Goal: Task Accomplishment & Management: Use online tool/utility

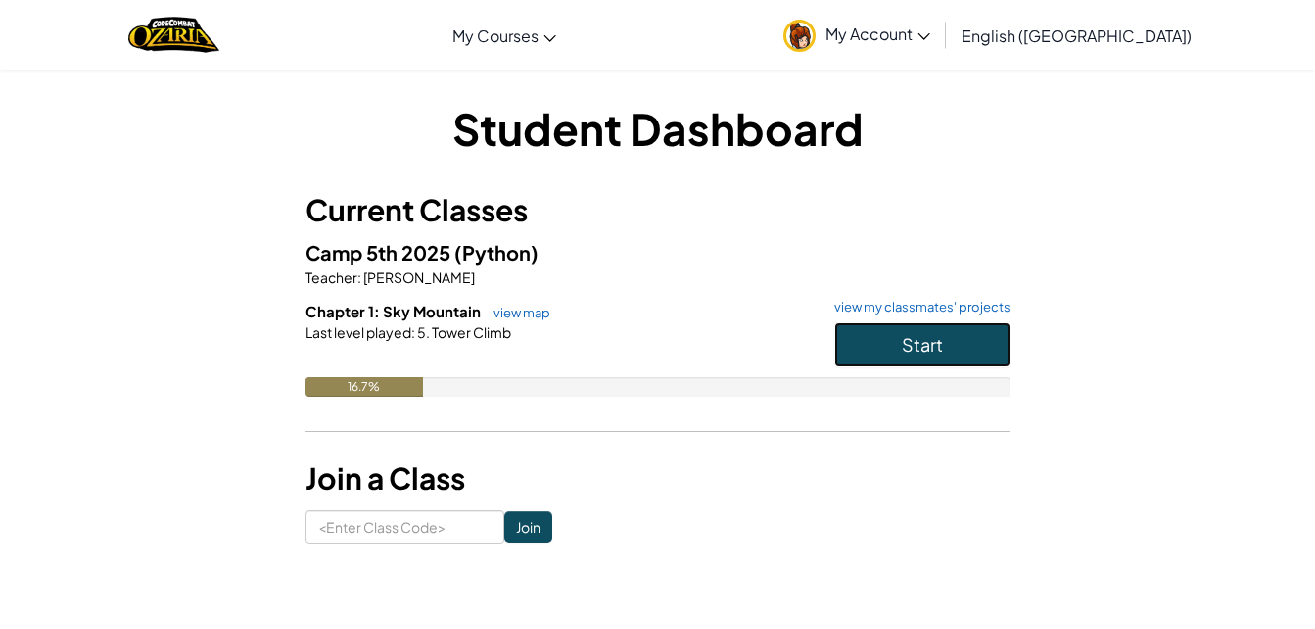
click at [943, 352] on button "Start" at bounding box center [922, 344] width 176 height 45
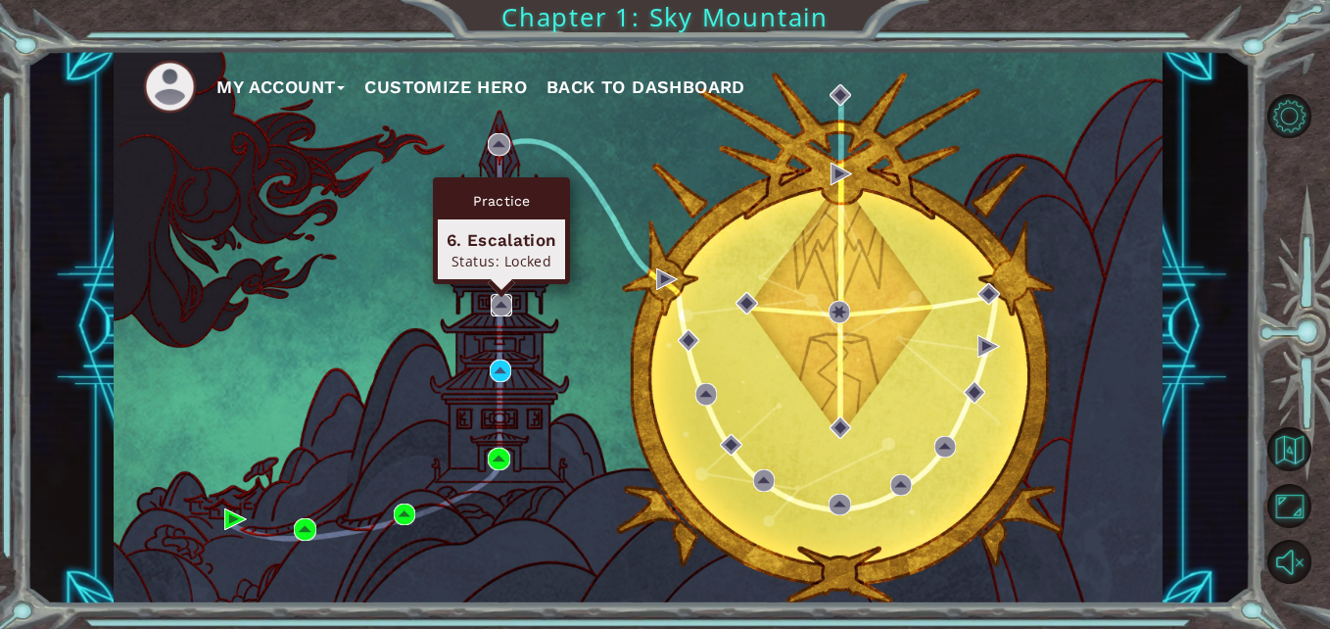
click at [497, 305] on img at bounding box center [502, 305] width 22 height 22
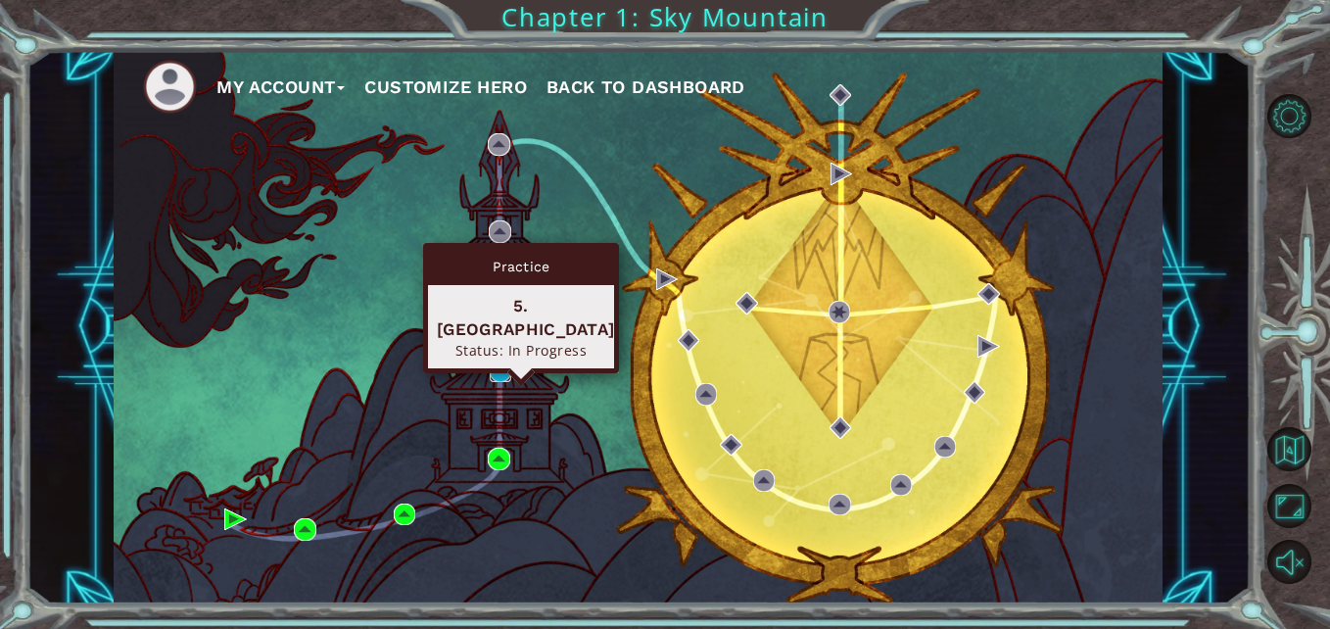
click at [497, 369] on img at bounding box center [501, 370] width 22 height 22
click at [496, 372] on img at bounding box center [501, 370] width 22 height 22
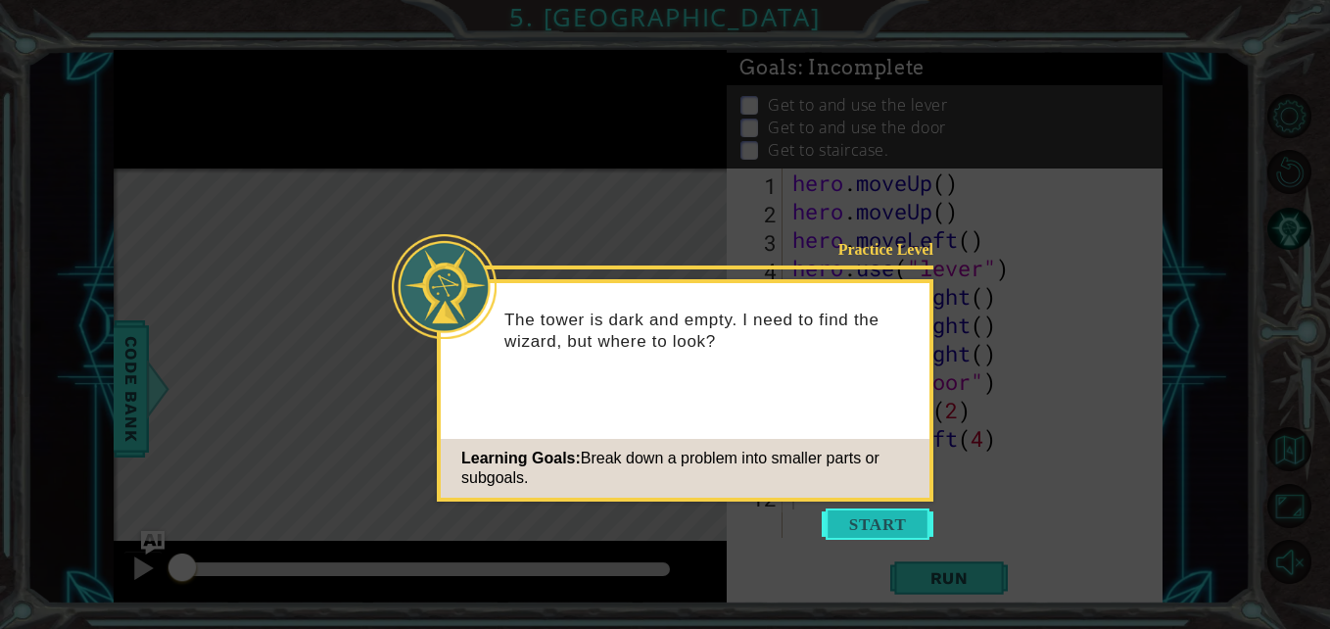
click at [846, 528] on button "Start" at bounding box center [878, 523] width 112 height 31
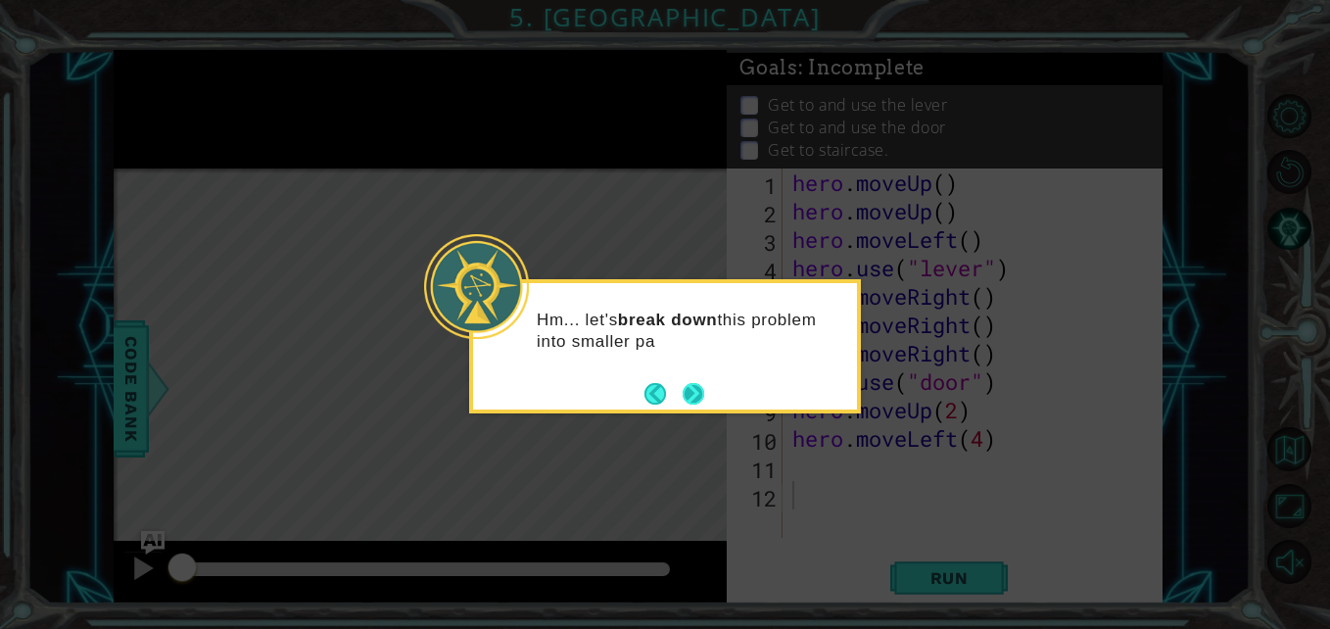
click at [694, 389] on button "Next" at bounding box center [694, 394] width 22 height 22
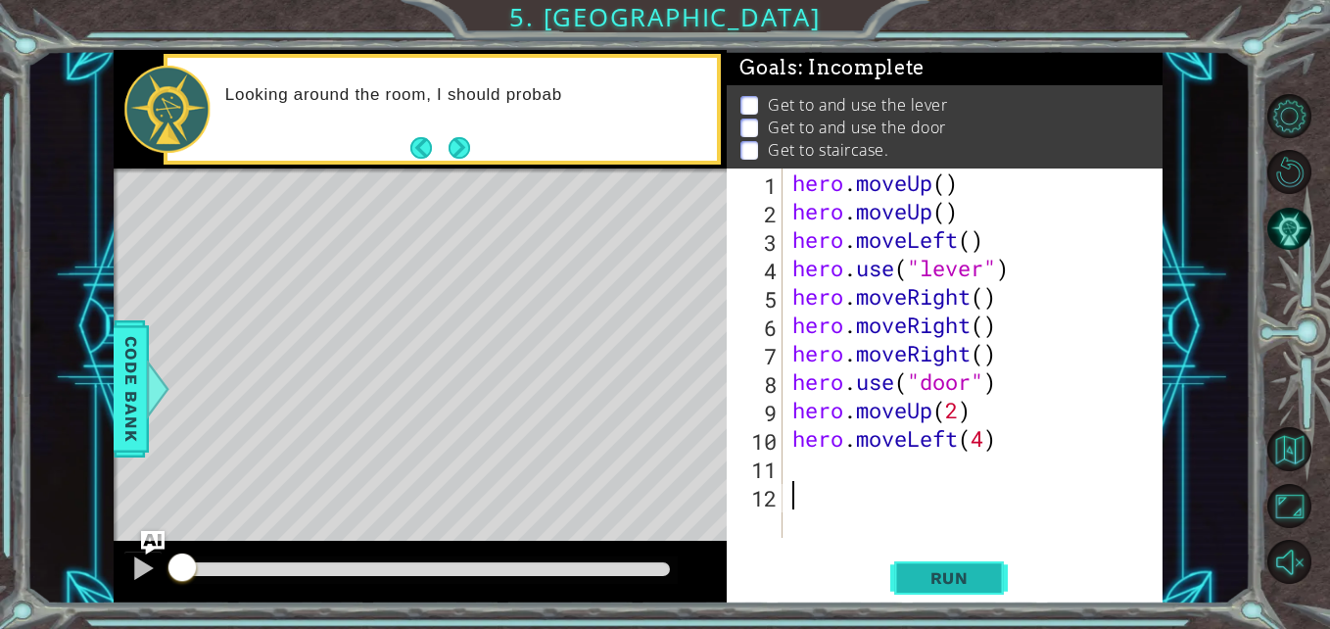
click at [924, 561] on button "Run" at bounding box center [949, 577] width 118 height 43
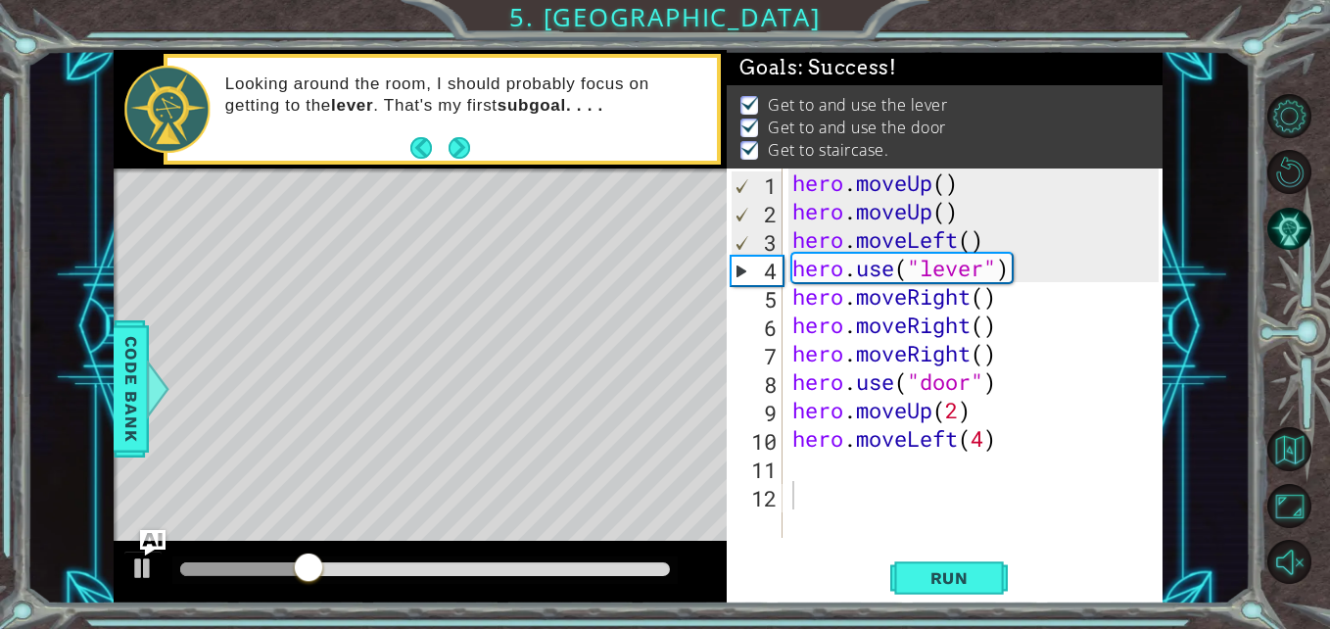
click at [147, 535] on img "Ask AI" at bounding box center [152, 542] width 25 height 25
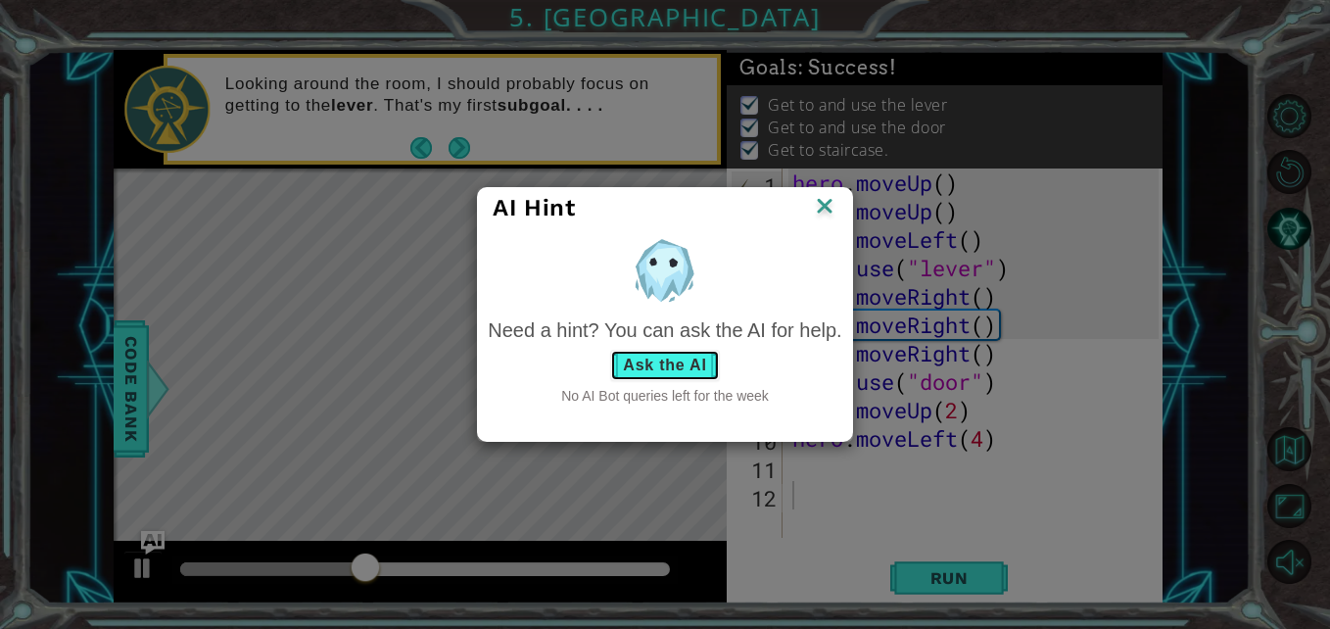
click at [684, 355] on button "Ask the AI" at bounding box center [664, 365] width 109 height 31
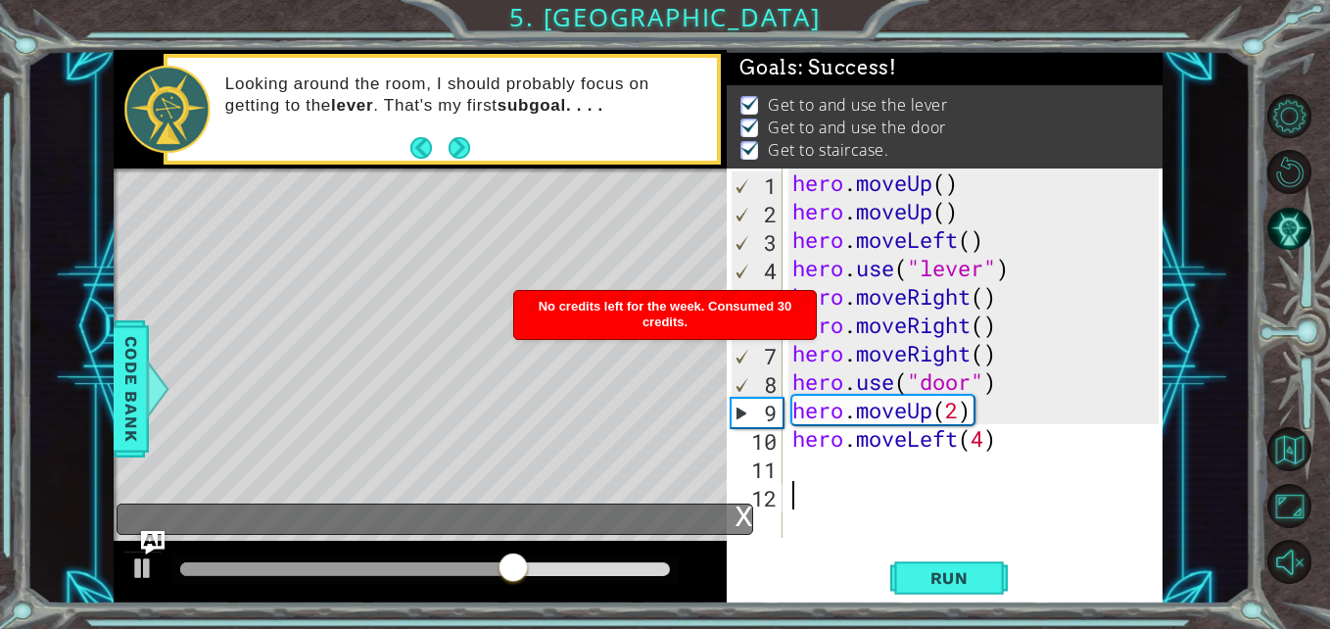
click at [844, 481] on div "hero . moveUp ( ) hero . moveUp ( ) hero . moveLeft ( ) hero . use ( "lever" ) …" at bounding box center [977, 381] width 379 height 426
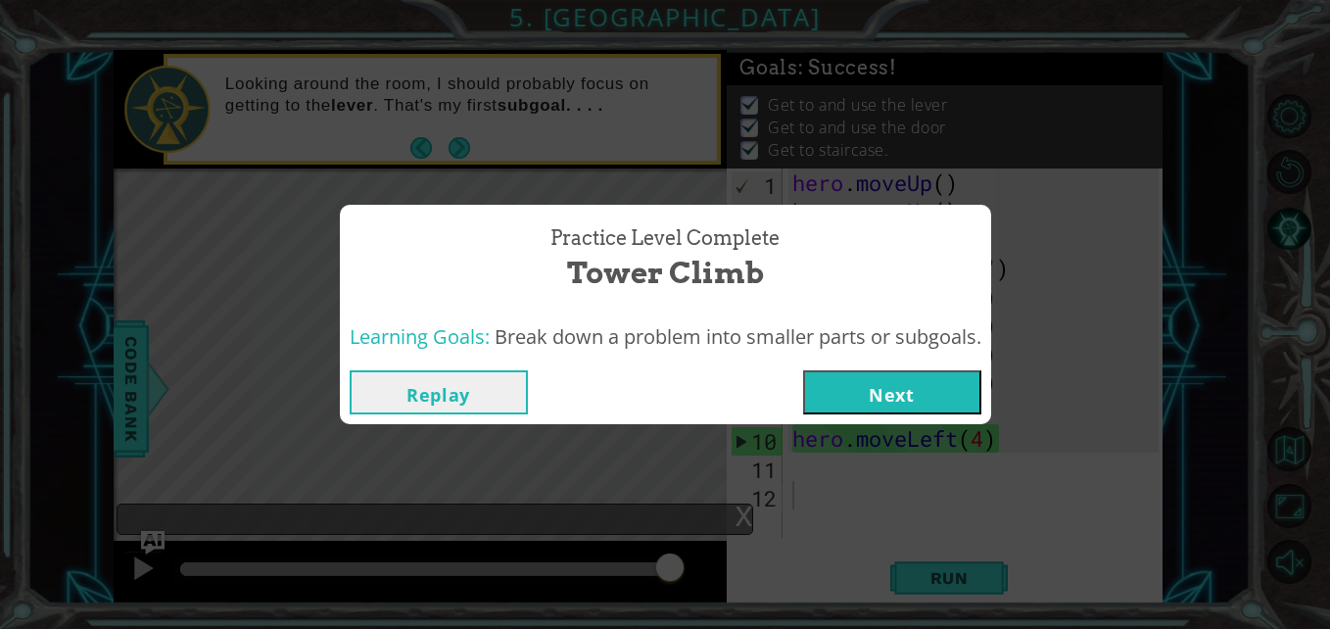
click at [945, 390] on button "Next" at bounding box center [892, 392] width 178 height 44
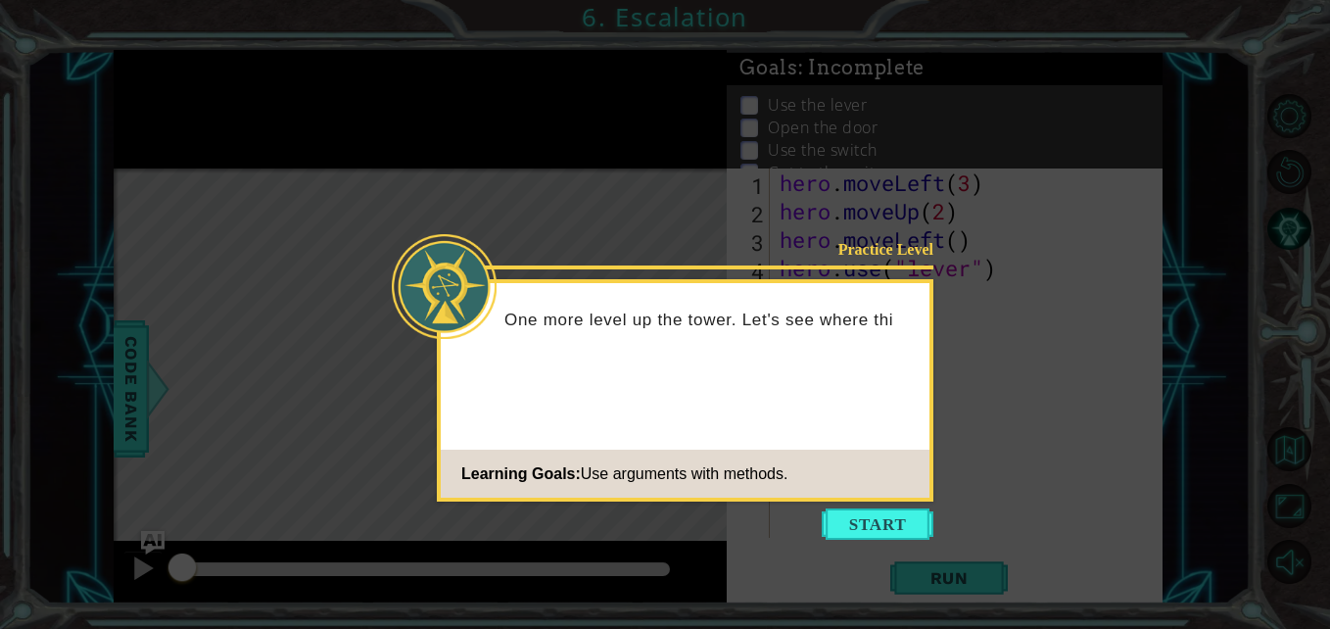
click at [865, 507] on icon at bounding box center [665, 314] width 1330 height 629
click at [860, 515] on button "Start" at bounding box center [878, 523] width 112 height 31
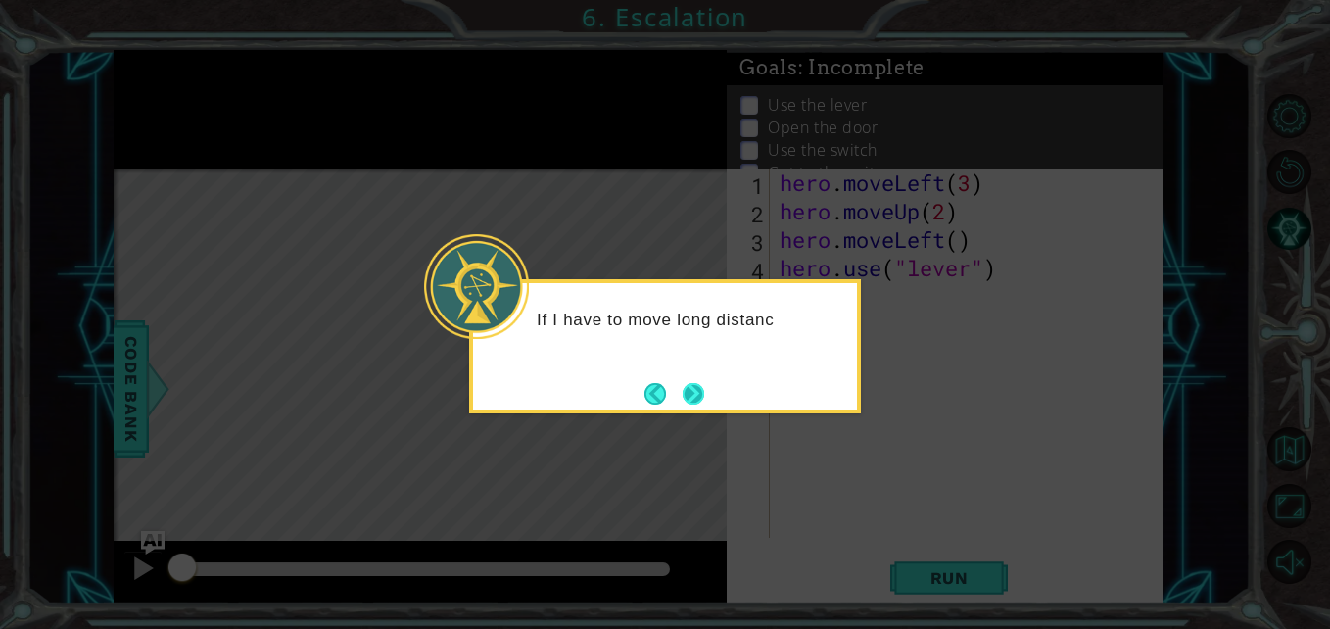
click at [694, 393] on button "Next" at bounding box center [694, 394] width 22 height 22
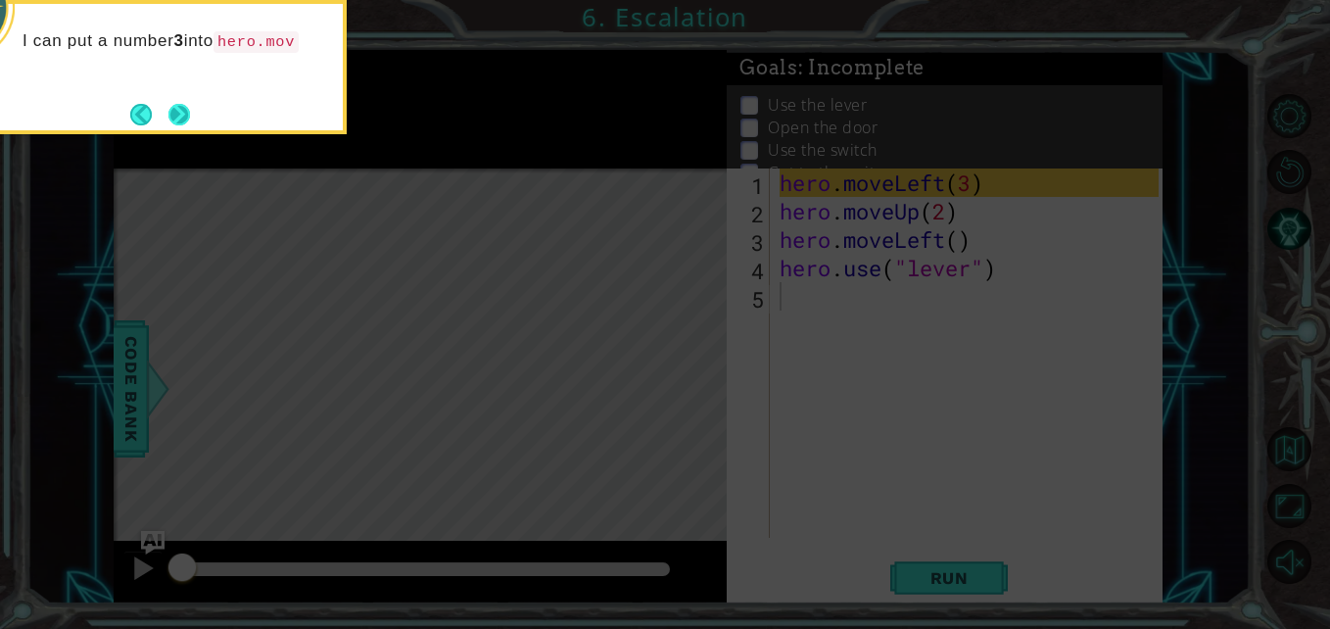
click at [185, 121] on button "Next" at bounding box center [179, 115] width 22 height 22
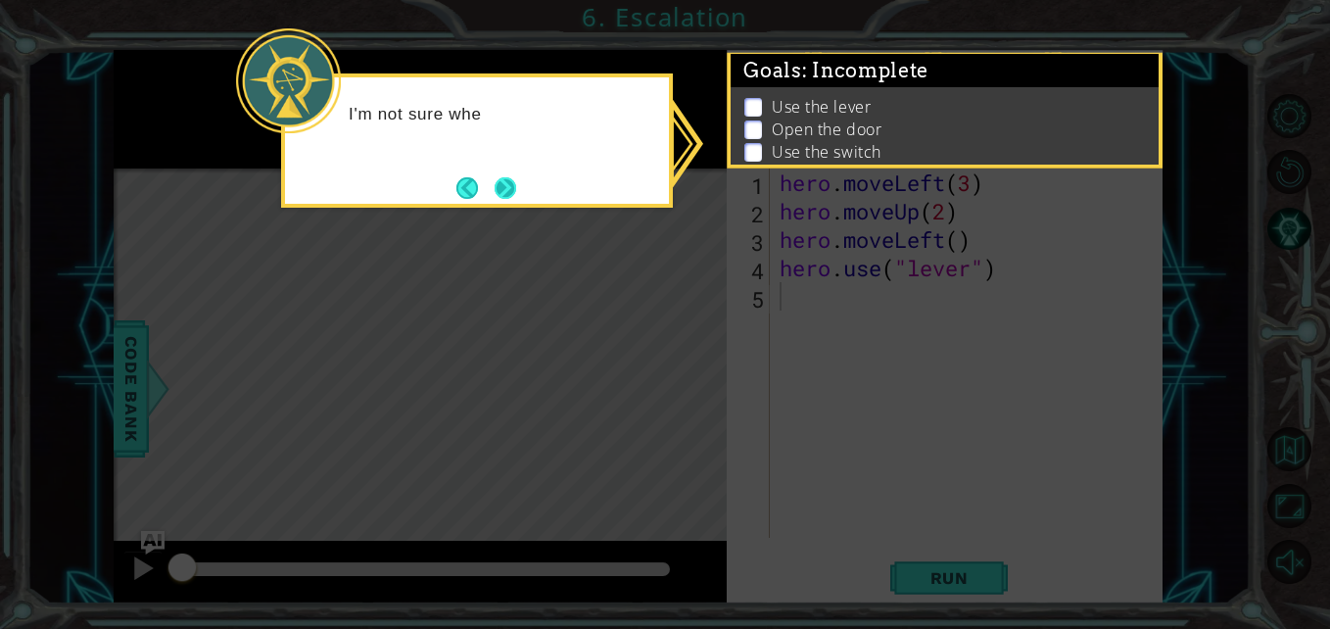
click at [508, 199] on button "Next" at bounding box center [506, 188] width 22 height 22
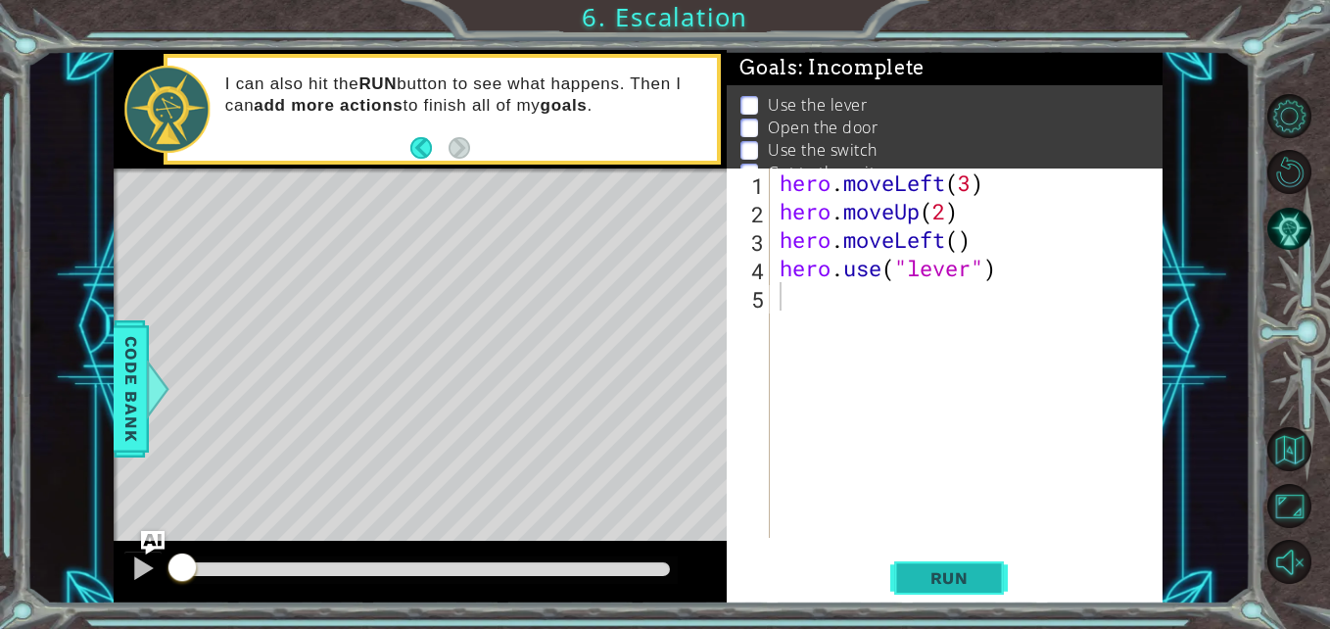
click at [957, 590] on button "Run" at bounding box center [949, 577] width 118 height 43
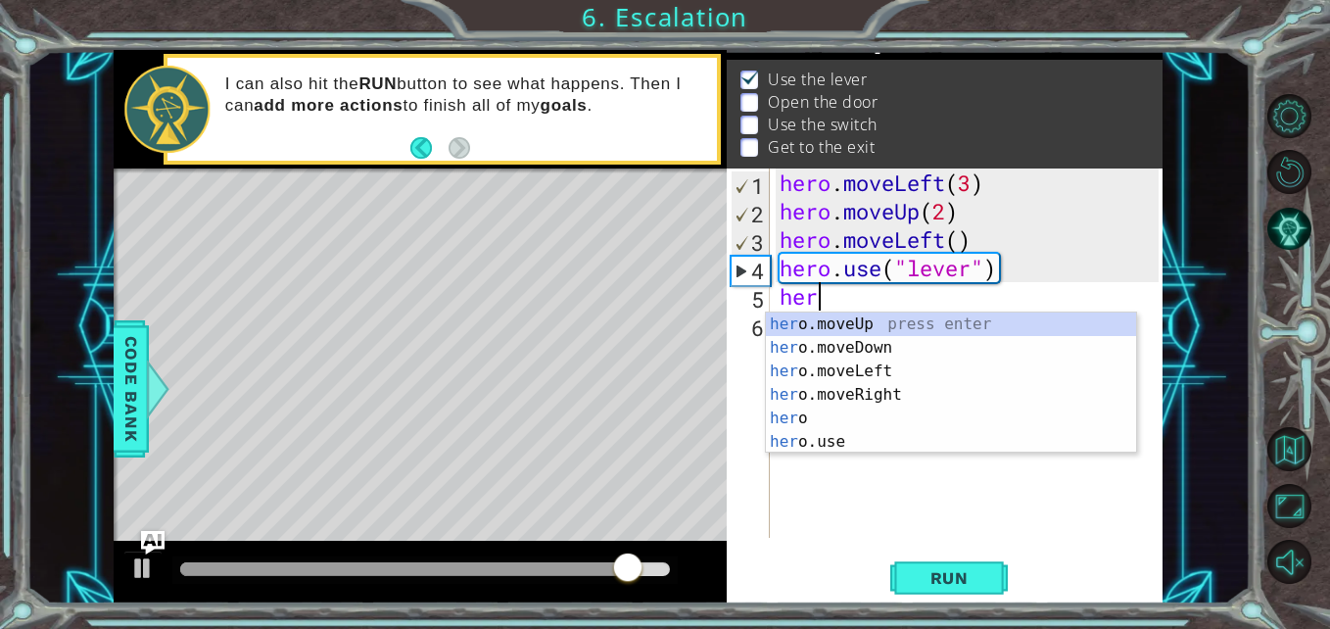
scroll to position [0, 1]
click at [867, 367] on div "her o.moveUp press enter her o.moveDown press enter her o.moveLeft press enter …" at bounding box center [951, 406] width 370 height 188
type textarea "hero.moveLeft(1)"
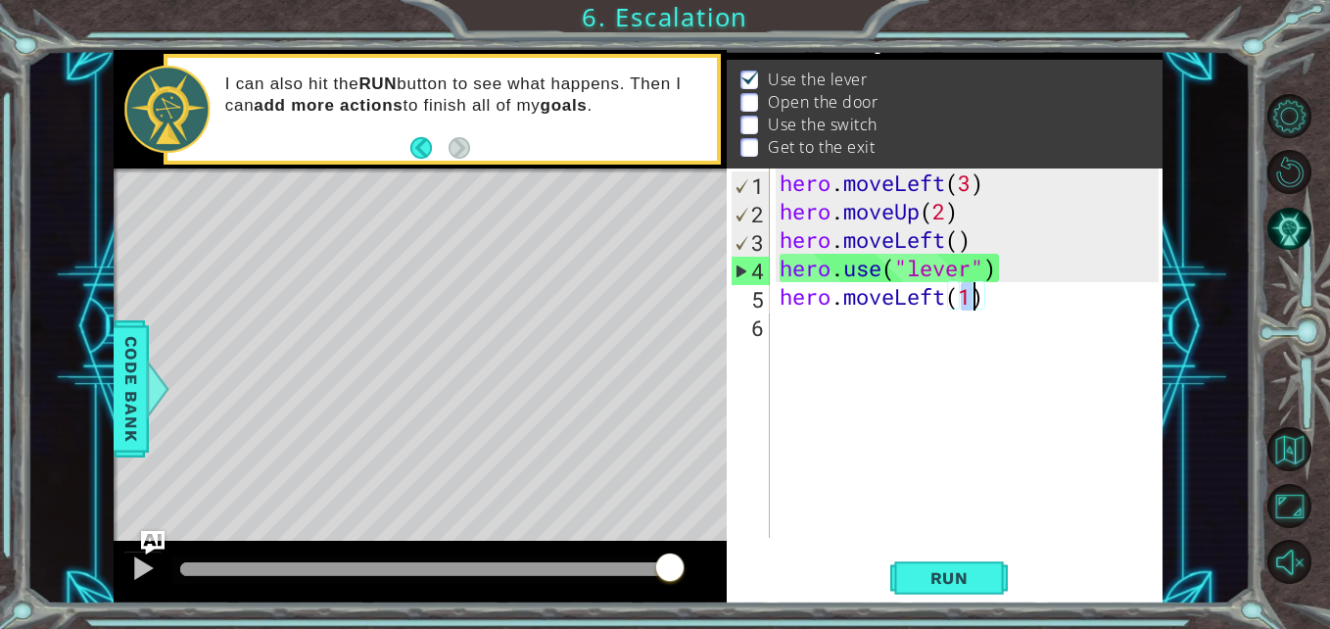
click at [937, 345] on div "hero . moveLeft ( 3 ) hero . moveUp ( 2 ) hero . moveLeft ( ) hero . use ( "lev…" at bounding box center [972, 381] width 392 height 426
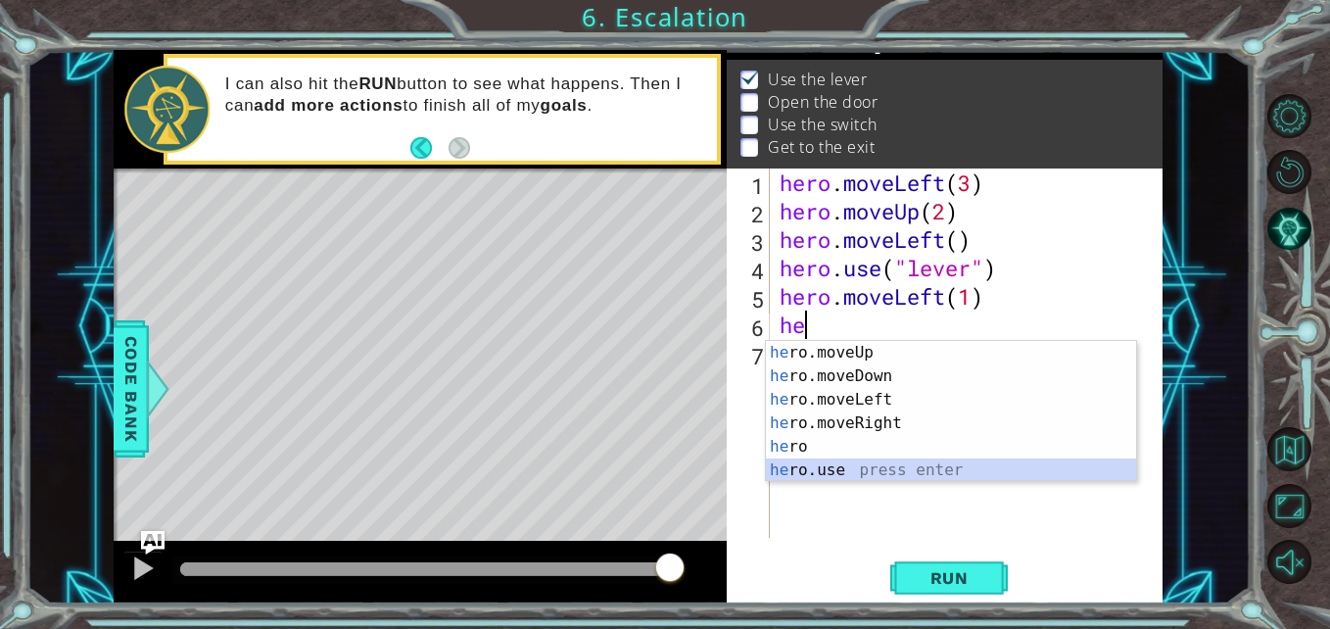
click at [908, 467] on div "he ro.moveUp press enter he ro.moveDown press enter he ro.moveLeft press enter …" at bounding box center [951, 435] width 370 height 188
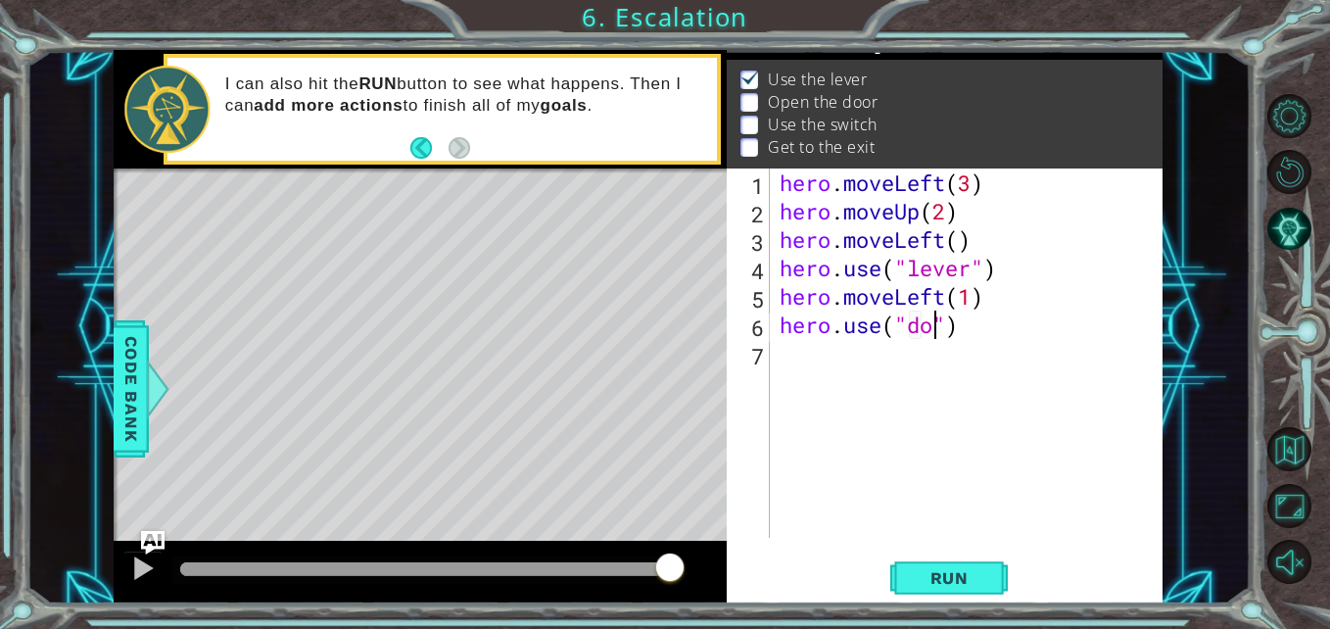
scroll to position [0, 9]
type textarea "hero.use("door")"
click at [961, 563] on button "Run" at bounding box center [949, 577] width 118 height 43
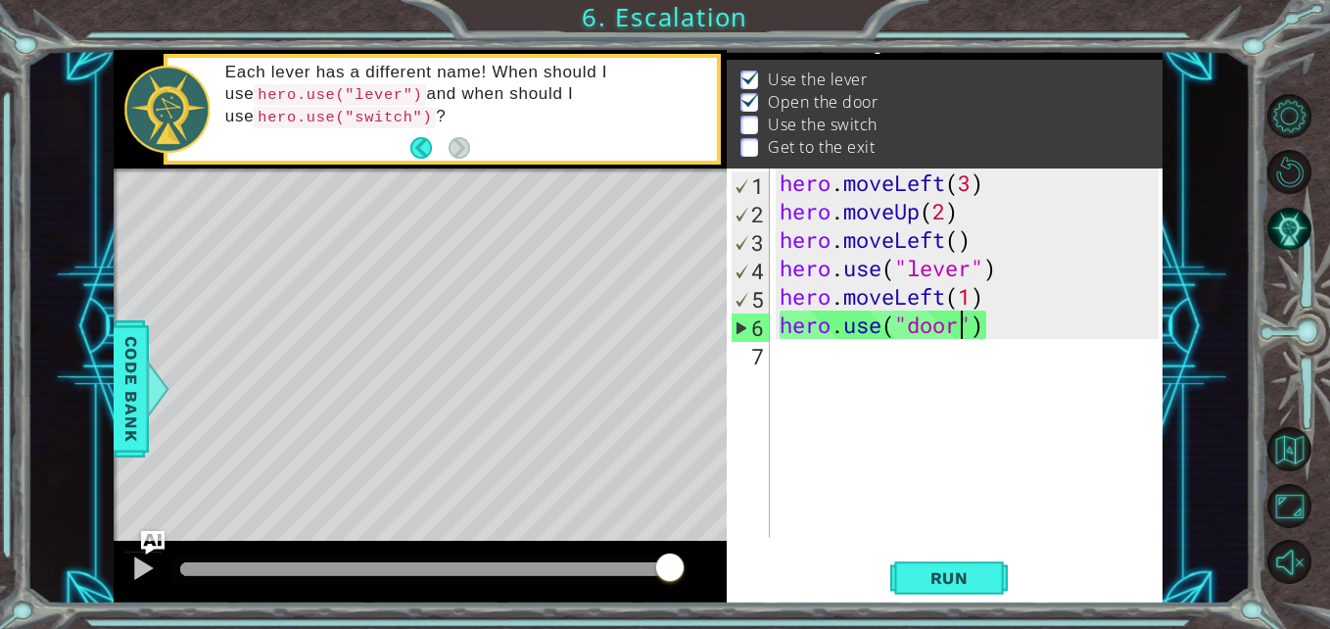
click at [948, 380] on div "hero . moveLeft ( 3 ) hero . moveUp ( 2 ) hero . moveLeft ( ) hero . use ( "lev…" at bounding box center [972, 381] width 392 height 426
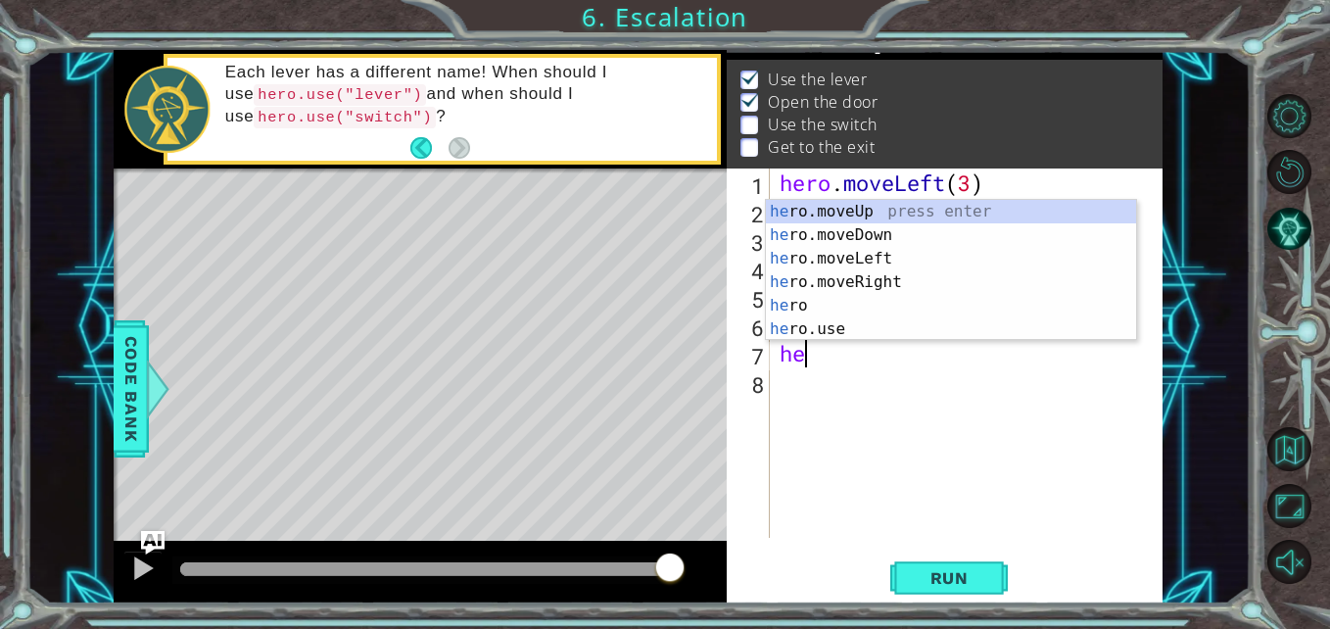
scroll to position [0, 1]
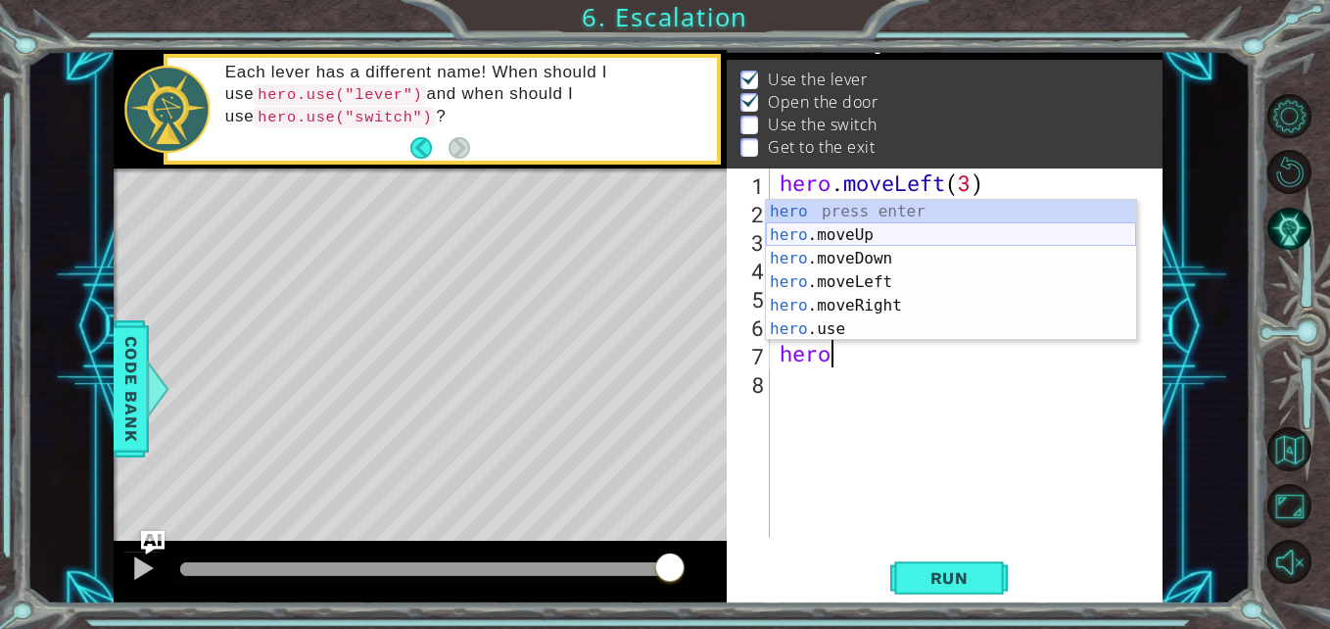
click at [1042, 245] on div "hero press enter hero .moveUp press enter hero .moveDown press enter hero .move…" at bounding box center [951, 294] width 370 height 188
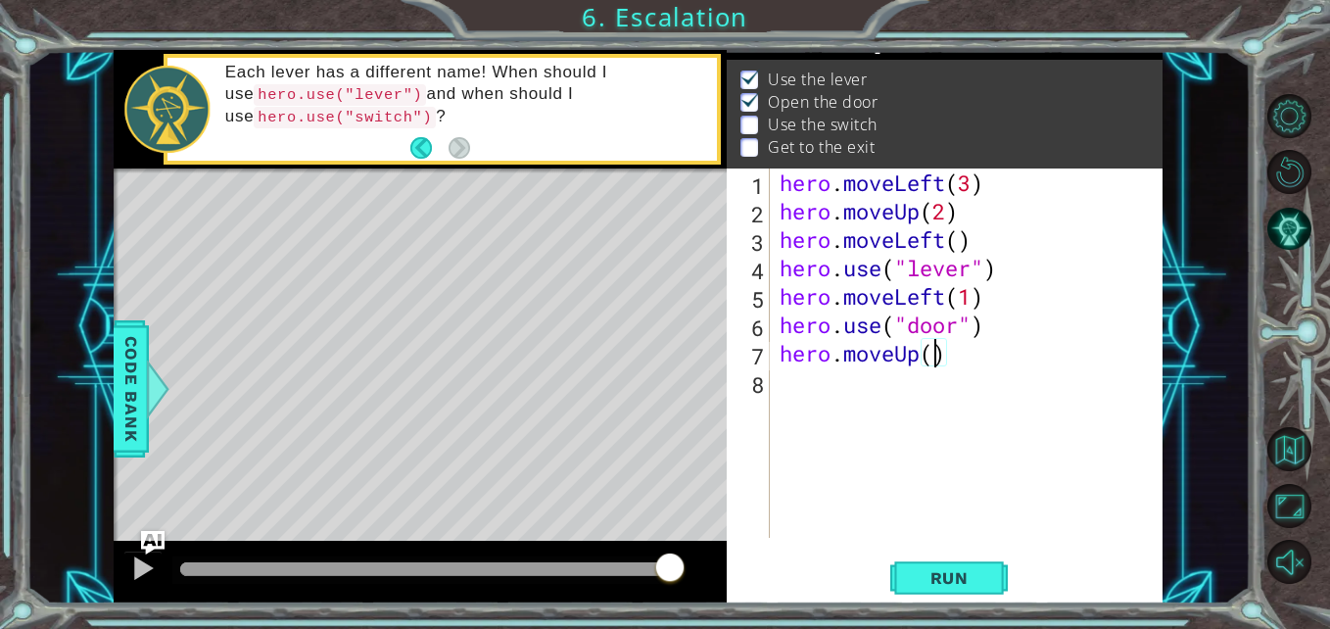
type textarea "hero.moveUp(2)"
click at [890, 391] on div "hero . moveLeft ( 3 ) hero . moveUp ( 2 ) hero . moveLeft ( ) hero . use ( "lev…" at bounding box center [972, 381] width 392 height 426
click at [965, 580] on span "Run" at bounding box center [949, 578] width 77 height 20
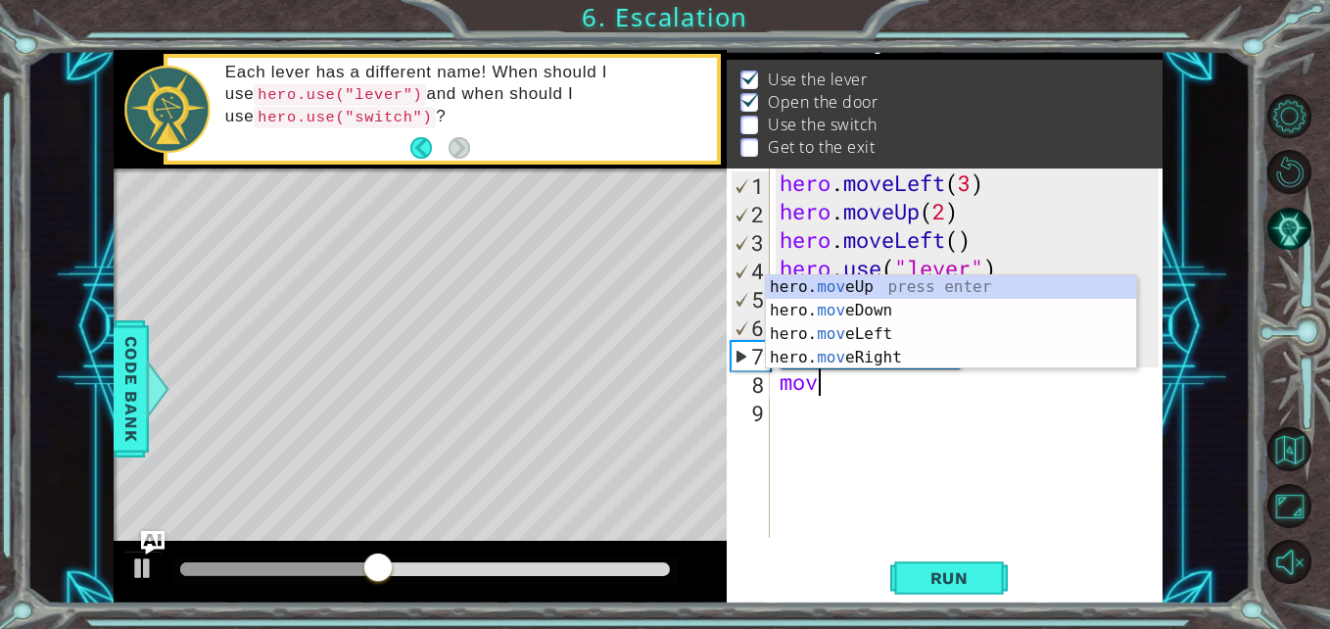
scroll to position [0, 1]
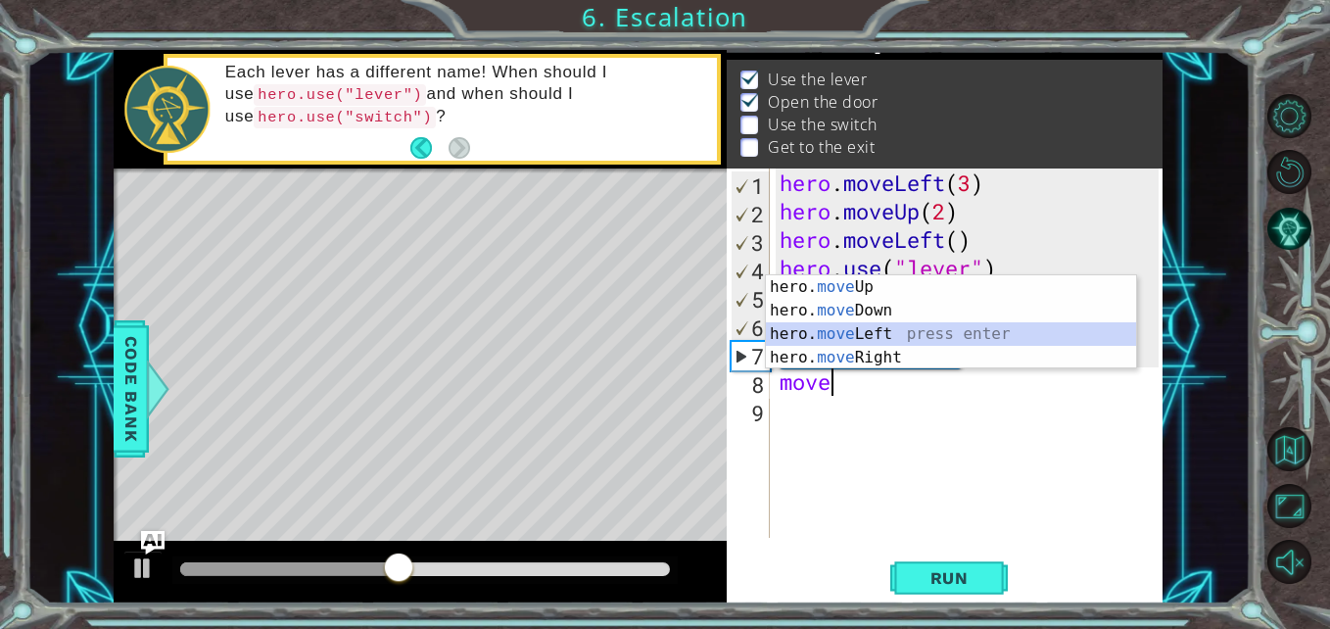
click at [820, 342] on div "hero. move Up press enter hero. move Down press enter hero. move Left press ent…" at bounding box center [951, 345] width 370 height 141
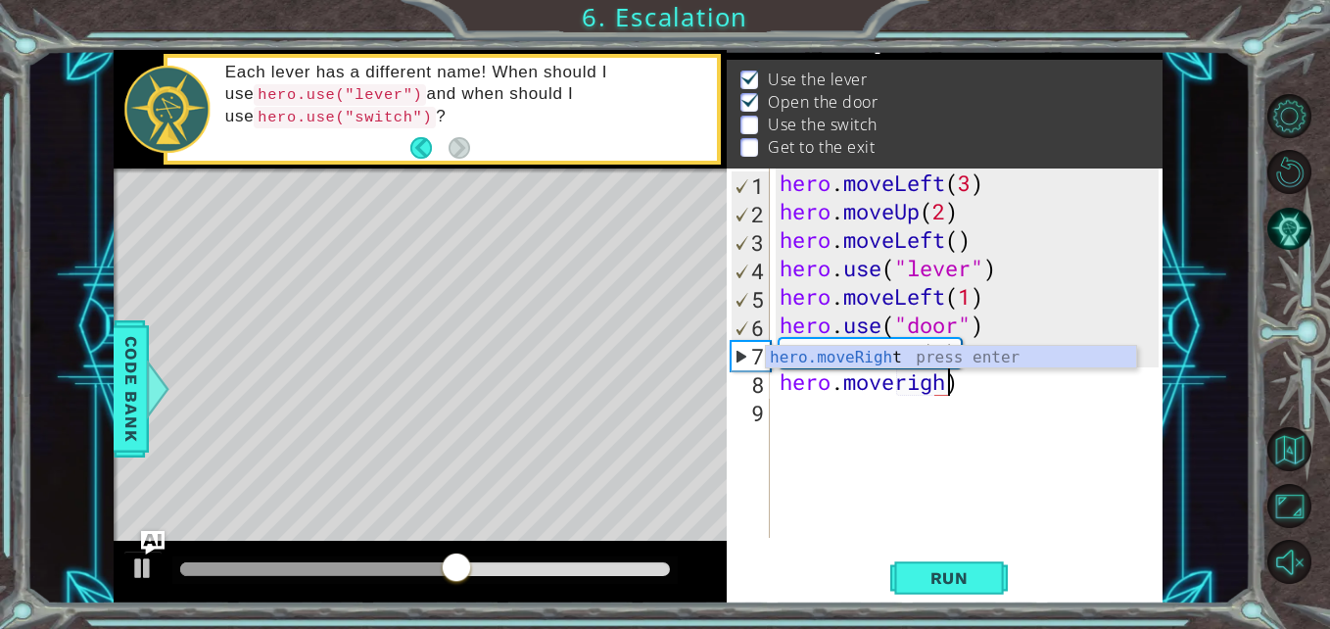
type textarea "hero.moveright)"
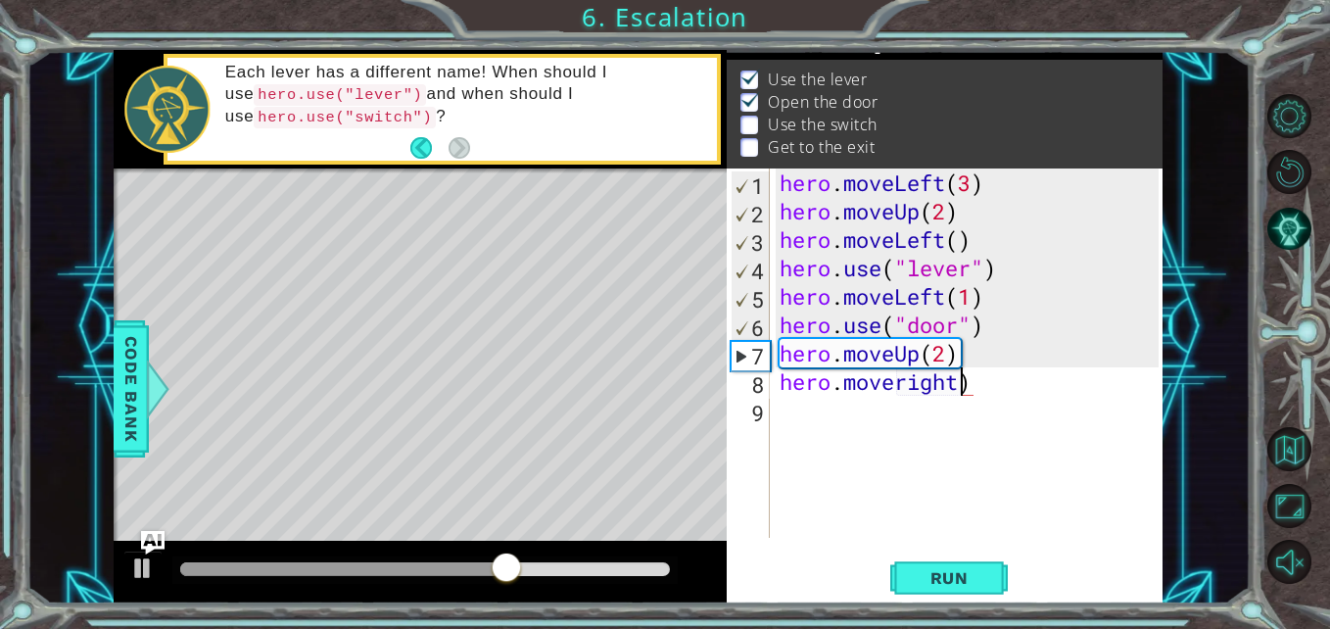
click at [932, 447] on div "hero . moveLeft ( 3 ) hero . moveUp ( 2 ) hero . moveLeft ( ) hero . use ( "lev…" at bounding box center [972, 381] width 392 height 426
click at [926, 579] on span "Run" at bounding box center [949, 578] width 77 height 20
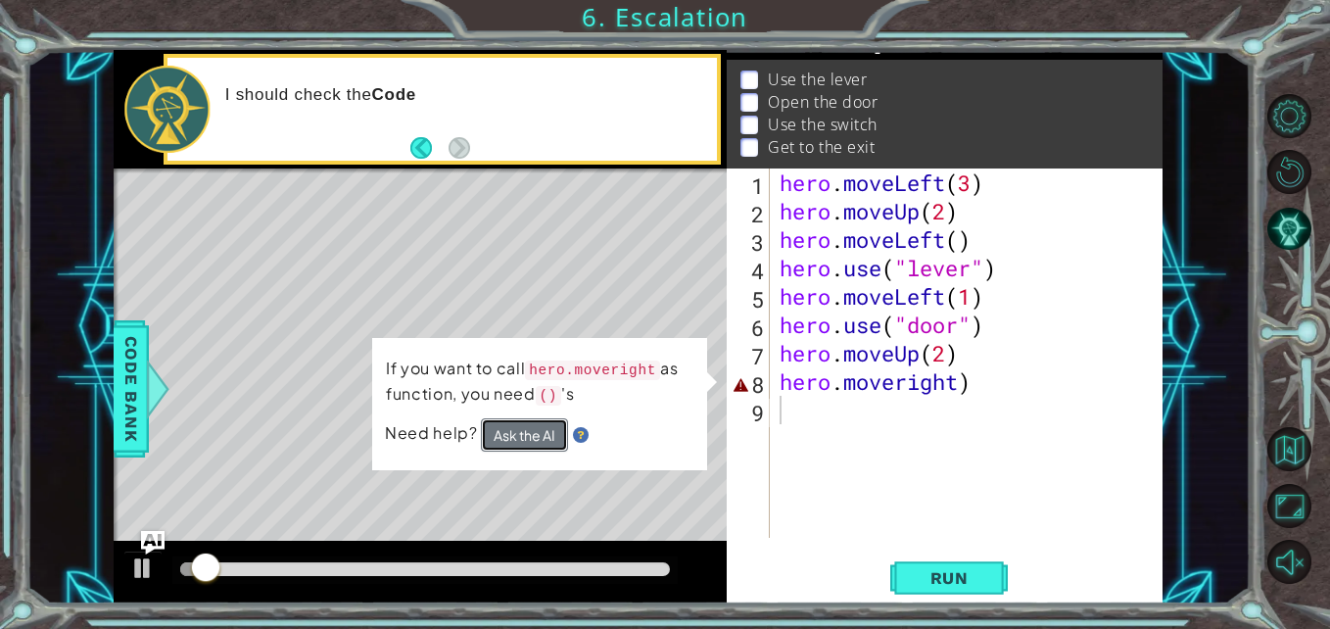
click at [545, 437] on button "Ask the AI" at bounding box center [524, 434] width 87 height 33
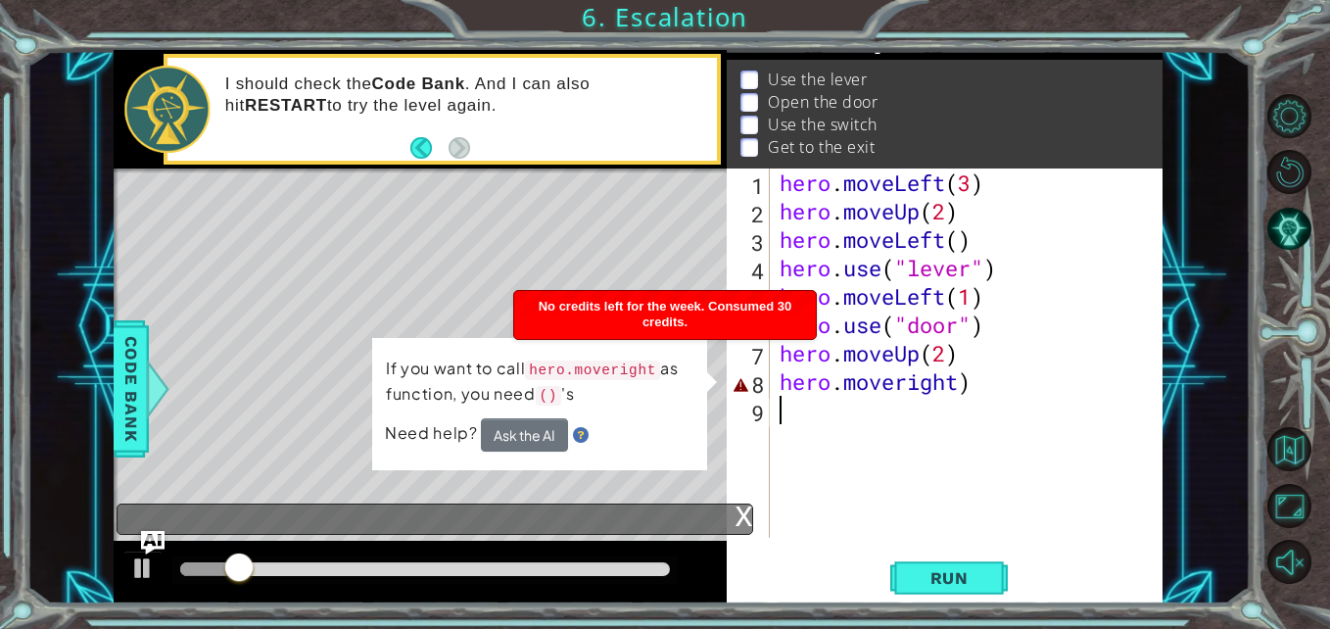
click at [837, 421] on div "hero . moveLeft ( 3 ) hero . moveUp ( 2 ) hero . moveLeft ( ) hero . use ( "lev…" at bounding box center [972, 381] width 392 height 426
click at [1010, 392] on div "hero . moveLeft ( 3 ) hero . moveUp ( 2 ) hero . moveLeft ( ) hero . use ( "lev…" at bounding box center [972, 381] width 392 height 426
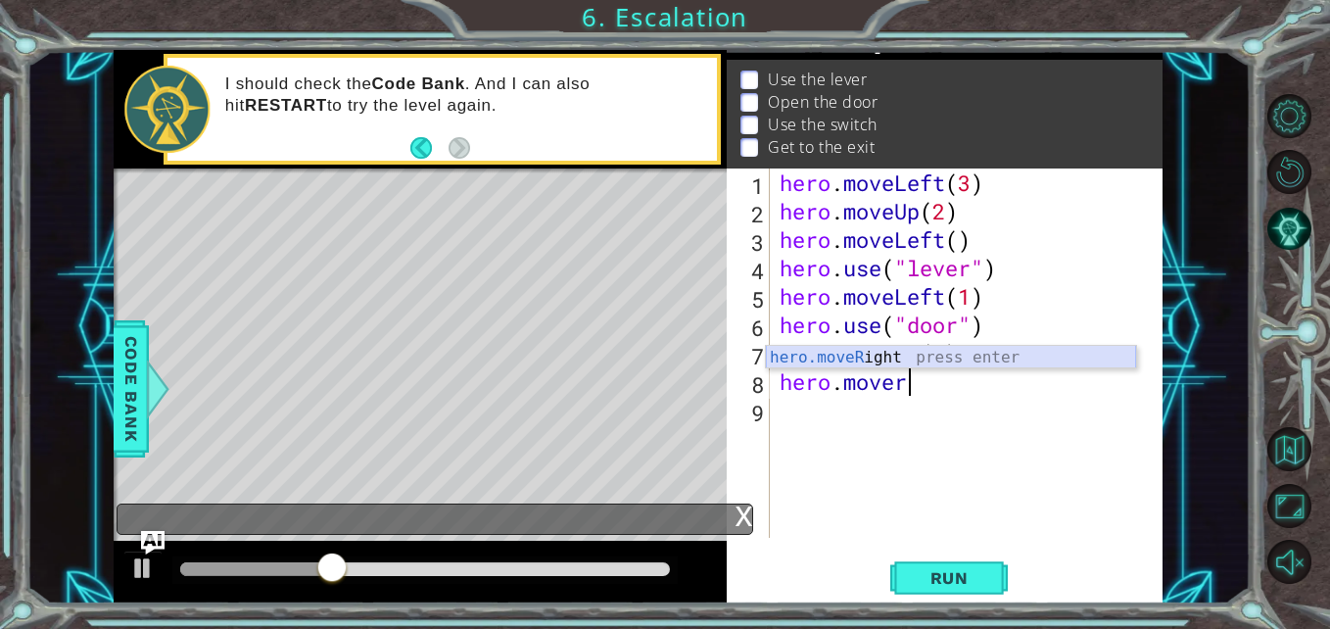
click at [972, 355] on div "hero.moveR ight press enter" at bounding box center [951, 381] width 370 height 71
type textarea "hero.moveRight(1)"
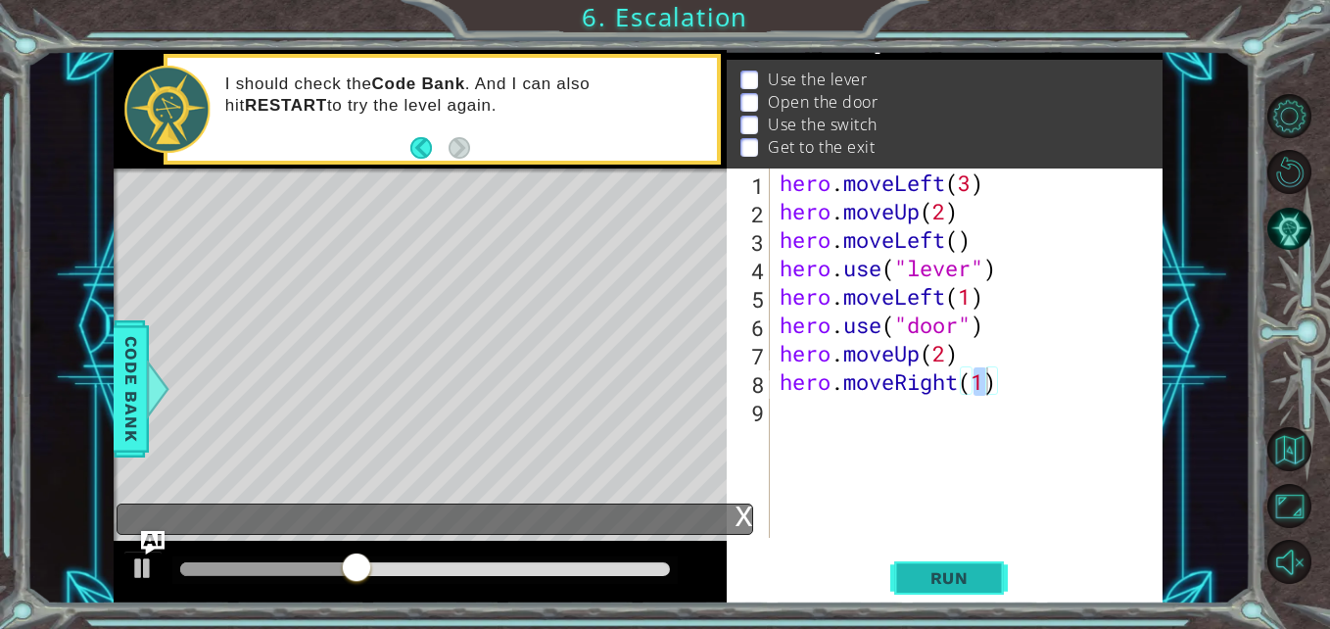
click at [946, 574] on span "Run" at bounding box center [949, 578] width 77 height 20
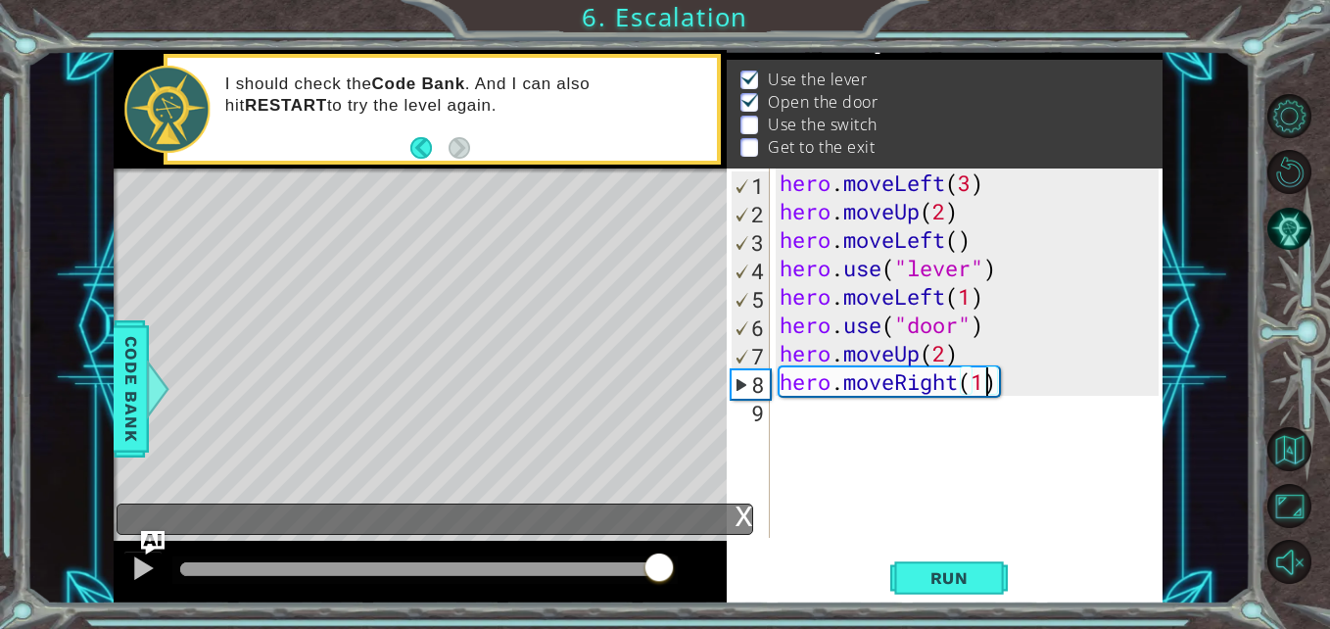
drag, startPoint x: 205, startPoint y: 555, endPoint x: 657, endPoint y: 578, distance: 453.0
click at [657, 578] on div at bounding box center [658, 568] width 35 height 35
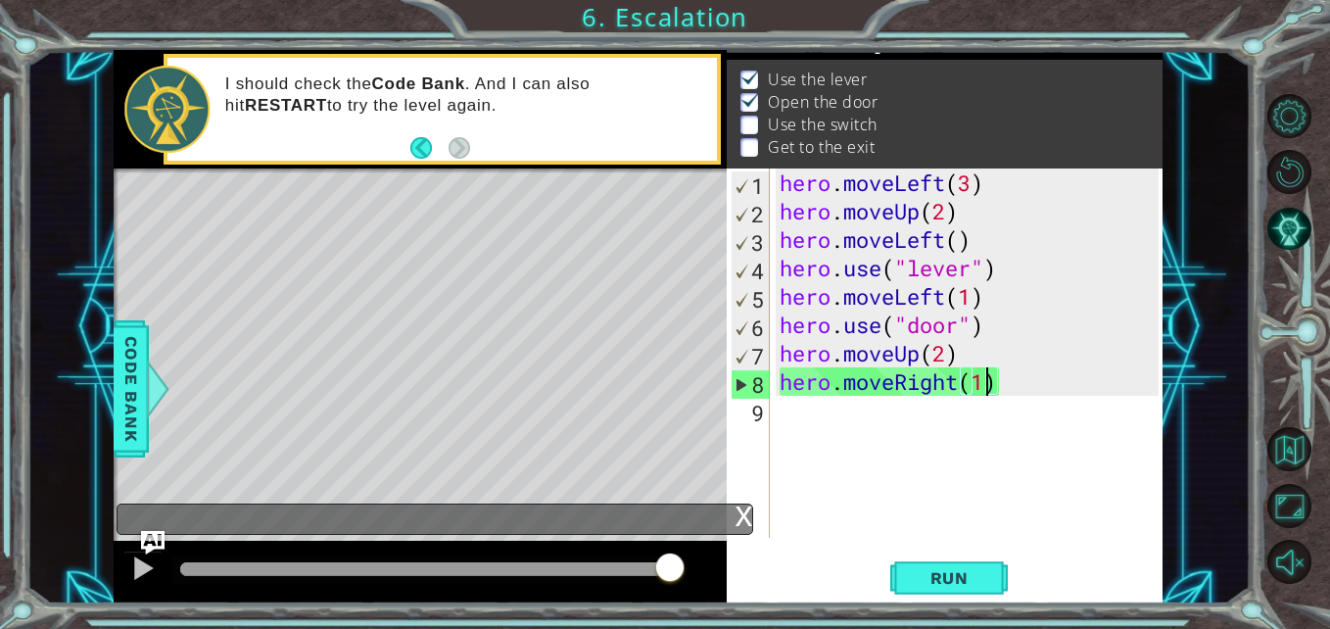
click at [861, 433] on div "hero . moveLeft ( 3 ) hero . moveUp ( 2 ) hero . moveLeft ( ) hero . use ( "lev…" at bounding box center [972, 381] width 392 height 426
click at [988, 389] on div "hero . moveLeft ( 3 ) hero . moveUp ( 2 ) hero . moveLeft ( ) hero . use ( "lev…" at bounding box center [972, 381] width 392 height 426
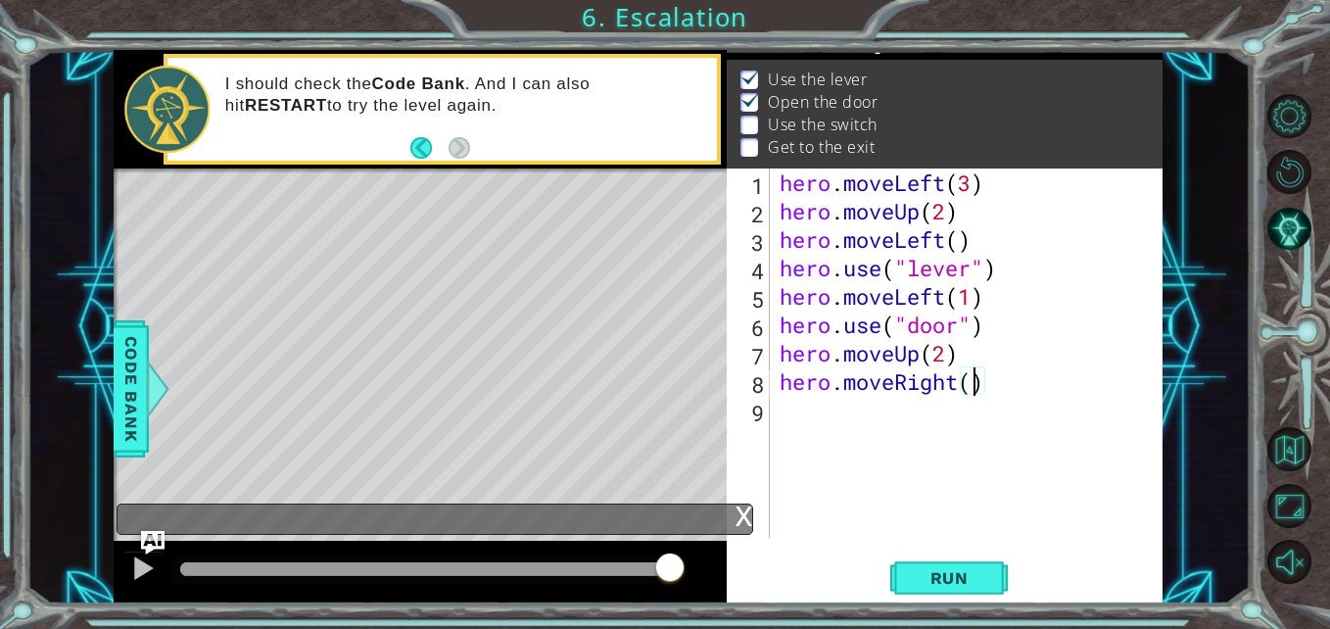
type textarea "hero.moveRight(2)"
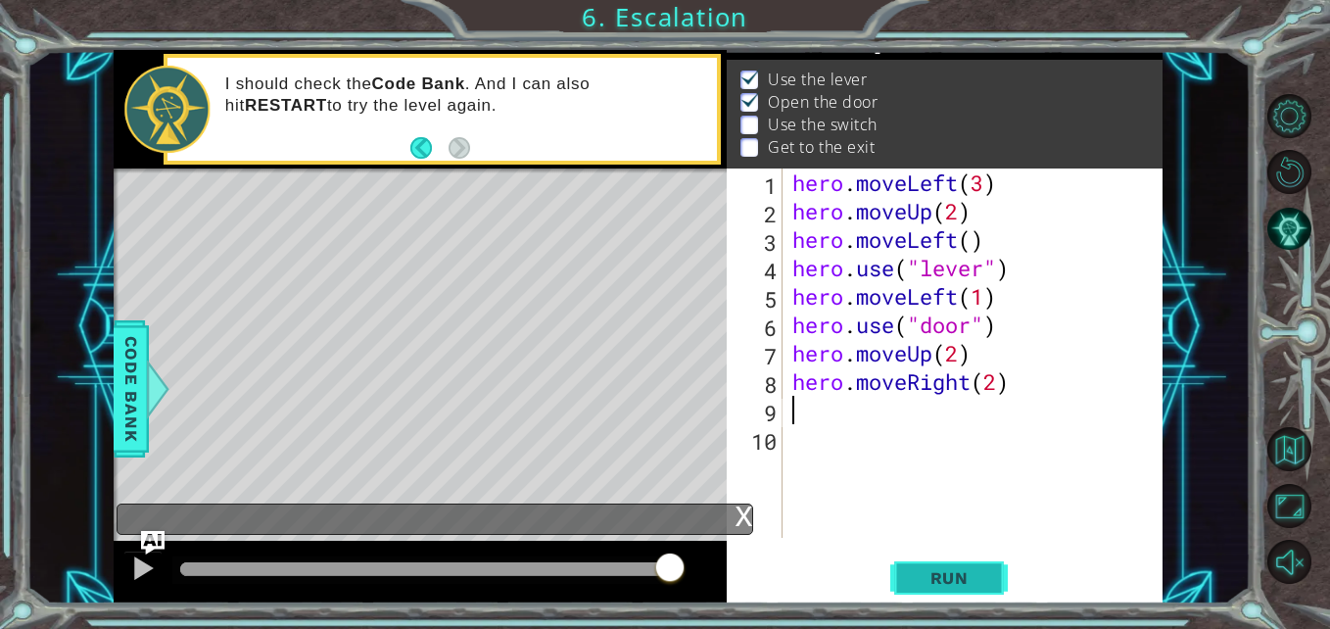
click at [946, 578] on span "Run" at bounding box center [949, 578] width 77 height 20
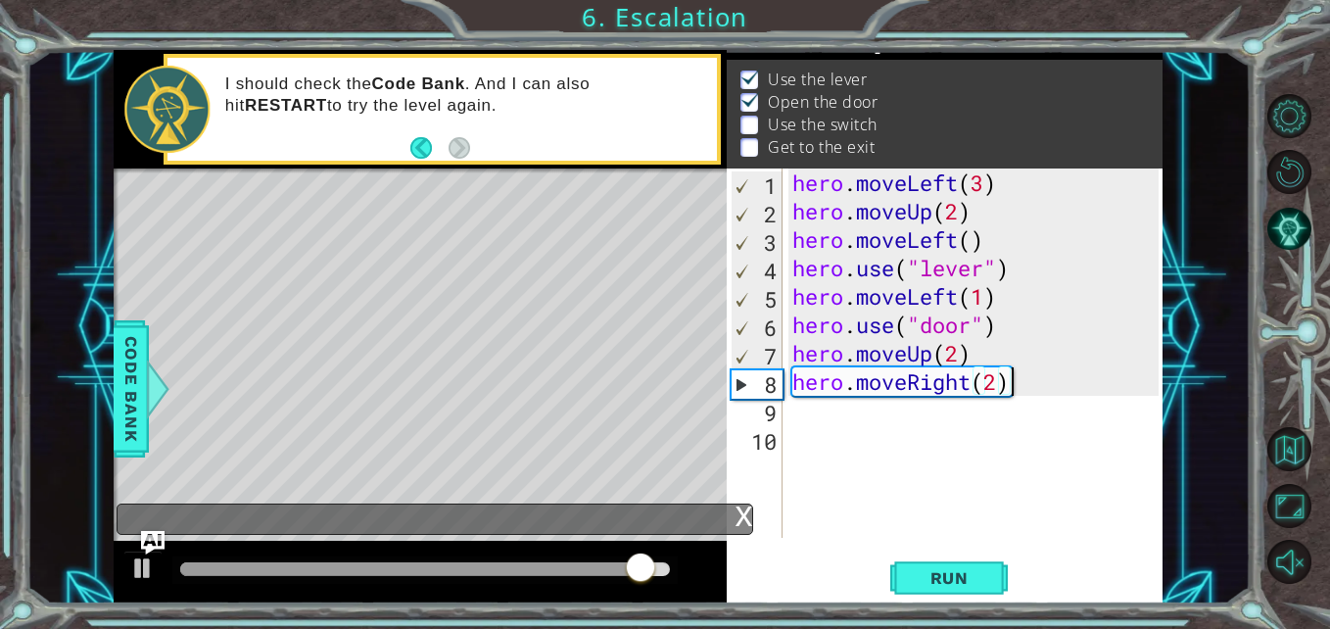
click at [1043, 381] on div "hero . moveLeft ( 3 ) hero . moveUp ( 2 ) hero . moveLeft ( ) hero . use ( "lev…" at bounding box center [978, 381] width 380 height 426
type textarea "hero.moveRight(2)"
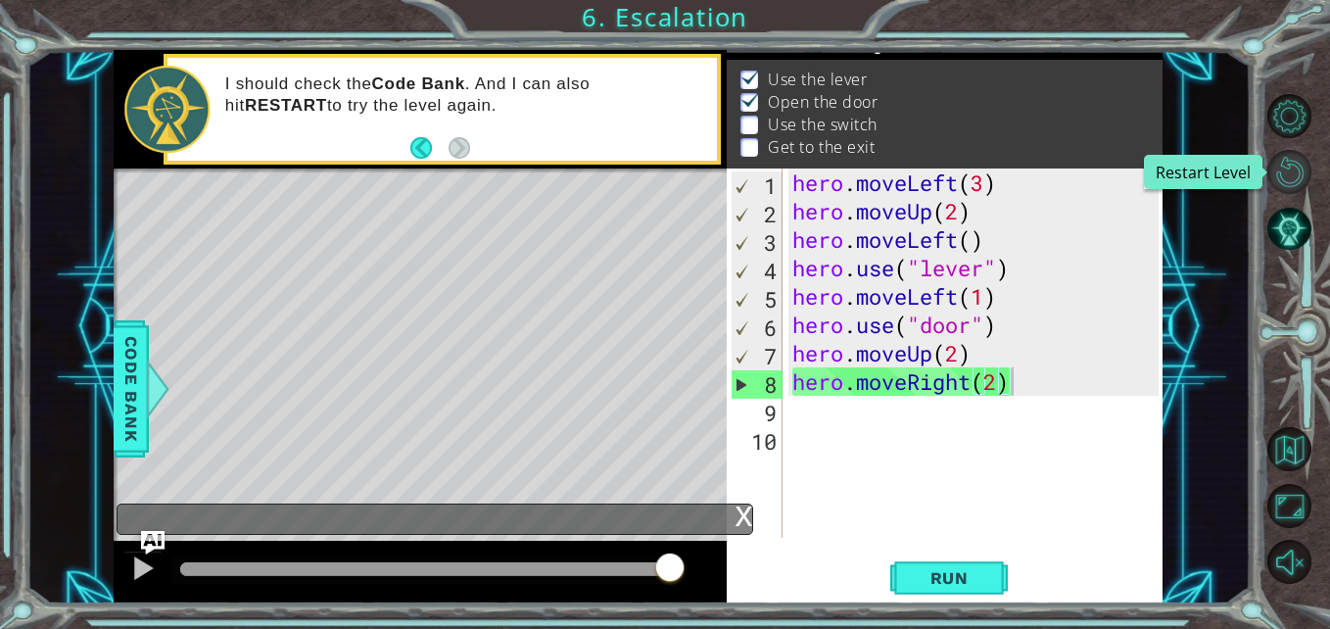
click at [1283, 173] on button "Restart Level" at bounding box center [1289, 172] width 44 height 44
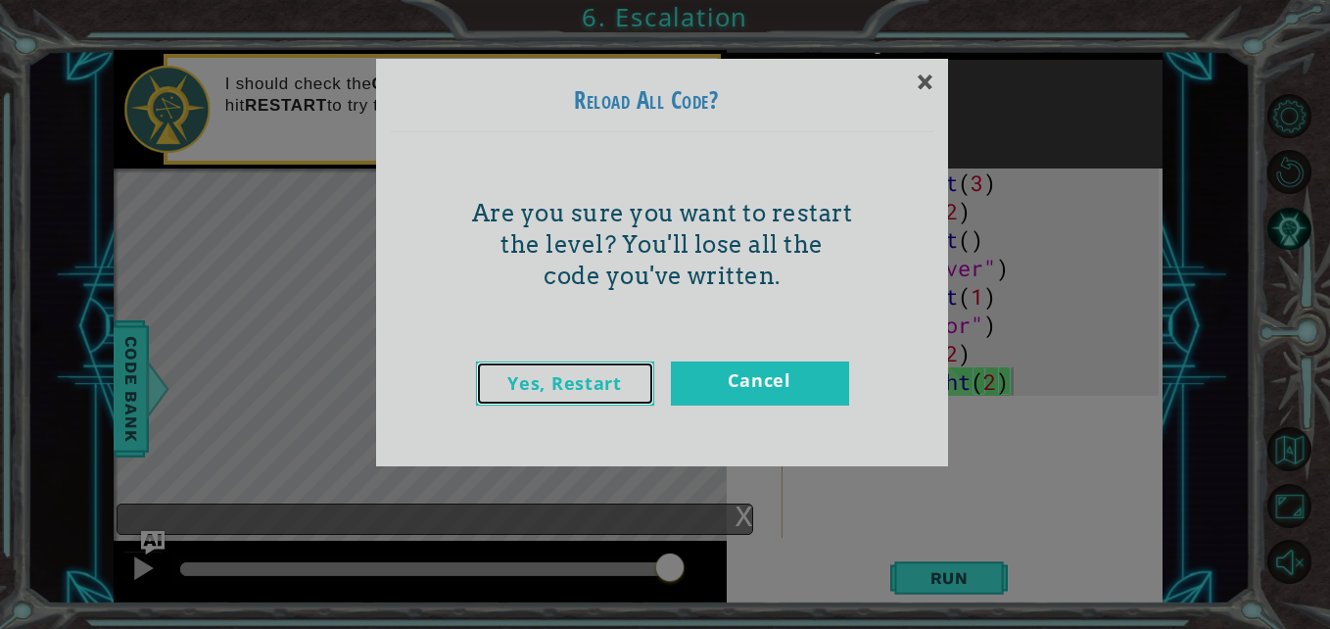
click at [593, 368] on link "Yes, Restart" at bounding box center [565, 383] width 178 height 44
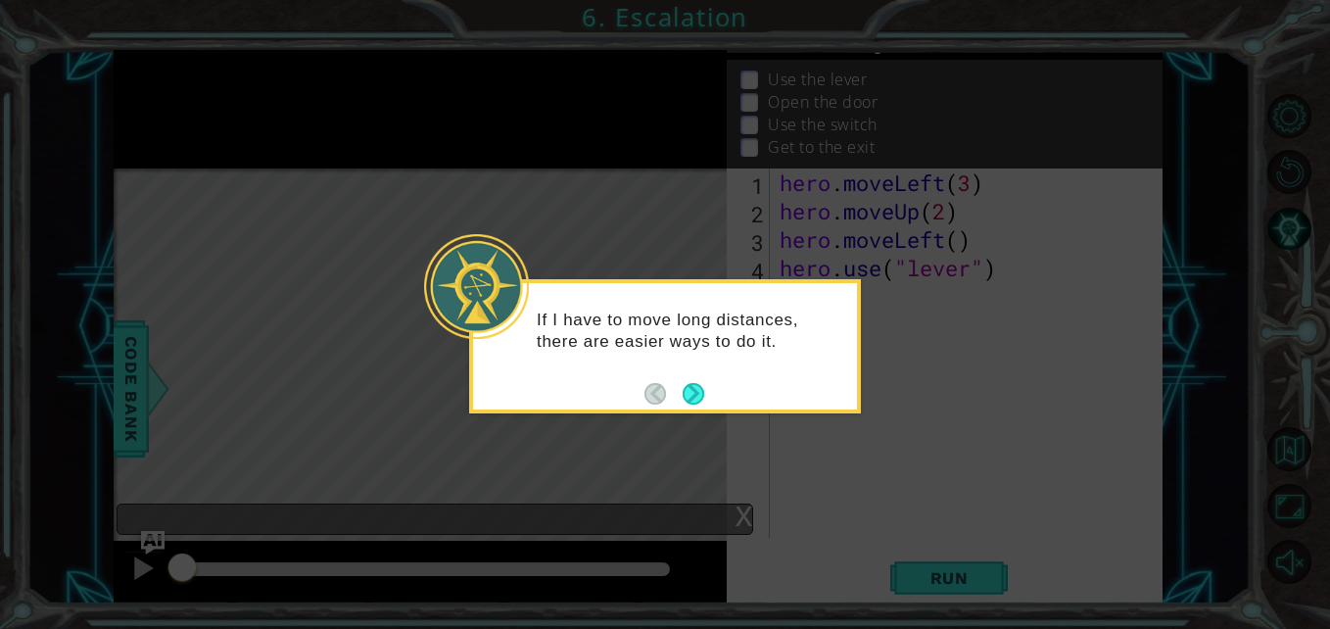
click at [698, 381] on footer at bounding box center [674, 393] width 60 height 29
click at [691, 398] on button "Next" at bounding box center [694, 394] width 22 height 22
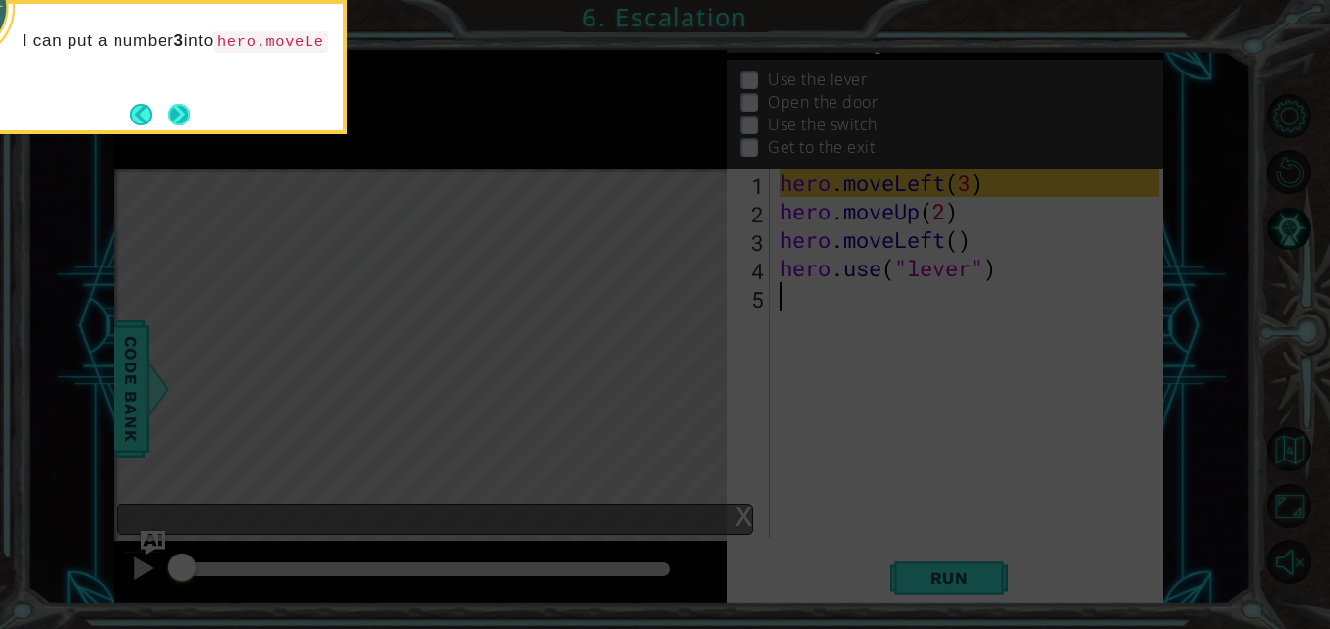
click at [176, 118] on button "Next" at bounding box center [179, 115] width 22 height 22
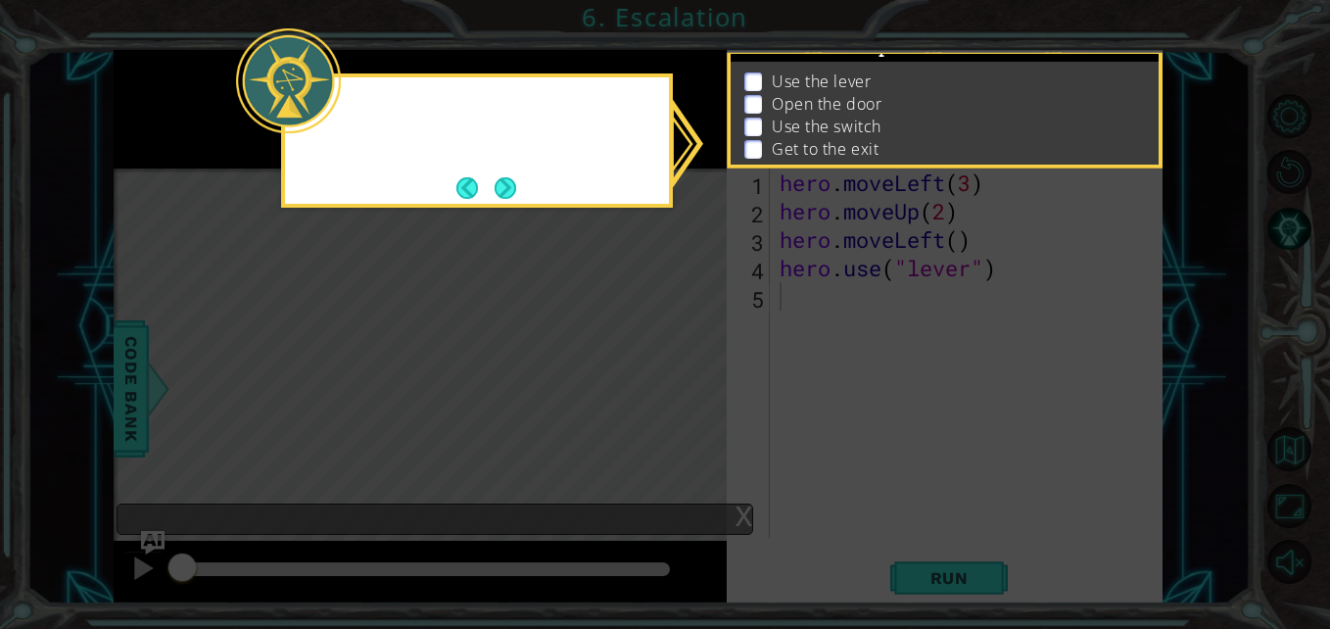
scroll to position [28, 0]
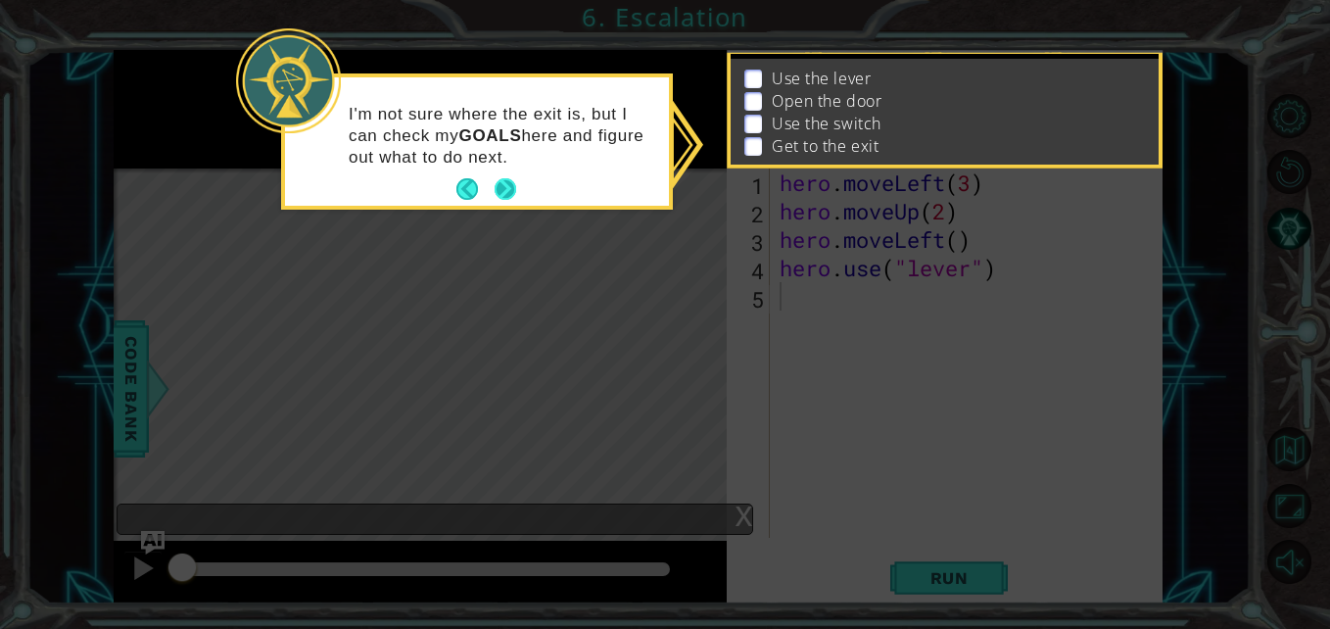
click at [516, 191] on button "Next" at bounding box center [506, 189] width 22 height 22
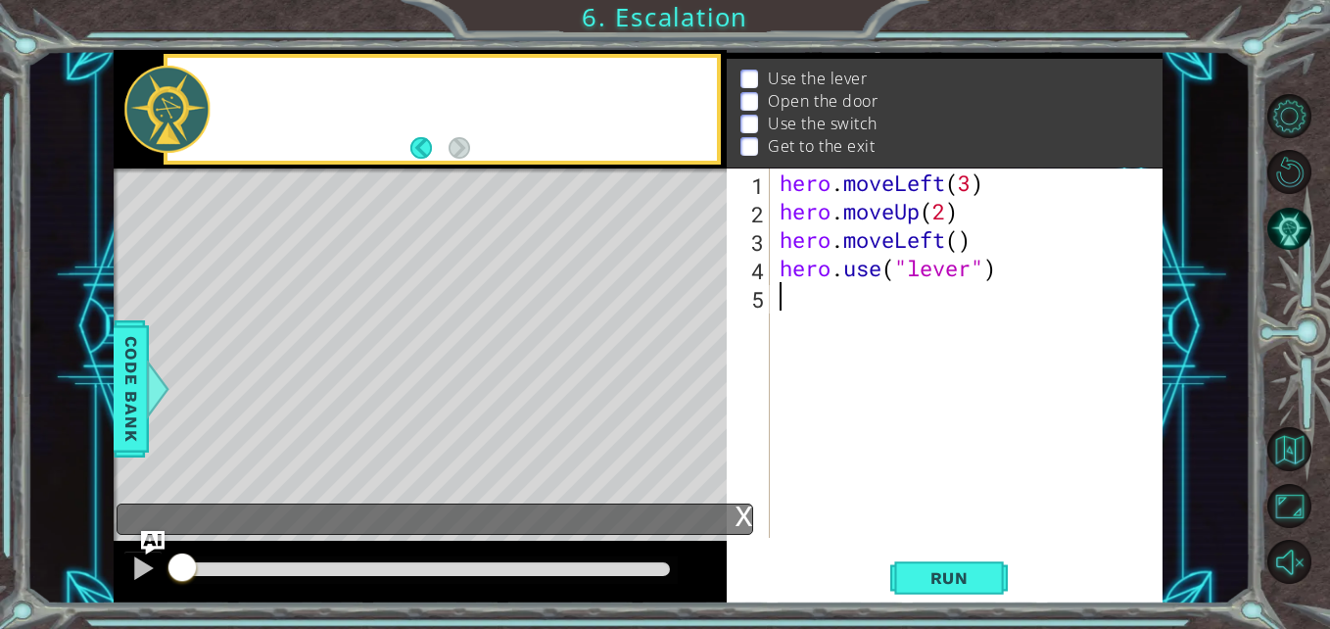
scroll to position [25, 0]
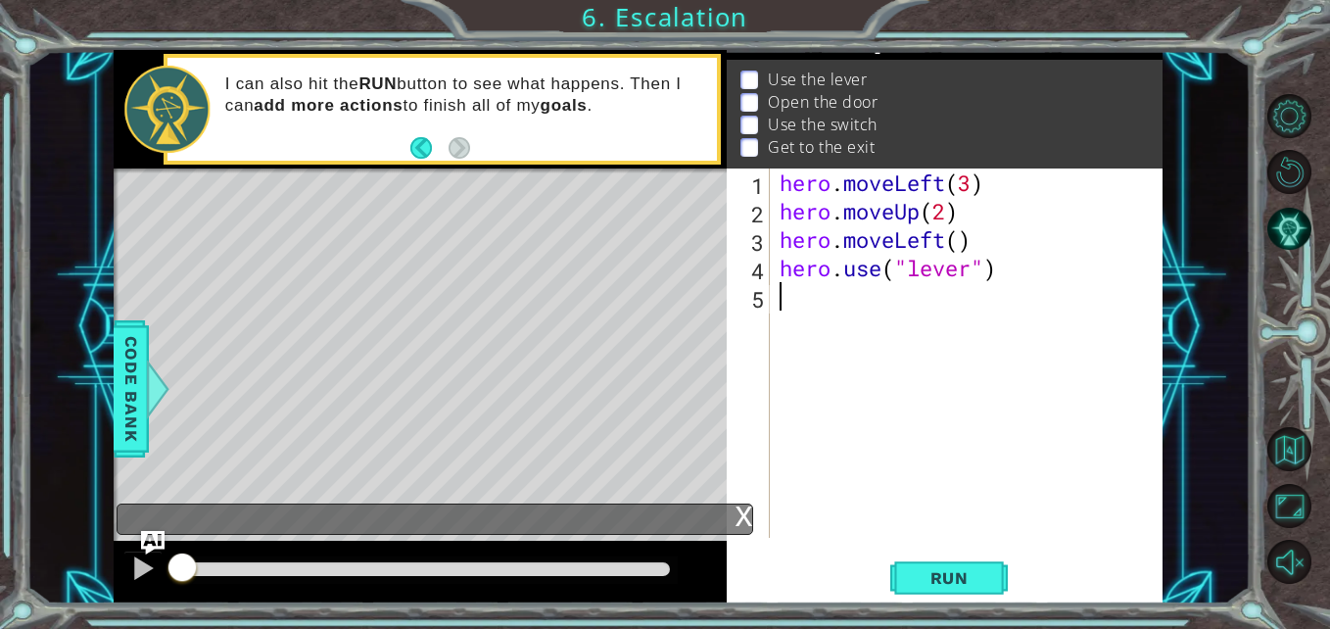
type textarea "m"
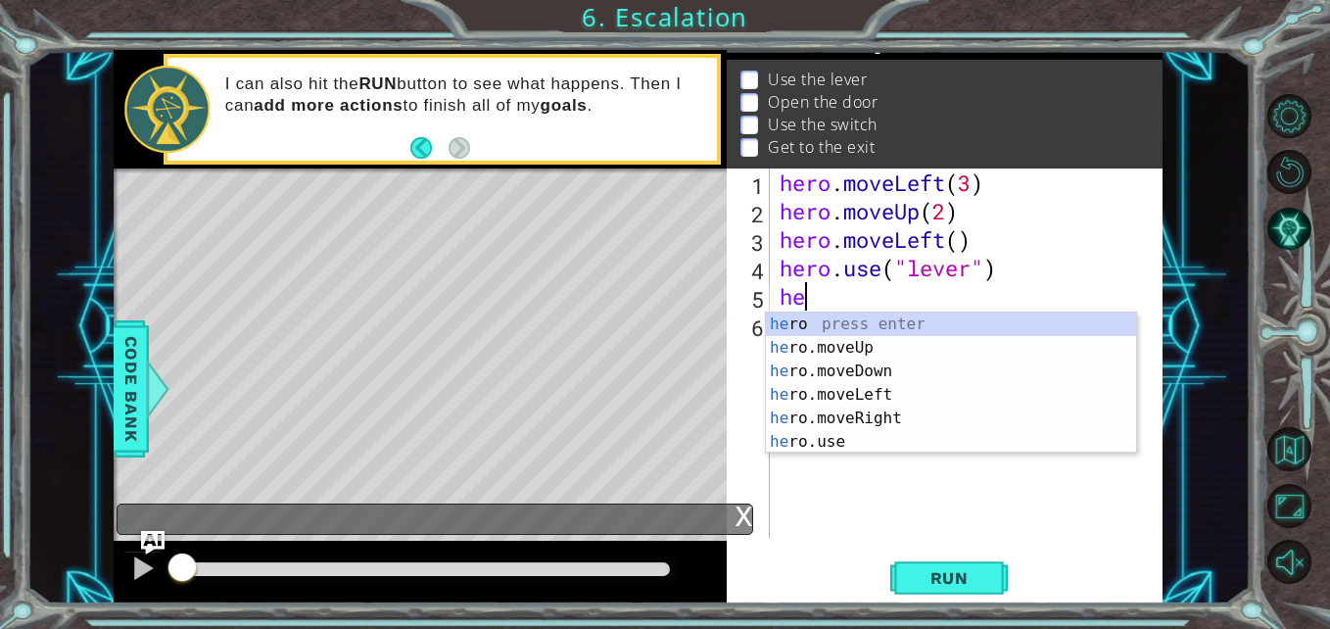
scroll to position [0, 1]
type textarea "hero"
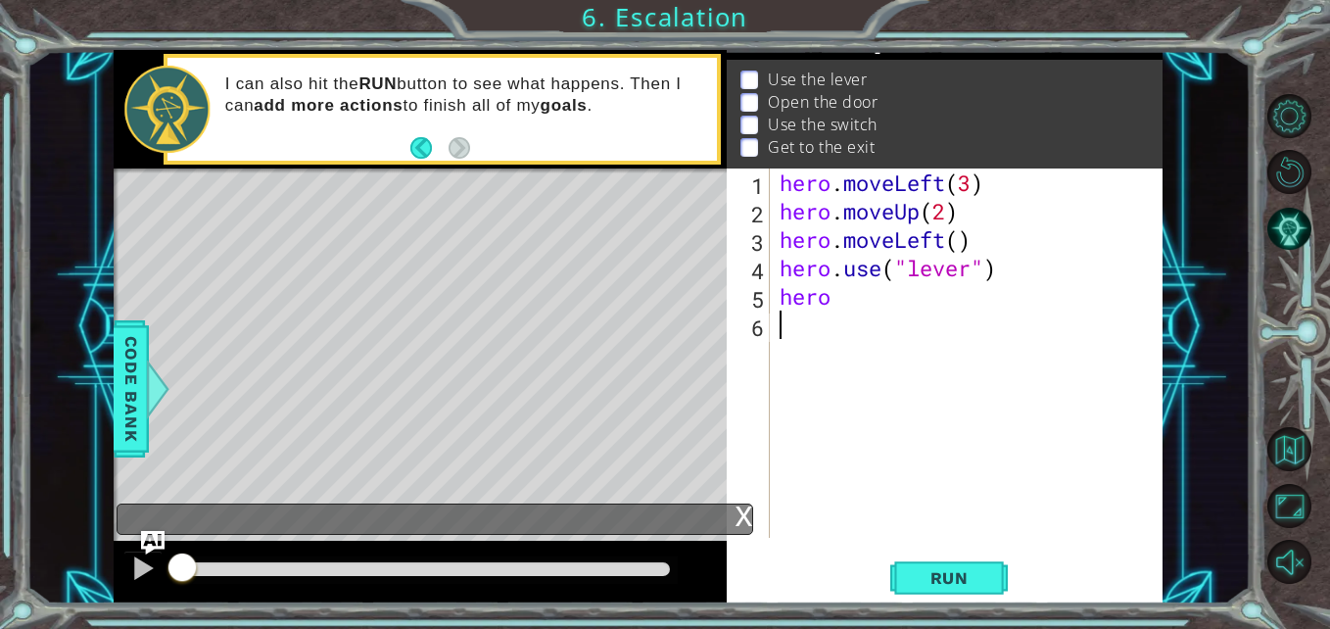
click at [906, 464] on div "hero . moveLeft ( 3 ) hero . moveUp ( 2 ) hero . moveLeft ( ) hero . use ( "lev…" at bounding box center [972, 381] width 393 height 426
click at [849, 292] on div "hero . moveLeft ( 3 ) hero . moveUp ( 2 ) hero . moveLeft ( ) hero . use ( "lev…" at bounding box center [972, 381] width 393 height 426
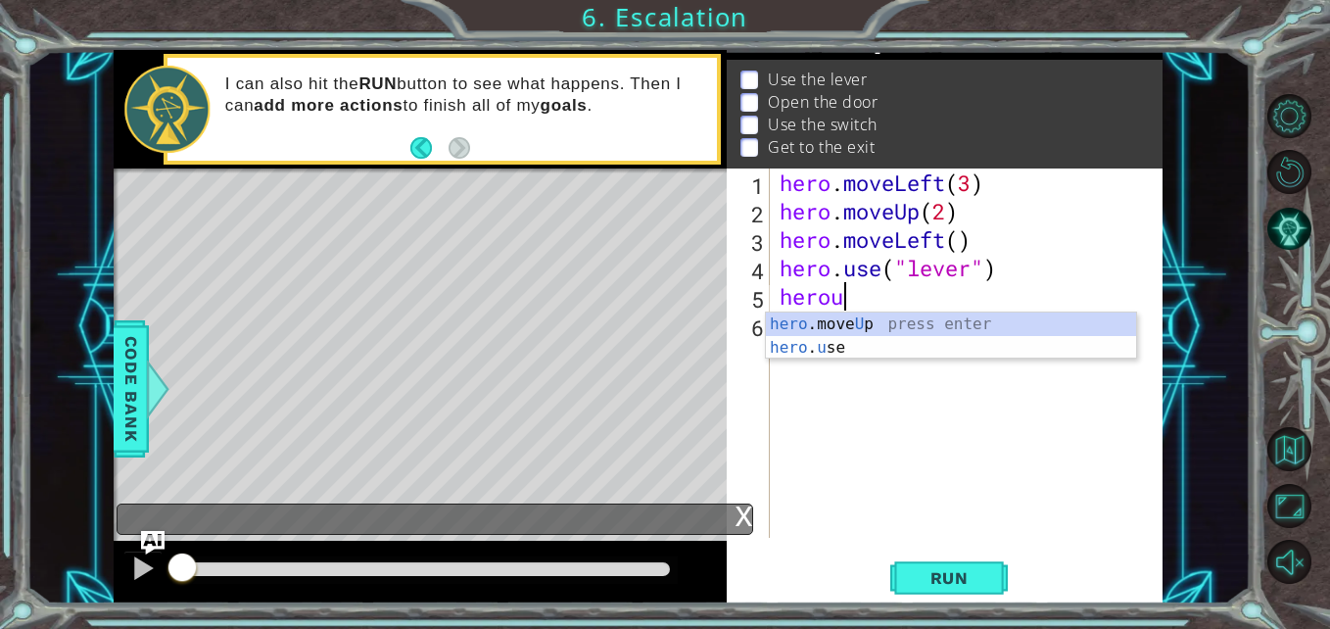
scroll to position [0, 2]
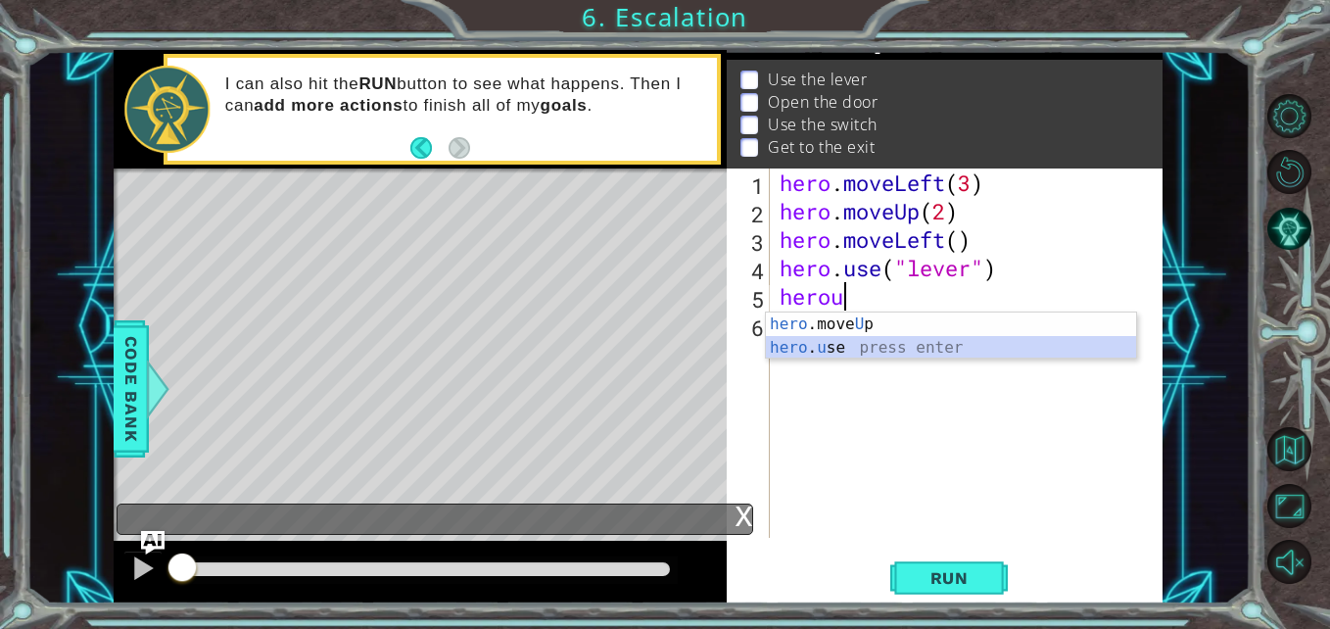
click at [903, 347] on div "hero .move U p press enter hero . u se press enter" at bounding box center [951, 359] width 370 height 94
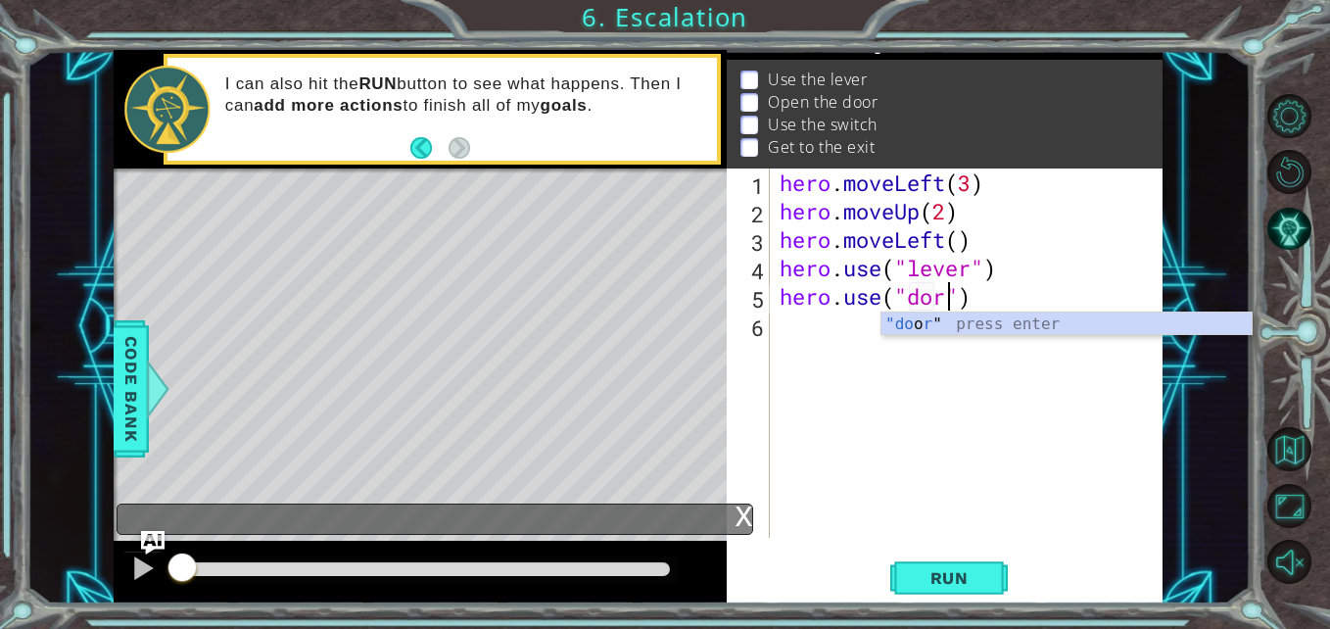
scroll to position [0, 9]
type textarea "hero.use("door")"
click at [911, 324] on div ""door " press enter" at bounding box center [1066, 347] width 370 height 71
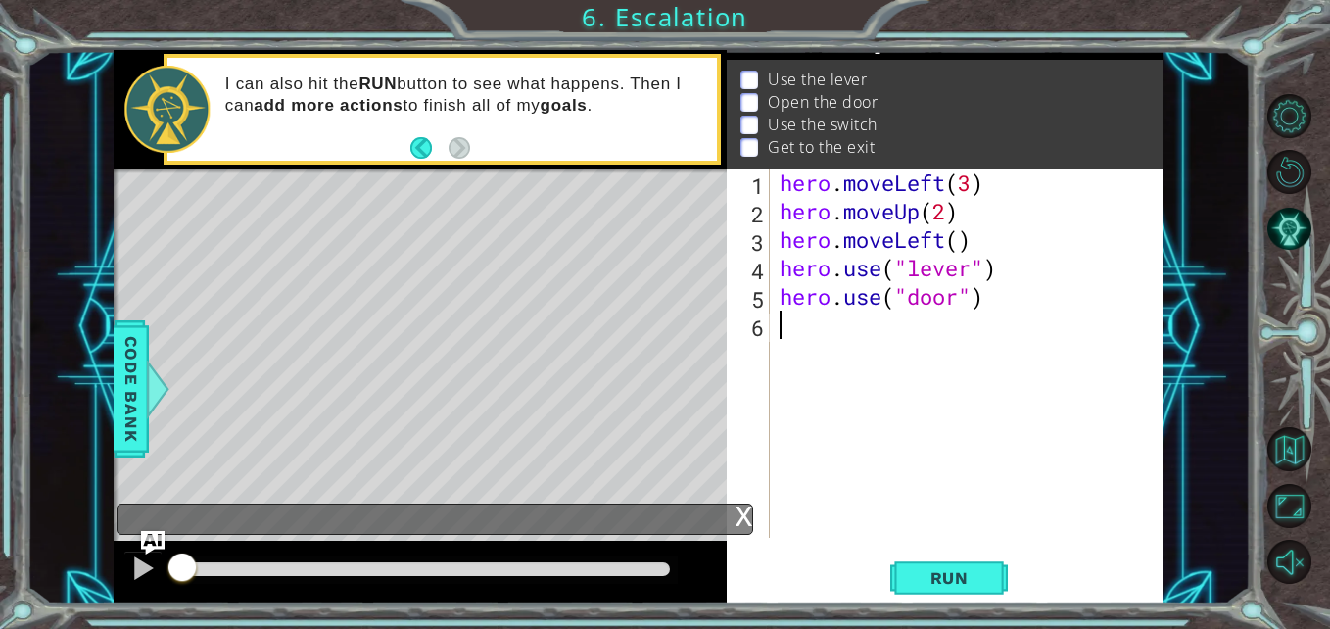
click at [845, 344] on div "hero . moveLeft ( 3 ) hero . moveUp ( 2 ) hero . moveLeft ( ) hero . use ( "lev…" at bounding box center [972, 381] width 393 height 426
click at [882, 381] on div "hero . moveLeft ( 3 ) hero . moveUp ( 2 ) hero . moveLeft ( ) hero . use ( "lev…" at bounding box center [972, 381] width 393 height 426
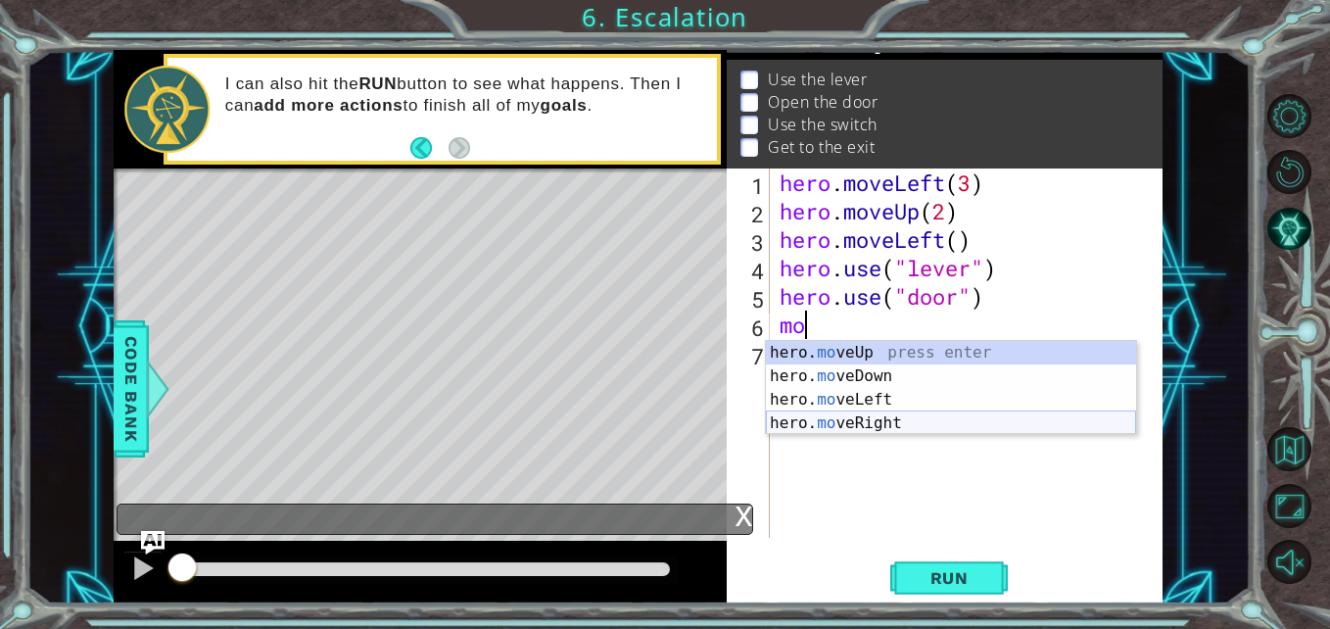
click at [894, 421] on div "hero. mo veUp press enter hero. mo veDown press enter hero. mo veLeft press ent…" at bounding box center [951, 411] width 370 height 141
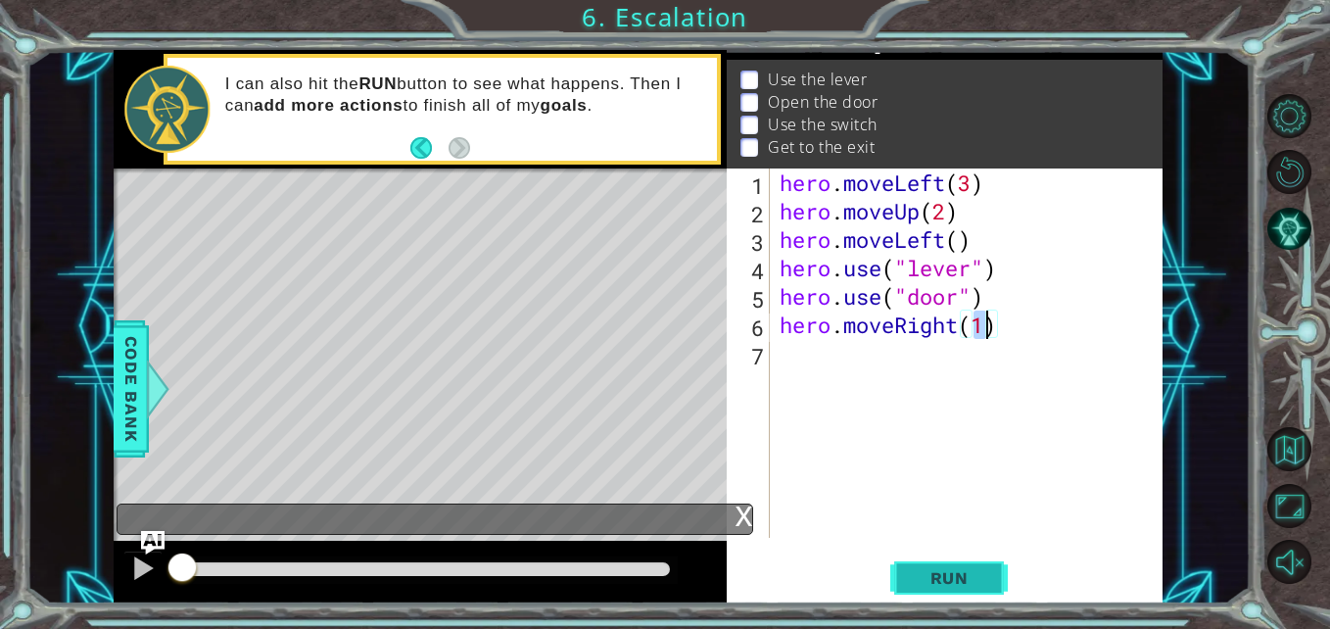
click at [909, 571] on button "Run" at bounding box center [949, 577] width 118 height 43
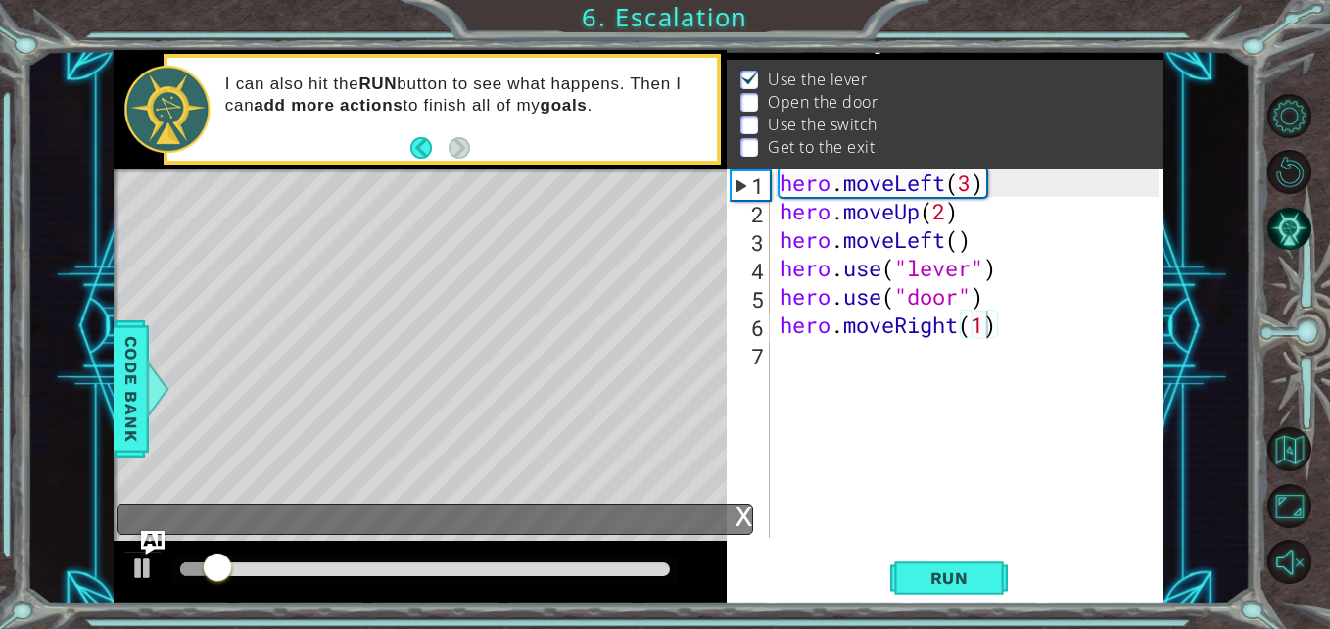
click at [743, 513] on div "x" at bounding box center [743, 514] width 18 height 20
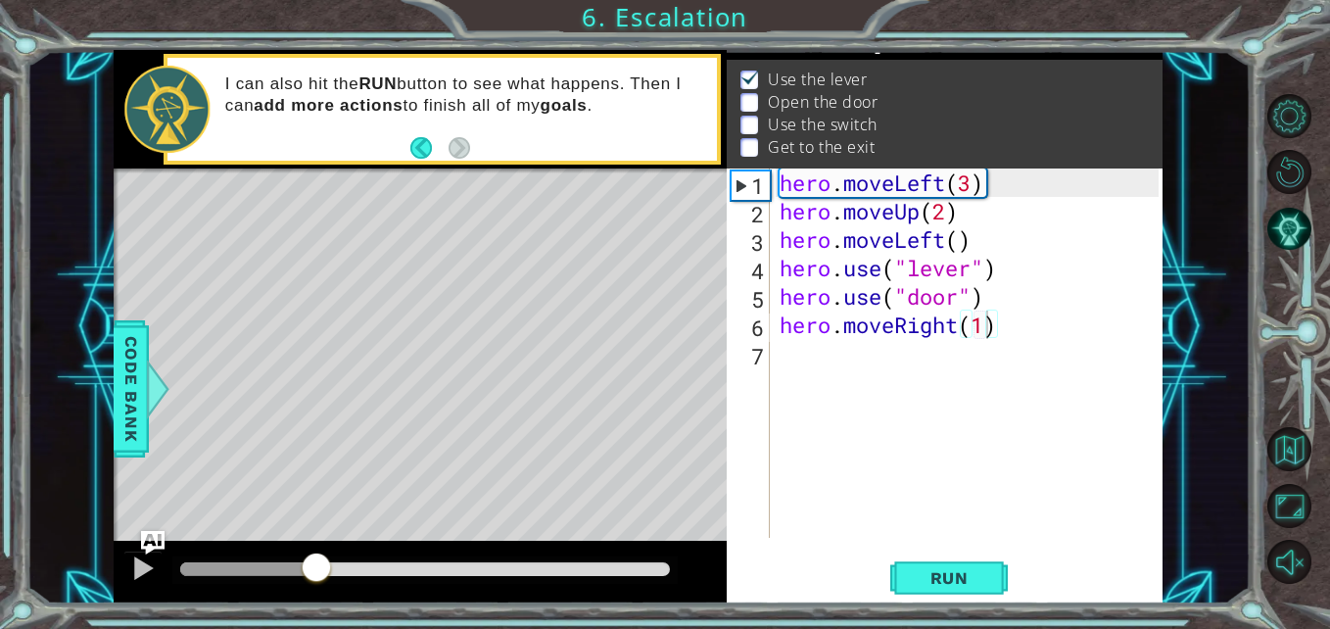
drag, startPoint x: 252, startPoint y: 562, endPoint x: 317, endPoint y: 571, distance: 66.2
click at [317, 571] on div at bounding box center [316, 568] width 35 height 35
click at [992, 328] on div "hero . moveLeft ( 3 ) hero . moveUp ( 2 ) hero . moveLeft ( ) hero . use ( "lev…" at bounding box center [972, 381] width 393 height 426
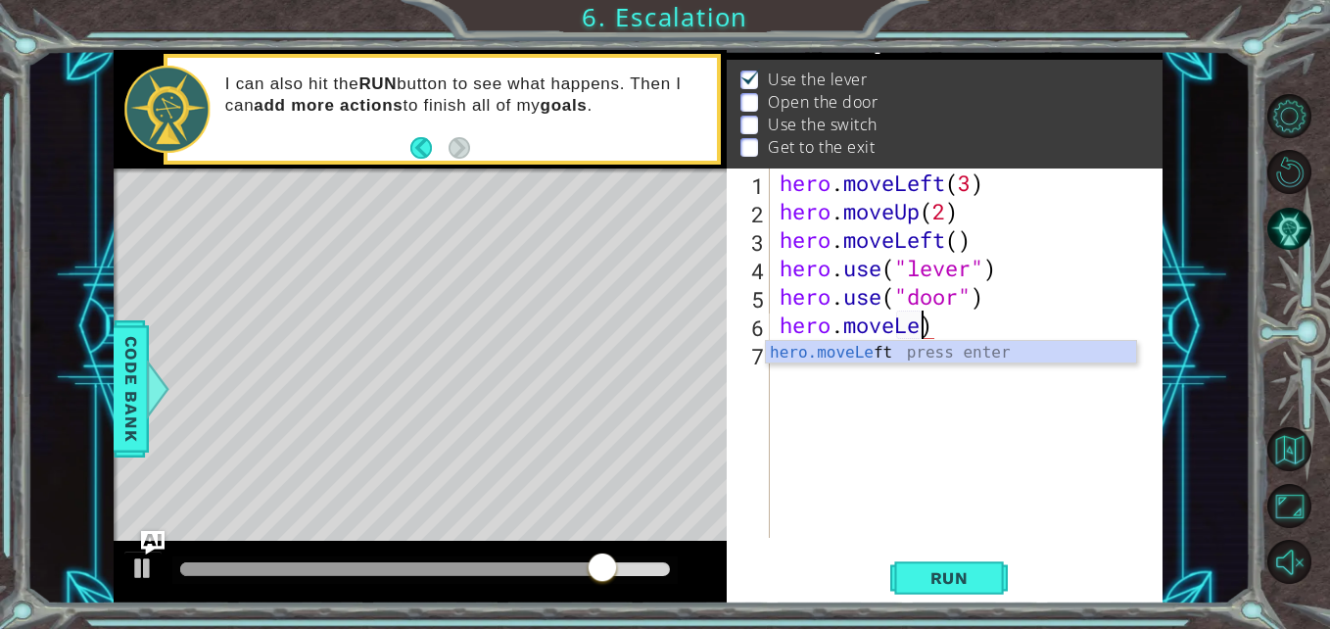
scroll to position [0, 7]
click at [1008, 350] on div "hero.moveLeft press enter" at bounding box center [951, 376] width 370 height 71
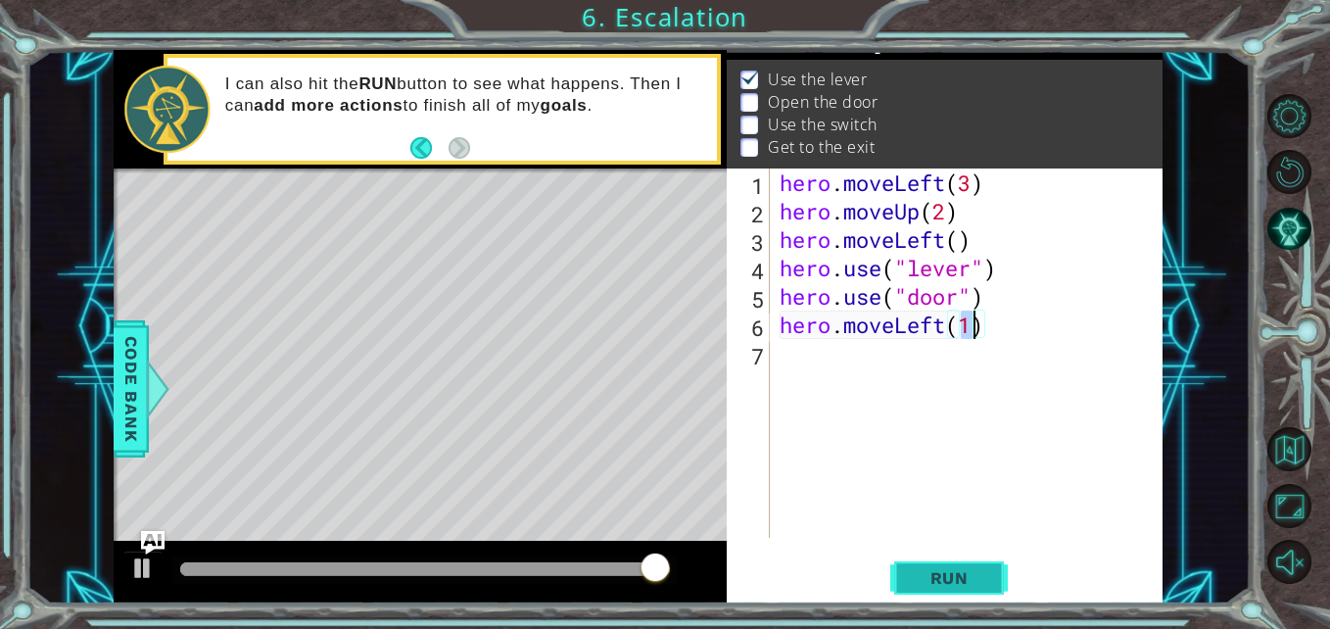
type textarea "hero.moveLeft(1)"
click at [924, 570] on span "Run" at bounding box center [949, 578] width 77 height 20
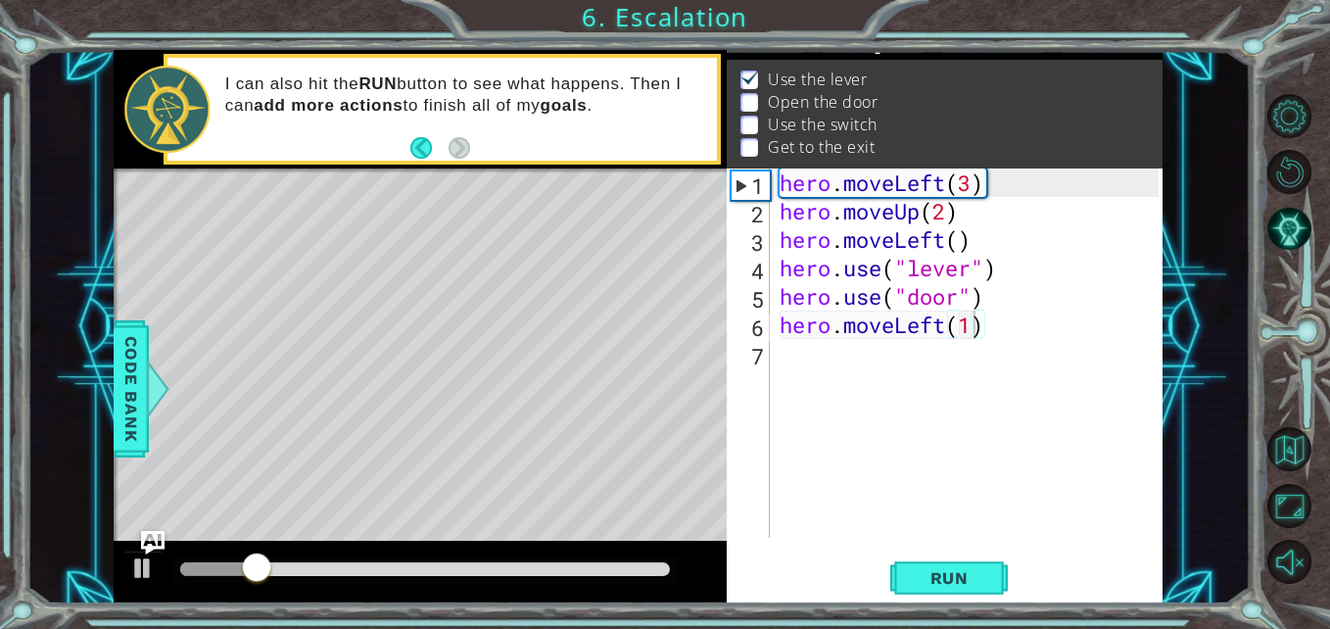
drag, startPoint x: 389, startPoint y: 408, endPoint x: 330, endPoint y: 418, distance: 59.6
click at [330, 418] on div "Level Map" at bounding box center [566, 456] width 905 height 577
click at [876, 368] on div "hero . moveLeft ( 3 ) hero . moveUp ( 2 ) hero . moveLeft ( ) hero . use ( "lev…" at bounding box center [972, 381] width 393 height 426
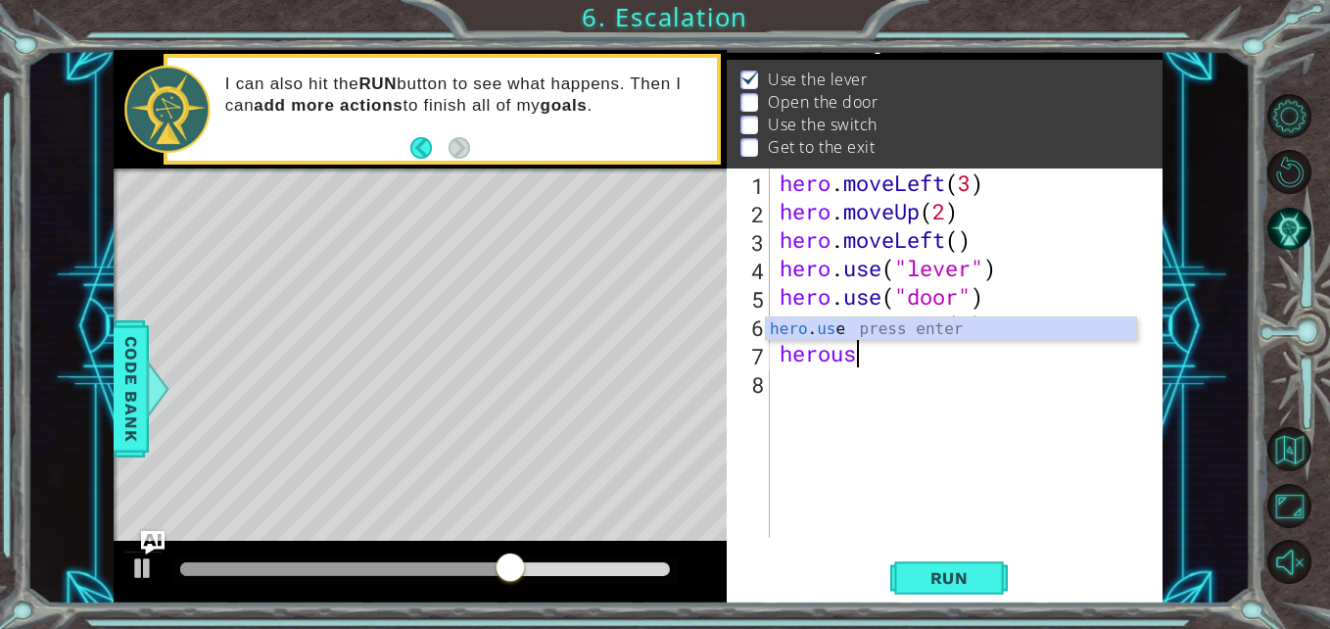
scroll to position [0, 3]
click at [851, 323] on div "hero . use press enter" at bounding box center [951, 352] width 370 height 71
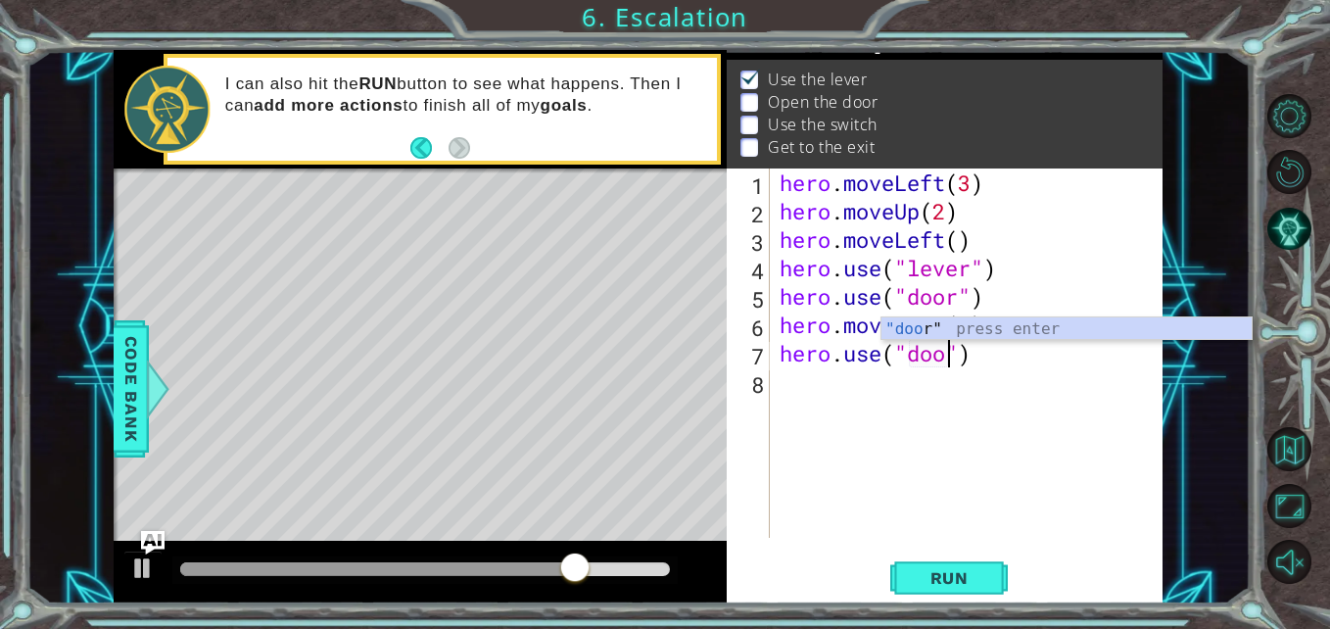
scroll to position [0, 9]
click at [957, 581] on span "Run" at bounding box center [949, 578] width 77 height 20
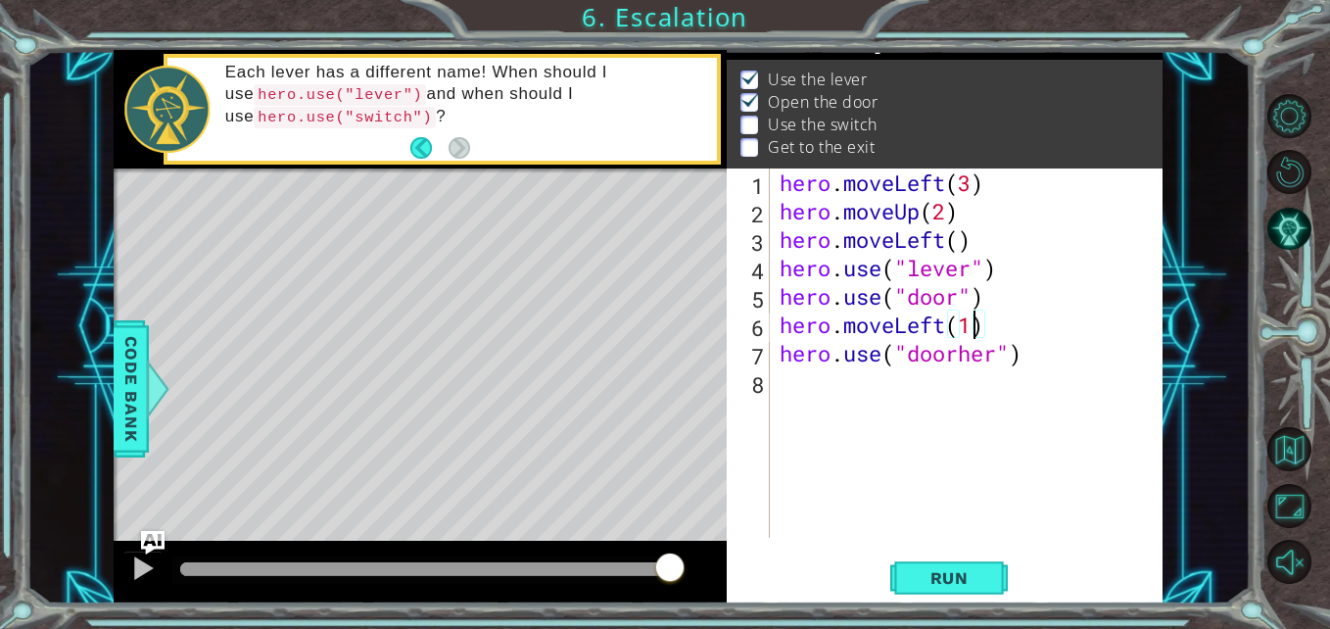
scroll to position [0, 8]
type textarea "hero.use("doorher")"
type textarea "hero.use("door")"
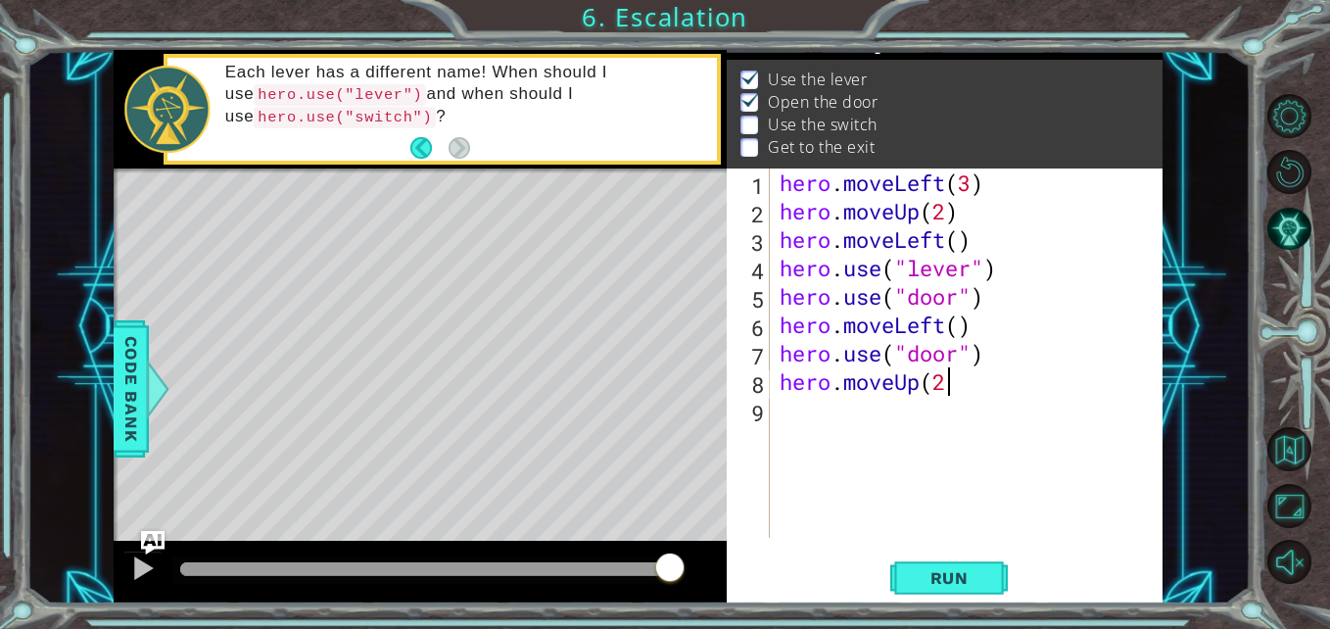
type textarea "hero.moveUp(2)"
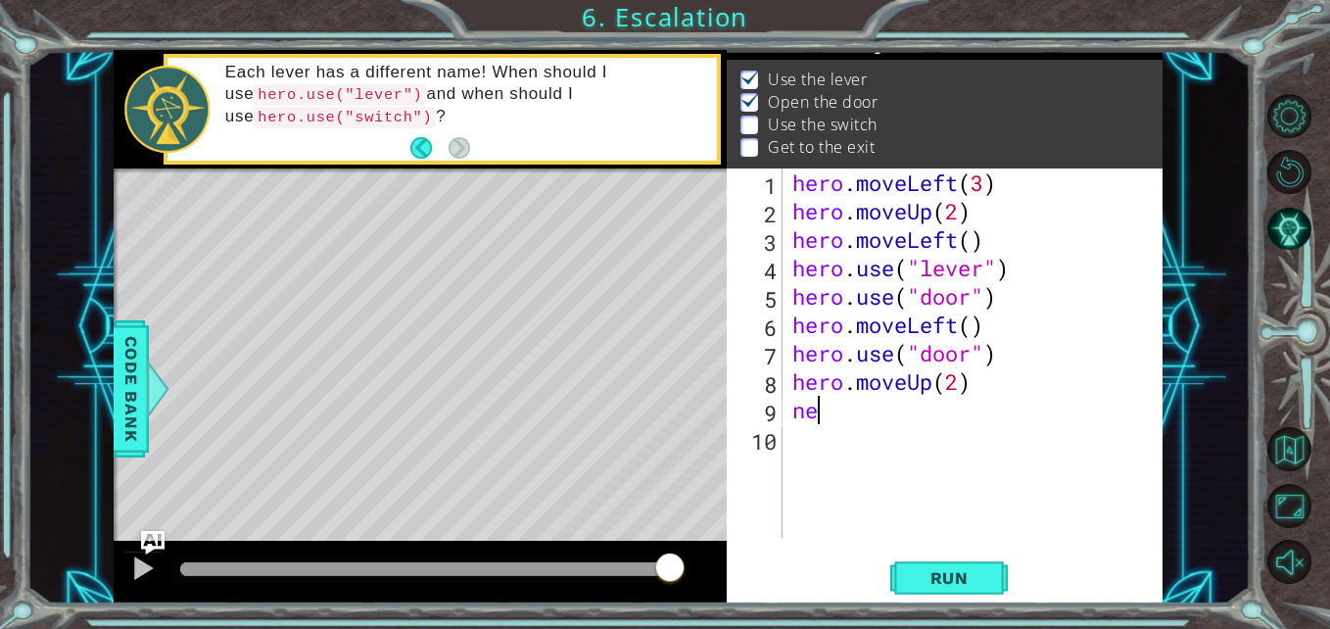
type textarea "n"
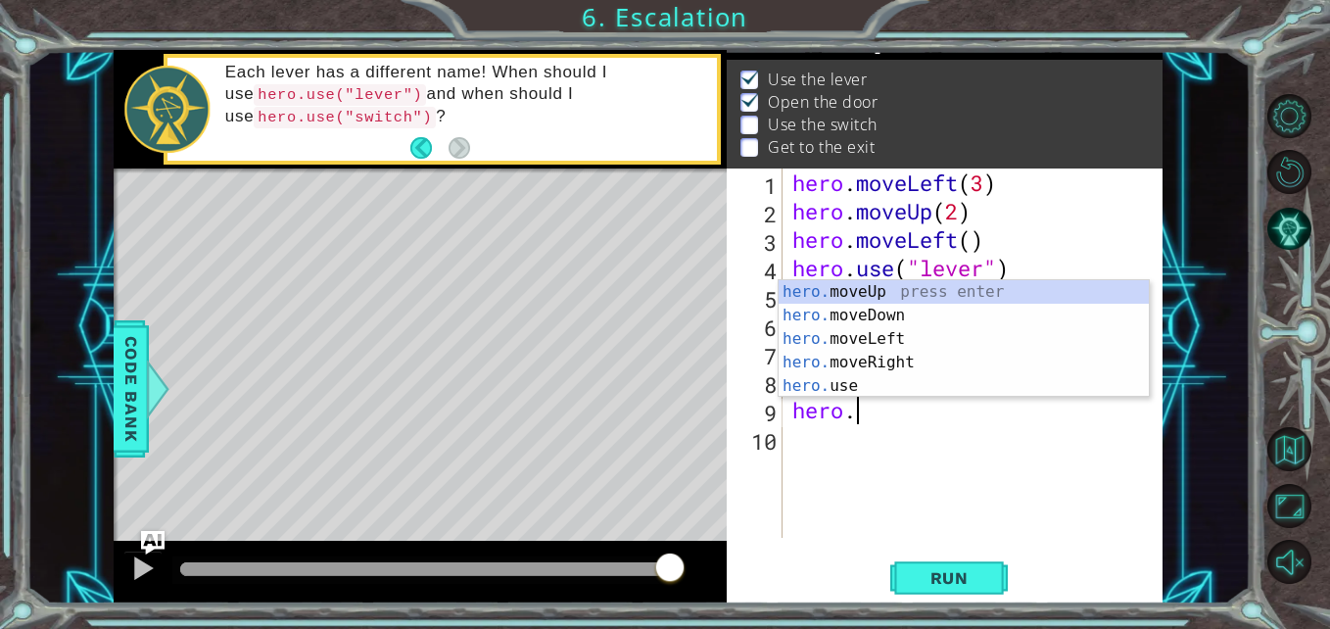
scroll to position [0, 2]
click at [1076, 362] on div "hero. moveUp press enter hero. moveDown press enter hero. moveLeft press enter …" at bounding box center [964, 362] width 370 height 165
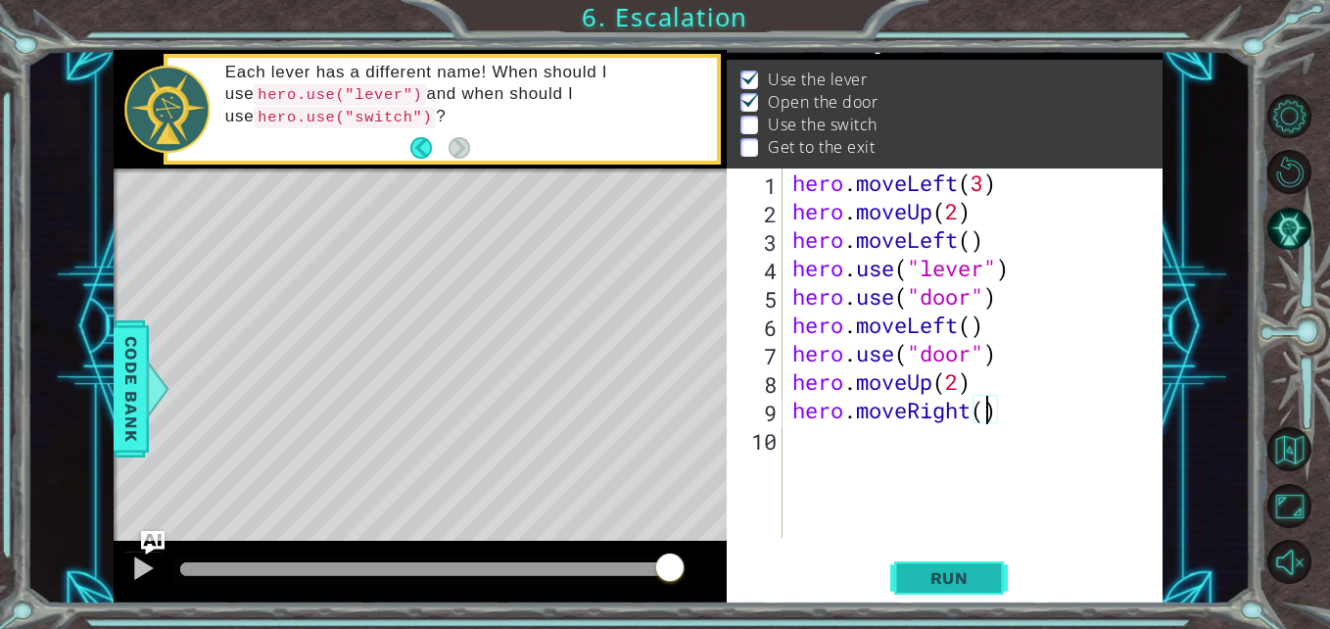
click at [964, 592] on button "Run" at bounding box center [949, 577] width 118 height 43
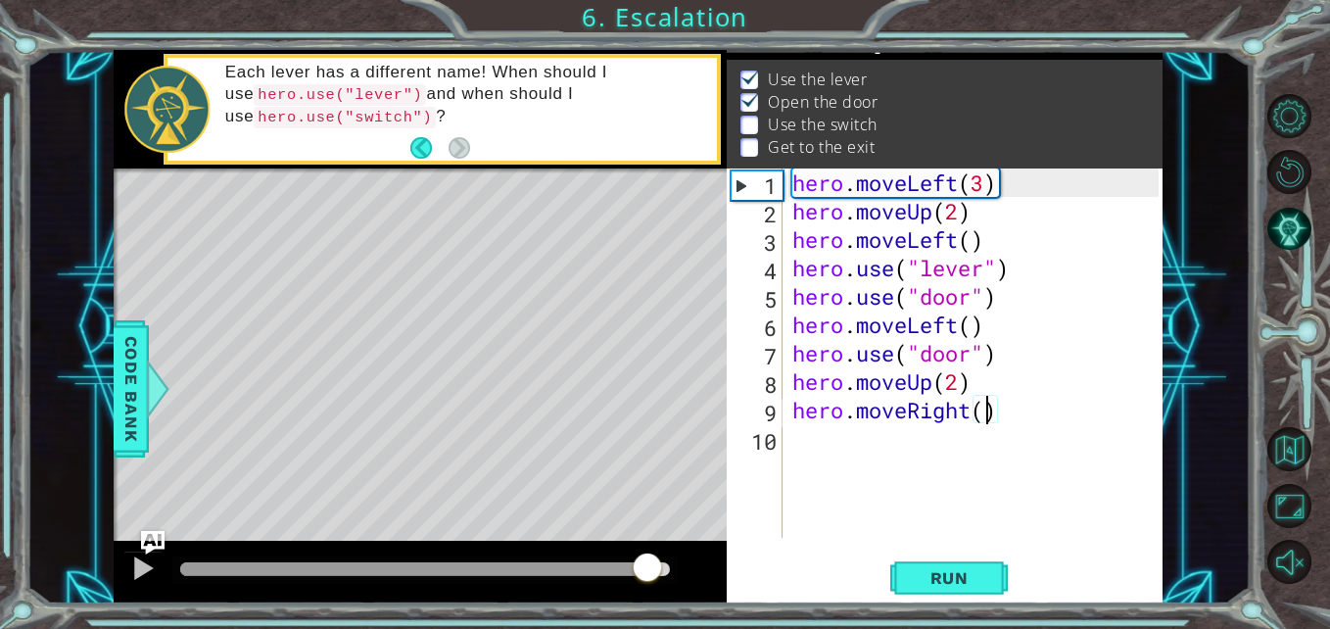
drag, startPoint x: 231, startPoint y: 555, endPoint x: 657, endPoint y: 571, distance: 426.3
click at [657, 571] on div at bounding box center [647, 568] width 35 height 35
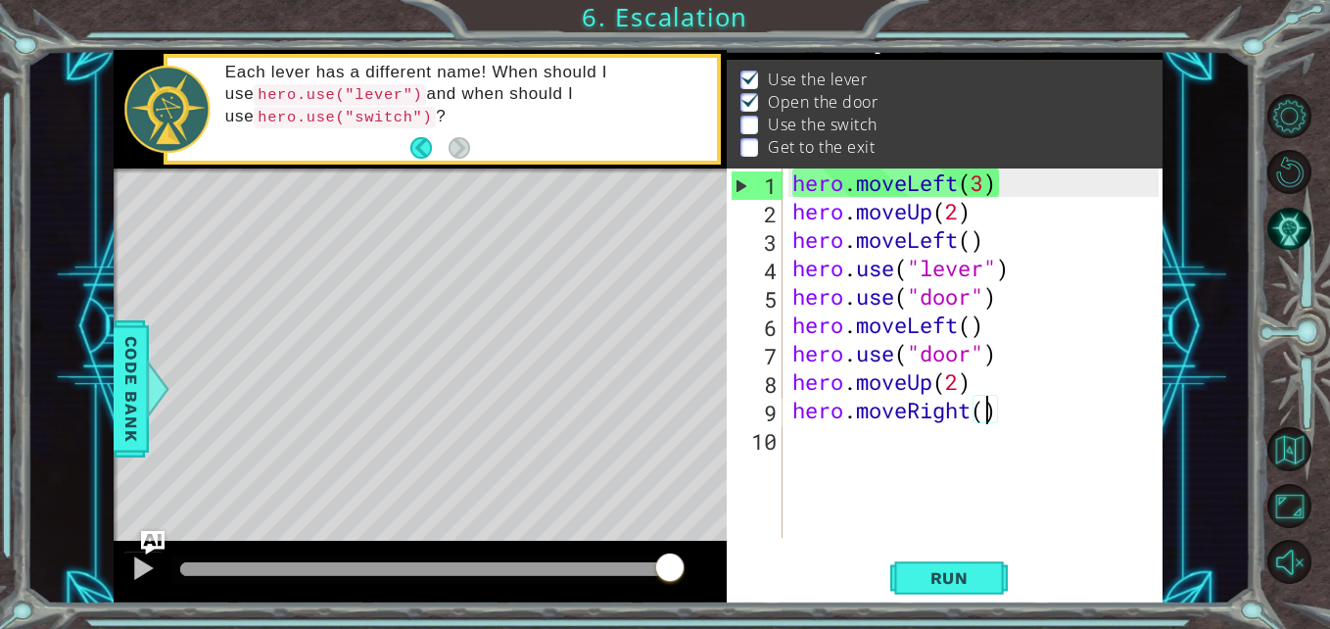
type textarea "hero.moveRight(2)"
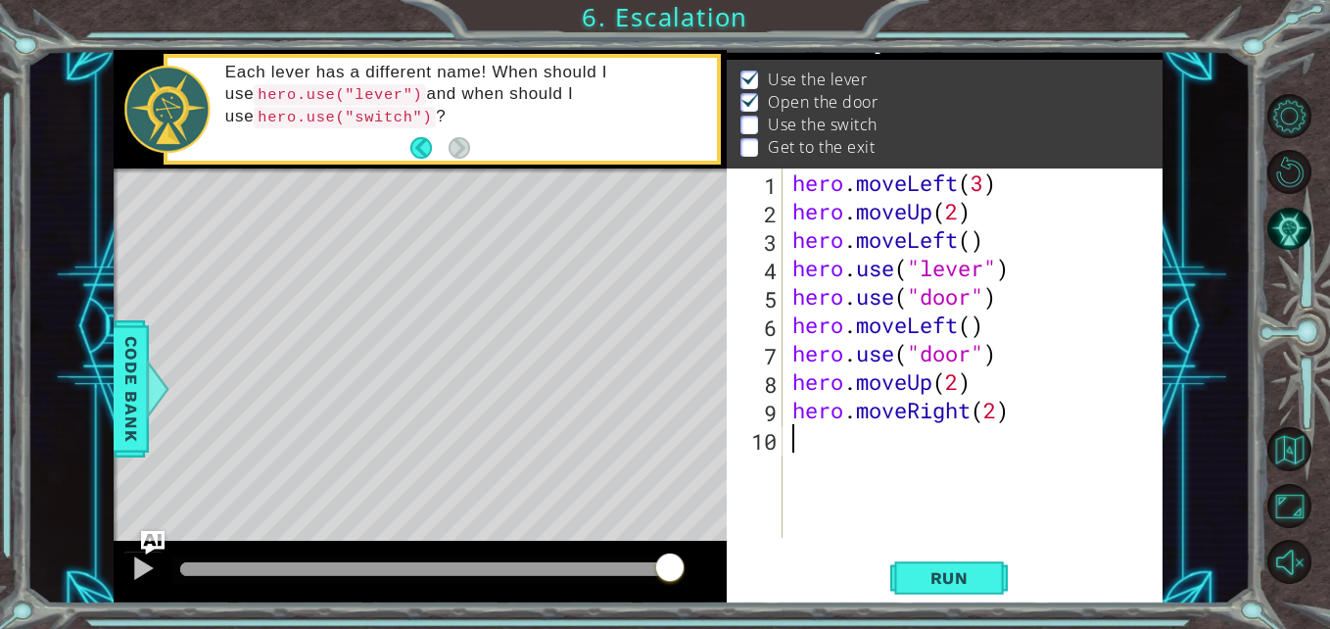
click at [888, 438] on div "hero . moveLeft ( 3 ) hero . moveUp ( 2 ) hero . moveLeft ( ) hero . use ( "lev…" at bounding box center [978, 381] width 380 height 426
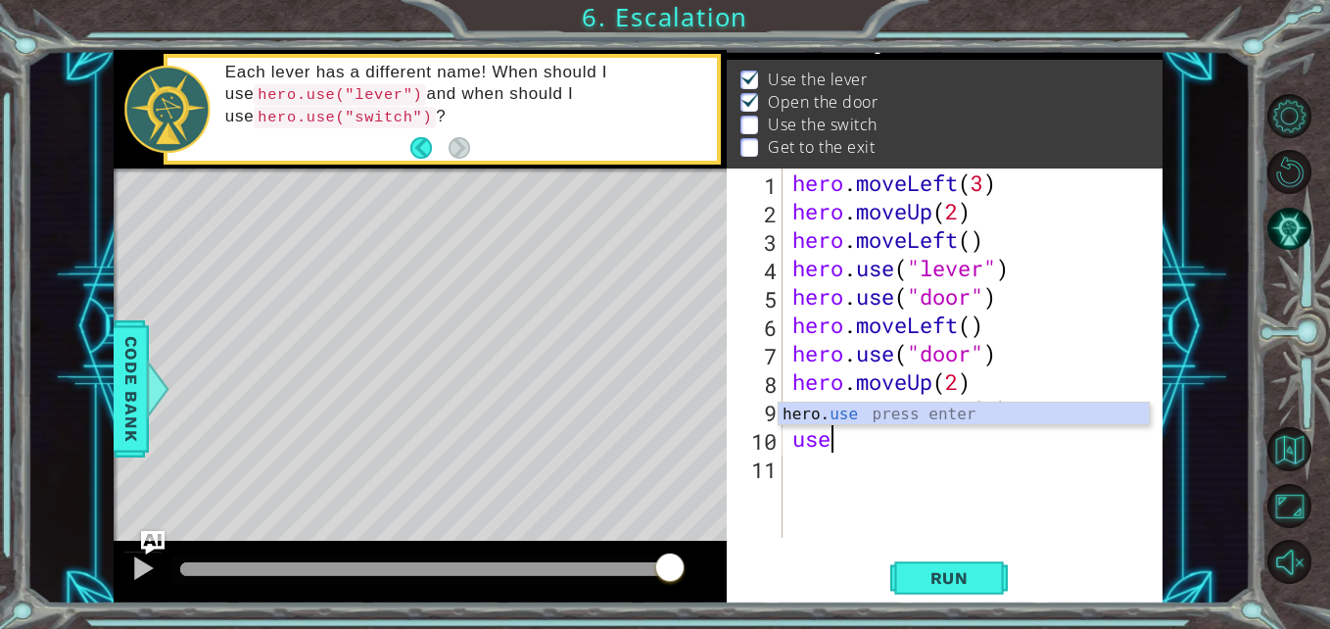
scroll to position [0, 1]
click at [1086, 406] on div "hero. use press enter" at bounding box center [964, 438] width 370 height 71
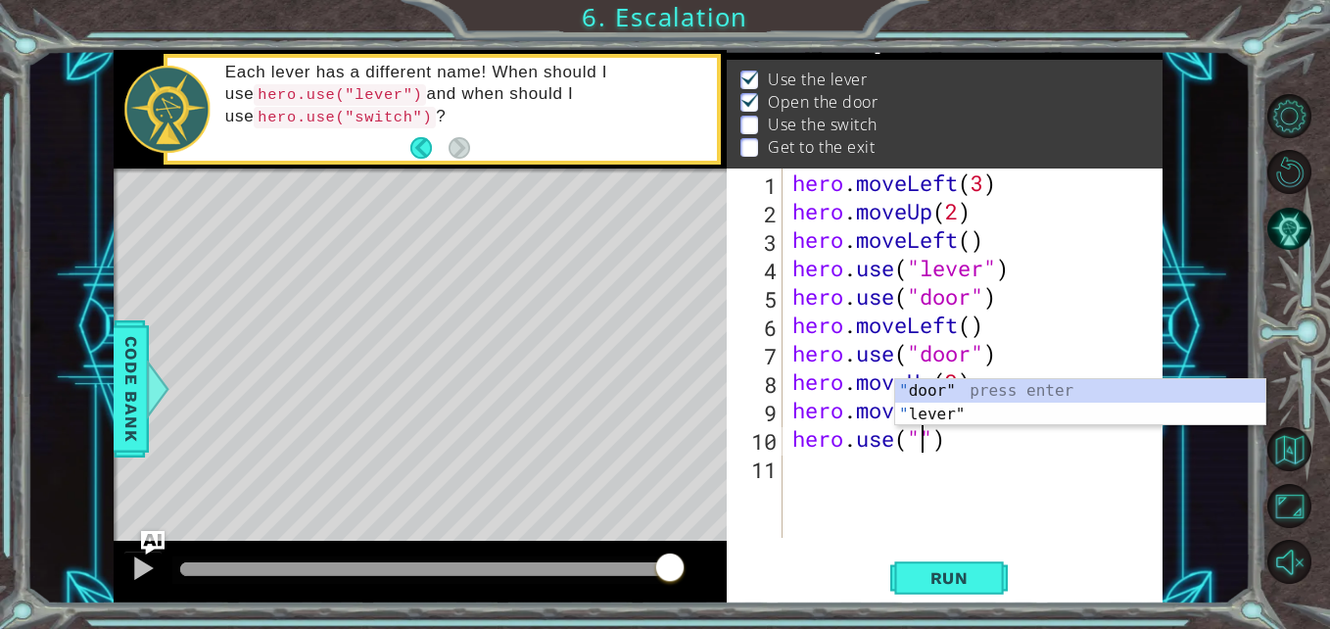
scroll to position [0, 7]
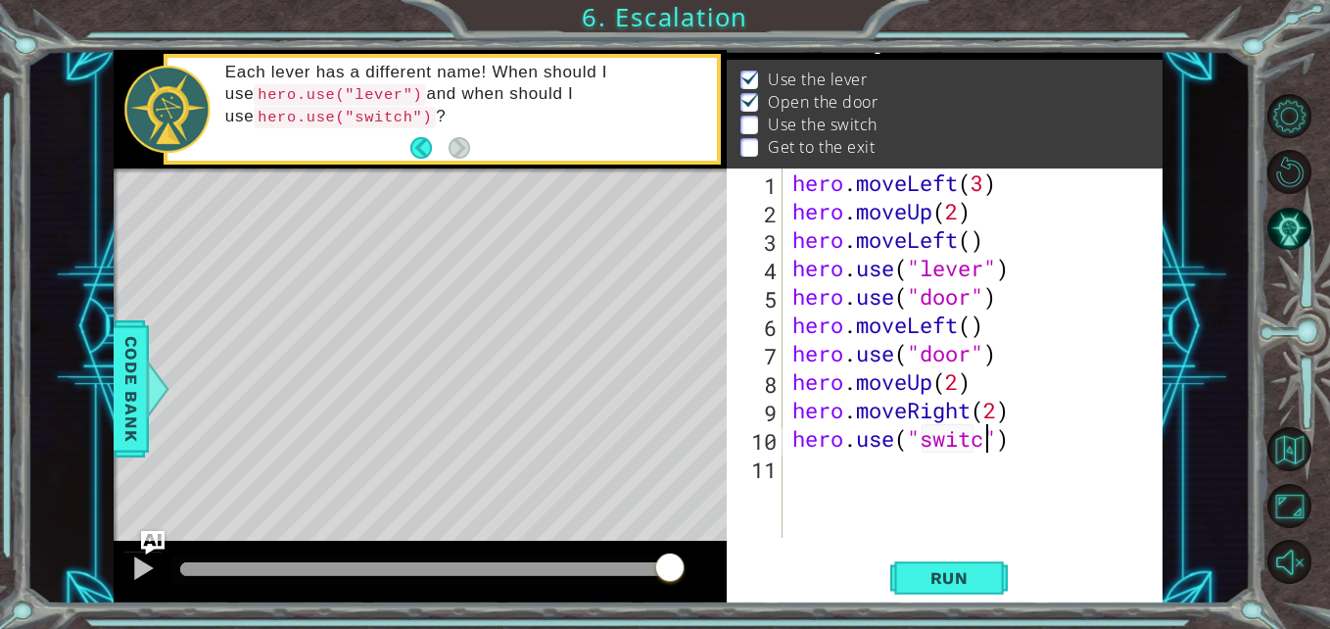
type textarea "hero.use("switch")"
click at [881, 484] on div "hero . moveLeft ( 3 ) hero . moveUp ( 2 ) hero . moveLeft ( ) hero . use ( "lev…" at bounding box center [978, 381] width 380 height 426
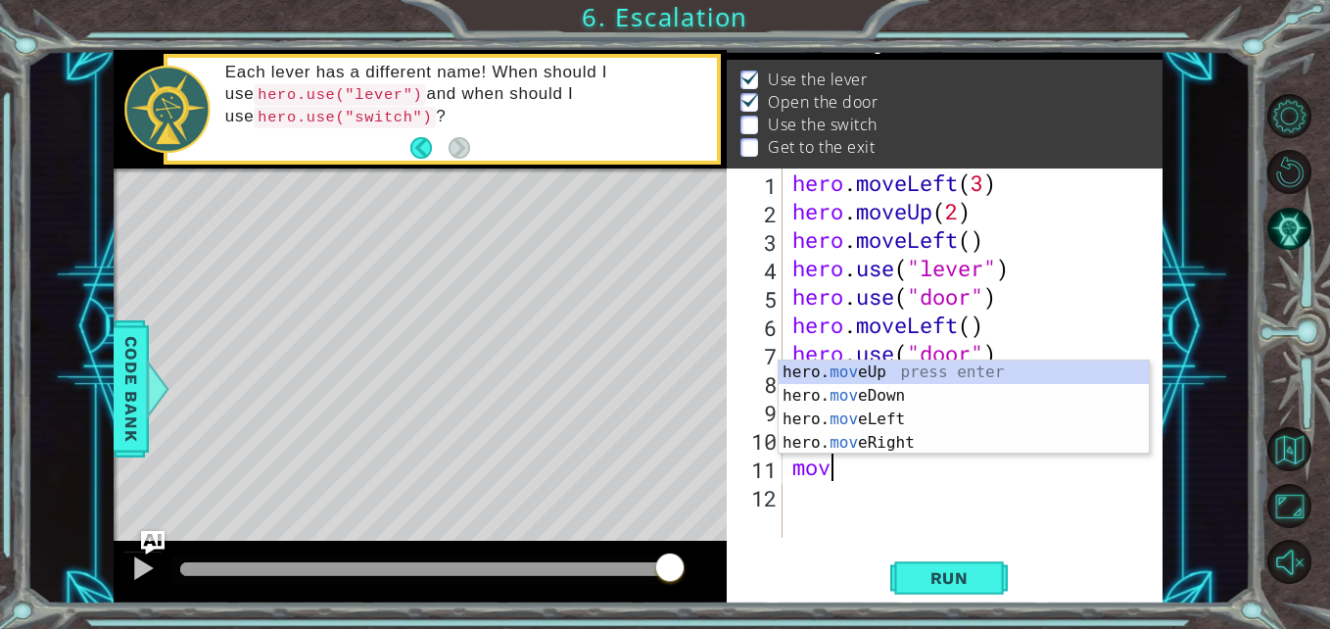
scroll to position [0, 0]
type textarea "m"
click at [932, 439] on div "hero. mo veUp press enter hero. mo veDown press enter hero. mo veLeft press ent…" at bounding box center [964, 430] width 370 height 141
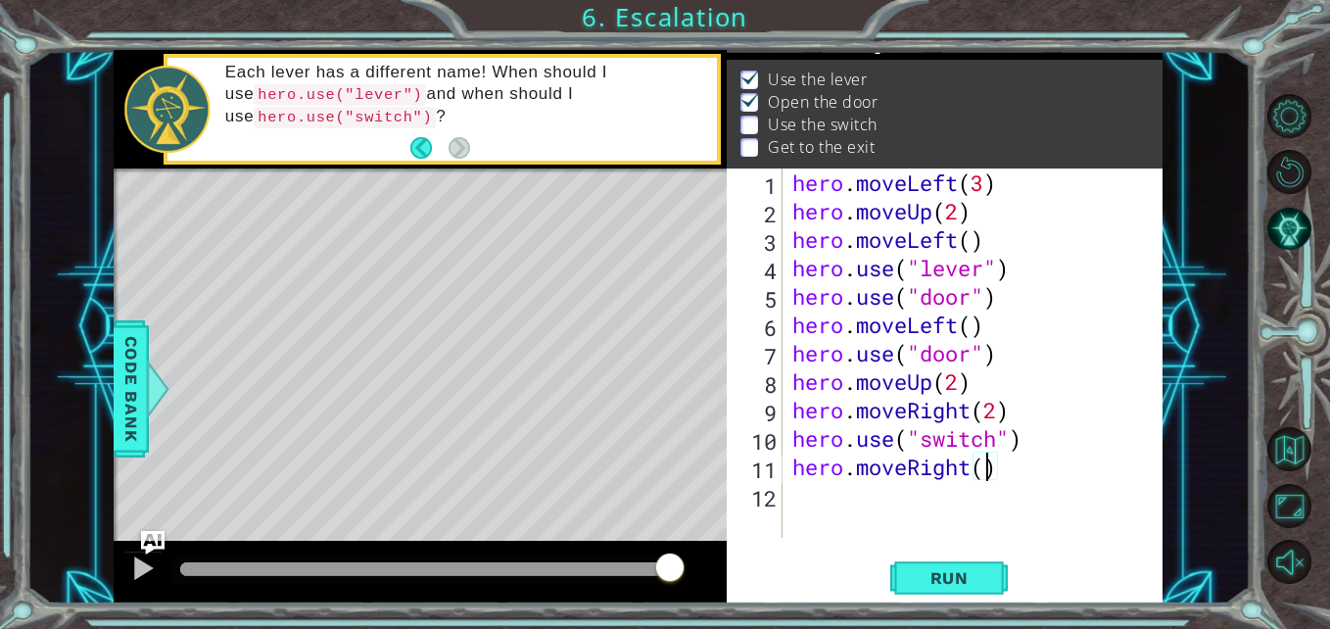
scroll to position [0, 9]
type textarea "hero.moveRight(1)"
click at [968, 566] on button "Run" at bounding box center [949, 577] width 118 height 43
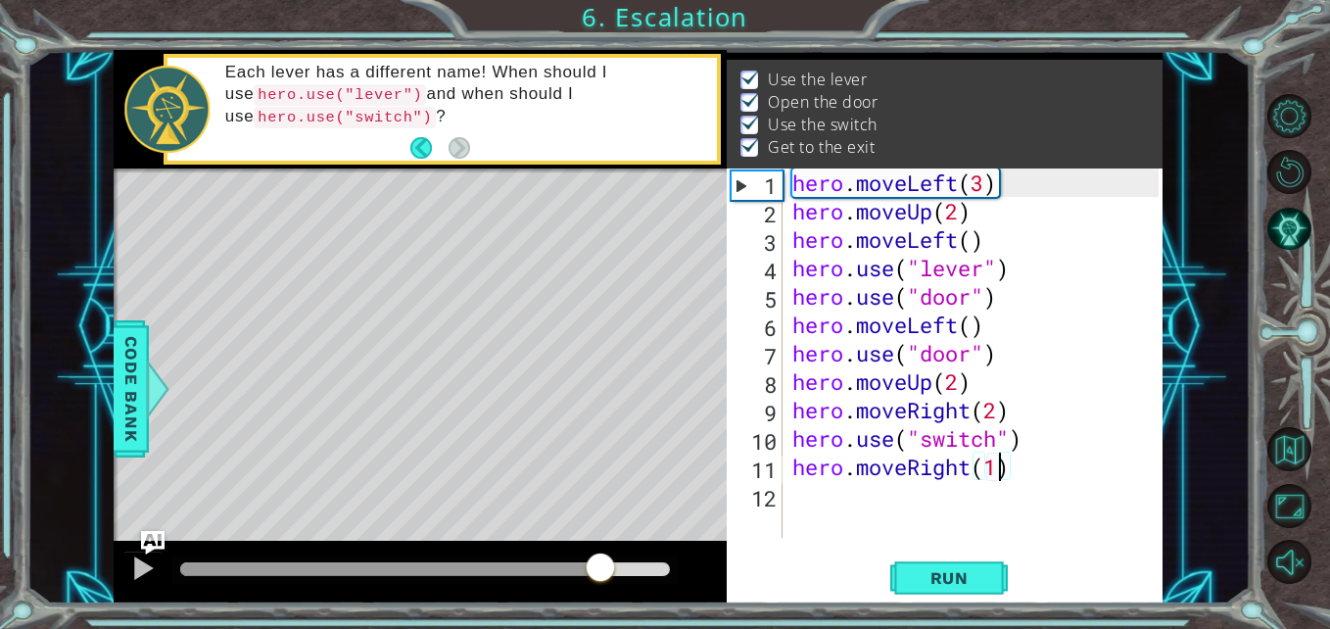
drag, startPoint x: 214, startPoint y: 557, endPoint x: 598, endPoint y: 572, distance: 384.2
click at [598, 572] on div at bounding box center [600, 568] width 35 height 35
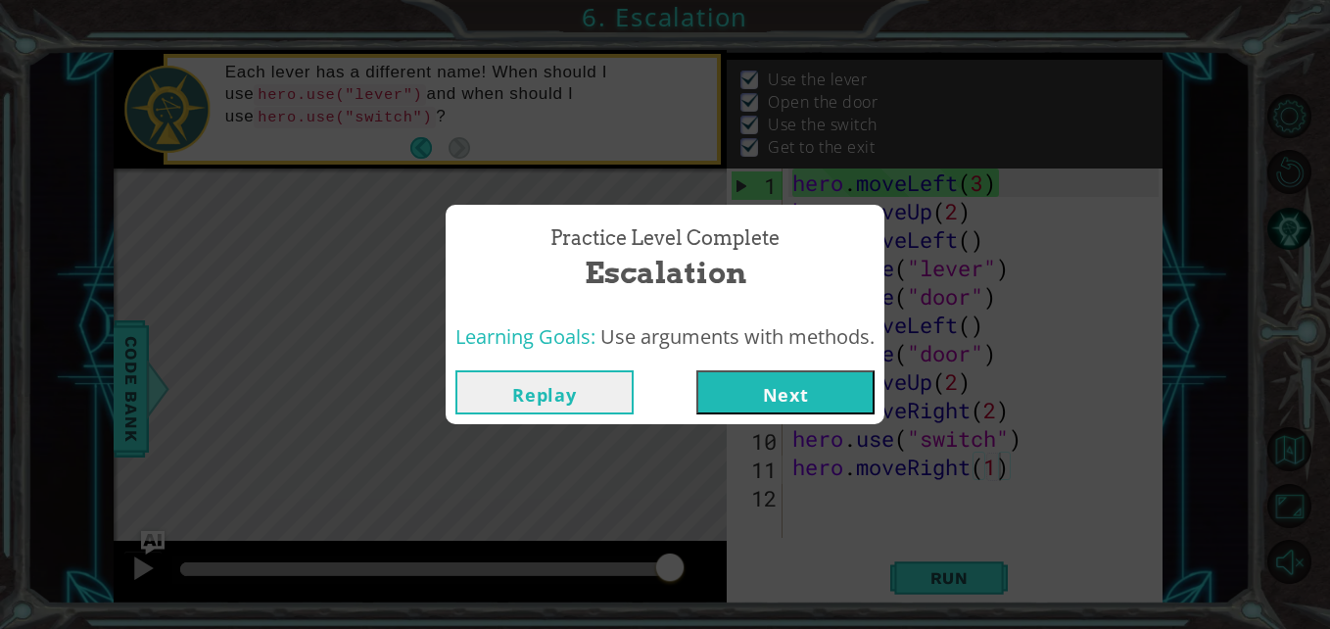
click at [755, 368] on div "Replay Next" at bounding box center [665, 392] width 439 height 64
click at [755, 402] on button "Next" at bounding box center [785, 392] width 178 height 44
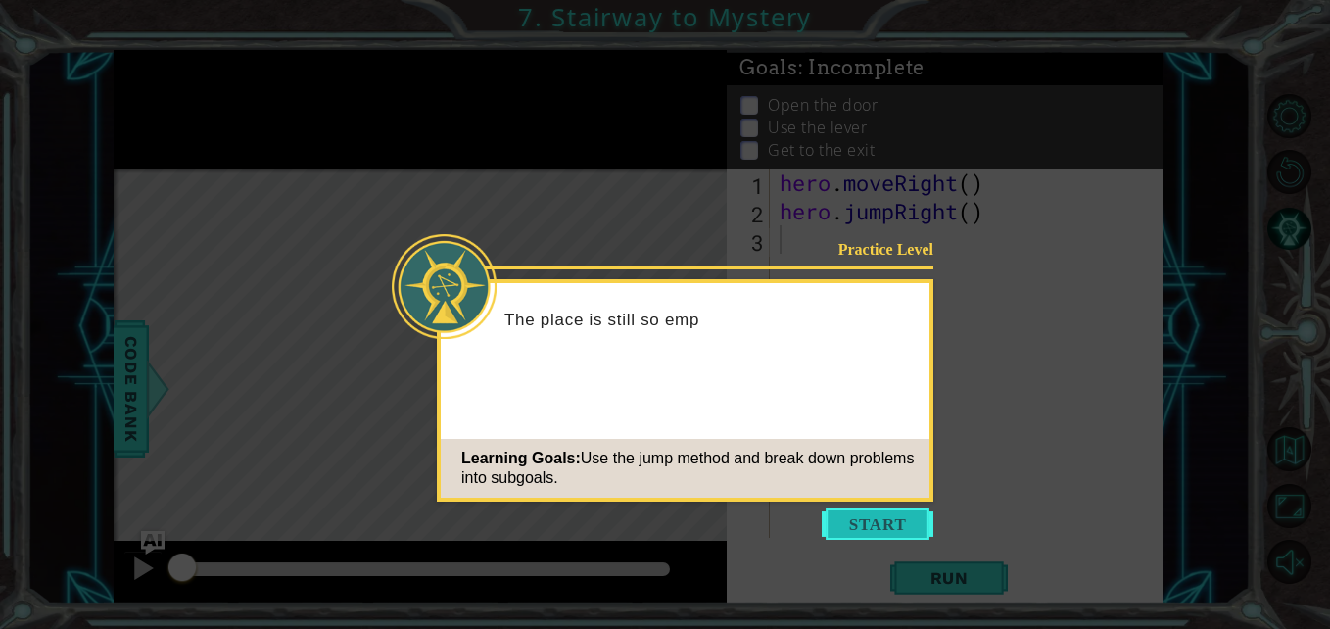
click at [855, 516] on button "Start" at bounding box center [878, 523] width 112 height 31
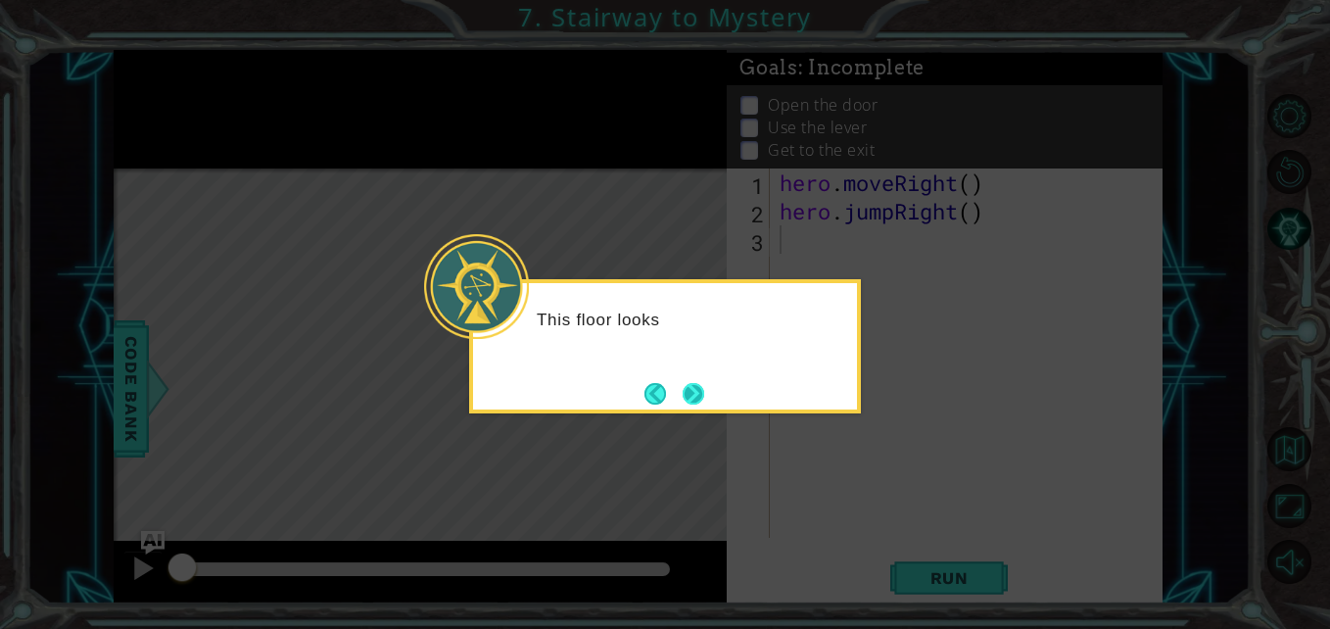
click at [686, 394] on button "Next" at bounding box center [694, 394] width 22 height 22
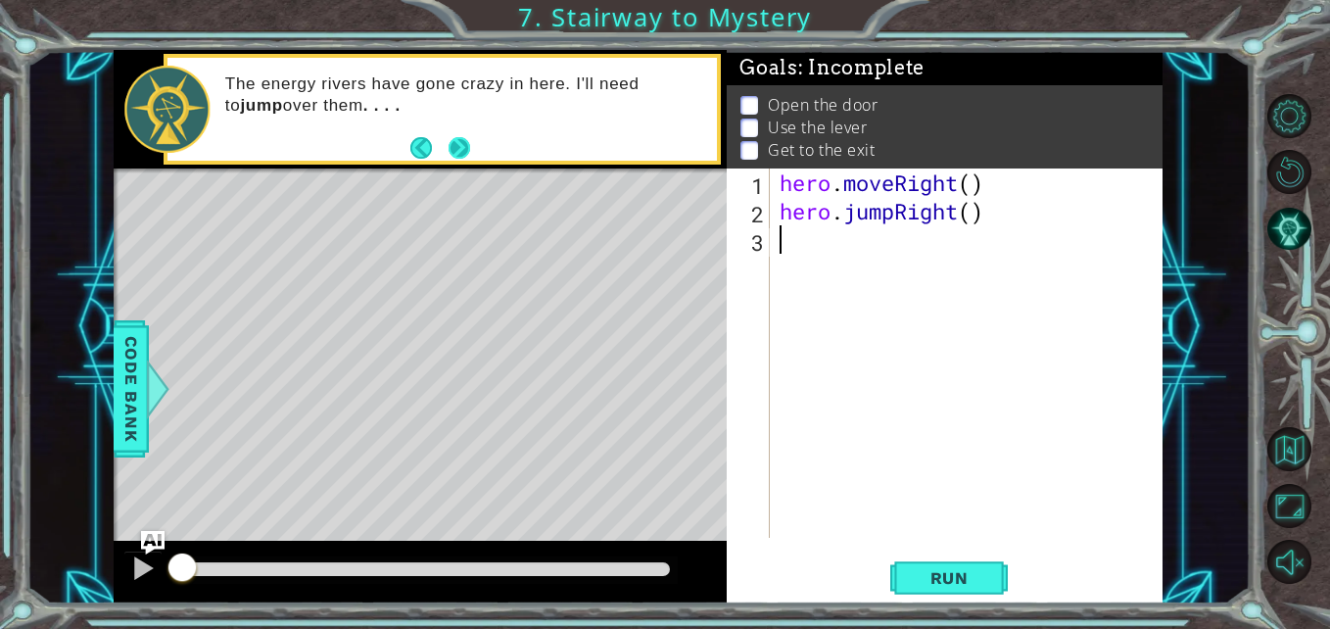
click at [461, 144] on button "Next" at bounding box center [460, 148] width 22 height 22
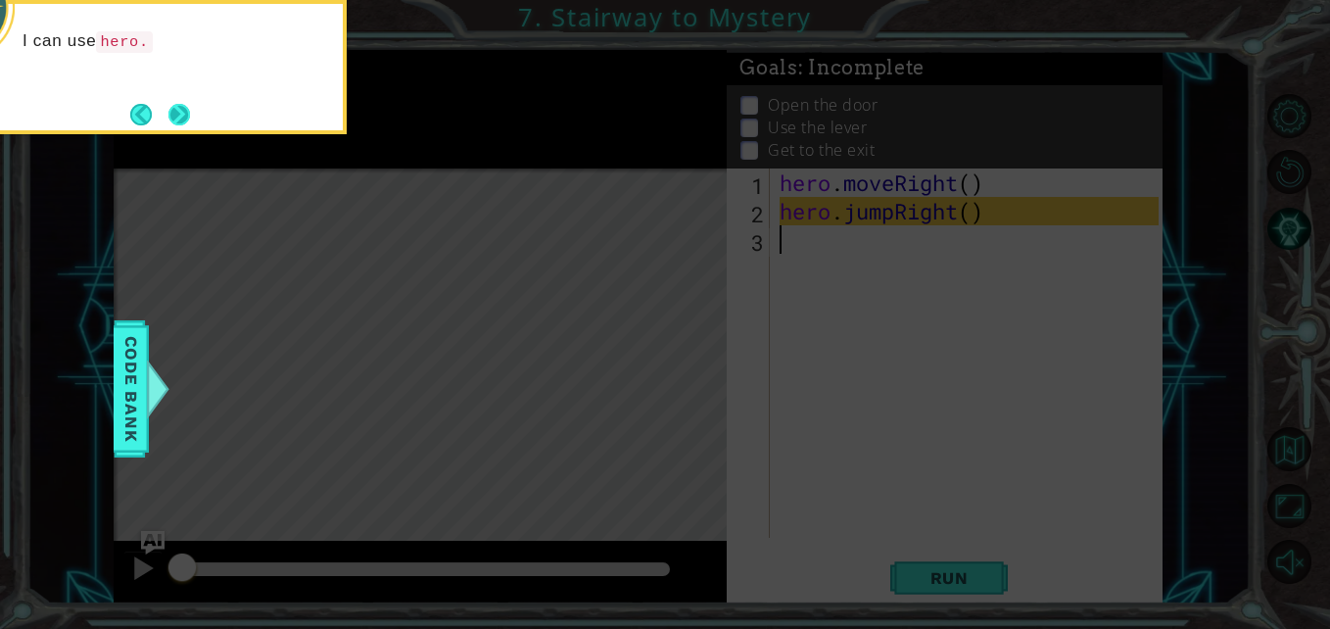
click at [184, 125] on button "Next" at bounding box center [179, 115] width 22 height 22
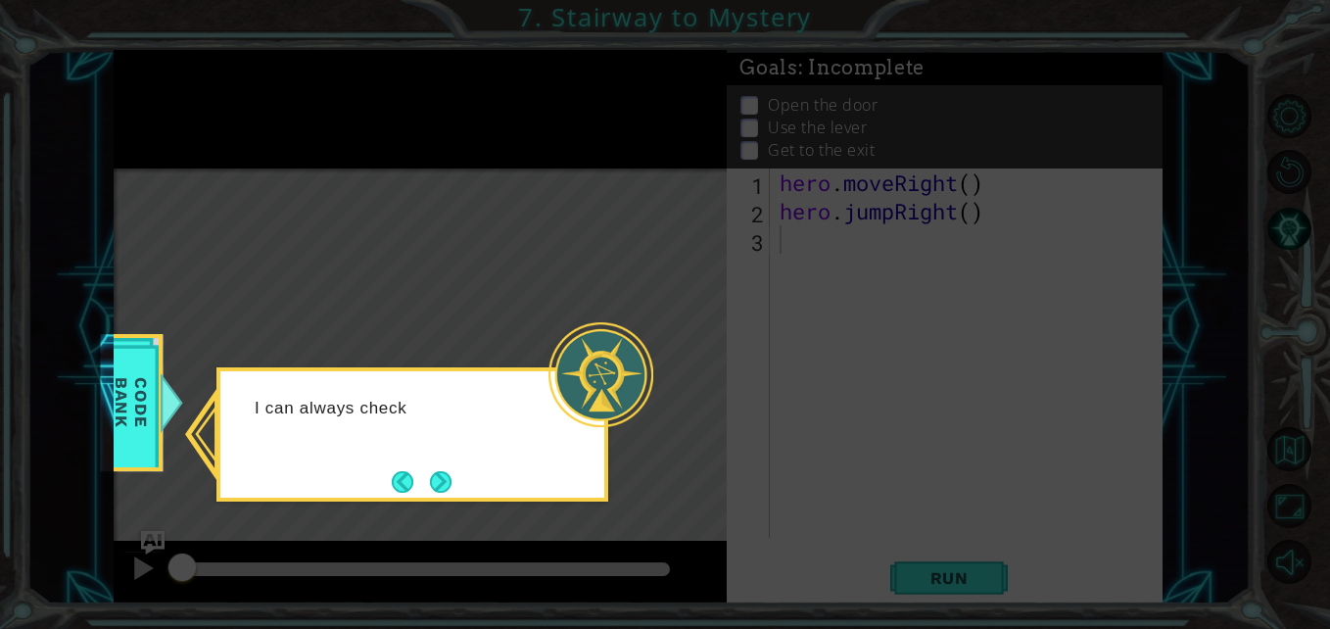
click at [427, 519] on icon at bounding box center [665, 314] width 1330 height 629
click at [409, 488] on button "Back" at bounding box center [411, 482] width 38 height 22
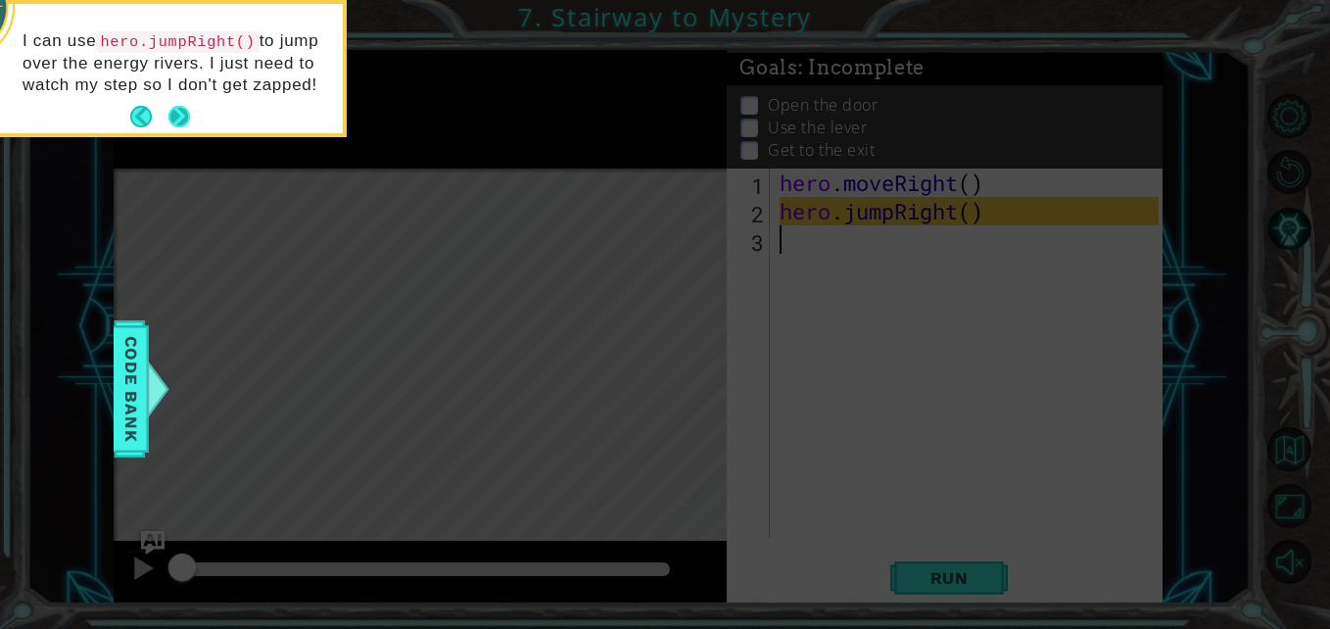
click at [189, 119] on button "Next" at bounding box center [179, 117] width 22 height 22
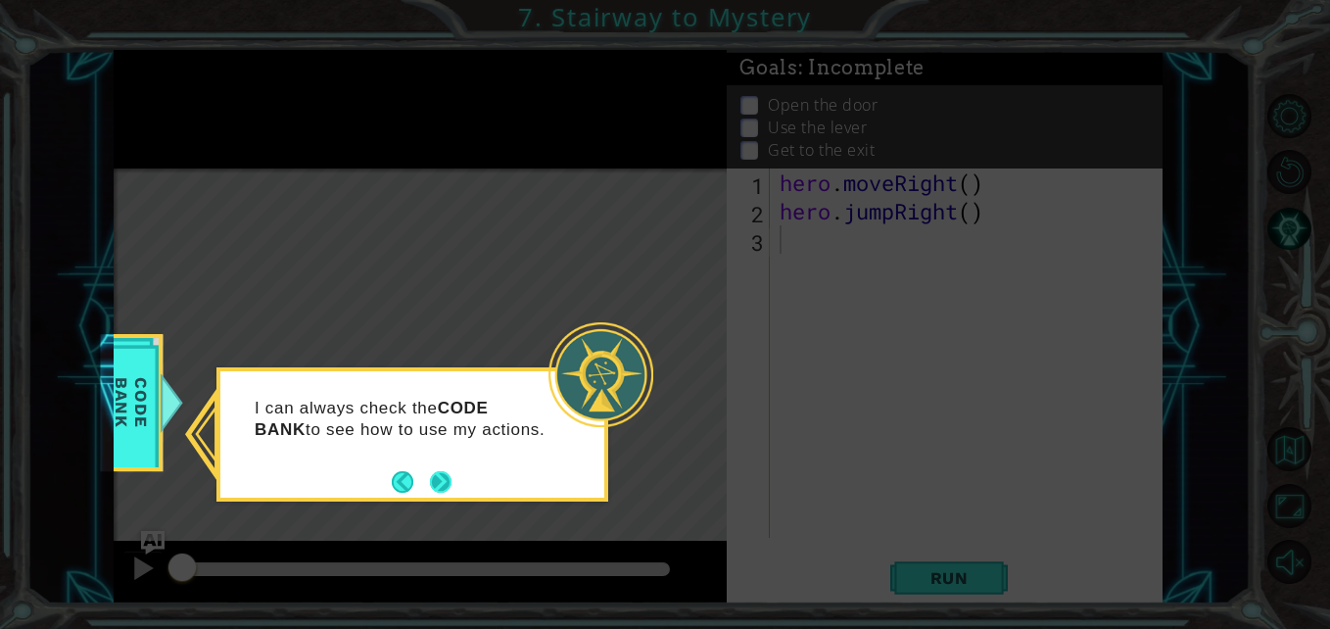
click at [435, 487] on button "Next" at bounding box center [441, 482] width 22 height 22
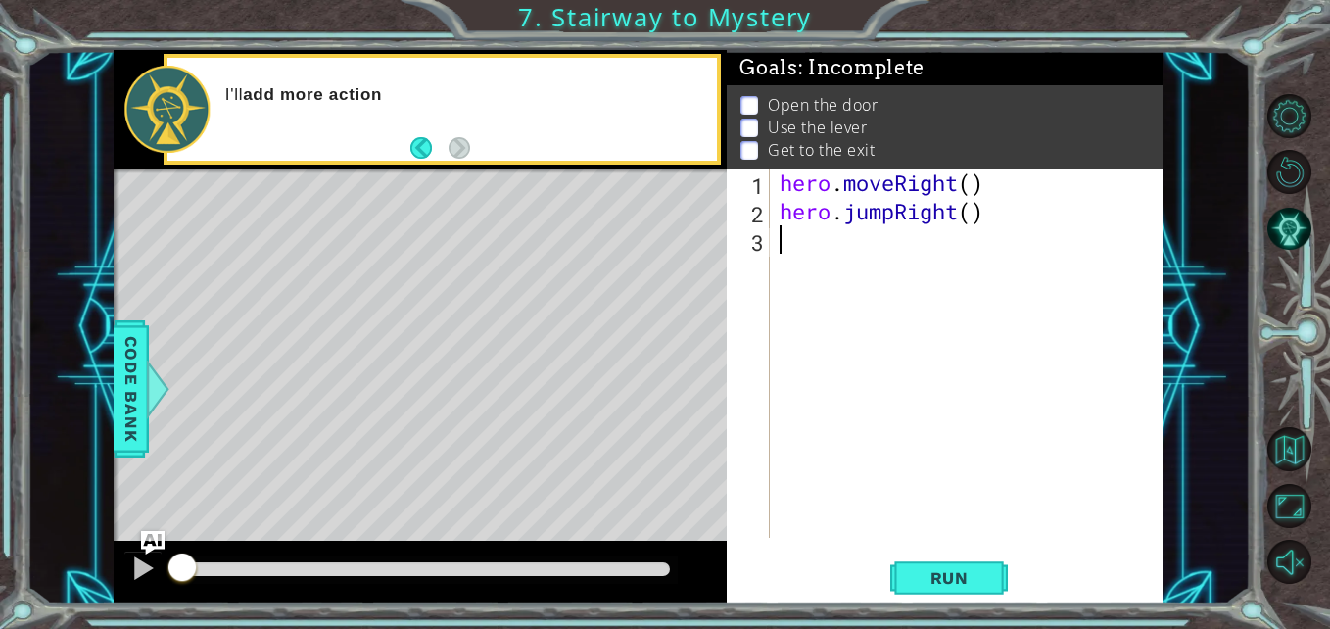
click at [923, 255] on div "hero . moveRight ( ) hero . jumpRight ( )" at bounding box center [972, 381] width 392 height 426
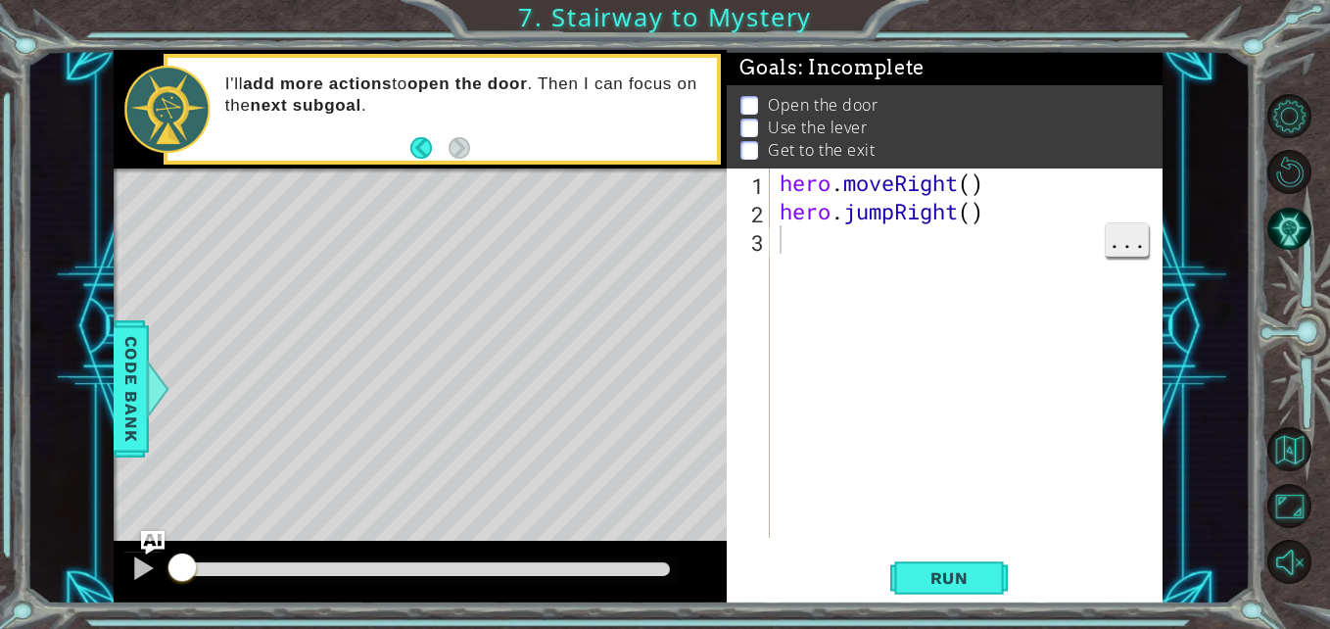
click at [1124, 253] on span "..." at bounding box center [1127, 239] width 42 height 32
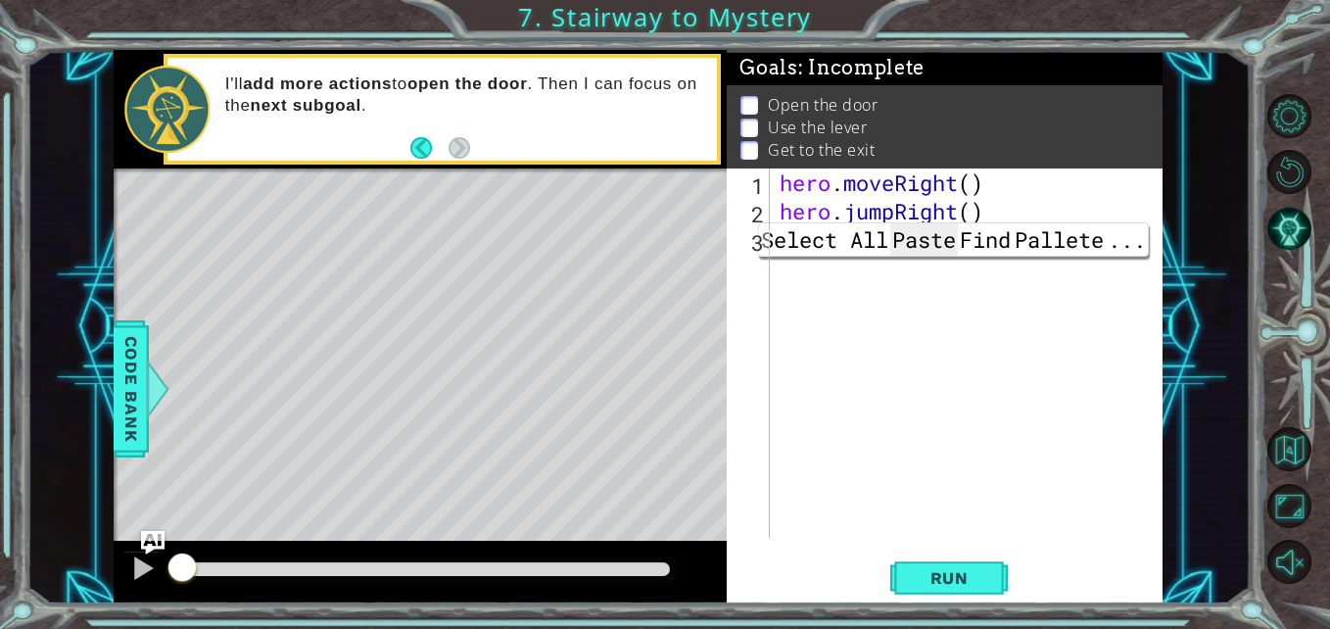
click at [915, 250] on span "Paste" at bounding box center [924, 239] width 68 height 32
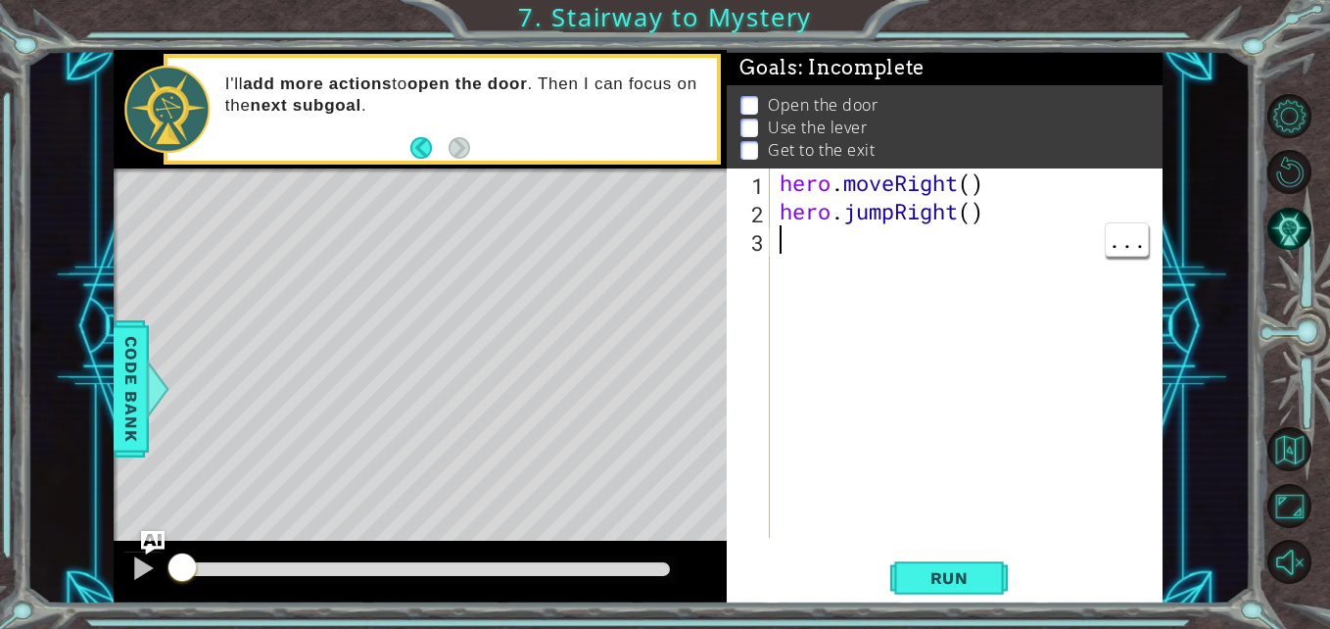
drag, startPoint x: 824, startPoint y: 250, endPoint x: 798, endPoint y: 236, distance: 28.9
click at [798, 236] on div "hero . moveRight ( ) hero . jumpRight ( )" at bounding box center [972, 381] width 392 height 426
type textarea "f"
click at [927, 578] on span "Run" at bounding box center [949, 578] width 77 height 20
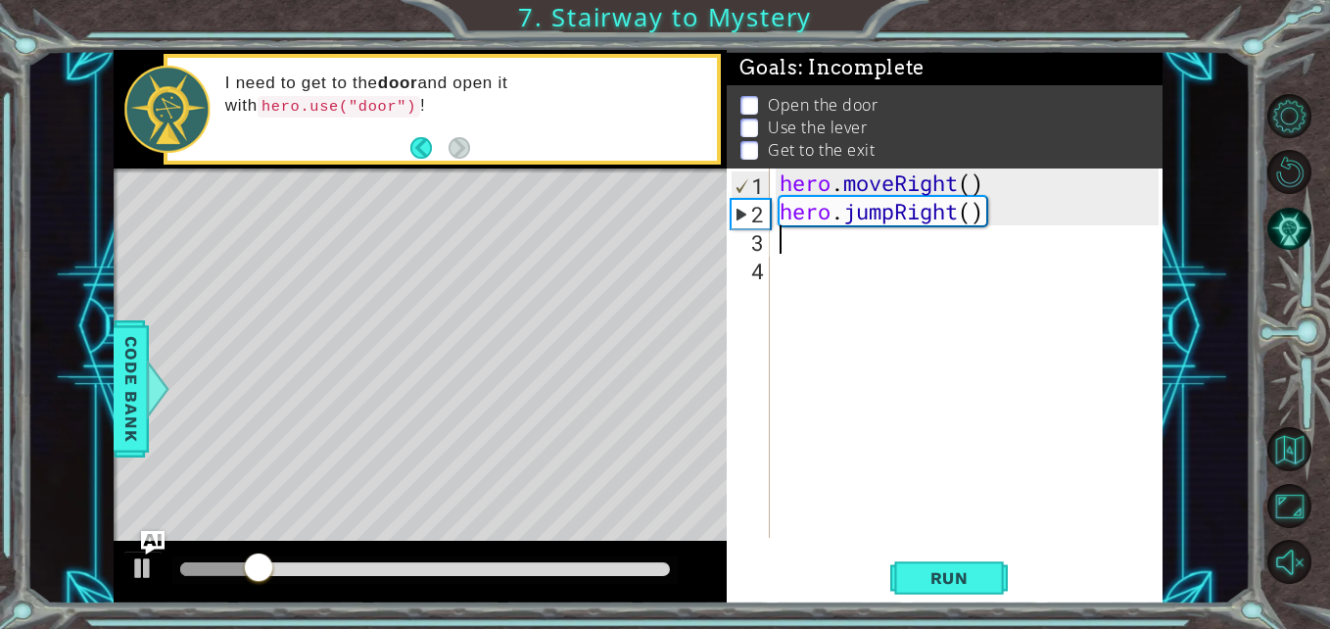
click at [845, 258] on div "hero . moveRight ( ) hero . jumpRight ( )" at bounding box center [972, 381] width 392 height 426
click at [844, 243] on div "hero . moveRight ( ) hero . jumpRight ( )" at bounding box center [972, 381] width 392 height 426
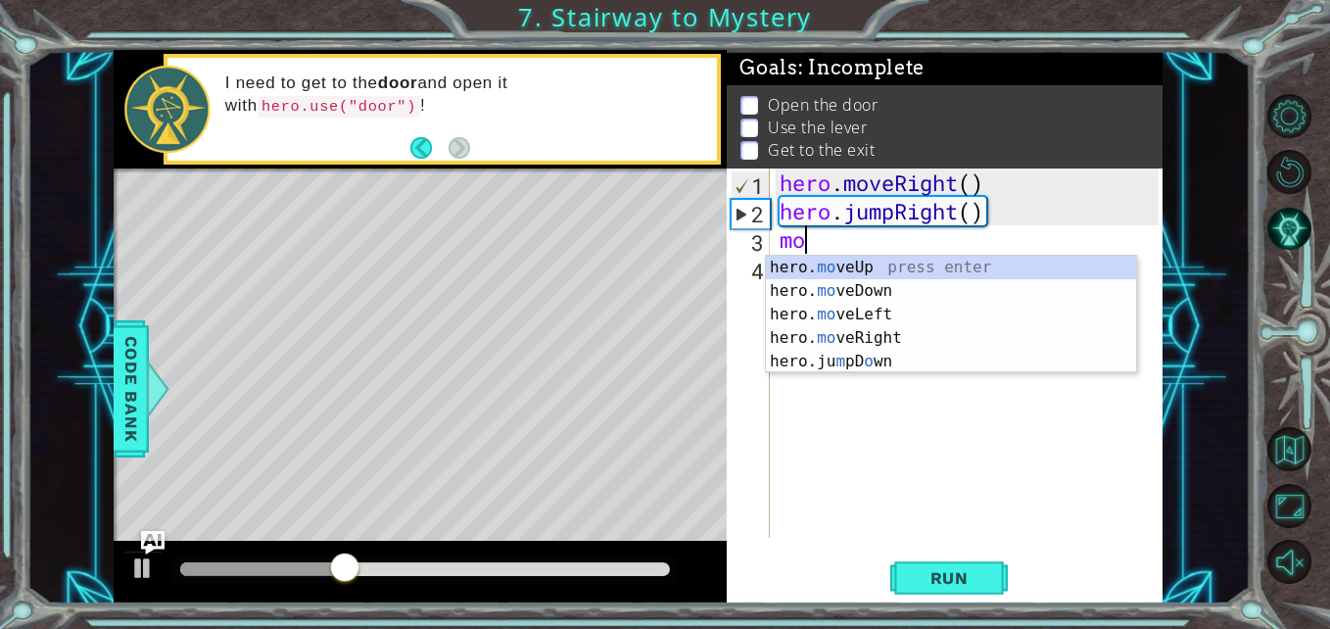
scroll to position [0, 1]
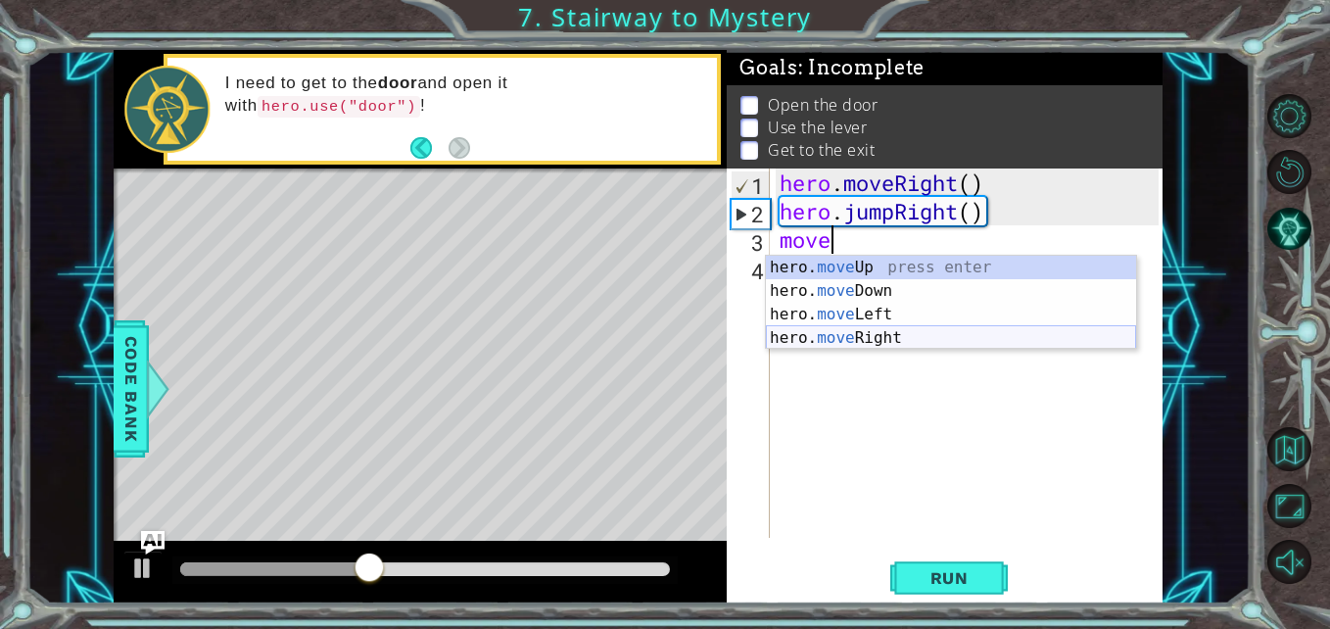
click at [876, 335] on div "hero. move Up press enter hero. move Down press enter hero. move Left press ent…" at bounding box center [951, 326] width 370 height 141
type textarea "hero.moveRight(1)"
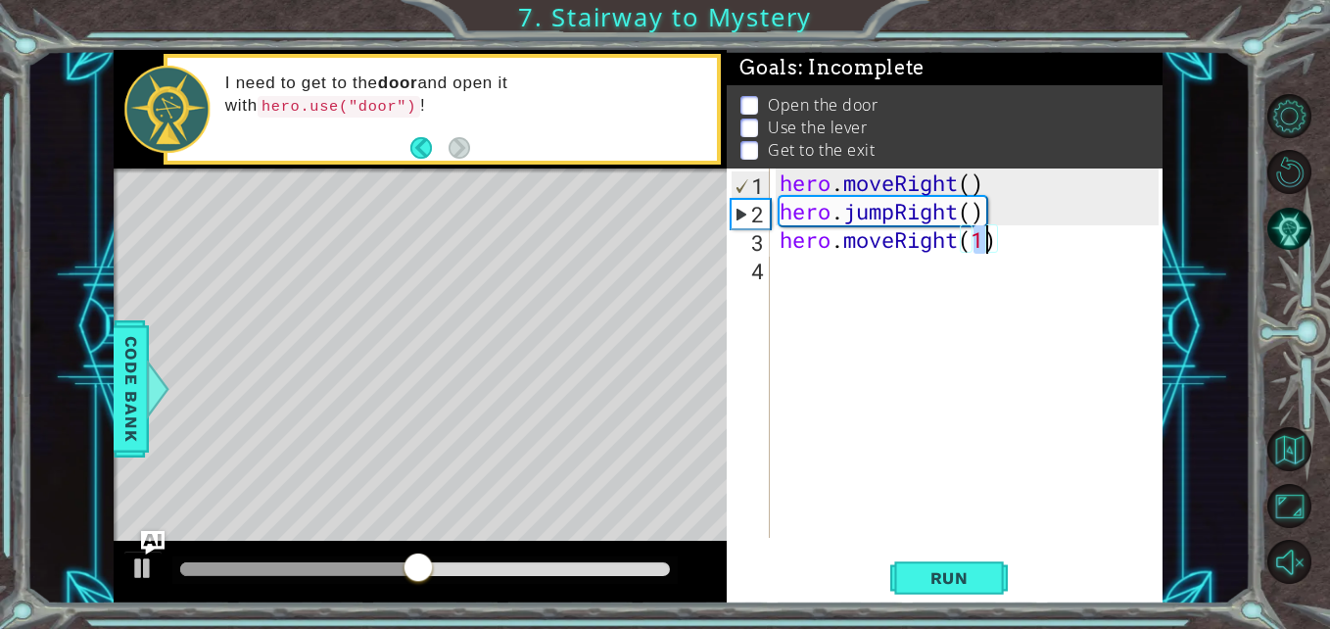
click at [818, 255] on div "hero . moveRight ( ) hero . jumpRight ( ) hero . moveRight ( 1 )" at bounding box center [972, 381] width 392 height 426
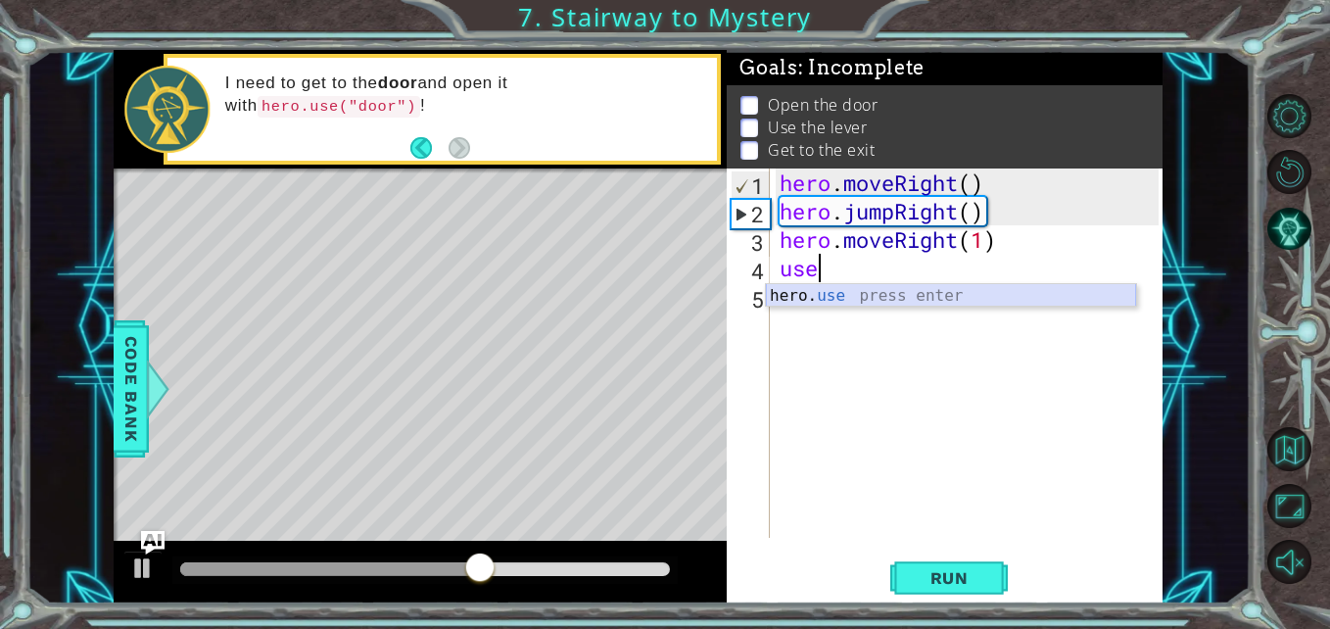
click at [861, 303] on div "hero. use press enter" at bounding box center [951, 319] width 370 height 71
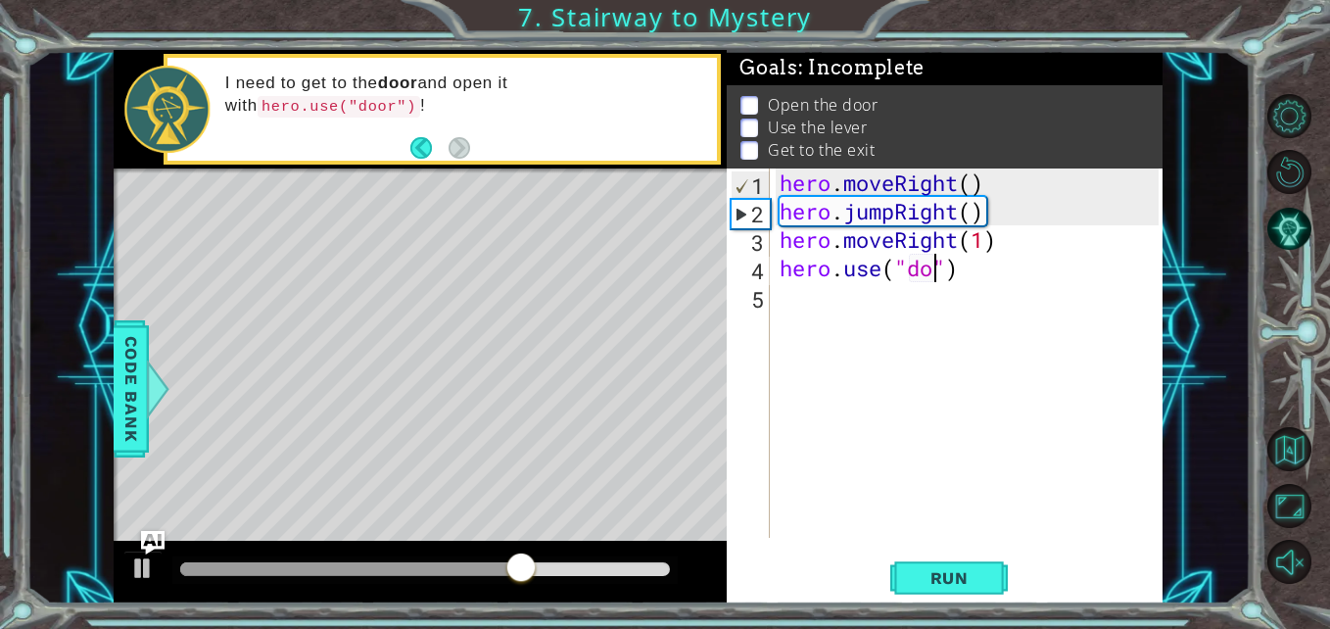
scroll to position [0, 9]
type textarea "hero.use("door")"
click at [876, 311] on div "hero . moveRight ( ) hero . jumpRight ( ) hero . moveRight ( 1 ) hero . use ( "…" at bounding box center [972, 381] width 392 height 426
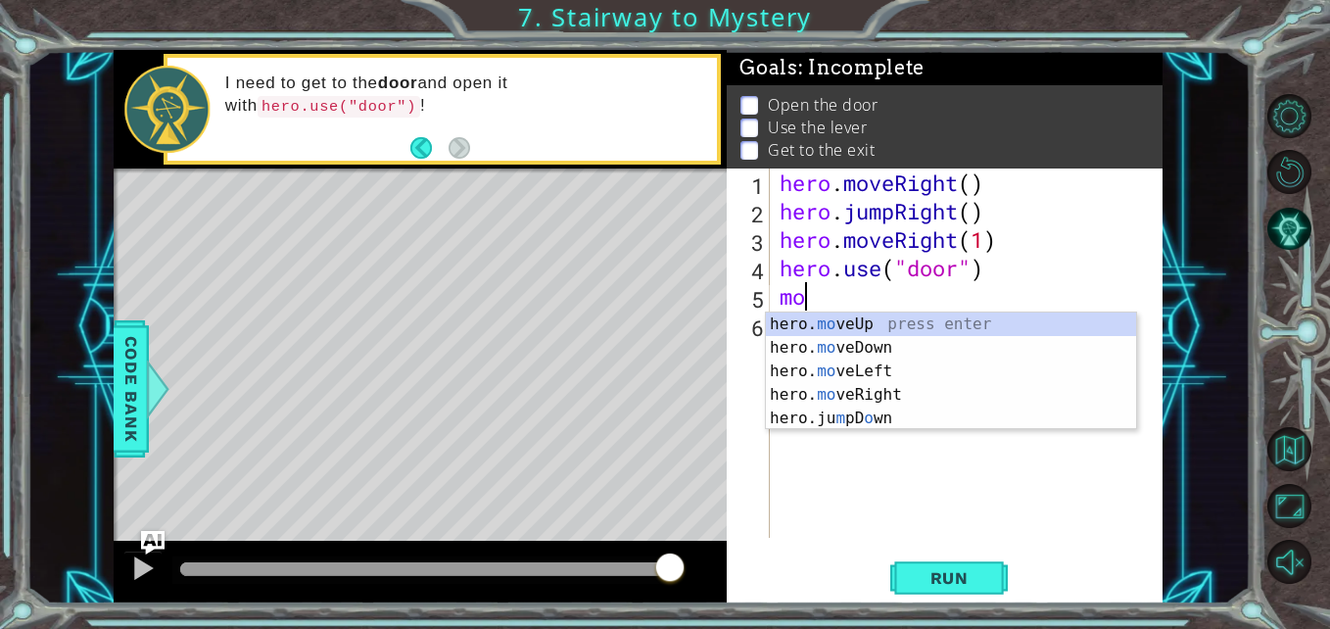
scroll to position [0, 1]
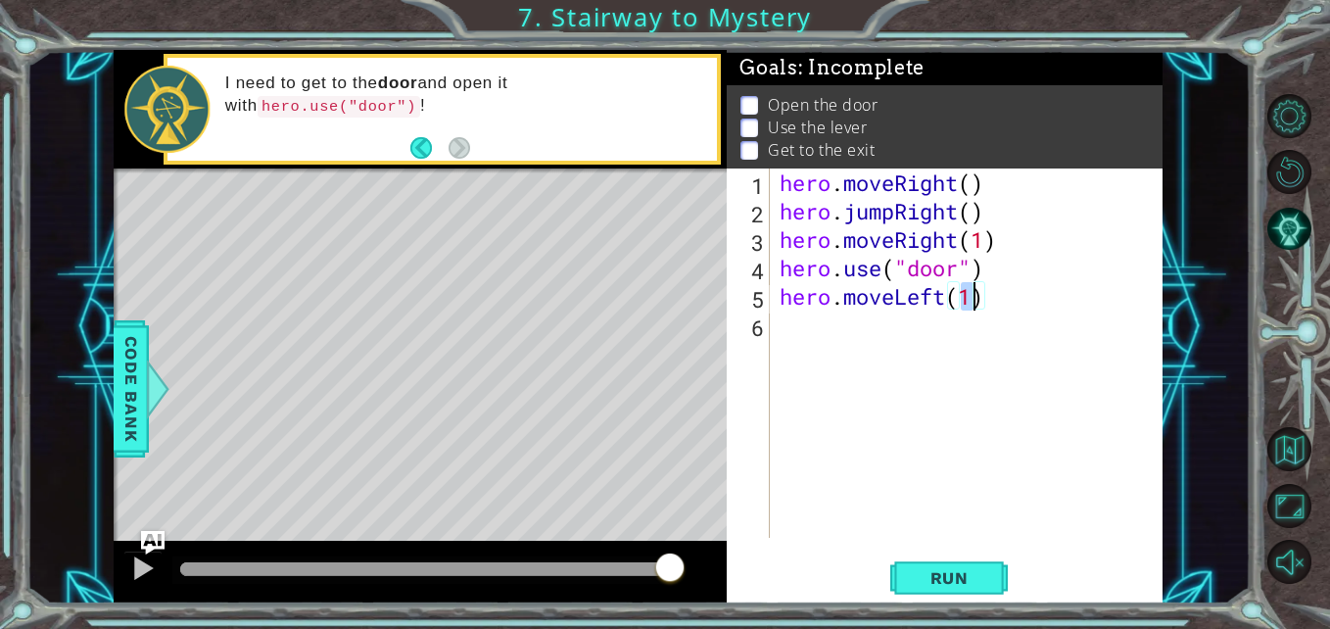
type textarea "hero.moveLeft()"
click at [813, 336] on div "hero . moveRight ( ) hero . jumpRight ( ) hero . moveRight ( 1 ) hero . use ( "…" at bounding box center [972, 381] width 392 height 426
click at [917, 335] on div "hero . moveRight ( ) hero . jumpRight ( ) hero . moveRight ( 1 ) hero . use ( "…" at bounding box center [972, 381] width 392 height 426
type textarea "hero.use("lever")"
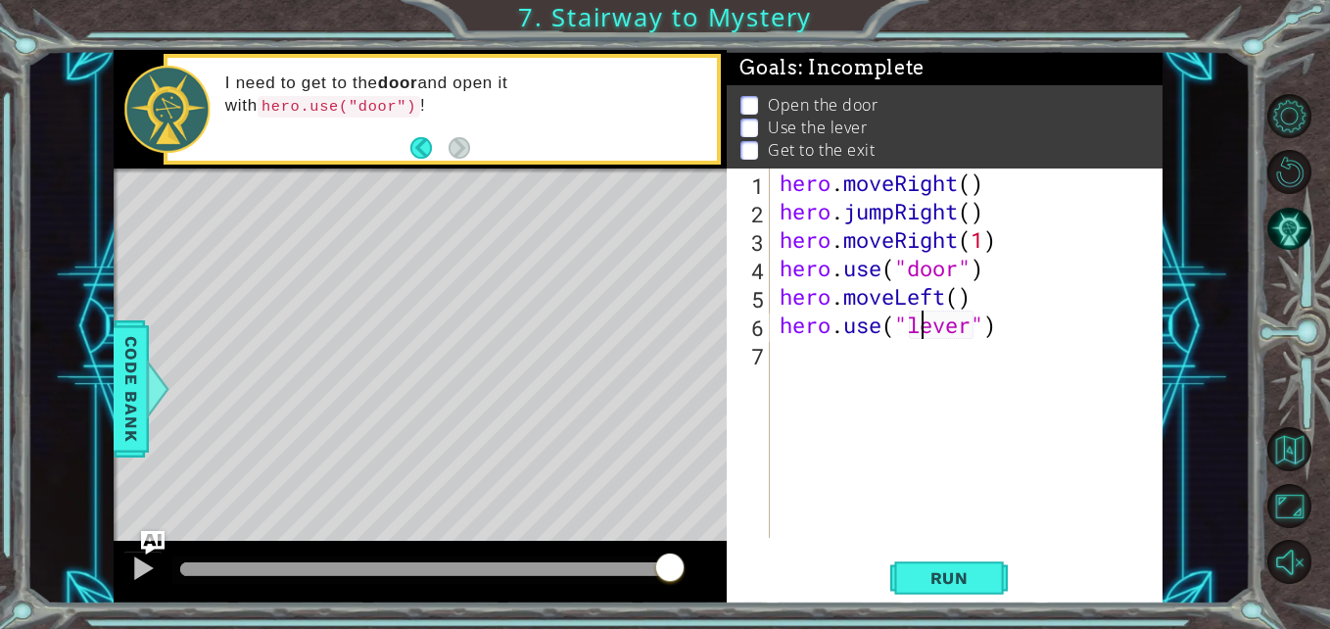
scroll to position [0, 7]
click at [882, 368] on div "hero . moveRight ( ) hero . jumpRight ( ) hero . moveRight ( 1 ) hero . use ( "…" at bounding box center [972, 381] width 392 height 426
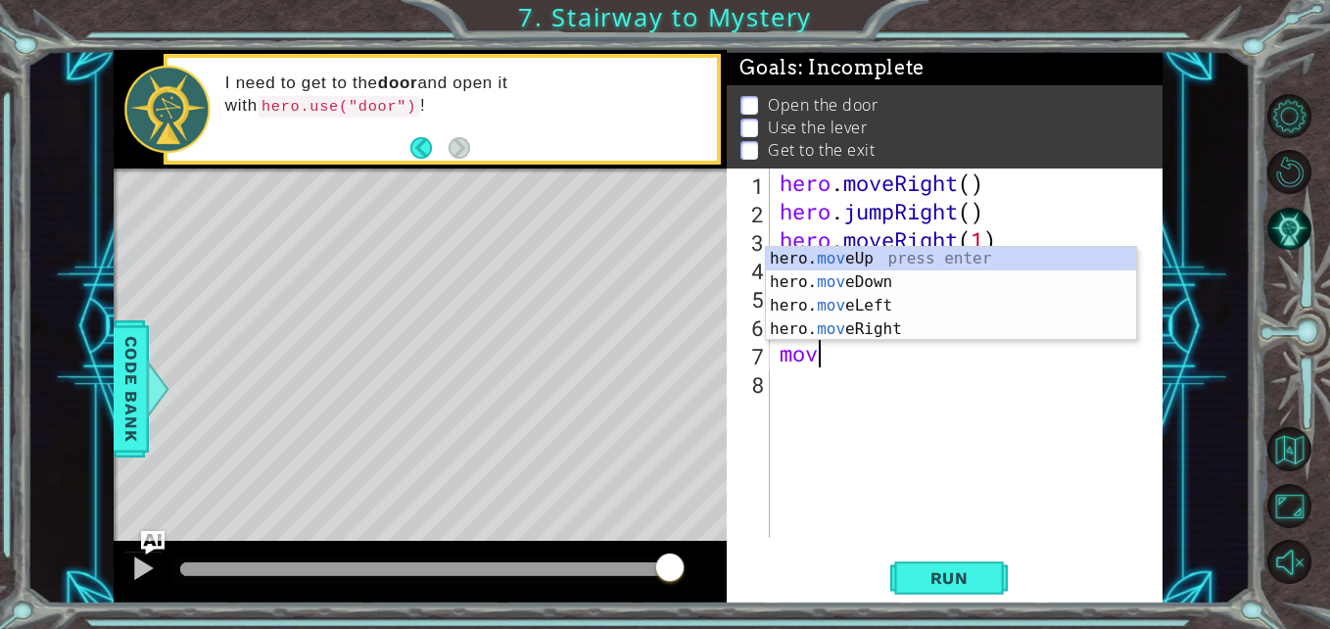
scroll to position [0, 1]
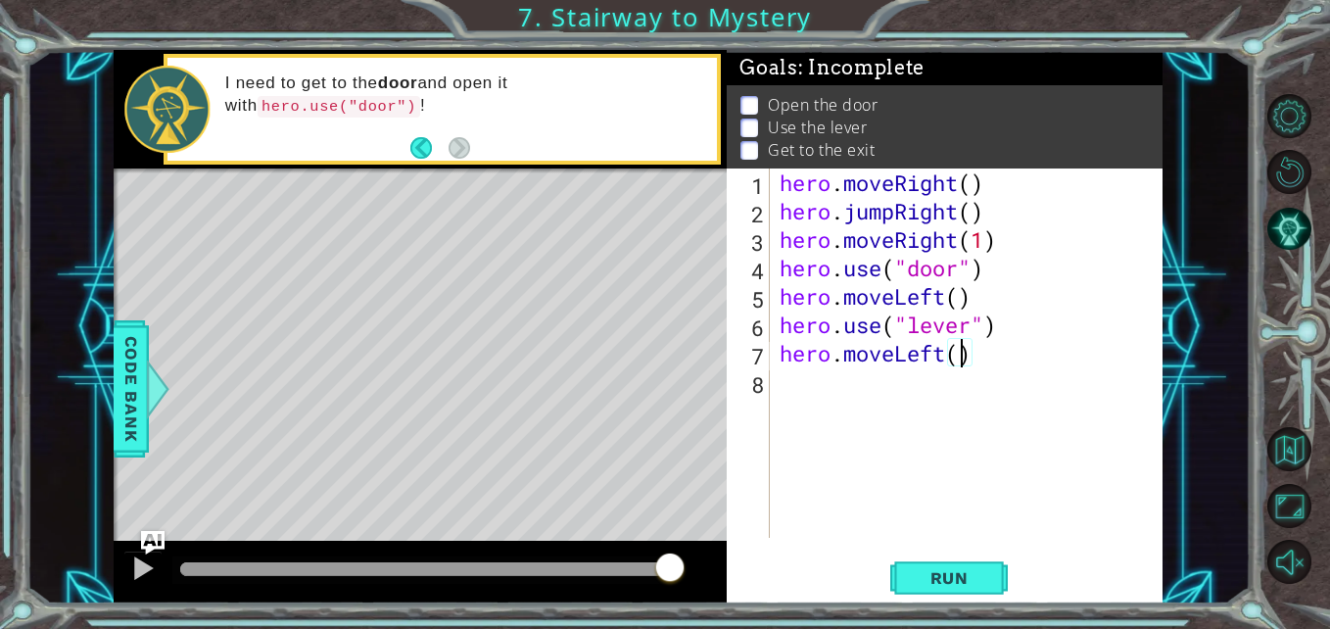
type textarea "hero.moveLeft(2)"
click at [931, 398] on div "hero . moveRight ( ) hero . jumpRight ( ) hero . moveRight ( 1 ) hero . use ( "…" at bounding box center [972, 381] width 392 height 426
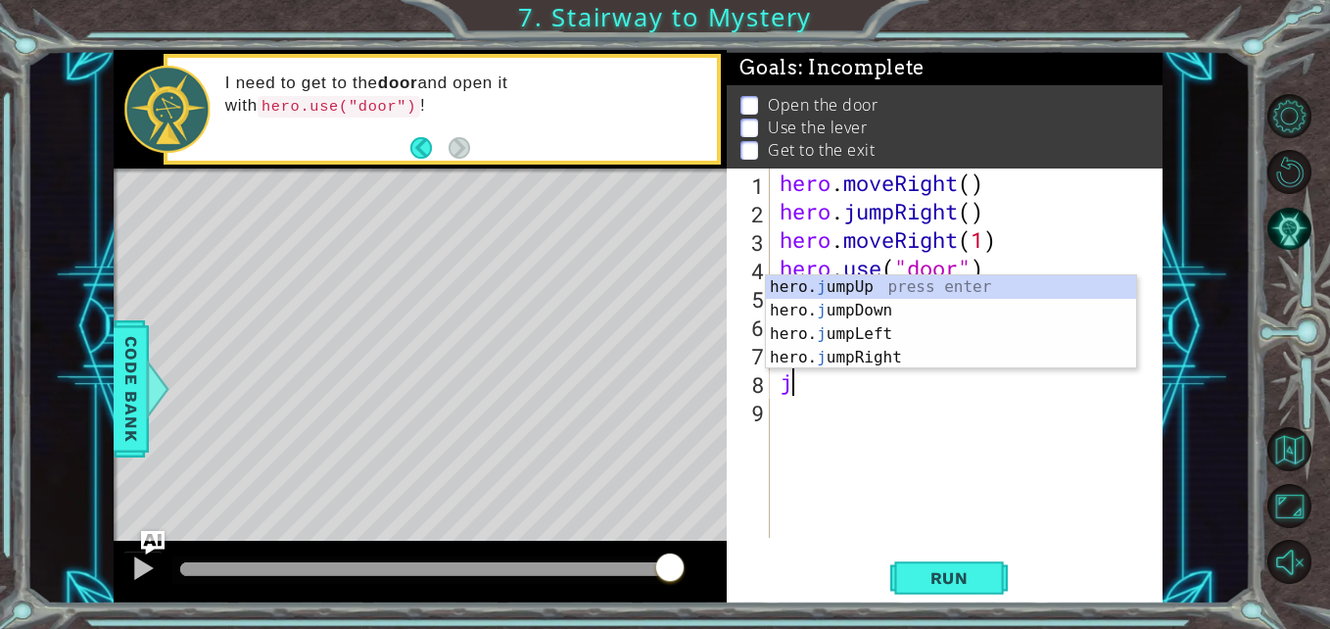
type textarea "ju"
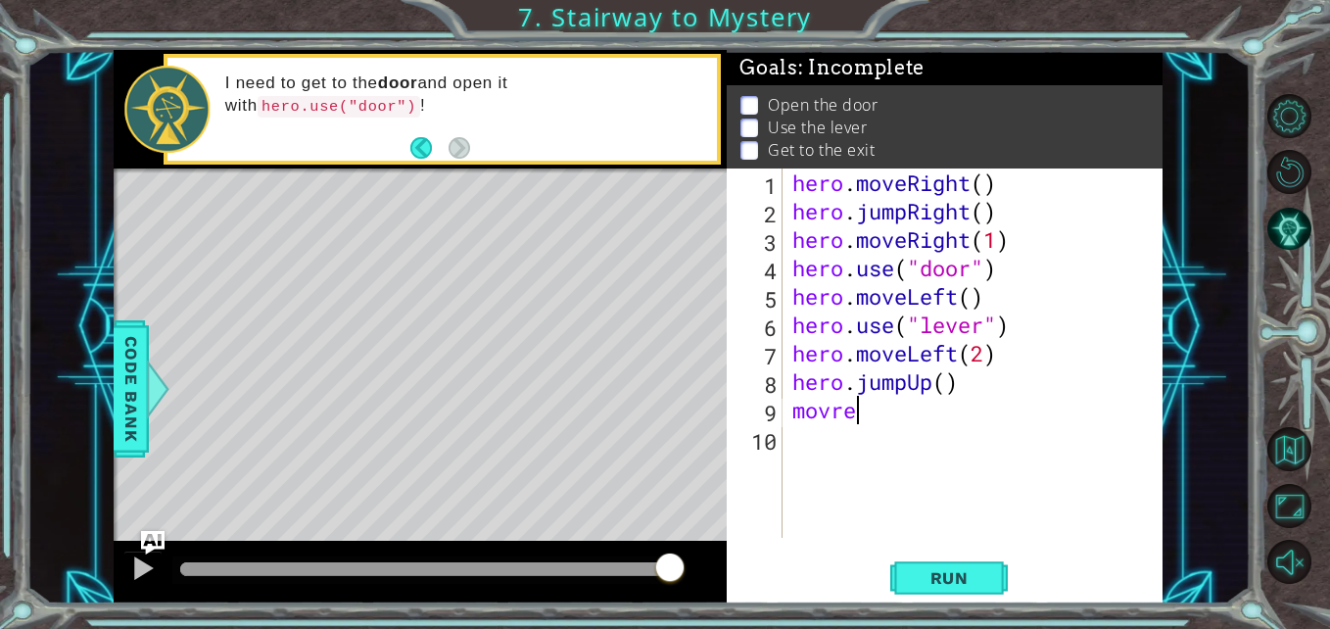
scroll to position [0, 1]
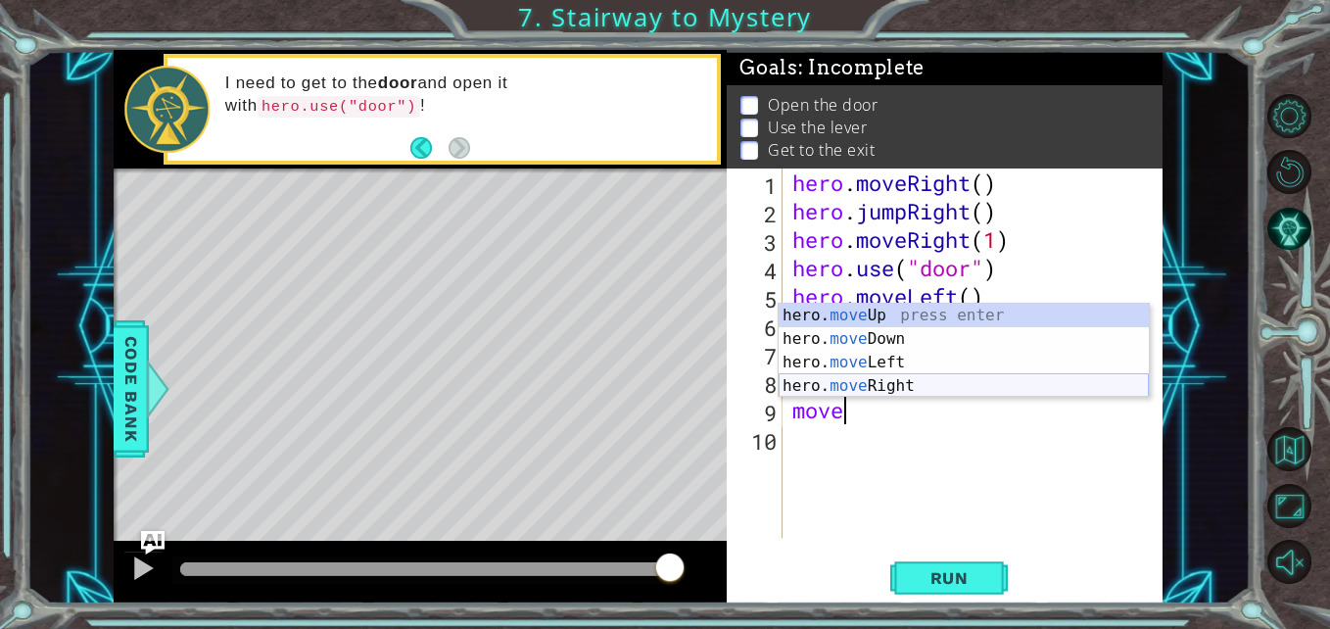
click at [877, 391] on div "hero. move Up press enter hero. move Down press enter hero. move Left press ent…" at bounding box center [964, 374] width 370 height 141
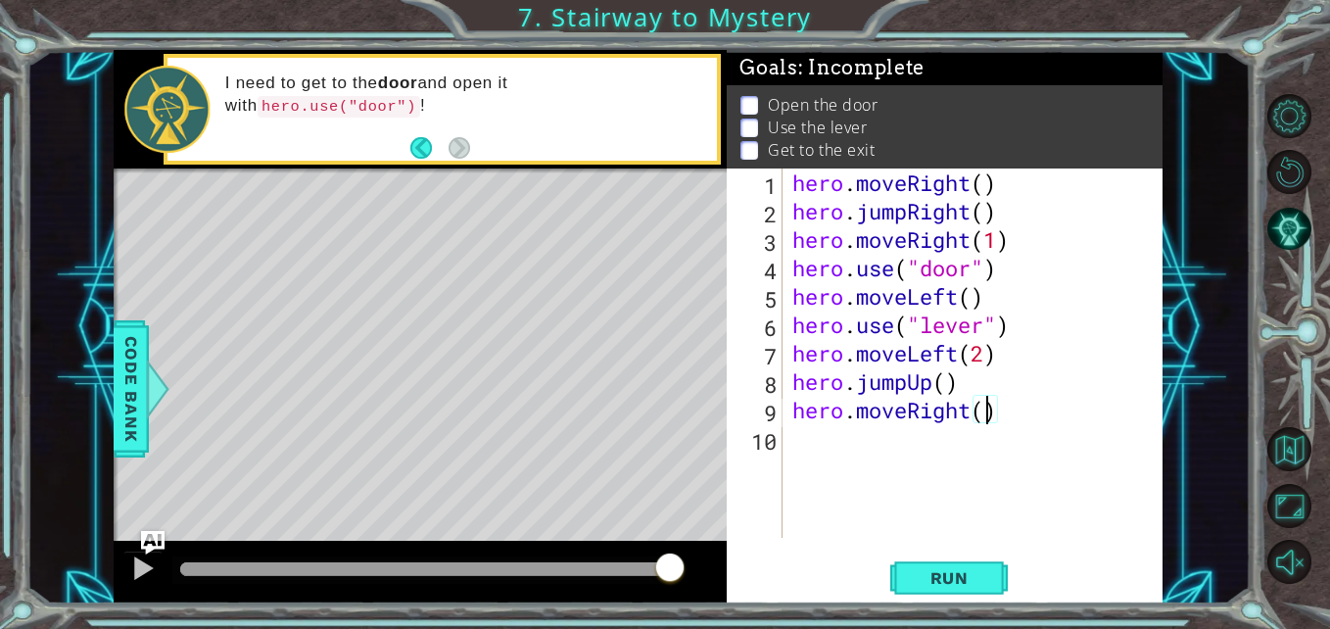
scroll to position [0, 9]
type textarea "hero.moveRight(4)"
click at [924, 572] on span "Run" at bounding box center [949, 578] width 77 height 20
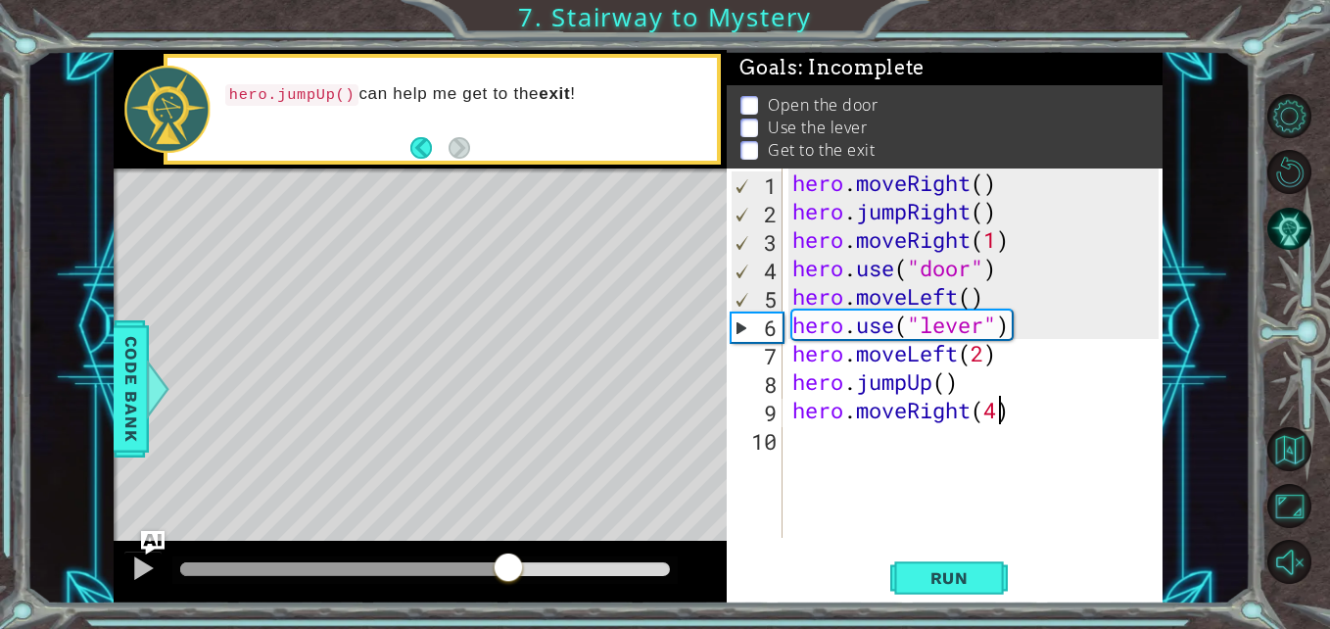
drag, startPoint x: 342, startPoint y: 556, endPoint x: 507, endPoint y: 579, distance: 167.0
click at [507, 579] on div at bounding box center [508, 568] width 35 height 35
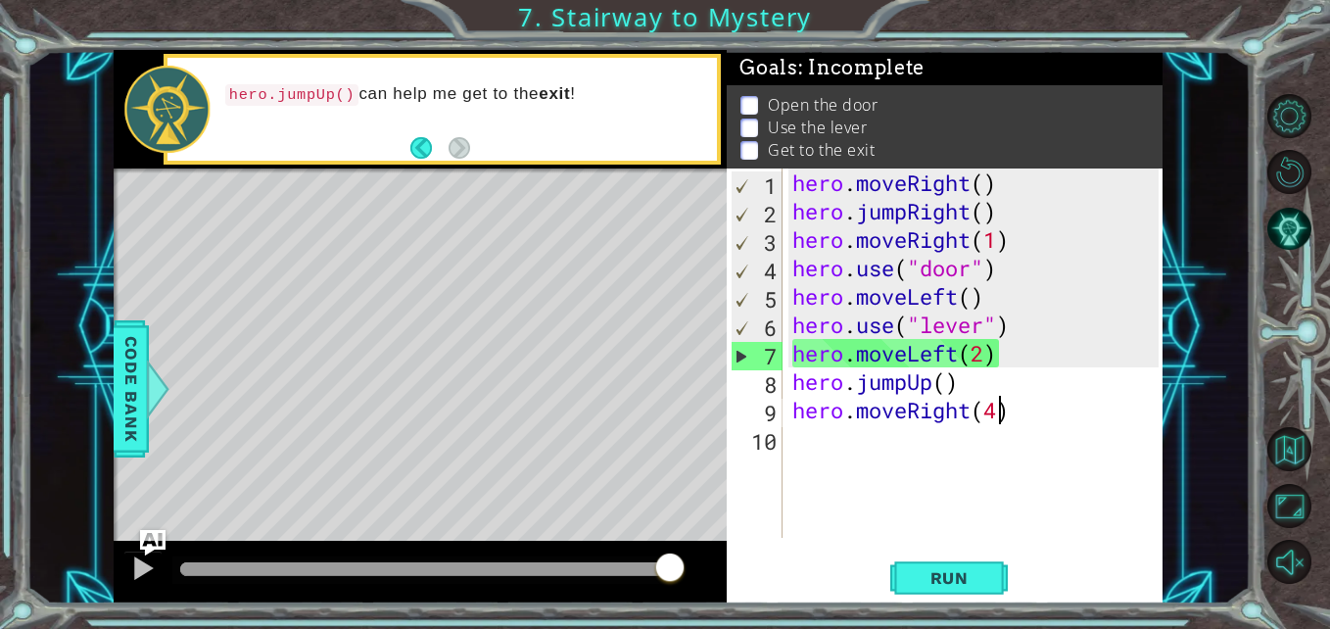
click at [153, 541] on img "Ask AI" at bounding box center [152, 542] width 25 height 25
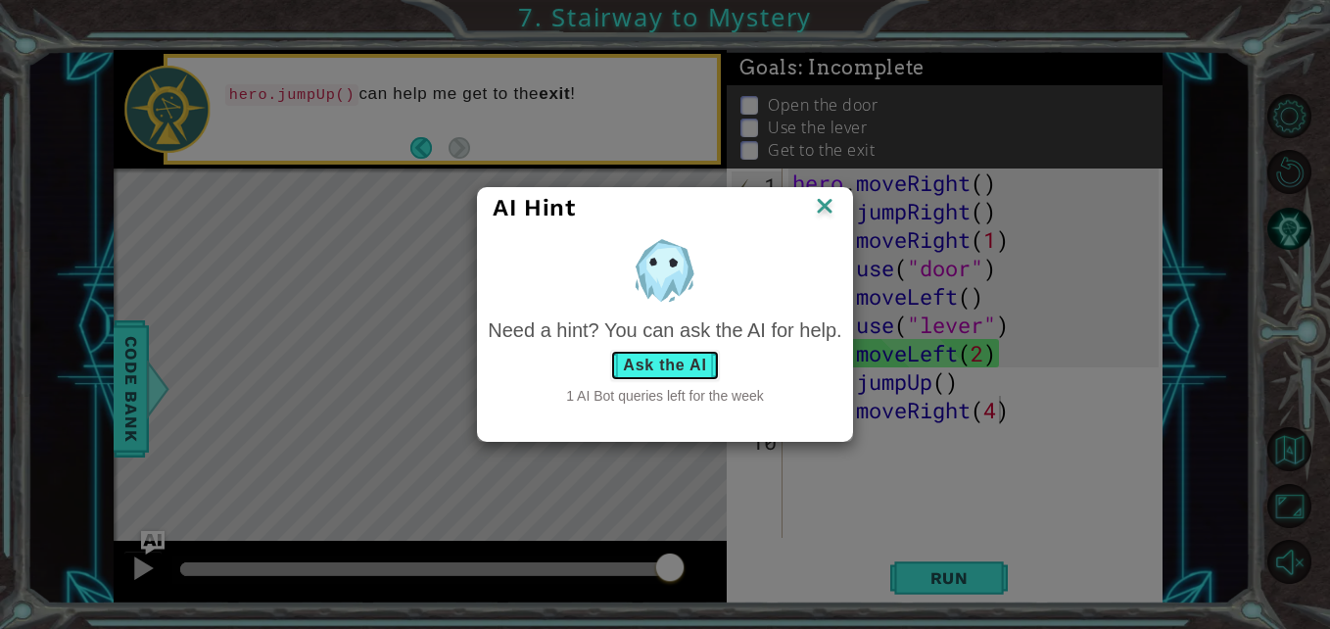
click at [665, 368] on button "Ask the AI" at bounding box center [664, 365] width 109 height 31
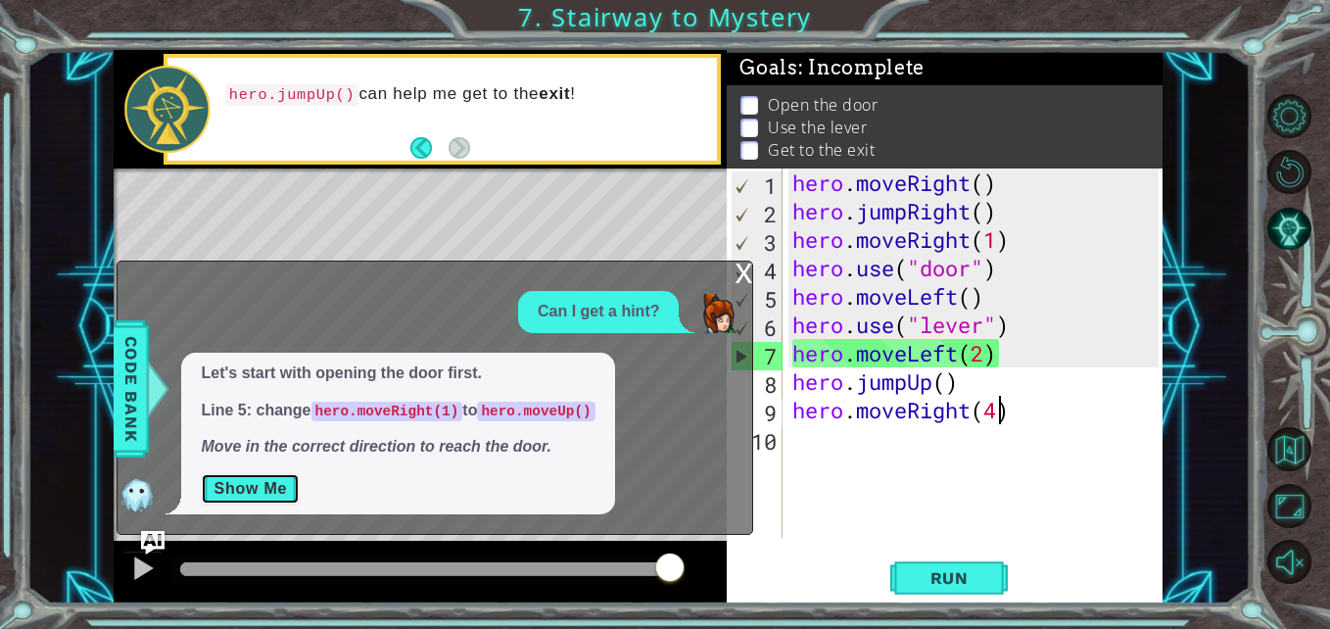
click at [256, 499] on button "Show Me" at bounding box center [250, 488] width 99 height 31
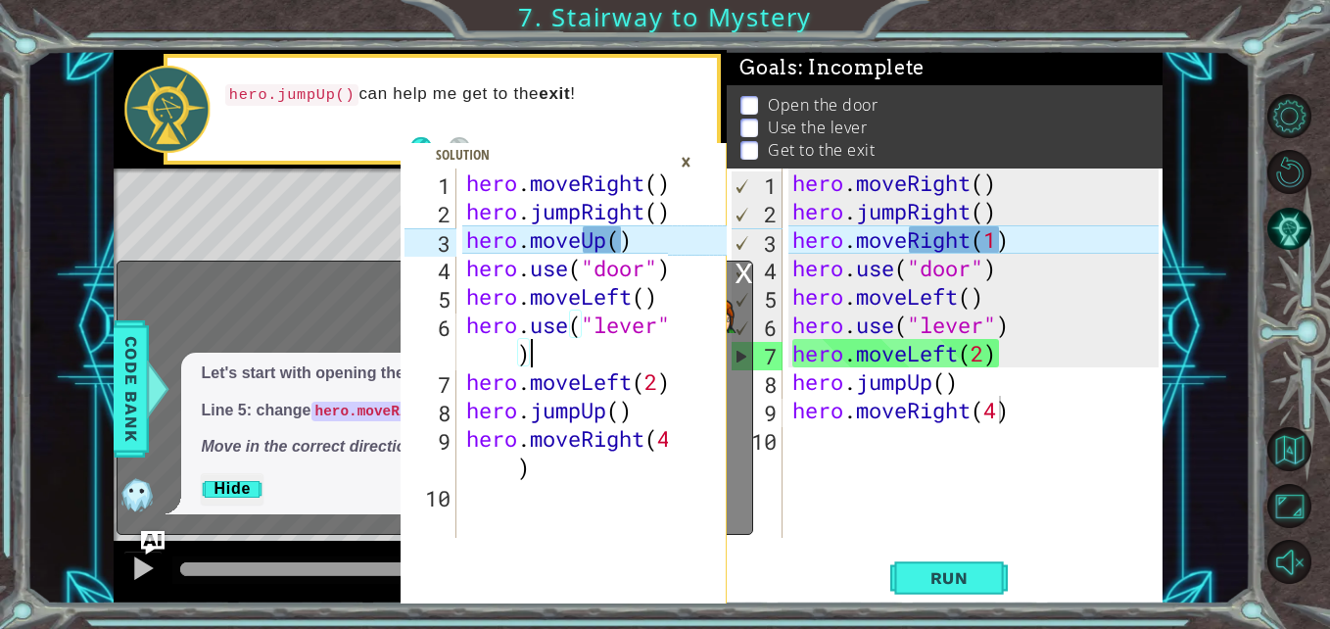
click at [534, 360] on div "hero . moveRight ( ) hero . jumpRight ( ) hero . moveUp ( ) hero . use ( "door"…" at bounding box center [570, 381] width 216 height 426
click at [592, 479] on div "hero . moveRight ( ) hero . jumpRight ( ) hero . moveUp ( ) hero . use ( "door"…" at bounding box center [570, 381] width 216 height 426
type textarea "hero.moveRight(4)"
click at [1299, 450] on button "Back to Map" at bounding box center [1289, 449] width 44 height 44
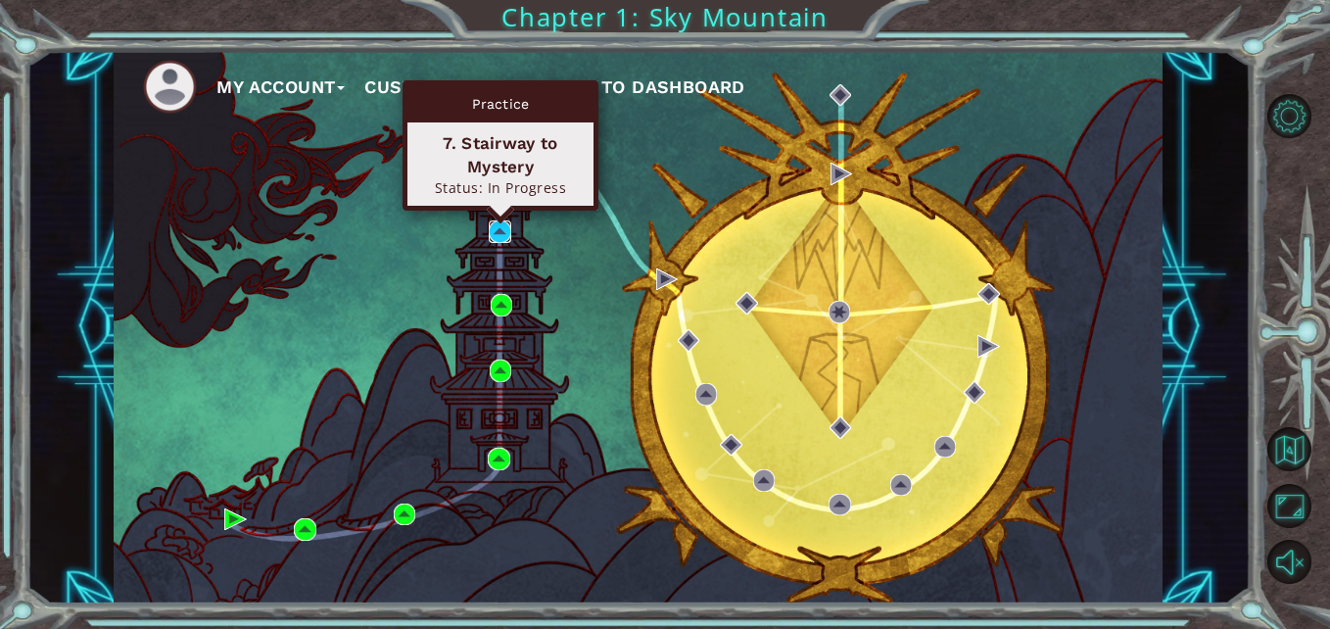
click at [496, 231] on img at bounding box center [500, 231] width 22 height 22
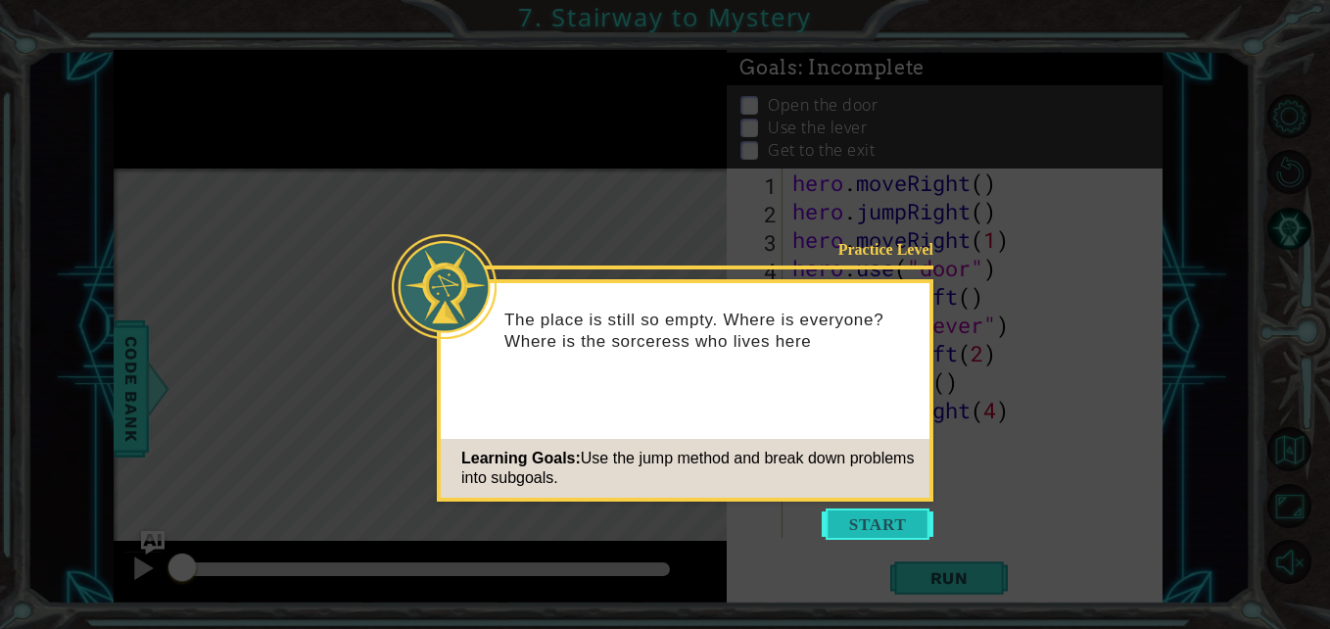
click at [837, 509] on button "Start" at bounding box center [878, 523] width 112 height 31
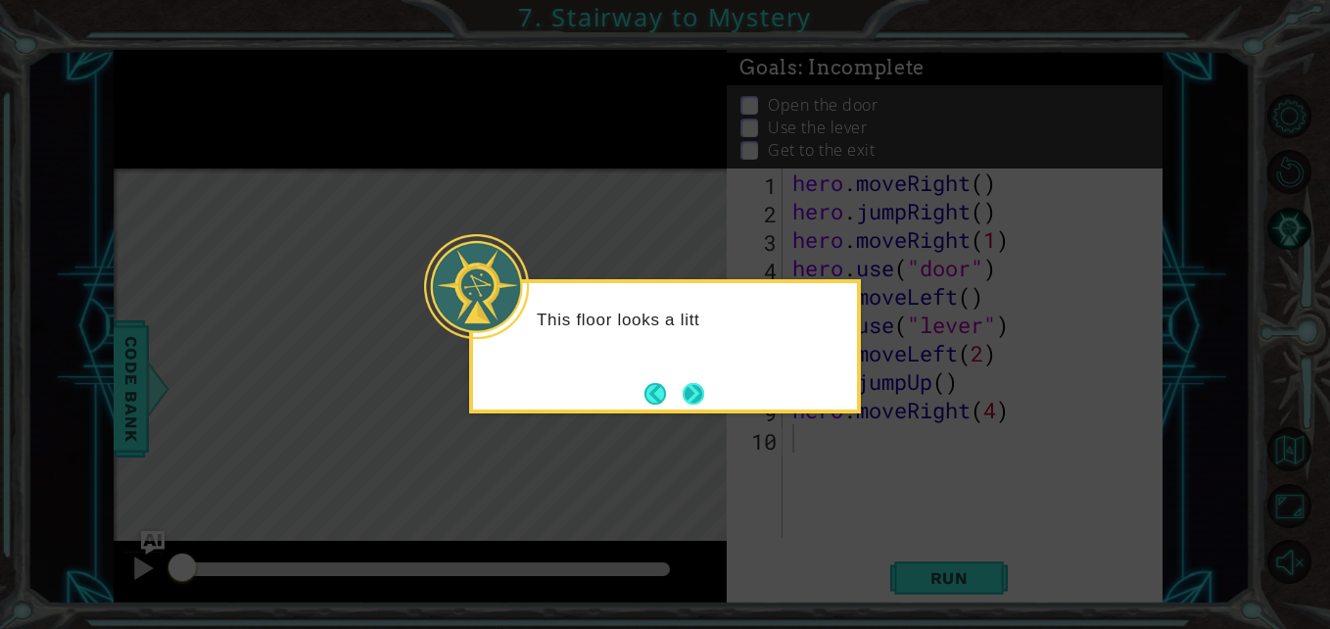
click at [704, 404] on button "Next" at bounding box center [694, 394] width 22 height 22
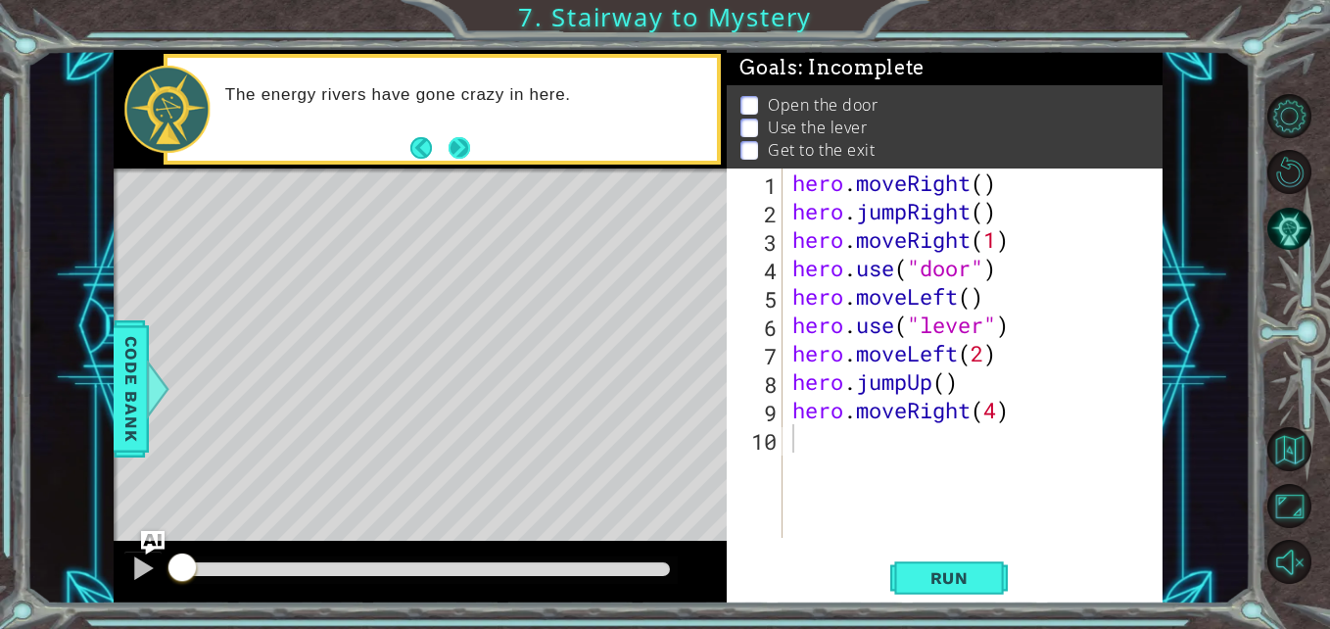
click at [453, 137] on button "Next" at bounding box center [460, 148] width 22 height 22
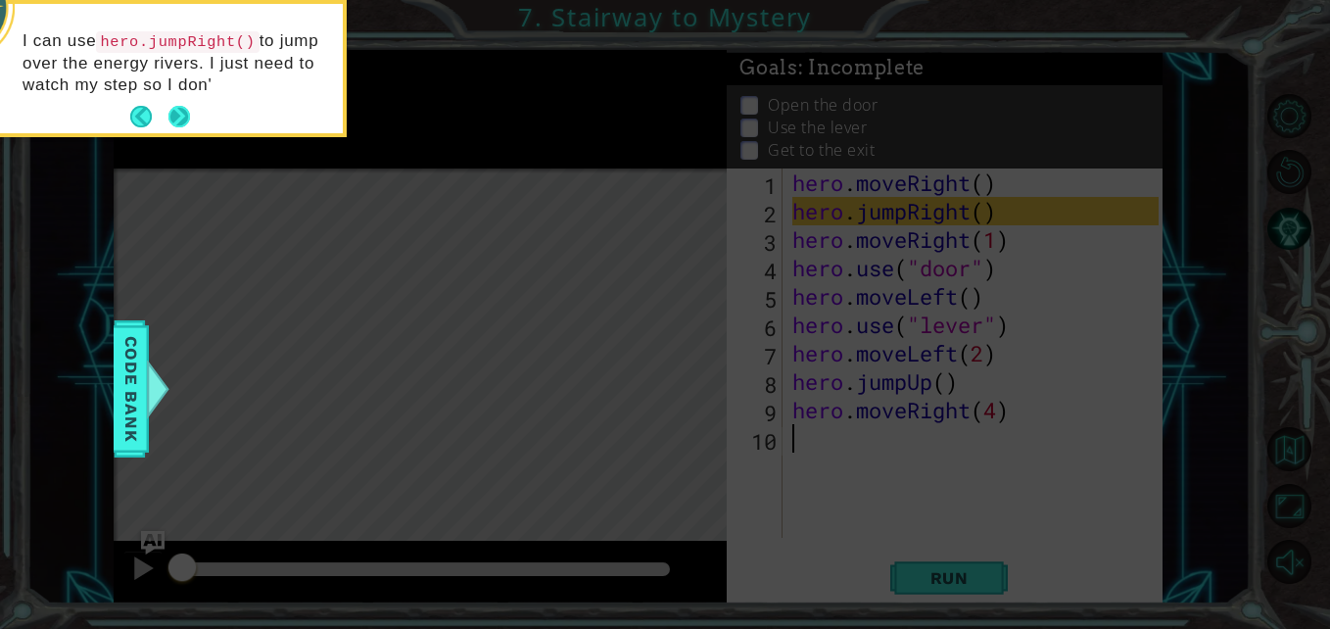
click at [182, 115] on button "Next" at bounding box center [179, 117] width 22 height 22
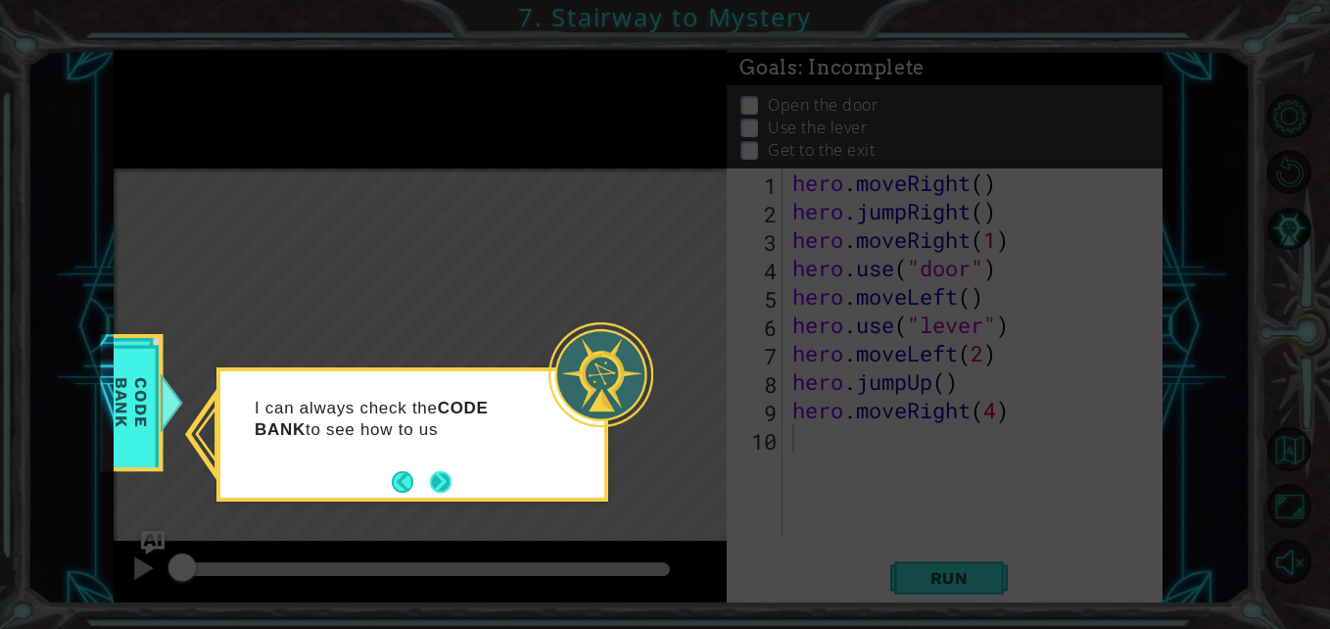
click at [436, 484] on button "Next" at bounding box center [441, 482] width 22 height 22
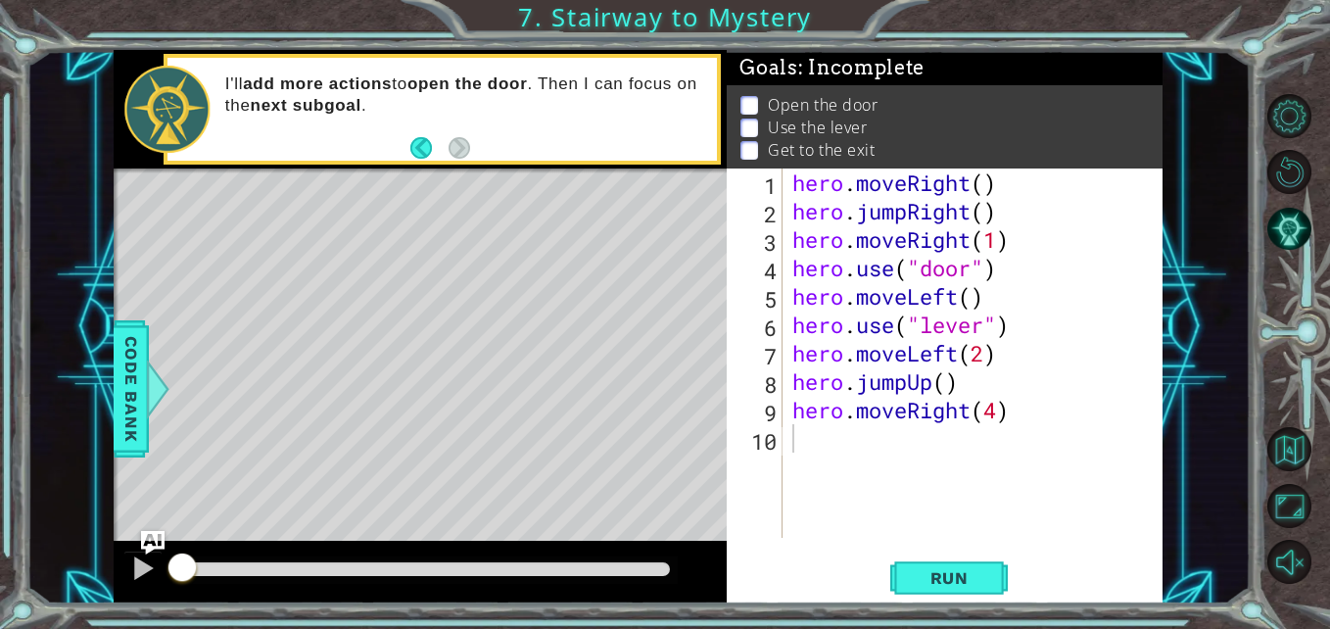
click at [532, 392] on div "Level Map" at bounding box center [566, 456] width 905 height 577
click at [750, 103] on p at bounding box center [749, 105] width 18 height 19
click at [1267, 616] on div "1 ההההההההההההההההההההההההההההההההההההההההההההההההההההההההההההההההההההההההההההה…" at bounding box center [665, 314] width 1330 height 629
click at [1291, 214] on button "AI Hint" at bounding box center [1289, 229] width 44 height 44
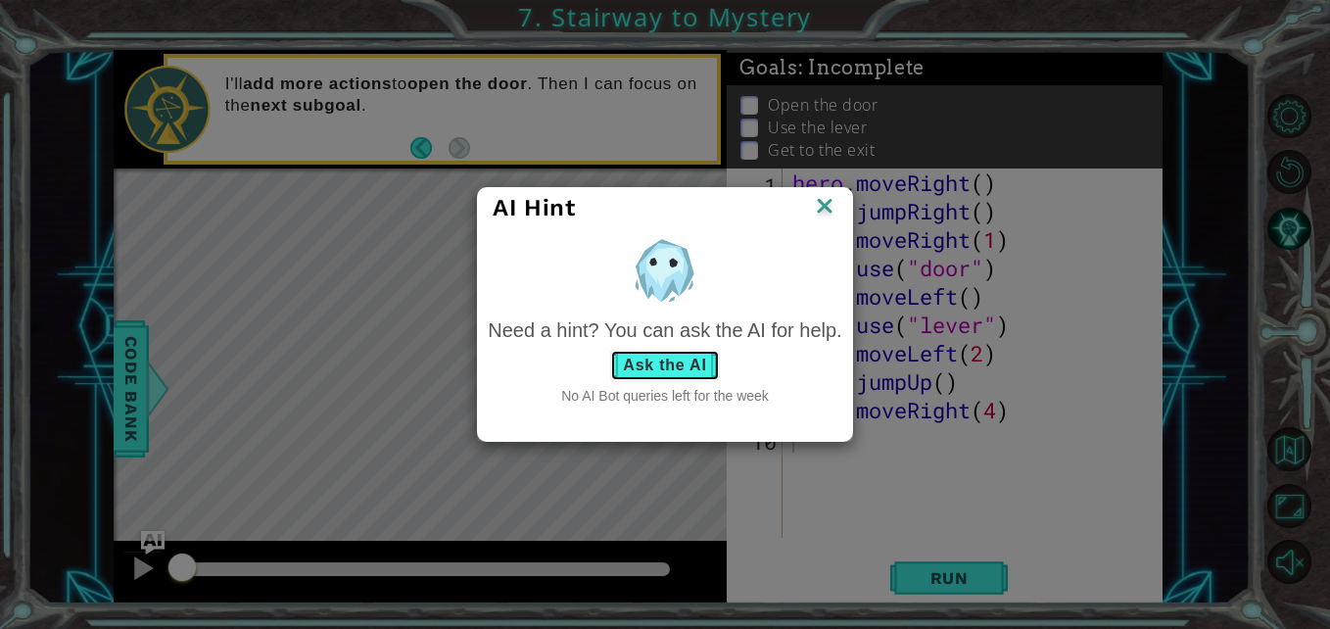
click at [645, 357] on button "Ask the AI" at bounding box center [664, 365] width 109 height 31
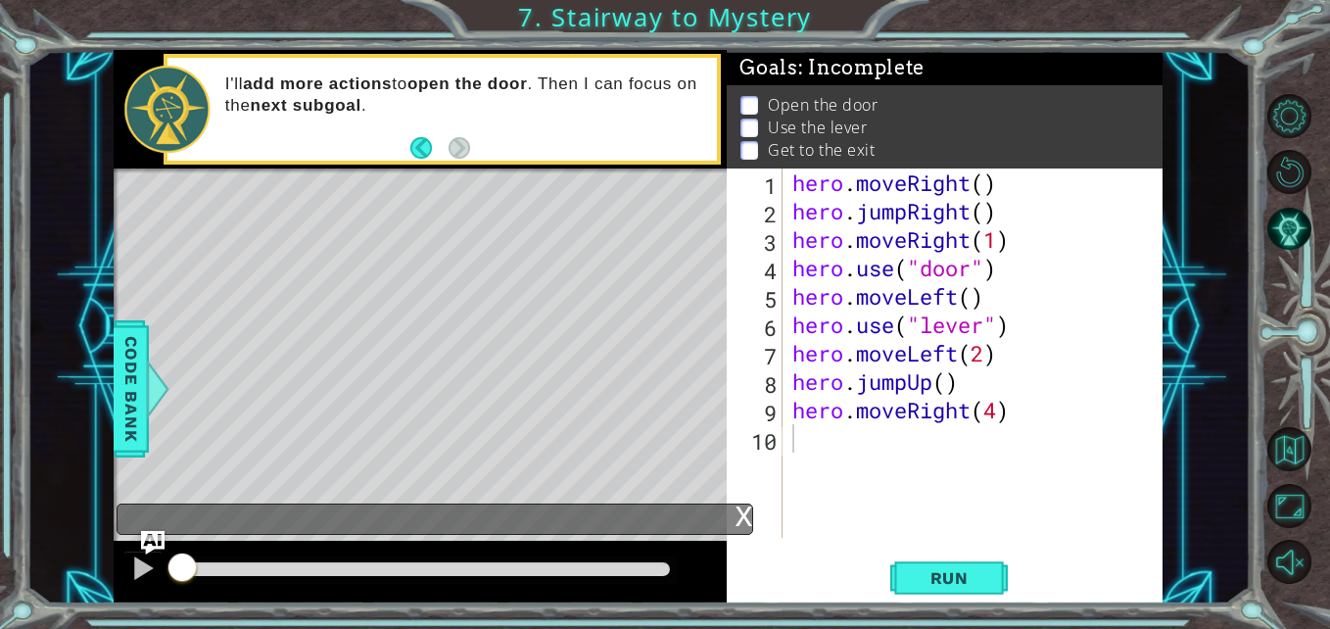
click at [741, 520] on div "x" at bounding box center [743, 514] width 18 height 20
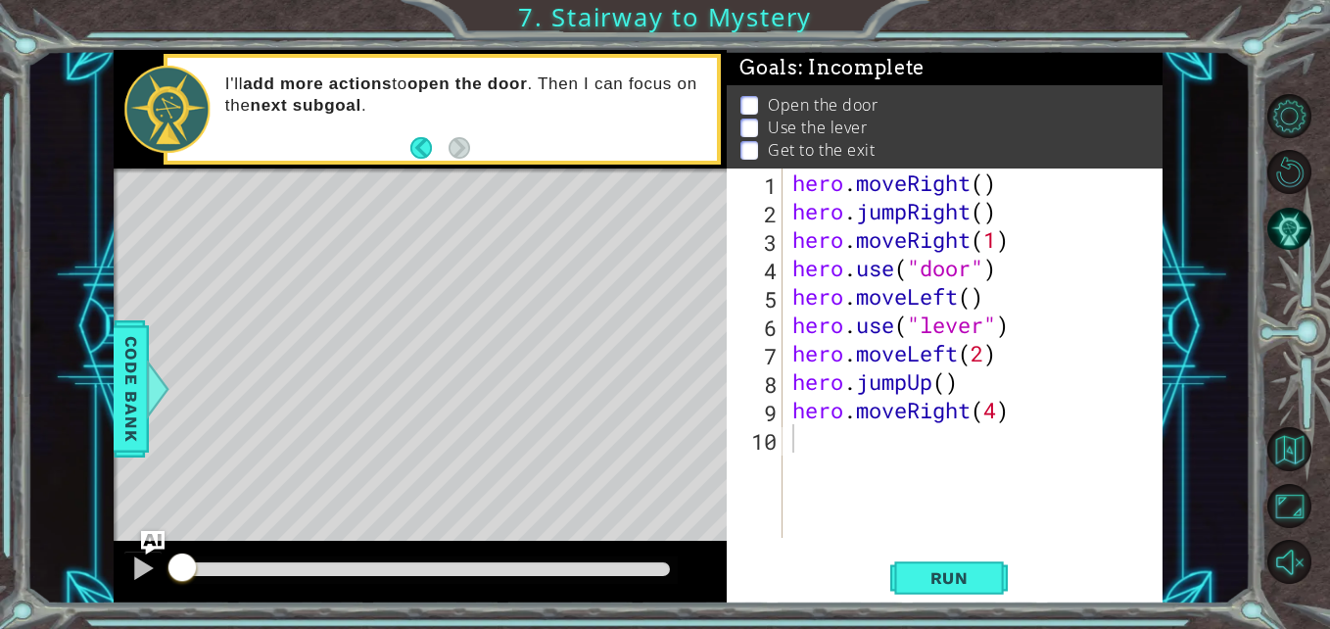
click at [530, 212] on div "Level Map" at bounding box center [566, 456] width 905 height 577
click at [949, 559] on button "Run" at bounding box center [949, 577] width 118 height 43
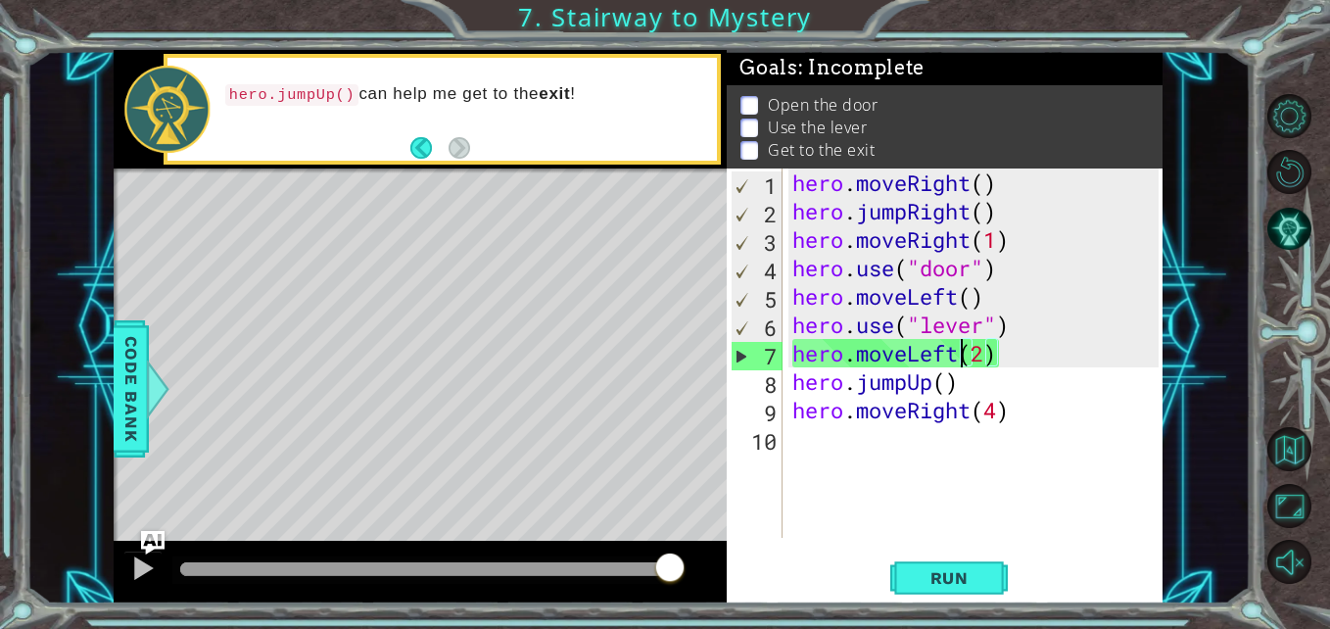
click at [963, 355] on div "hero . moveRight ( ) hero . jumpRight ( ) hero . moveRight ( 1 ) hero . use ( "…" at bounding box center [977, 381] width 379 height 426
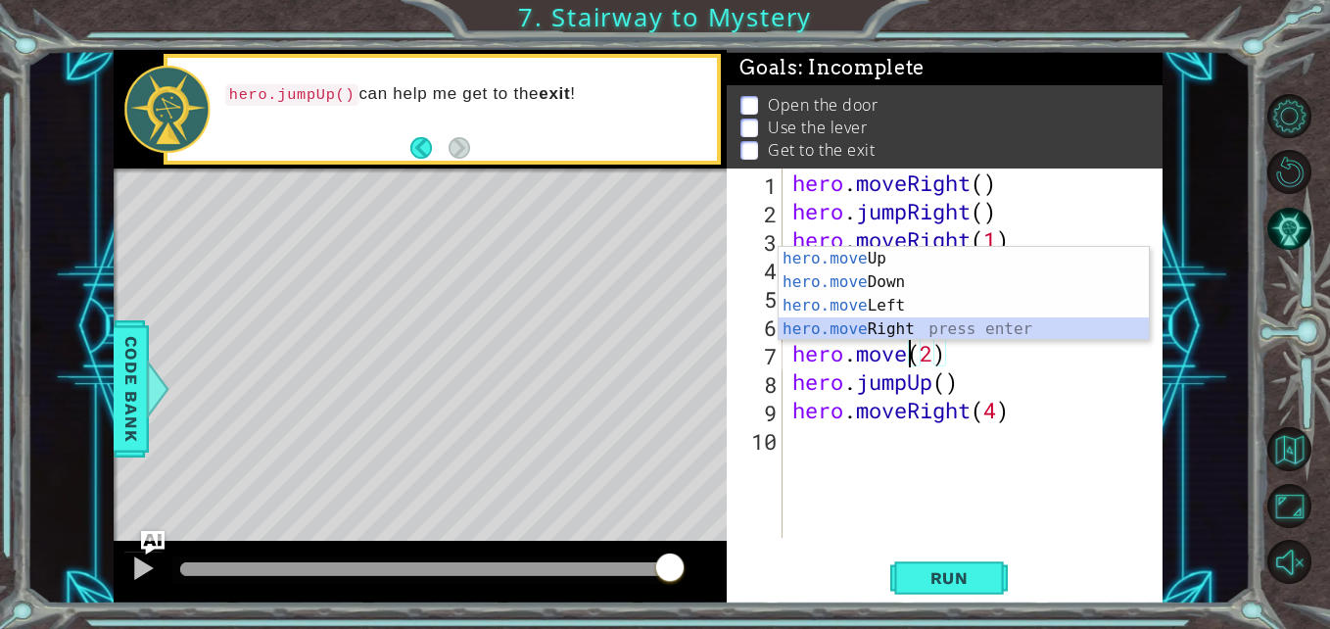
click at [922, 325] on div "hero.move Up press enter hero.move Down press enter hero.move Left press enter …" at bounding box center [964, 317] width 370 height 141
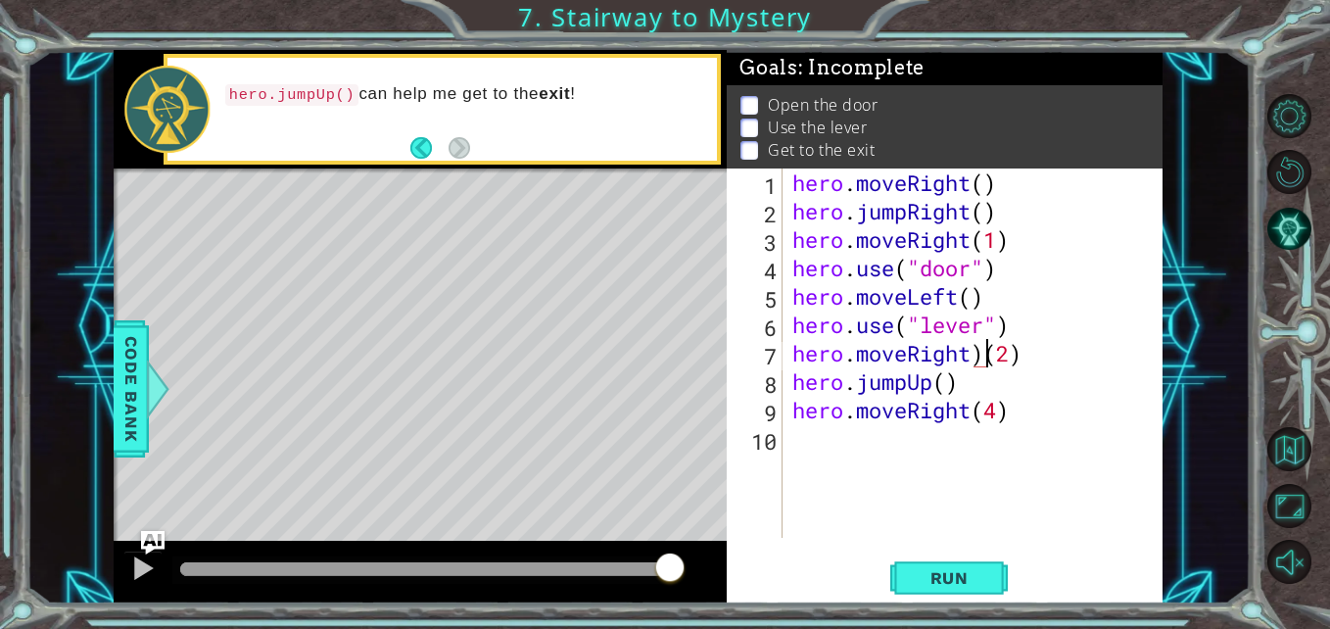
click at [984, 351] on div "hero . moveRight ( ) hero . jumpRight ( ) hero . moveRight ( 1 ) hero . use ( "…" at bounding box center [977, 381] width 379 height 426
type textarea "hero.moveRight(2)"
click at [952, 591] on button "Run" at bounding box center [949, 577] width 118 height 43
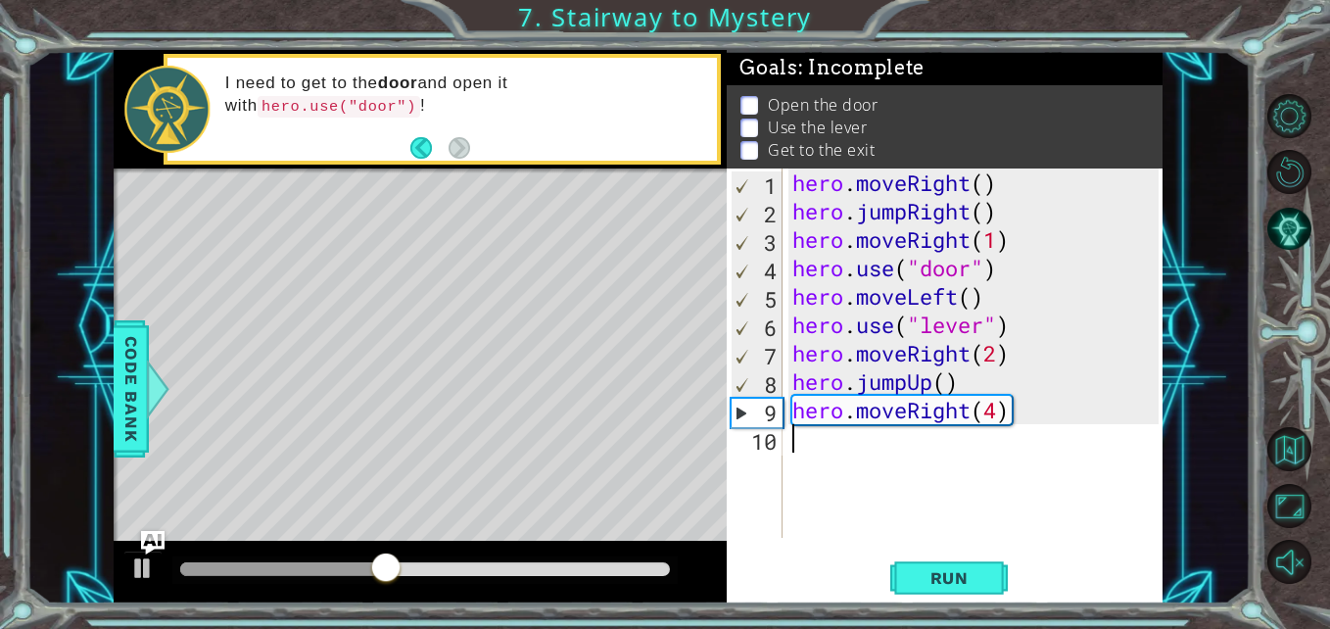
click at [1071, 458] on div "hero . moveRight ( ) hero . jumpRight ( ) hero . moveRight ( 1 ) hero . use ( "…" at bounding box center [977, 381] width 379 height 426
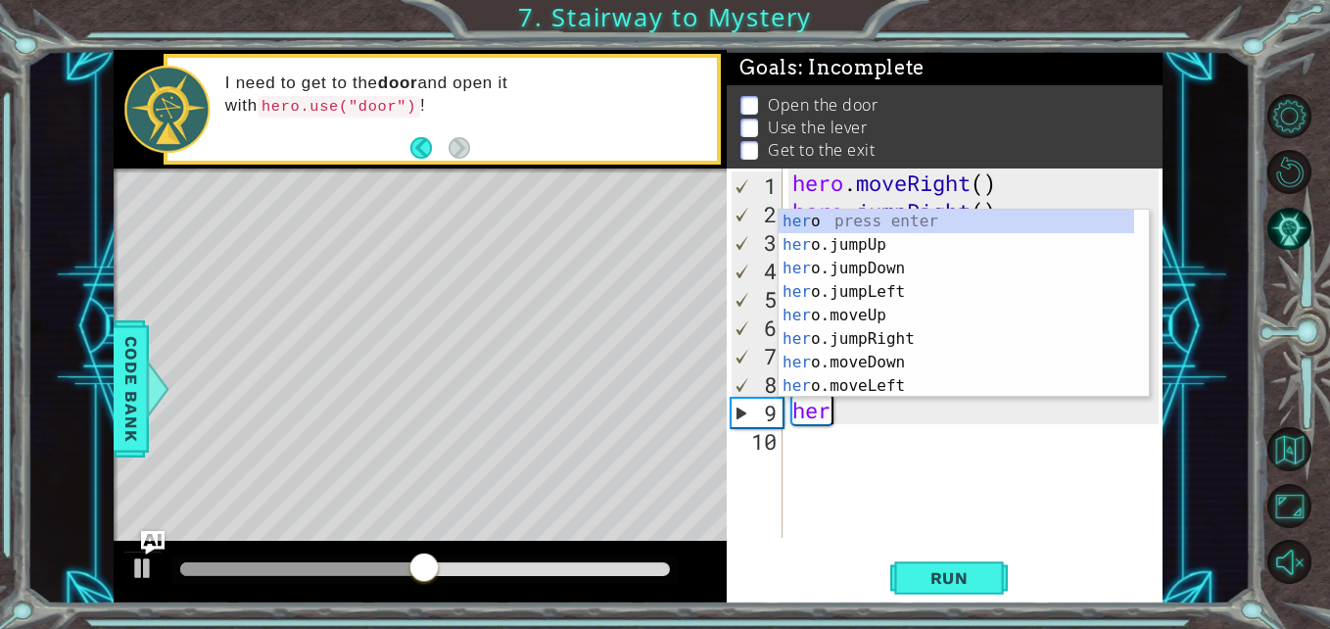
type textarea "h"
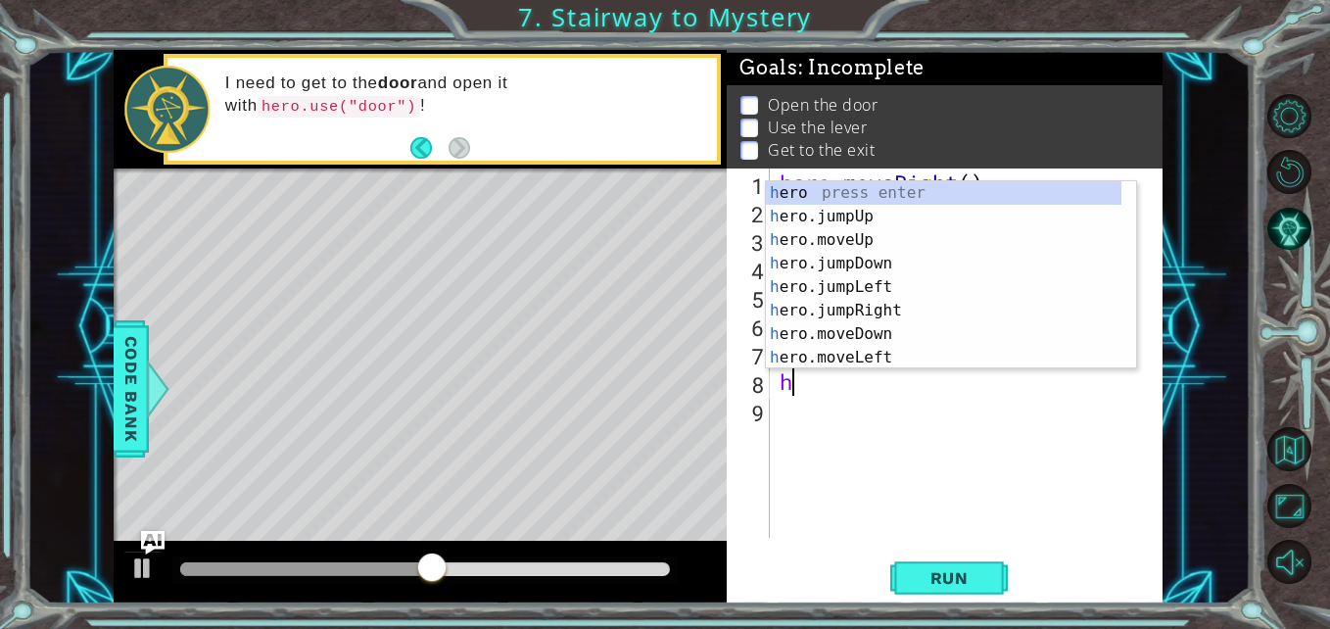
type textarea "h"
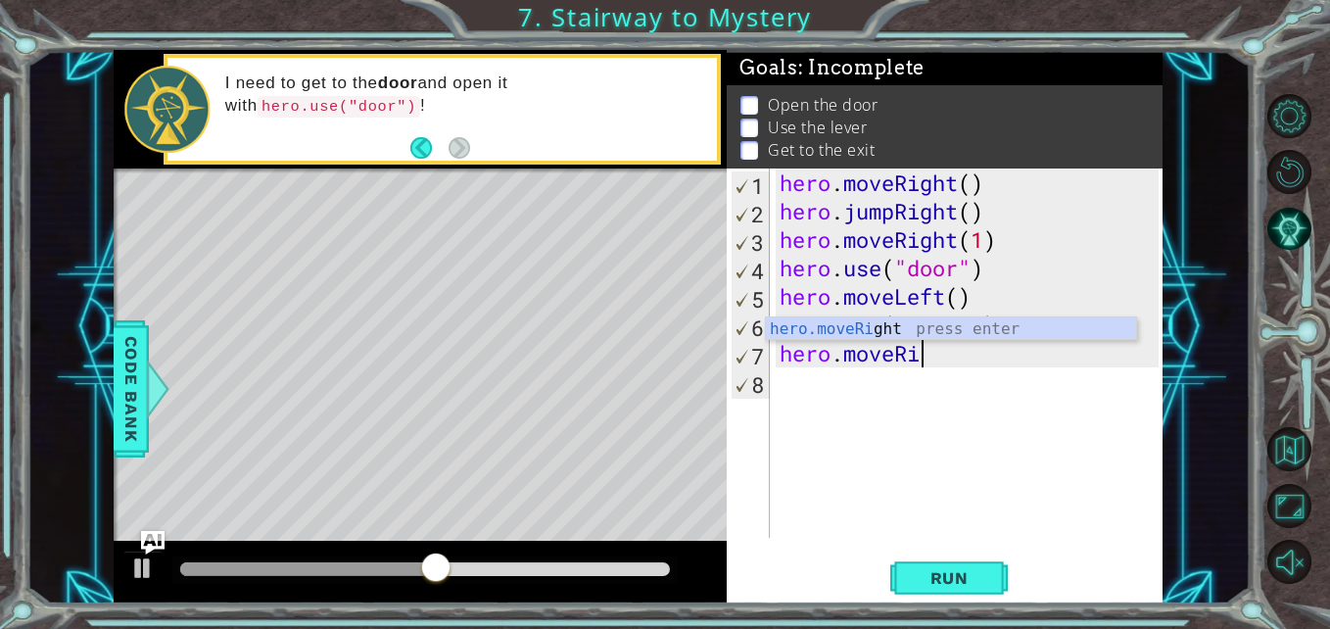
type textarea "h"
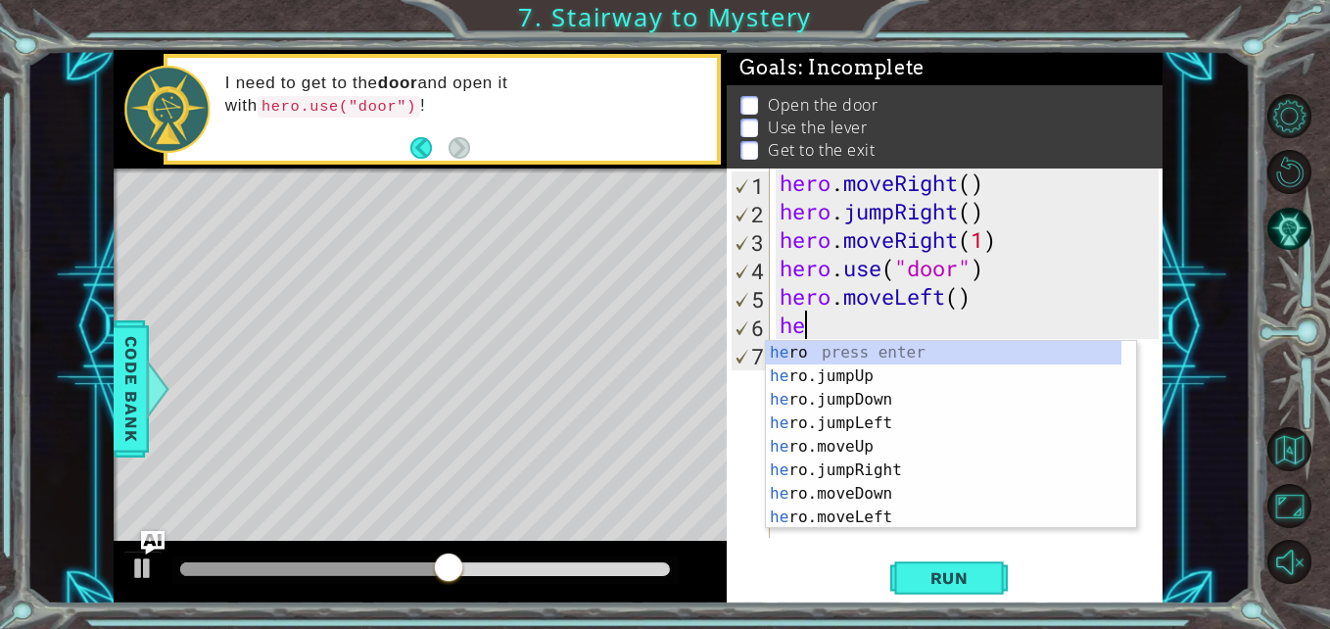
type textarea "h"
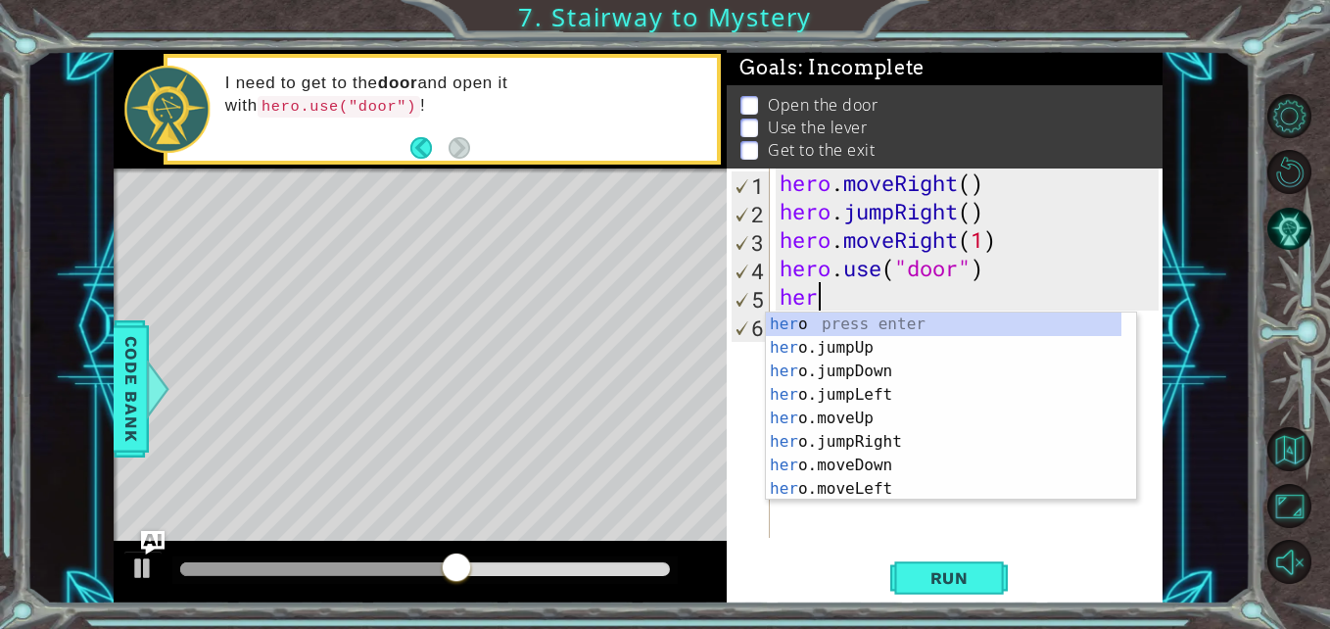
type textarea "h"
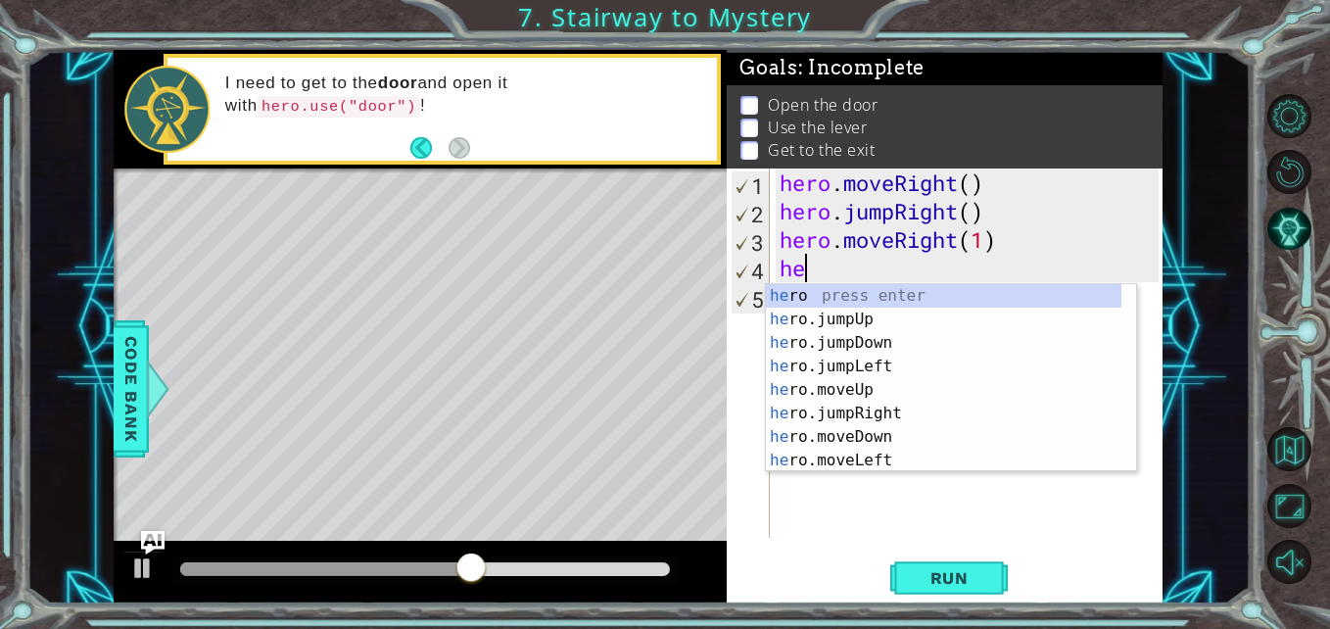
type textarea "h"
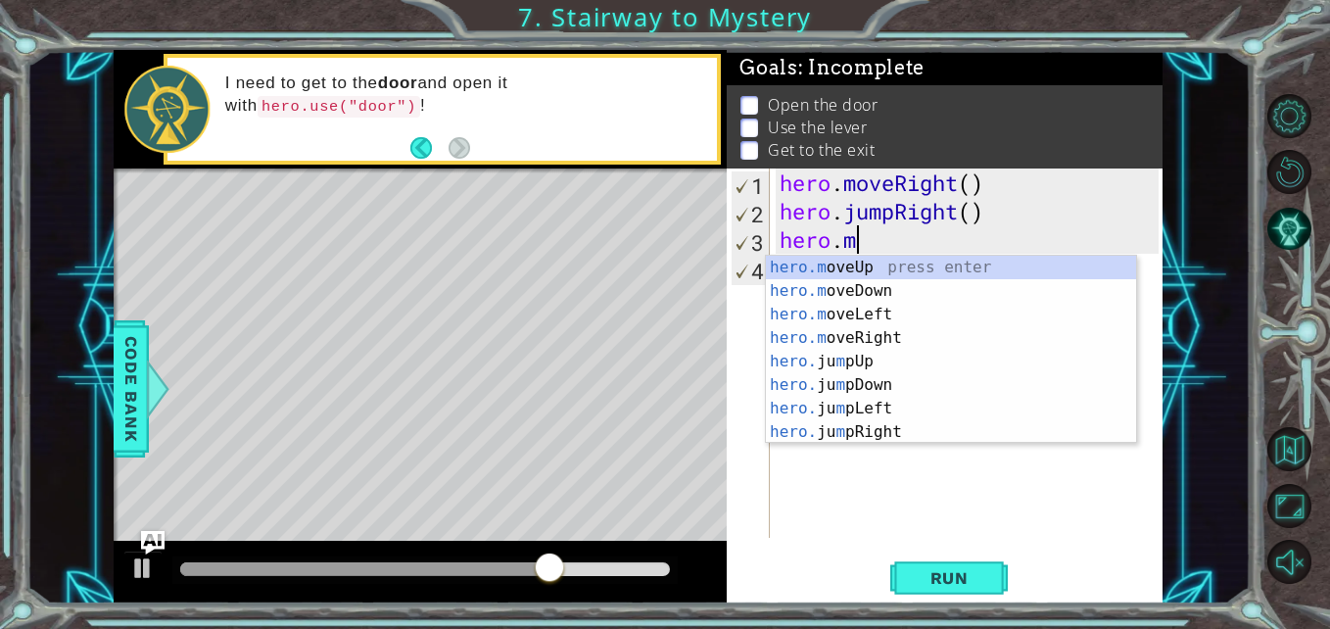
type textarea "h"
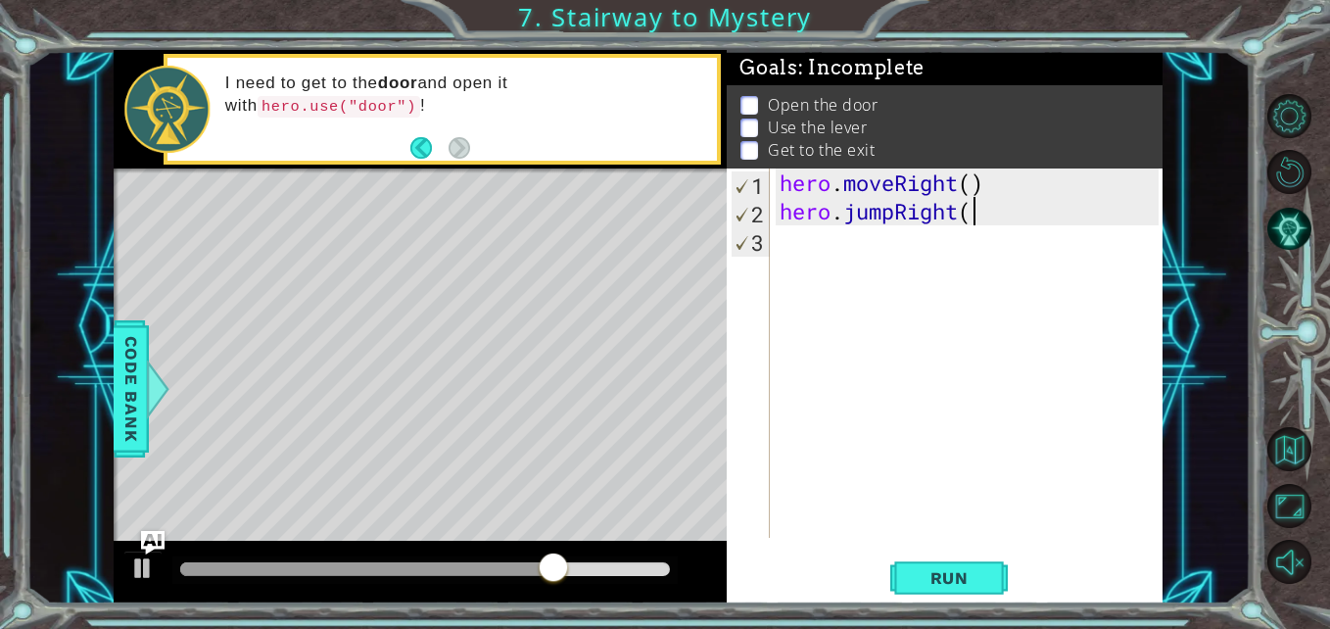
type textarea "hero.jumpRight"
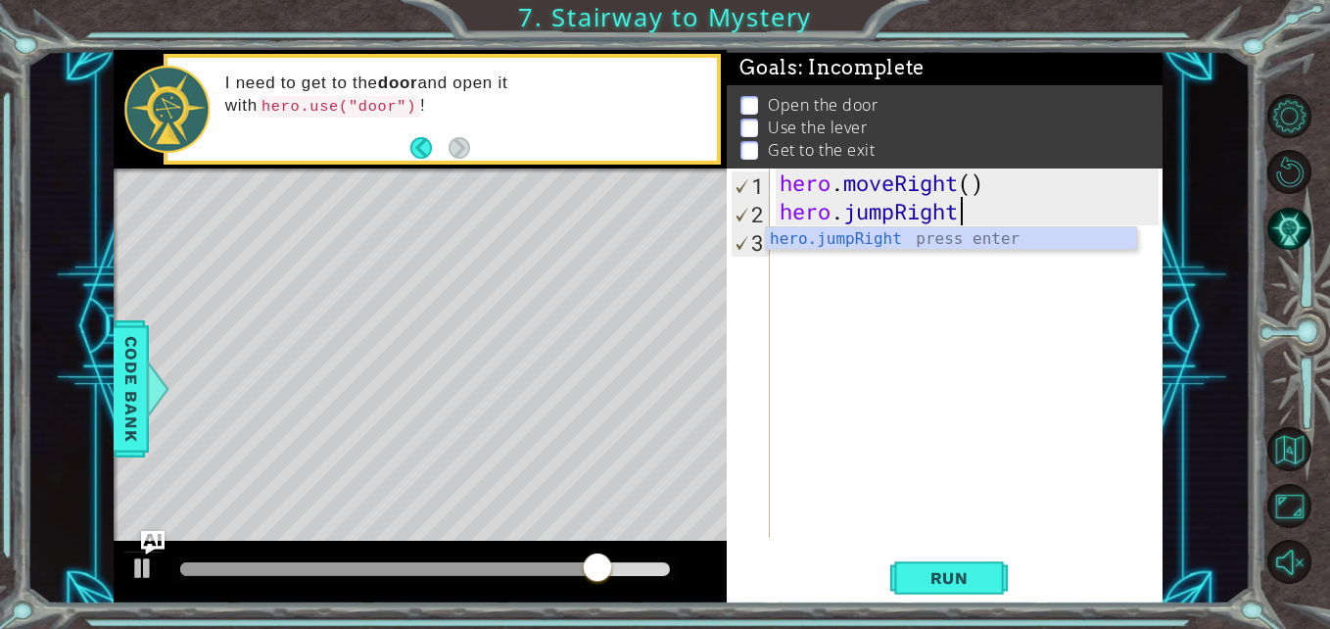
click at [877, 217] on div "hero . moveRight ( ) hero . jumpRight" at bounding box center [972, 381] width 393 height 426
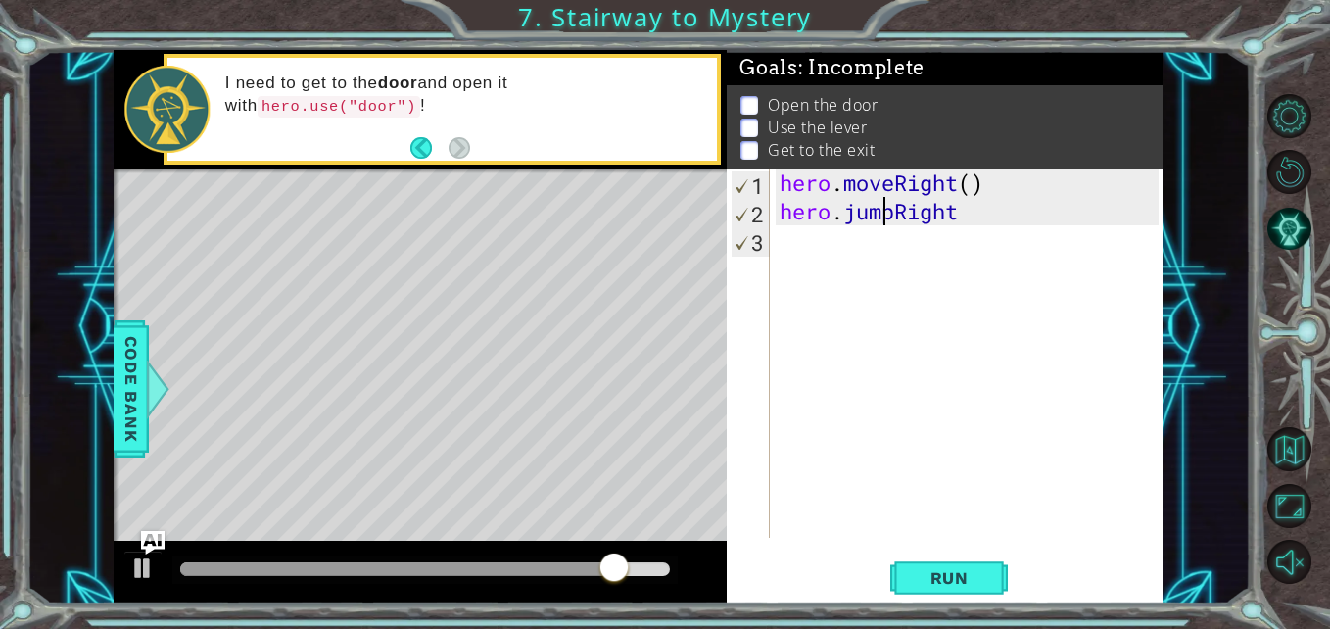
click at [965, 225] on div "hero . moveRight ( ) hero . jumpRight" at bounding box center [972, 381] width 393 height 426
click at [999, 218] on div "hero . moveRight ( ) hero . jumpRight" at bounding box center [972, 381] width 393 height 426
click at [158, 531] on img "Ask AI" at bounding box center [152, 542] width 25 height 25
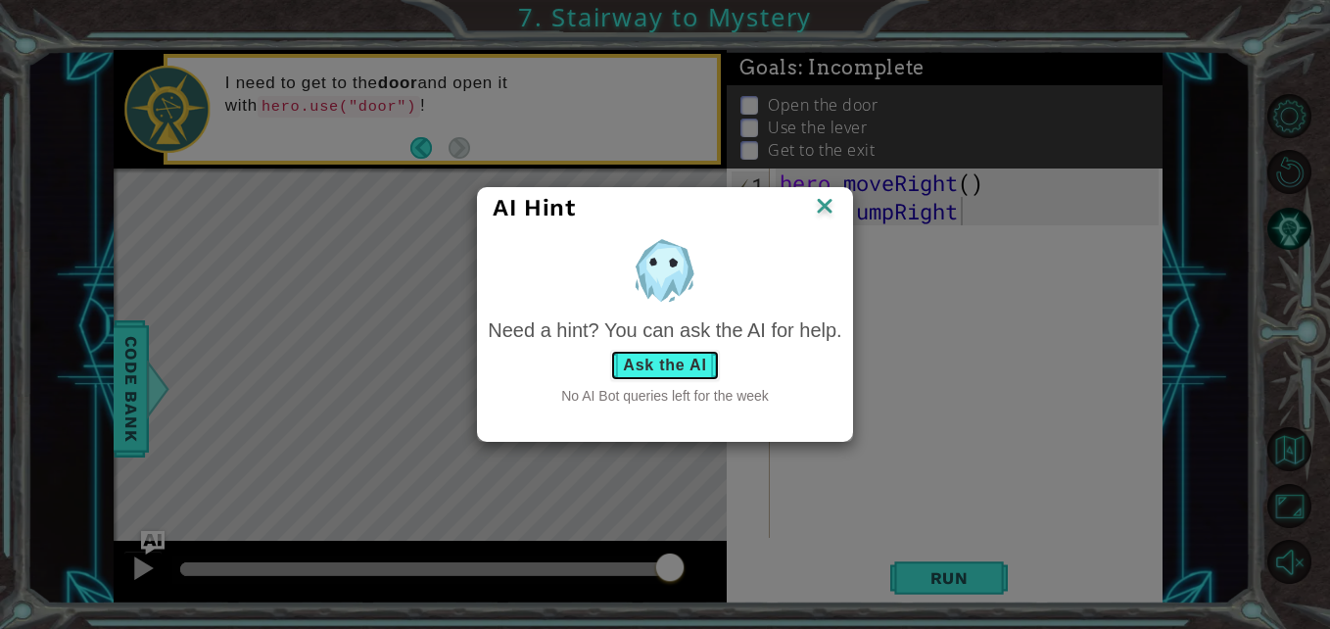
click at [654, 359] on button "Ask the AI" at bounding box center [664, 365] width 109 height 31
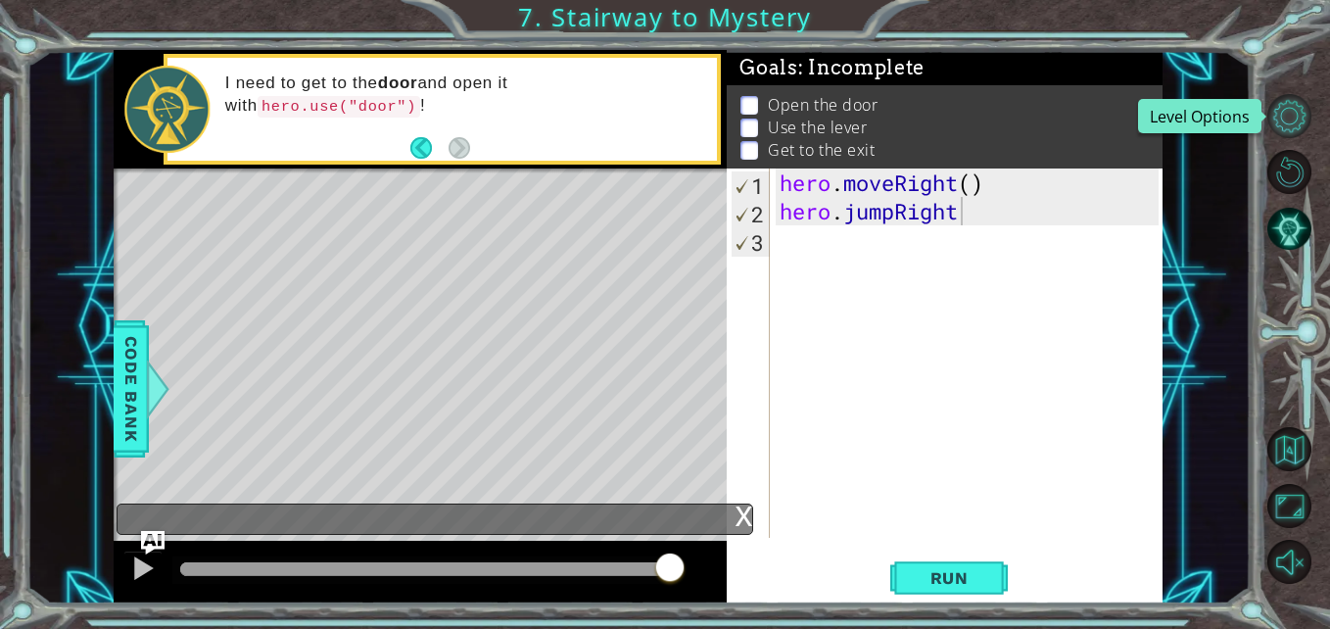
click at [1293, 118] on button "Level Options" at bounding box center [1289, 116] width 44 height 44
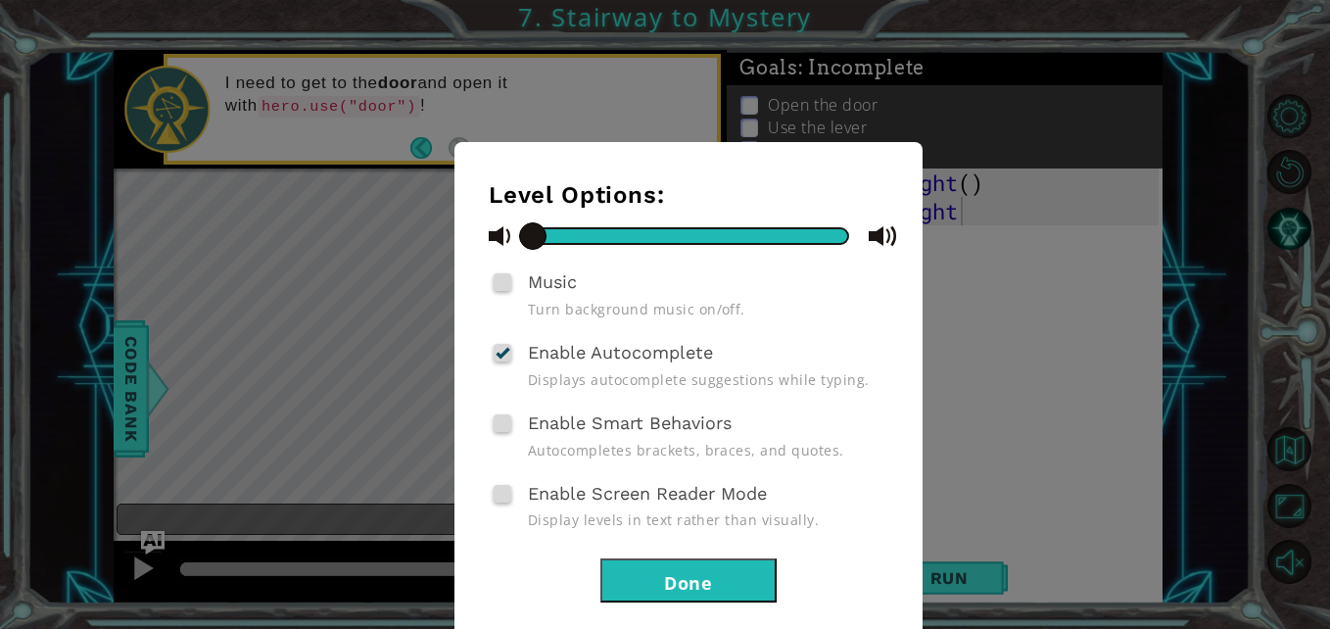
click at [626, 552] on div "Level Options: Music Turn background music on/off. Enable Autocomplete Displays…" at bounding box center [689, 391] width 400 height 421
click at [635, 566] on button "Done" at bounding box center [688, 580] width 176 height 44
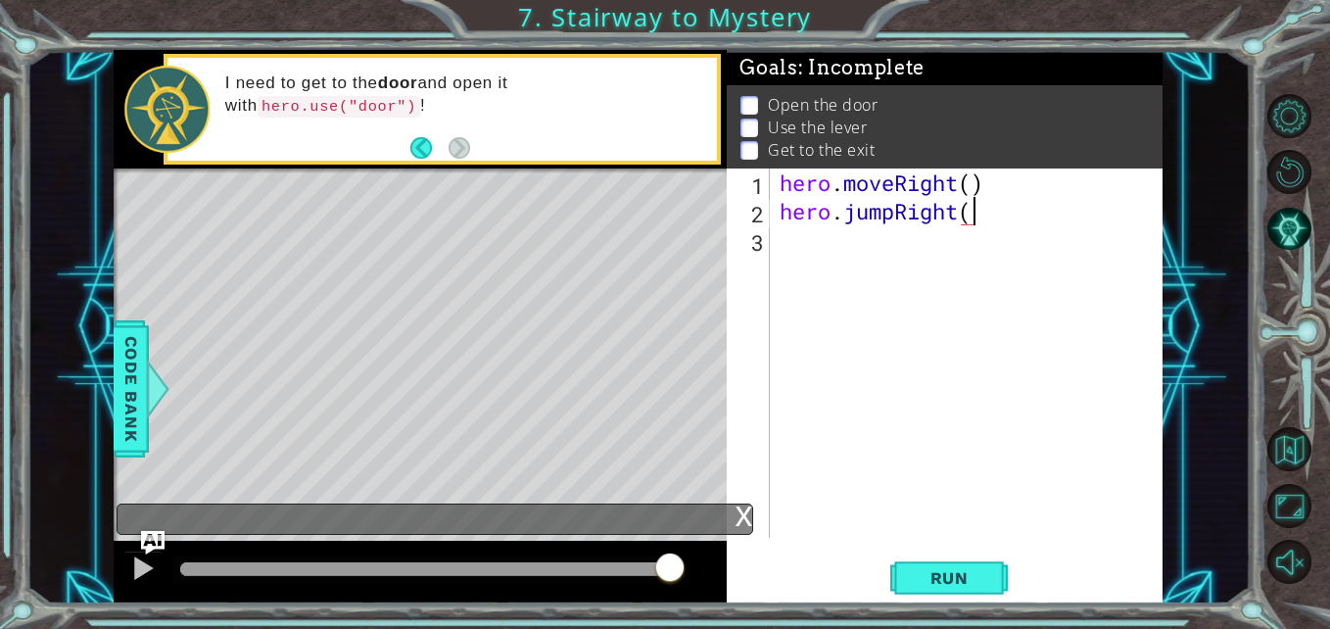
type textarea "hero.jumpRight()"
click at [828, 250] on div "hero . moveRight ( ) hero . jumpRight ( )" at bounding box center [972, 381] width 393 height 426
click at [1279, 498] on button "Maximize Browser" at bounding box center [1289, 506] width 44 height 44
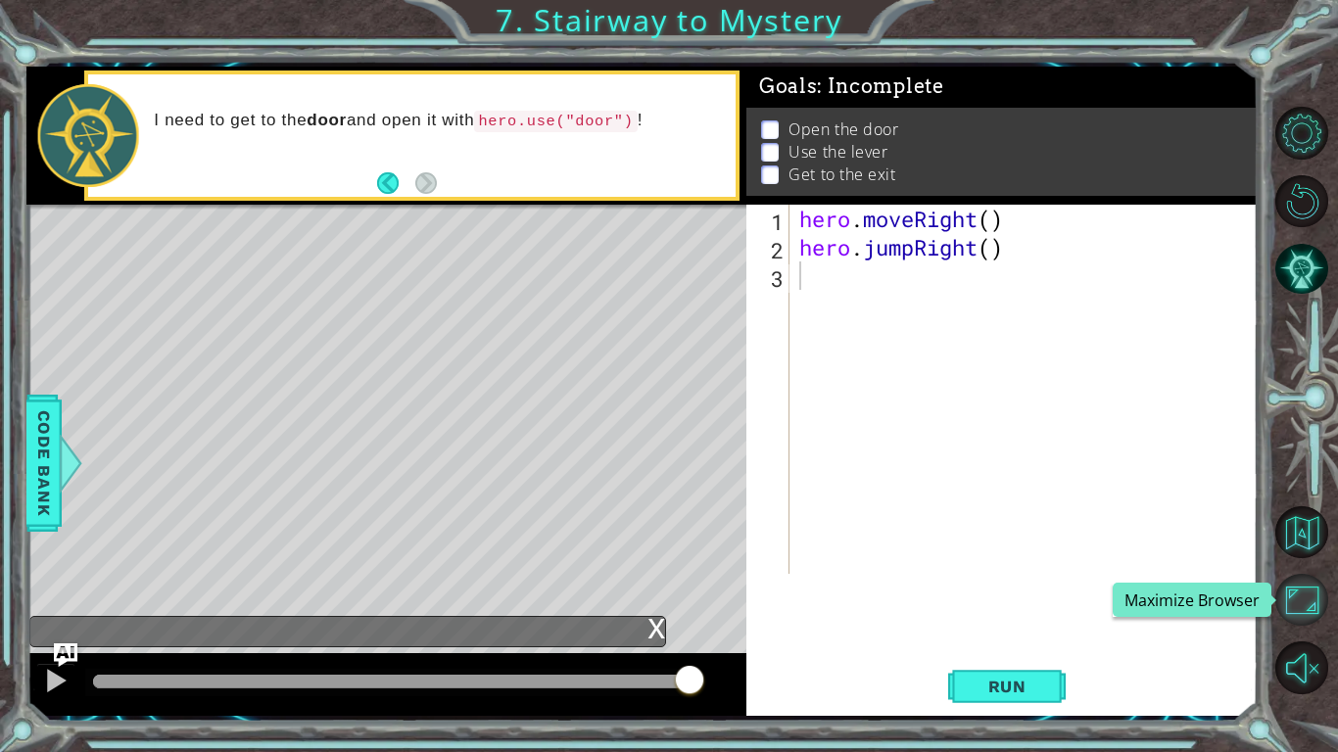
click at [1301, 592] on button "Maximize Browser" at bounding box center [1301, 600] width 53 height 53
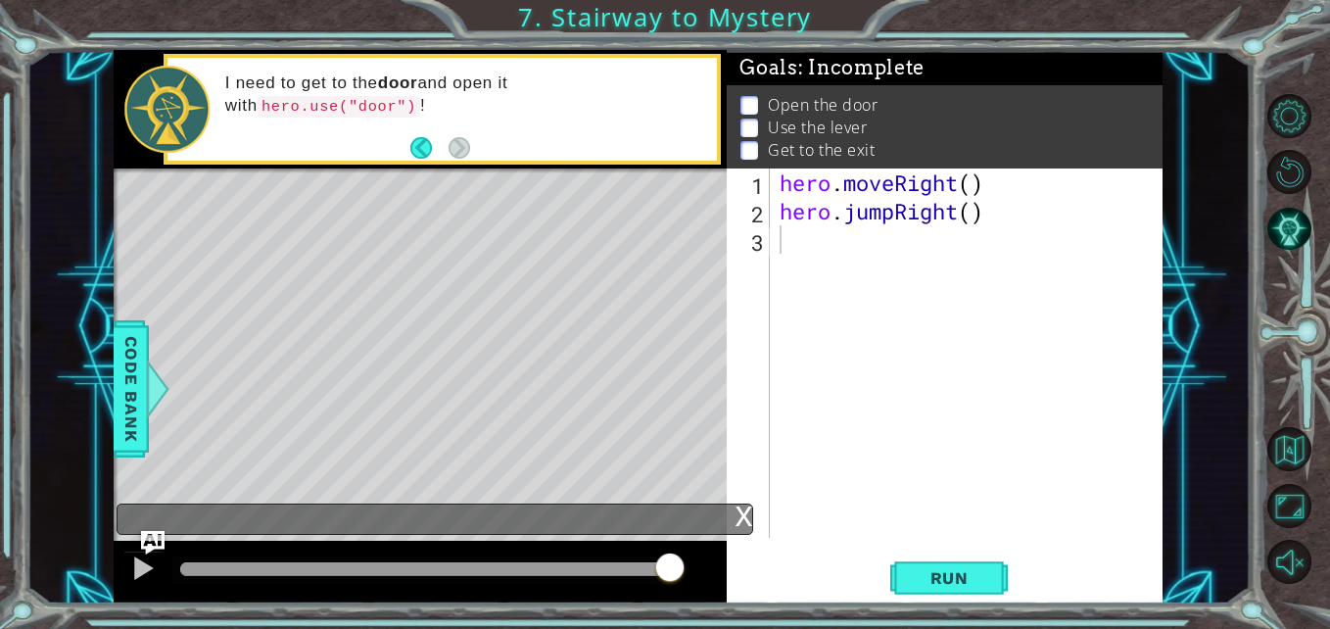
click at [1019, 256] on div "hero . moveRight ( ) hero . jumpRight ( )" at bounding box center [972, 381] width 392 height 426
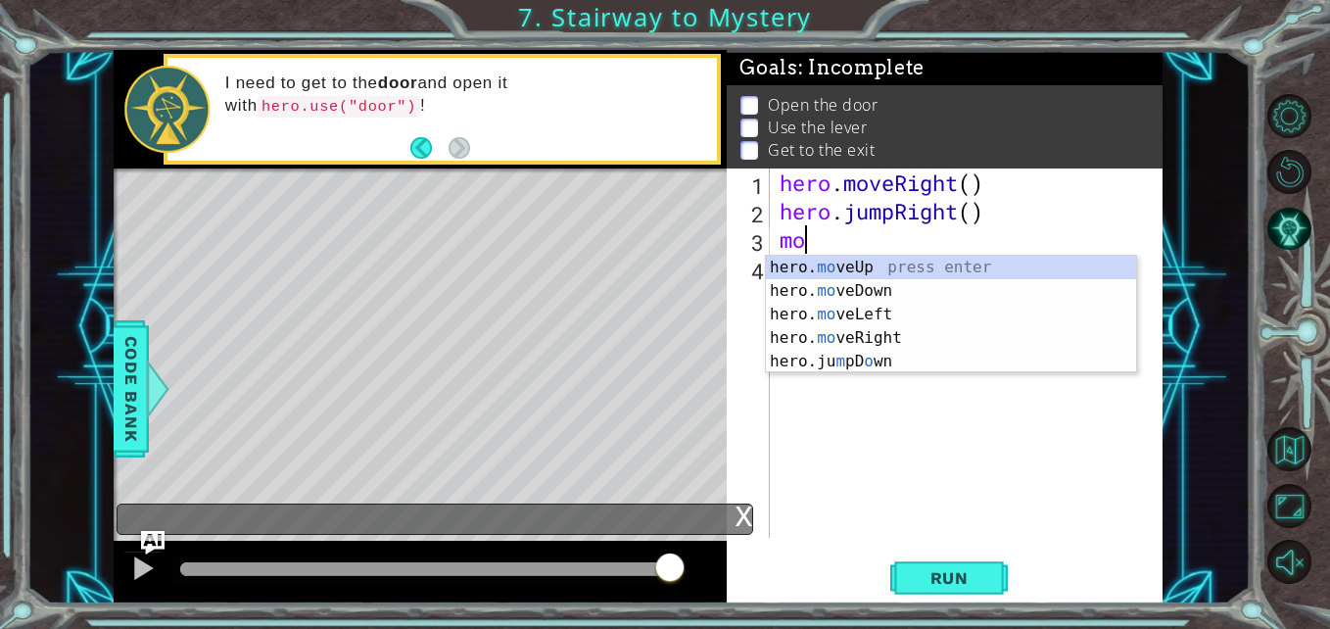
type textarea "m"
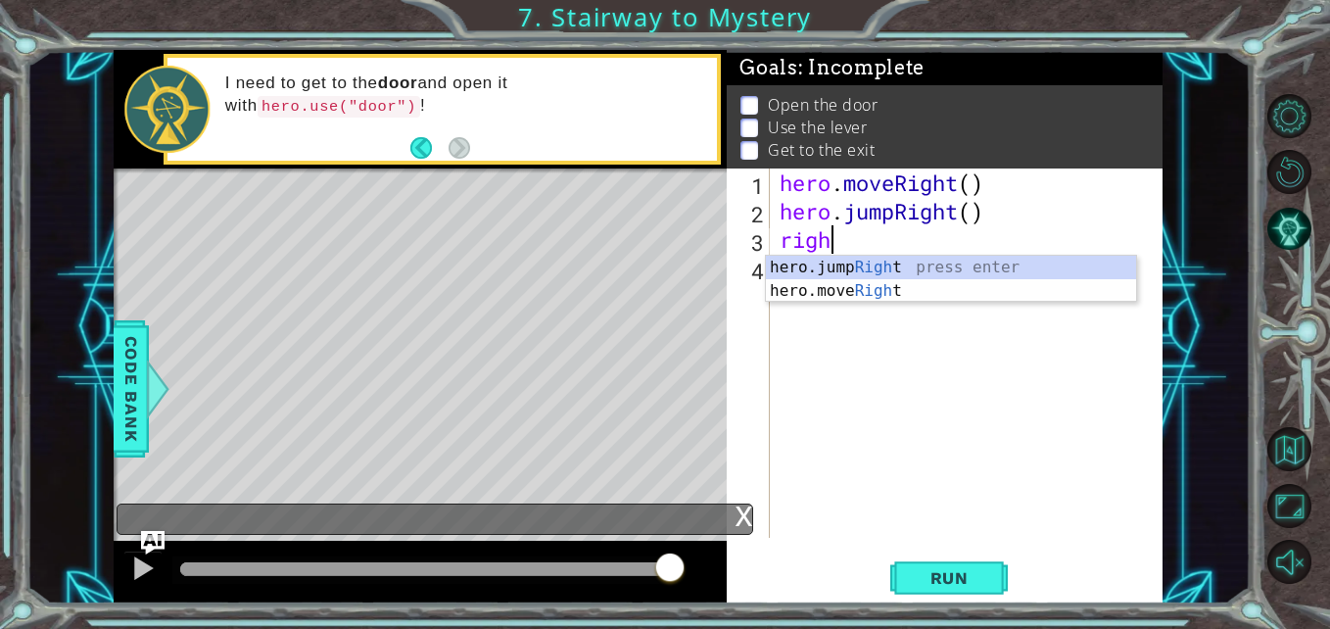
type textarea "right"
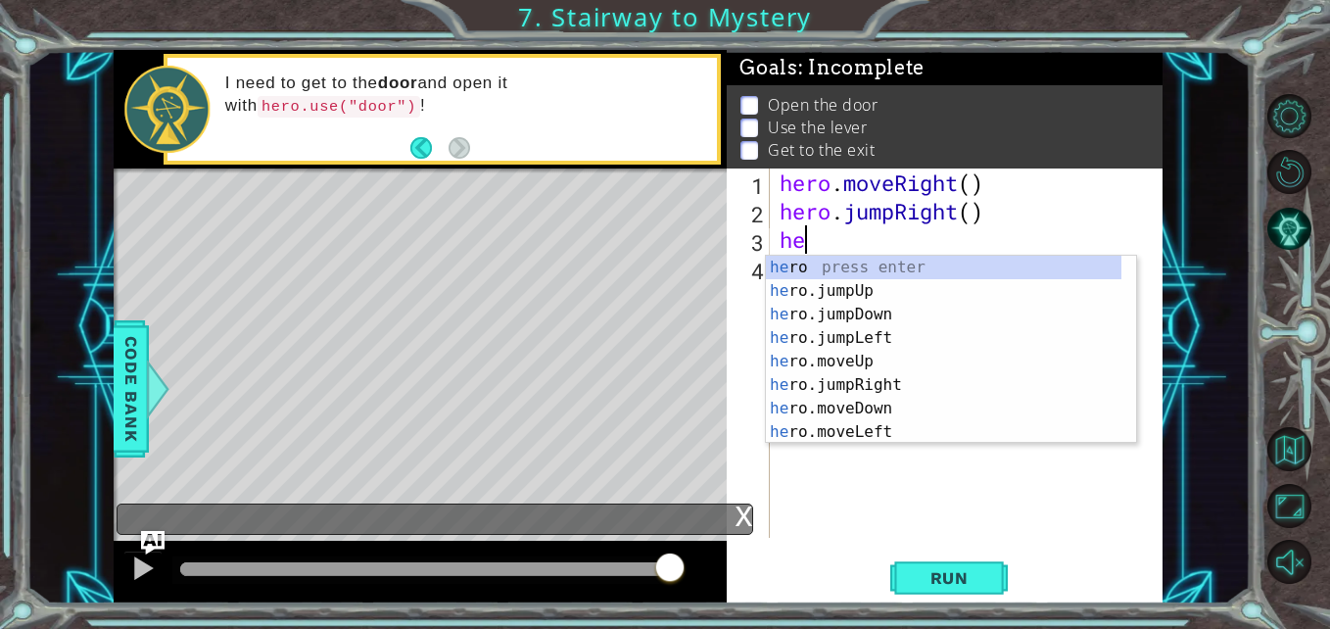
type textarea "h"
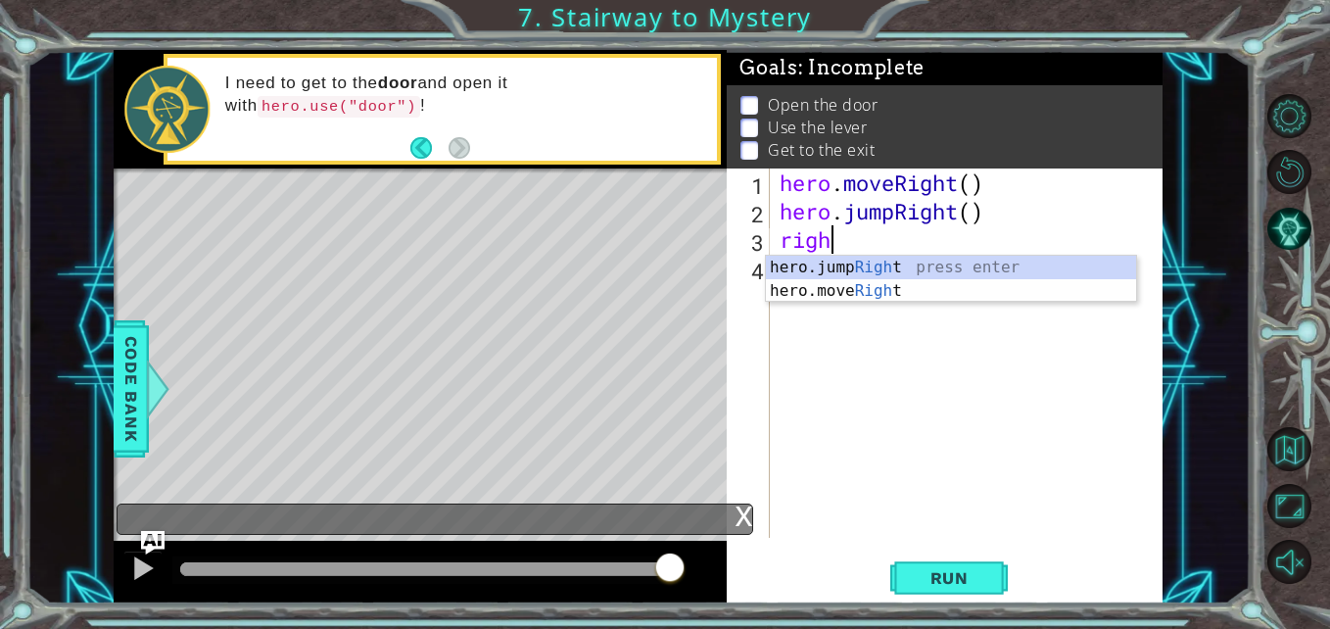
scroll to position [0, 2]
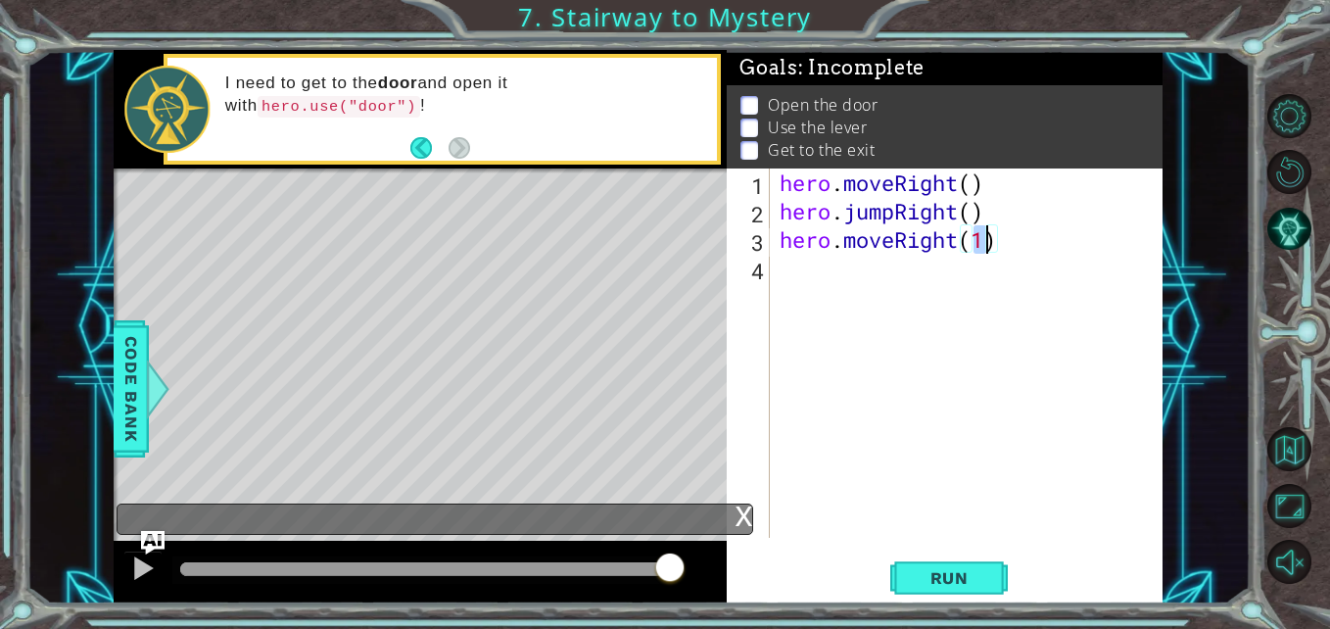
type textarea "hero.moveRight(2)"
click at [799, 261] on div "hero . moveRight ( ) hero . jumpRight ( ) hero . moveRight ( 2 )" at bounding box center [972, 381] width 392 height 426
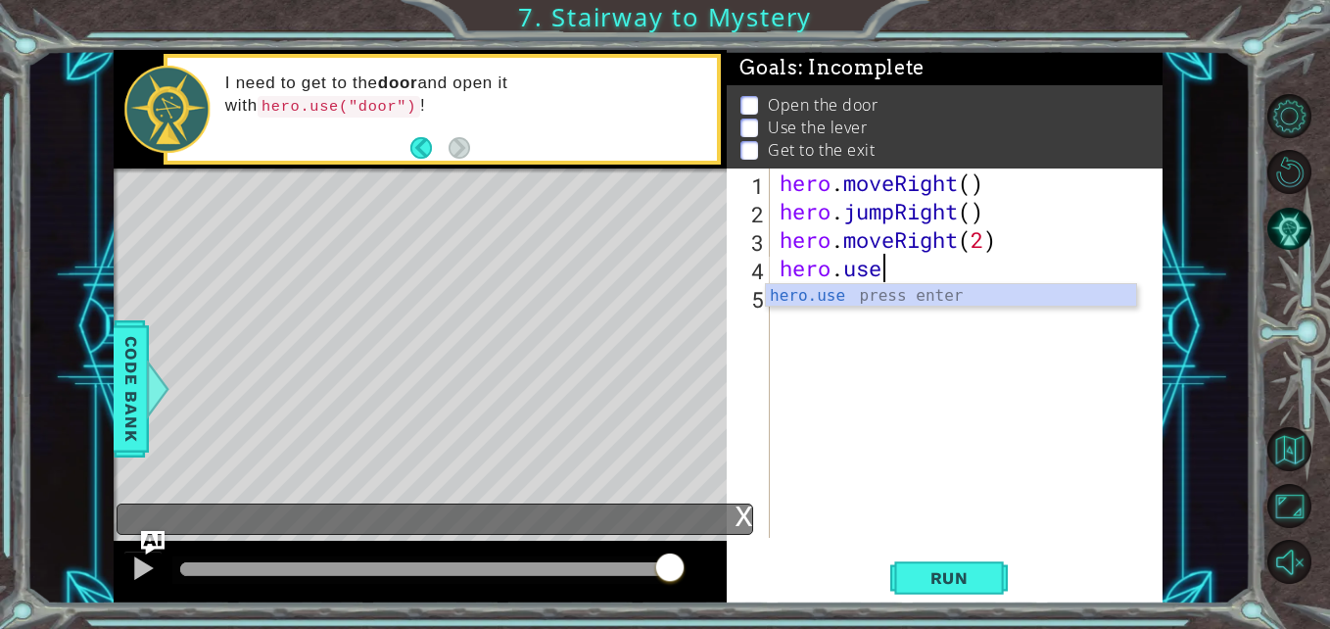
scroll to position [0, 4]
click at [839, 306] on body "1 ההההההההההההההההההההההההההההההההההההההההההההההההההההההההההההההההההההההההההההה…" at bounding box center [665, 314] width 1330 height 629
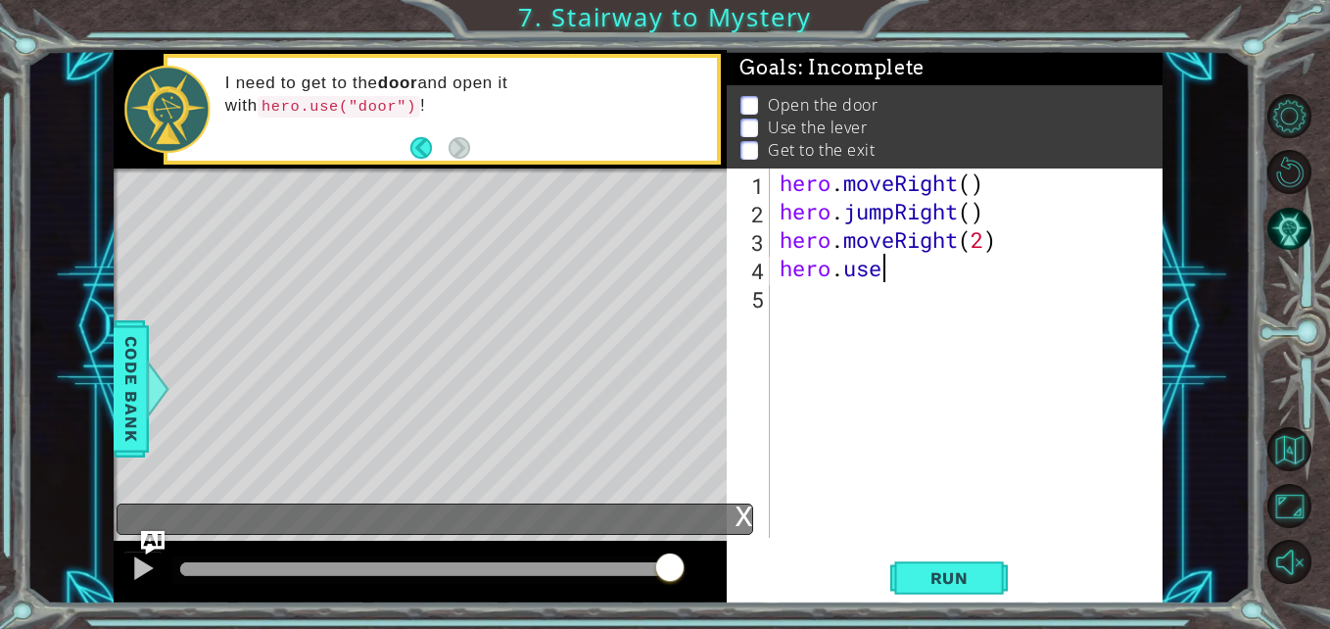
click at [937, 257] on div "hero . moveRight ( ) hero . jumpRight ( ) hero . moveRight ( 2 ) hero . use" at bounding box center [972, 381] width 392 height 426
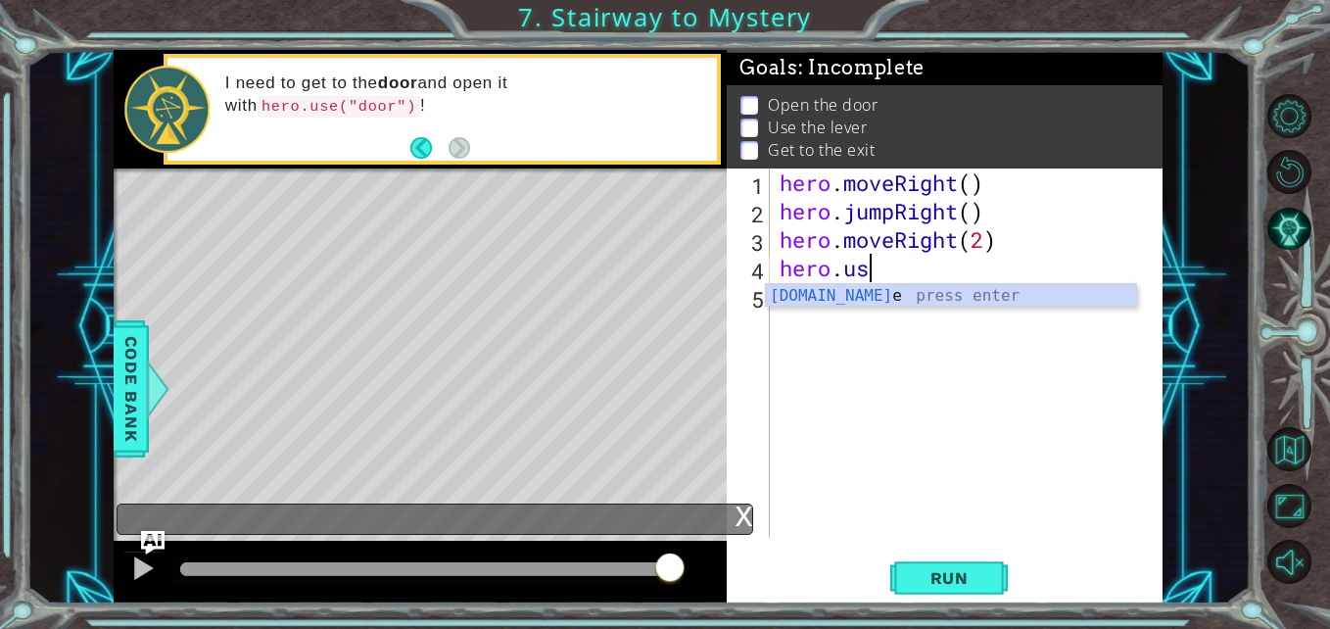
scroll to position [0, 3]
click at [857, 287] on div "[DOMAIN_NAME] e press enter" at bounding box center [951, 319] width 370 height 71
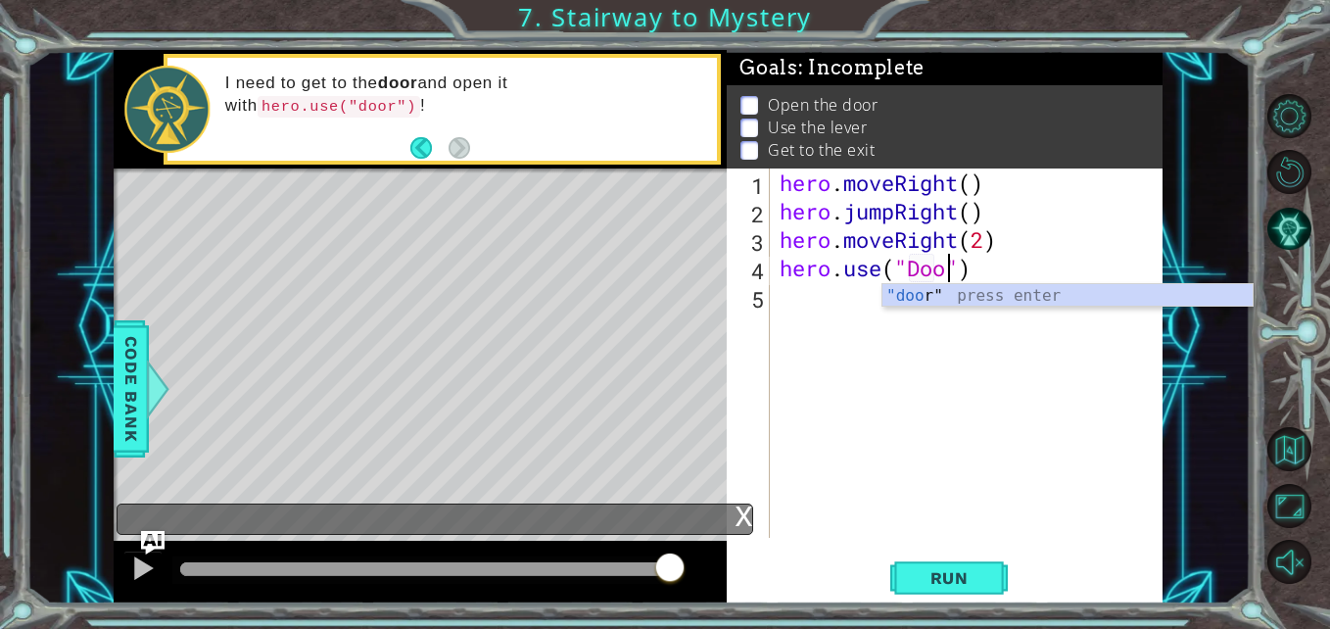
scroll to position [0, 9]
click at [957, 294] on div ""door " press enter" at bounding box center [1067, 319] width 370 height 71
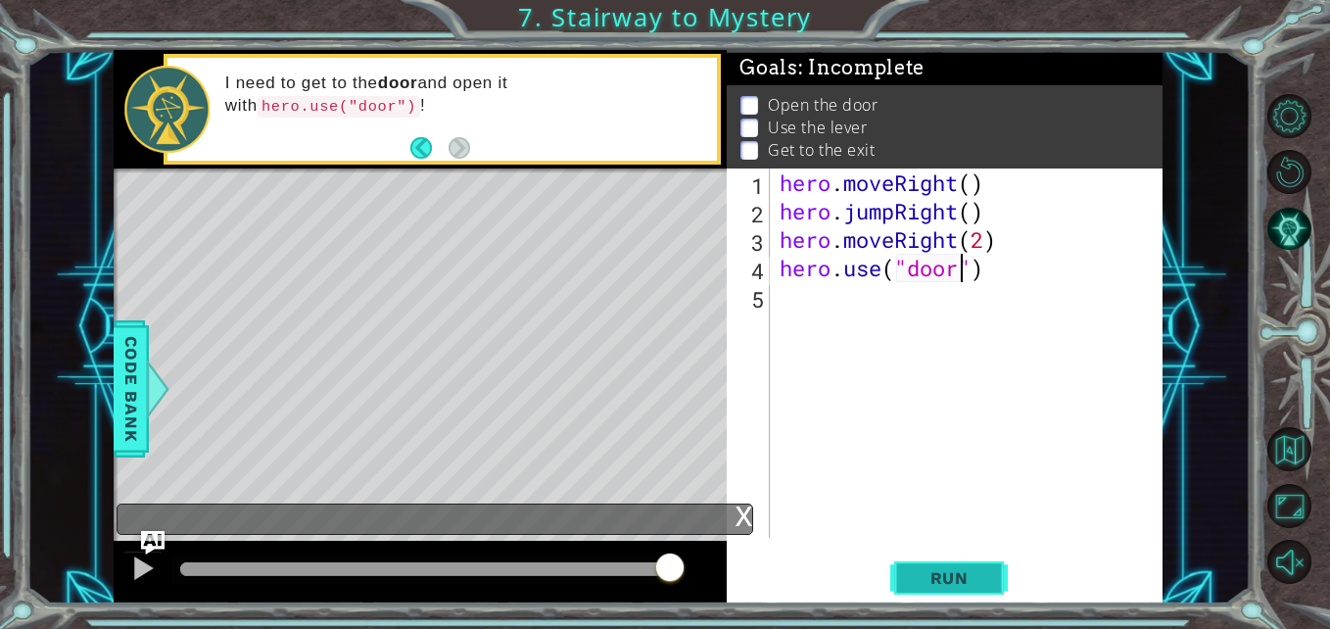
type textarea "hero.use("door")"
click at [912, 571] on span "Run" at bounding box center [949, 578] width 77 height 20
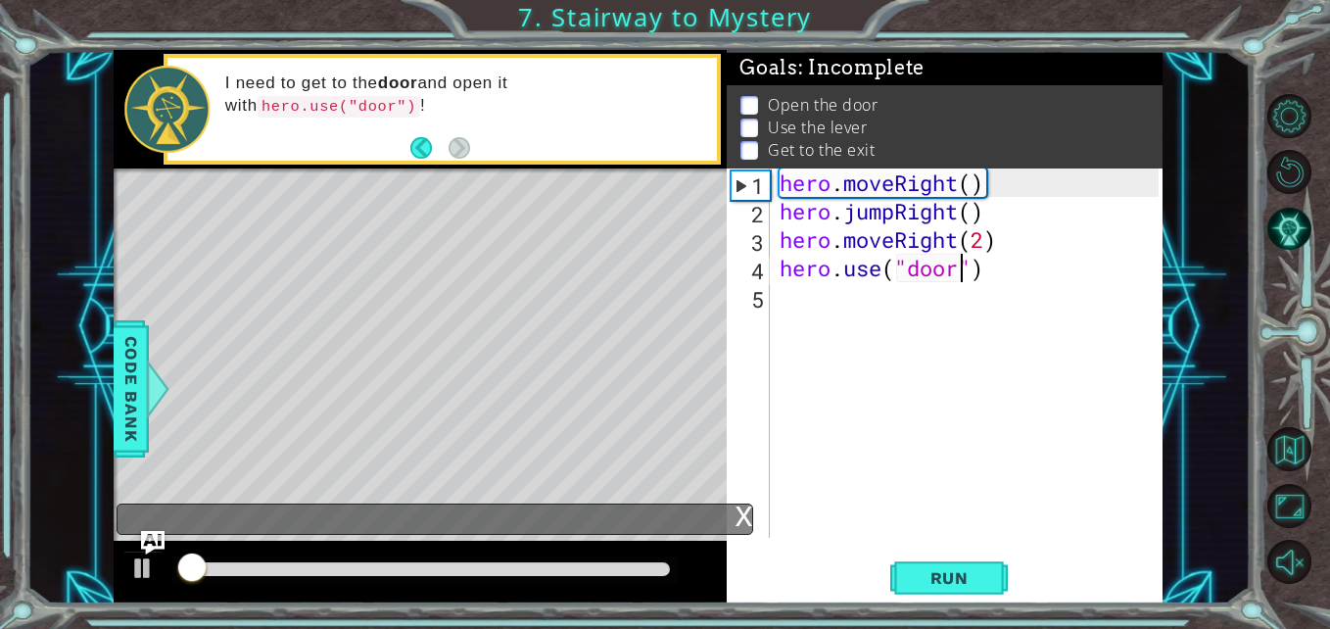
click at [933, 302] on div "hero . moveRight ( ) hero . jumpRight ( ) hero . moveRight ( 2 ) hero . use ( "…" at bounding box center [972, 381] width 392 height 426
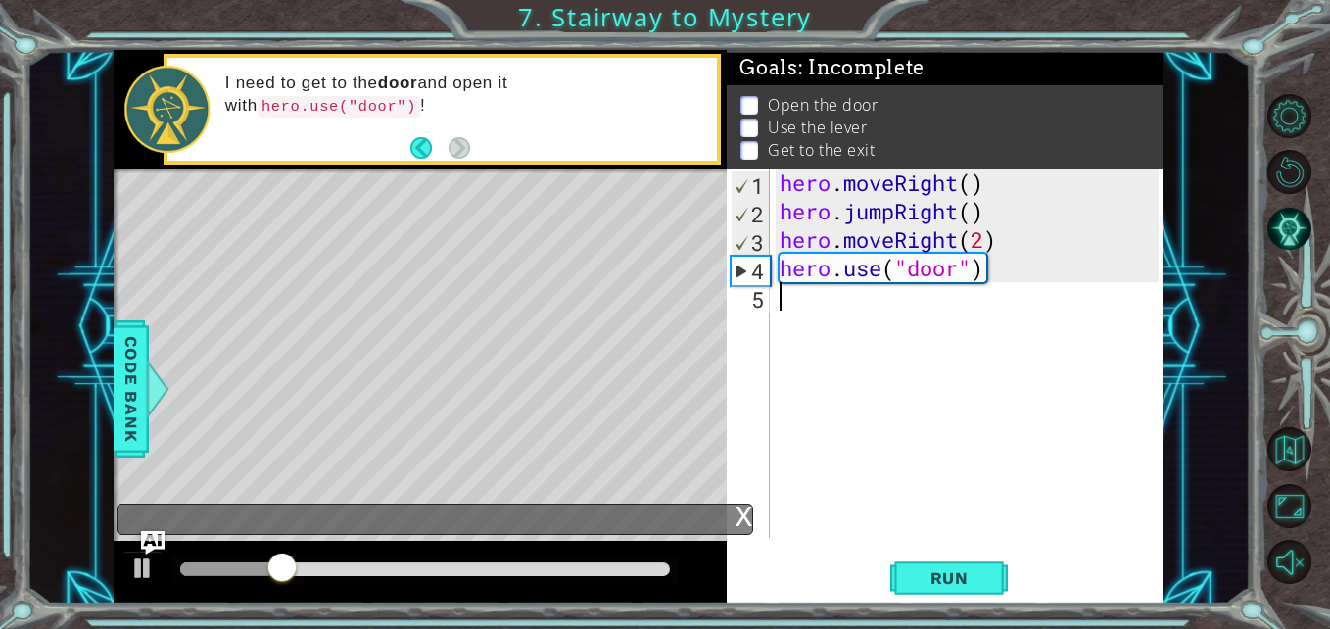
click at [988, 245] on div "hero . moveRight ( ) hero . jumpRight ( ) hero . moveRight ( 2 ) hero . use ( "…" at bounding box center [972, 381] width 392 height 426
click at [950, 572] on span "Run" at bounding box center [949, 578] width 77 height 20
click at [771, 258] on div "hero.moveRight(1) 1 2 3 4 5 hero . moveRight ( ) hero . jumpRight ( ) hero . mo…" at bounding box center [942, 352] width 431 height 369
click at [777, 259] on div "hero . moveRight ( ) hero . jumpRight ( ) hero . moveRight ( 1 ) hero . use ( "…" at bounding box center [972, 381] width 392 height 426
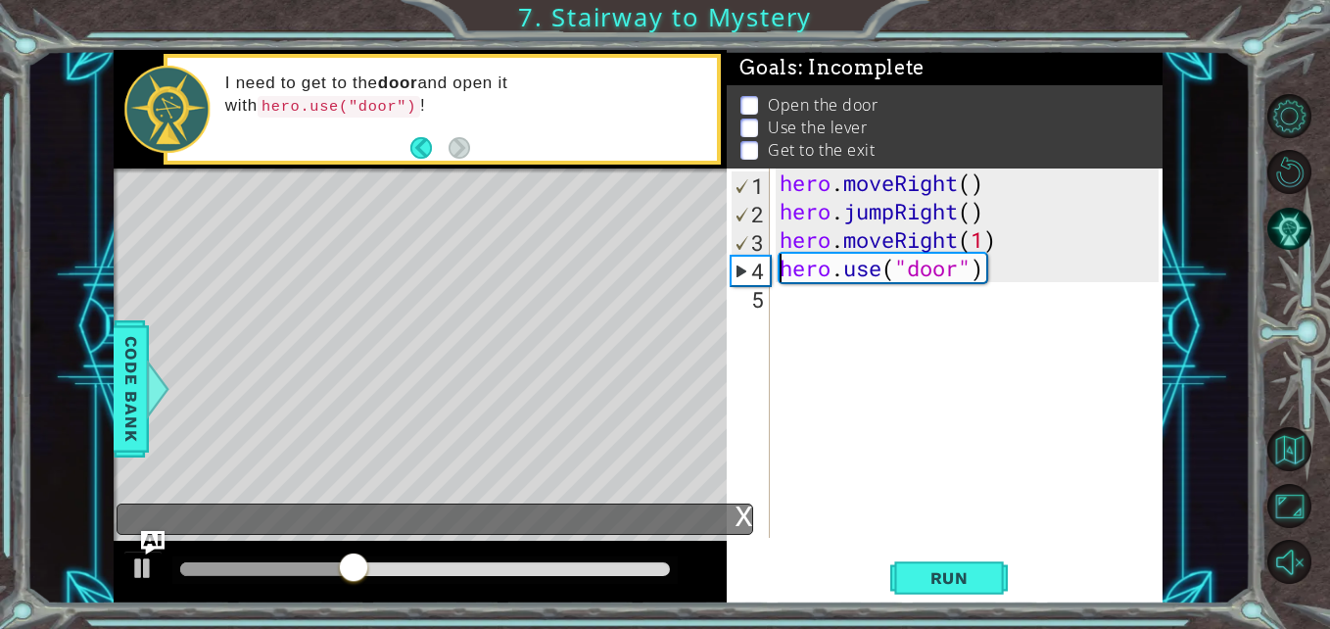
type textarea "hero.use("door")"
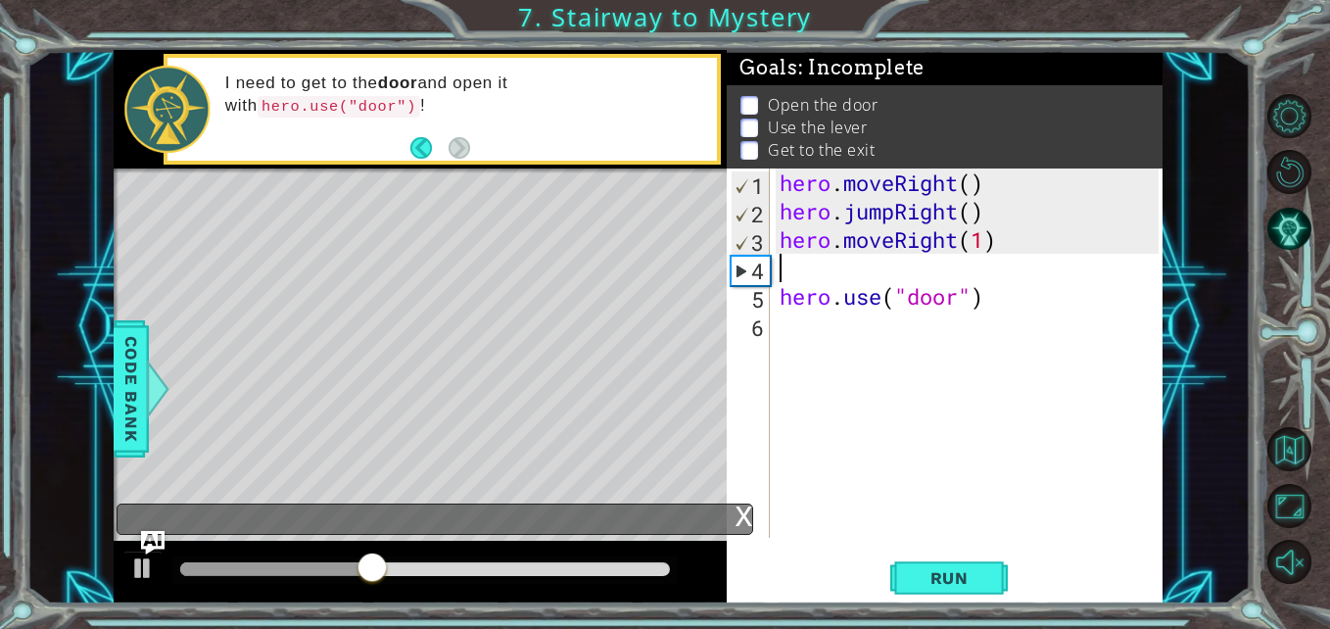
click at [803, 269] on div "hero . moveRight ( ) hero . jumpRight ( ) hero . moveRight ( 1 ) hero . use ( "…" at bounding box center [972, 381] width 392 height 426
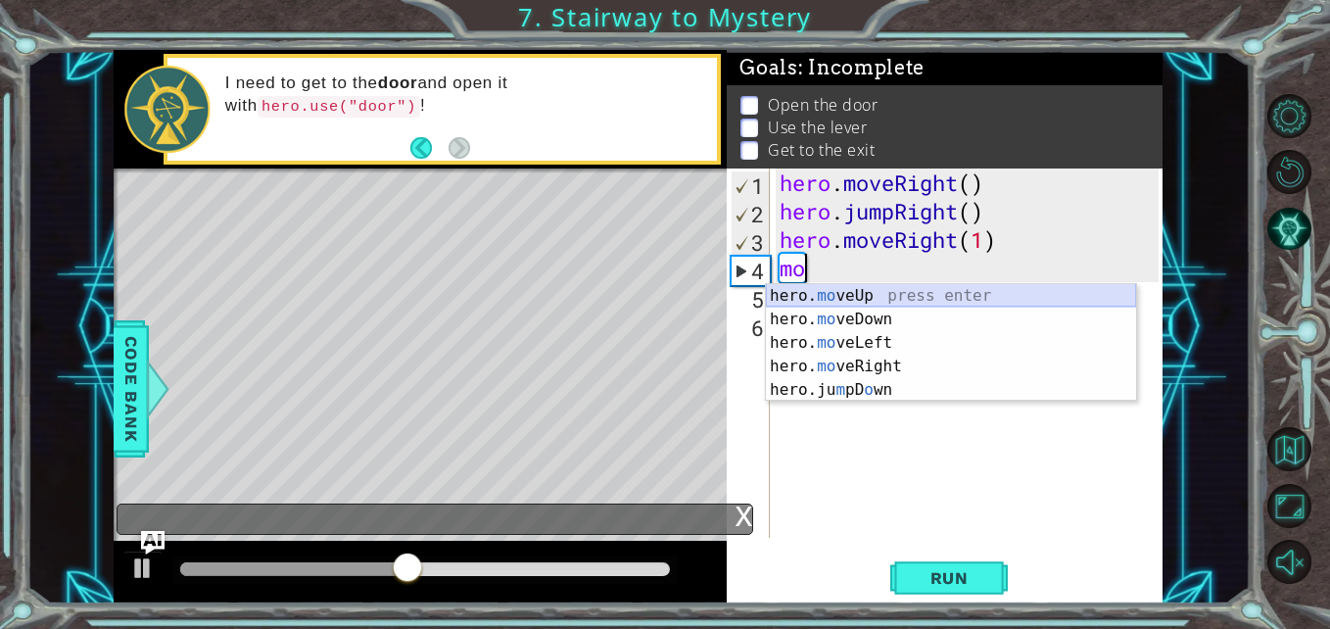
click at [807, 294] on div "hero. mo veUp press enter hero. mo veDown press enter hero. mo veLeft press ent…" at bounding box center [951, 366] width 370 height 165
type textarea "hero.moveUp(1)"
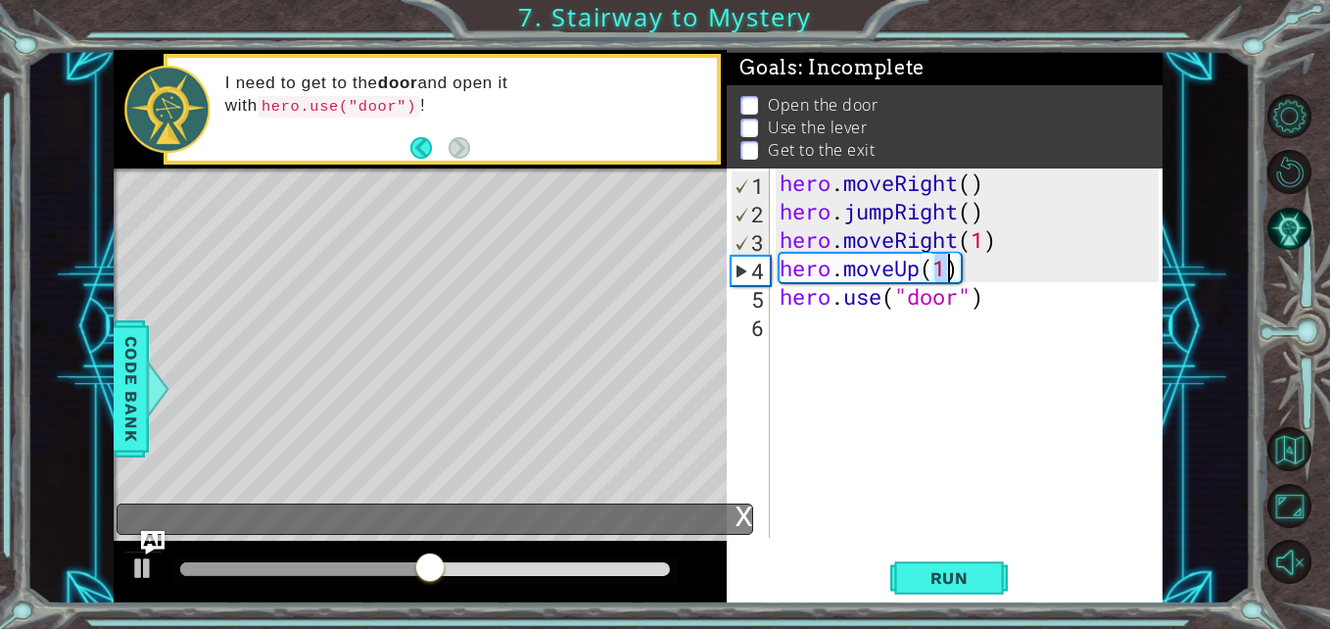
click at [815, 342] on div "hero . moveRight ( ) hero . jumpRight ( ) hero . moveRight ( 1 ) hero . moveUp …" at bounding box center [972, 381] width 392 height 426
click at [955, 267] on div "hero . moveRight ( ) hero . jumpRight ( ) hero . moveRight ( 1 ) hero . moveUp …" at bounding box center [972, 381] width 392 height 426
type textarea "hero.moveUp()"
click at [990, 571] on button "Run" at bounding box center [949, 577] width 118 height 43
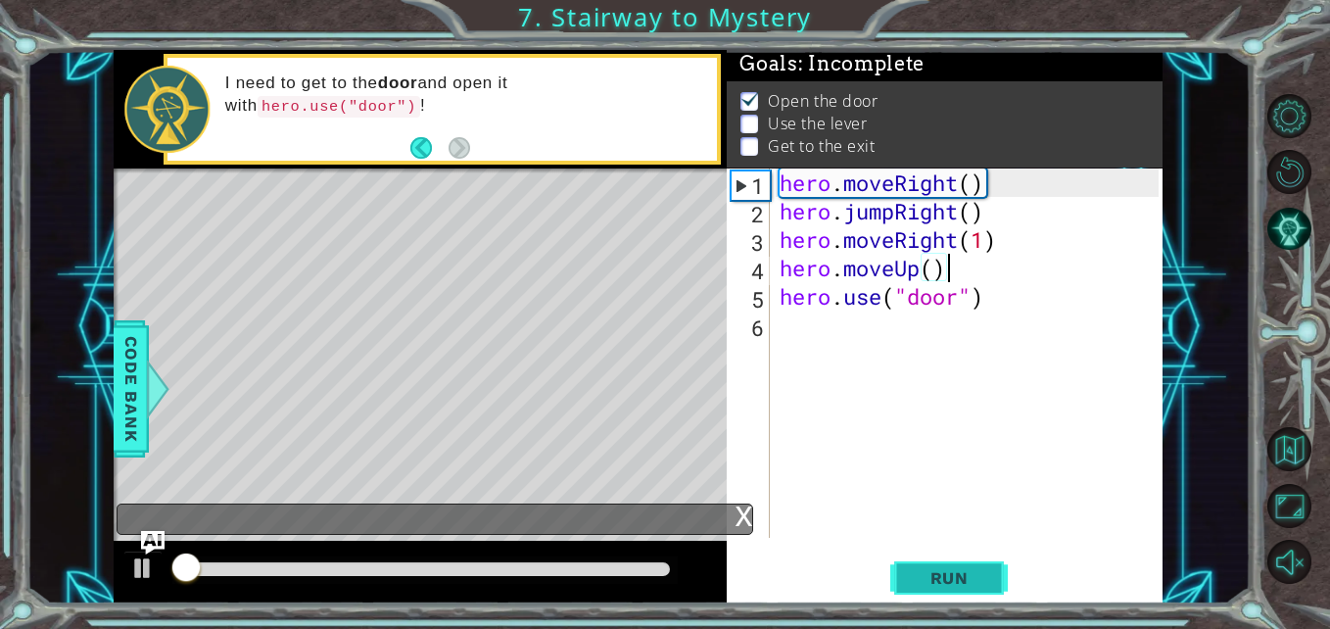
scroll to position [15, 0]
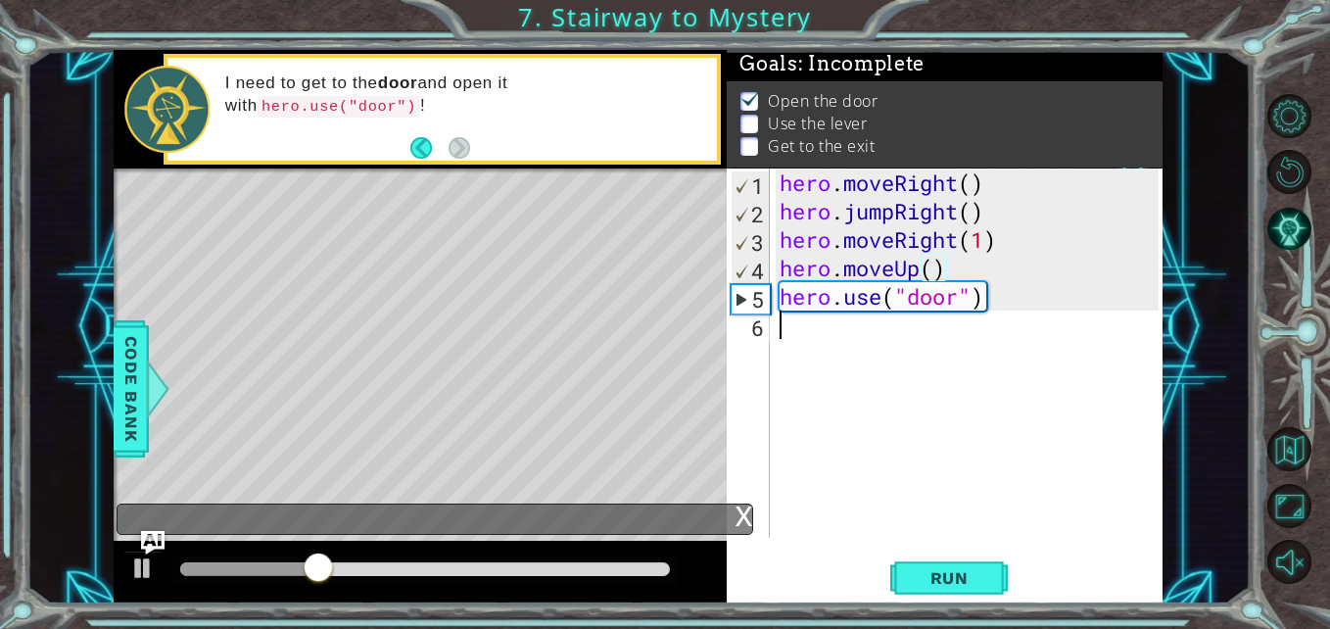
click at [873, 358] on div "hero . moveRight ( ) hero . jumpRight ( ) hero . moveRight ( 1 ) hero . moveUp …" at bounding box center [972, 381] width 392 height 426
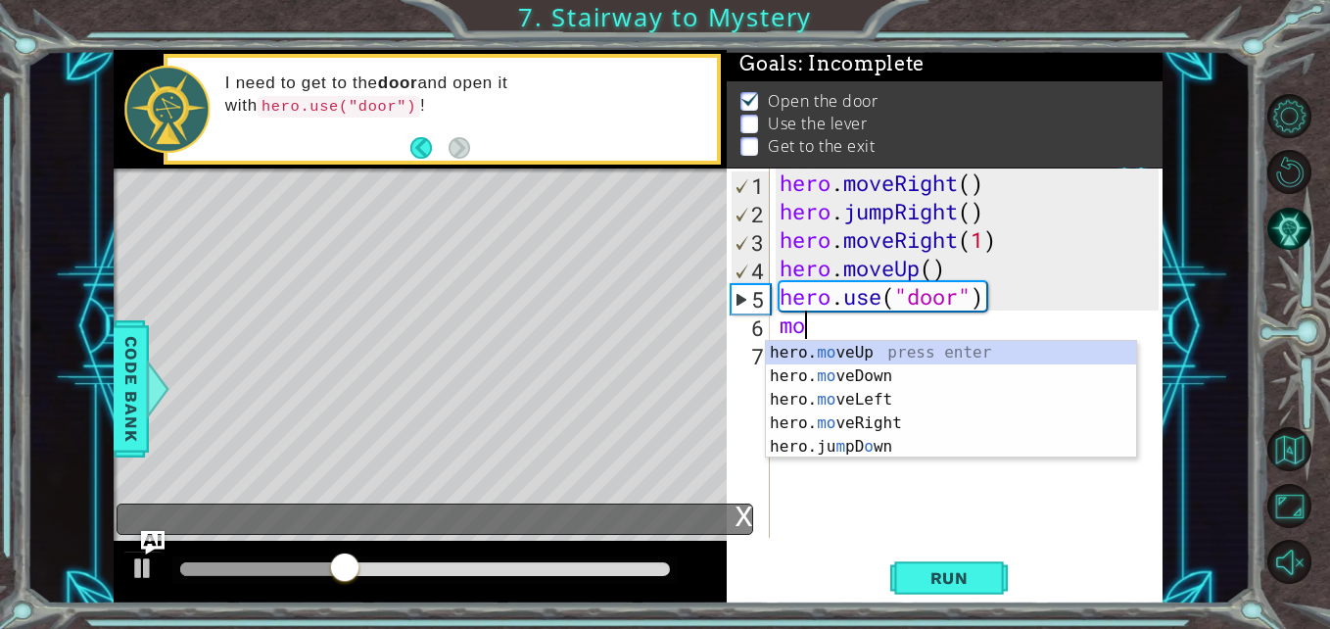
scroll to position [0, 1]
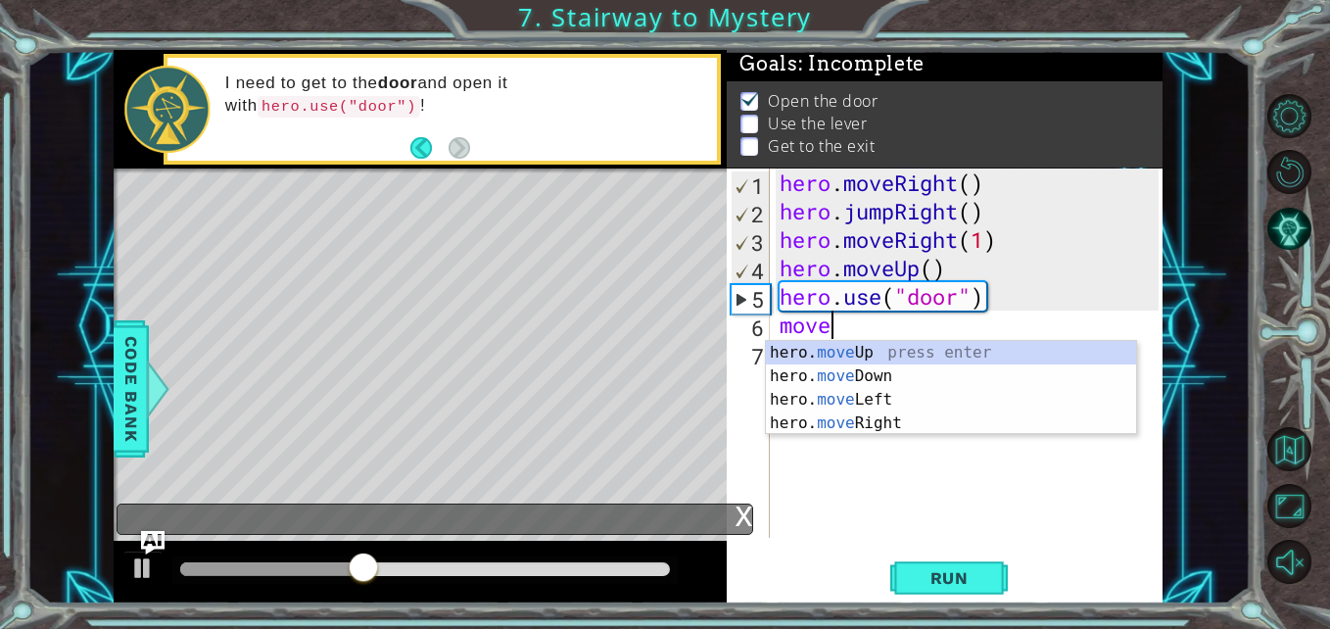
click at [873, 333] on div "hero . moveRight ( ) hero . jumpRight ( ) hero . moveRight ( 1 ) hero . moveUp …" at bounding box center [972, 381] width 392 height 426
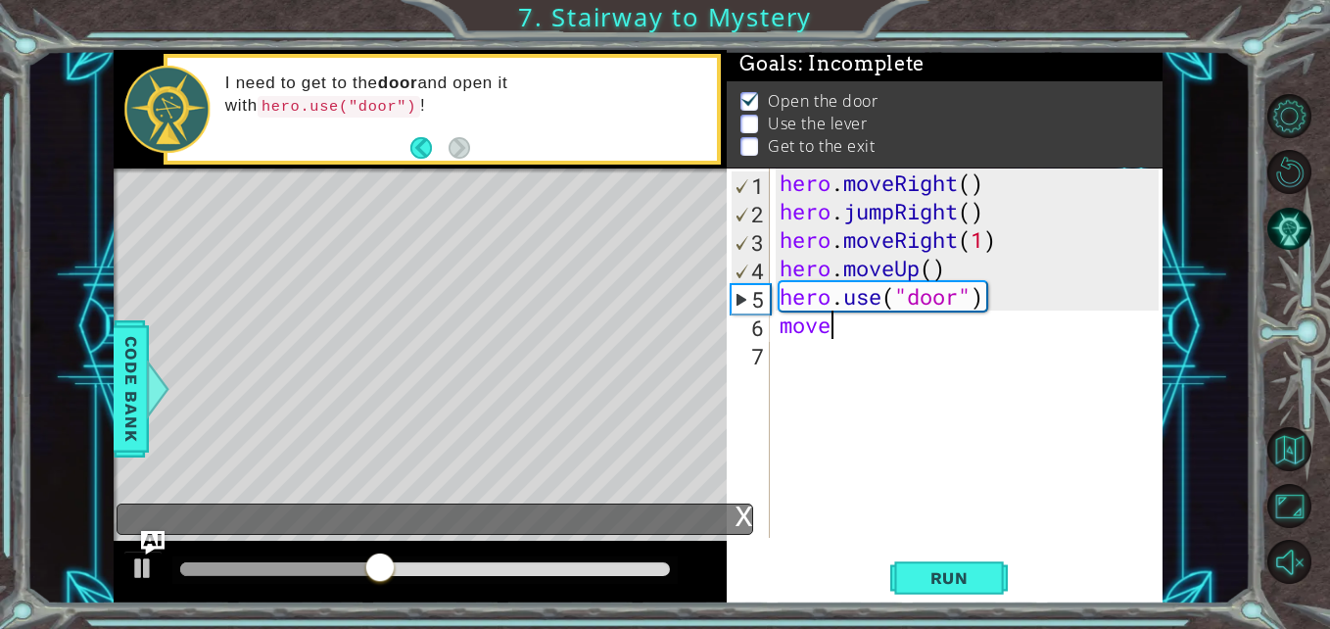
click at [860, 335] on div "hero . moveRight ( ) hero . jumpRight ( ) hero . moveRight ( 1 ) hero . moveUp …" at bounding box center [972, 381] width 392 height 426
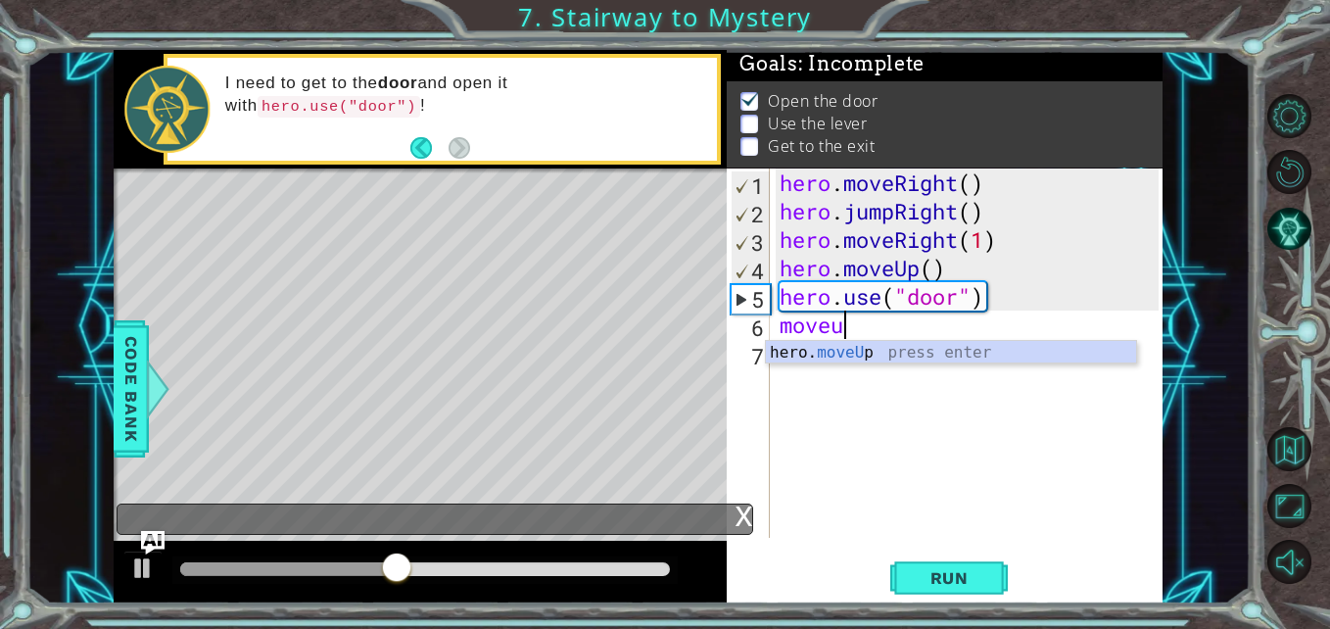
scroll to position [0, 2]
type textarea "hero.moveUp(1)"
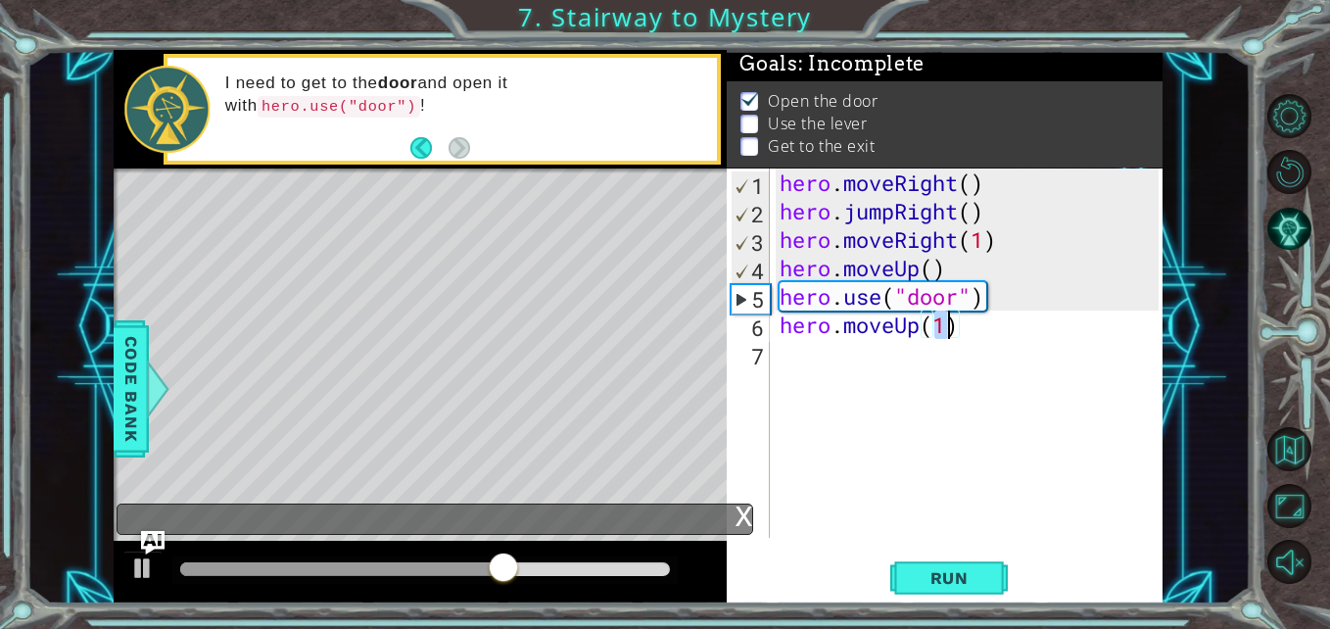
click at [855, 371] on div "hero . moveRight ( ) hero . jumpRight ( ) hero . moveRight ( 1 ) hero . moveUp …" at bounding box center [972, 381] width 392 height 426
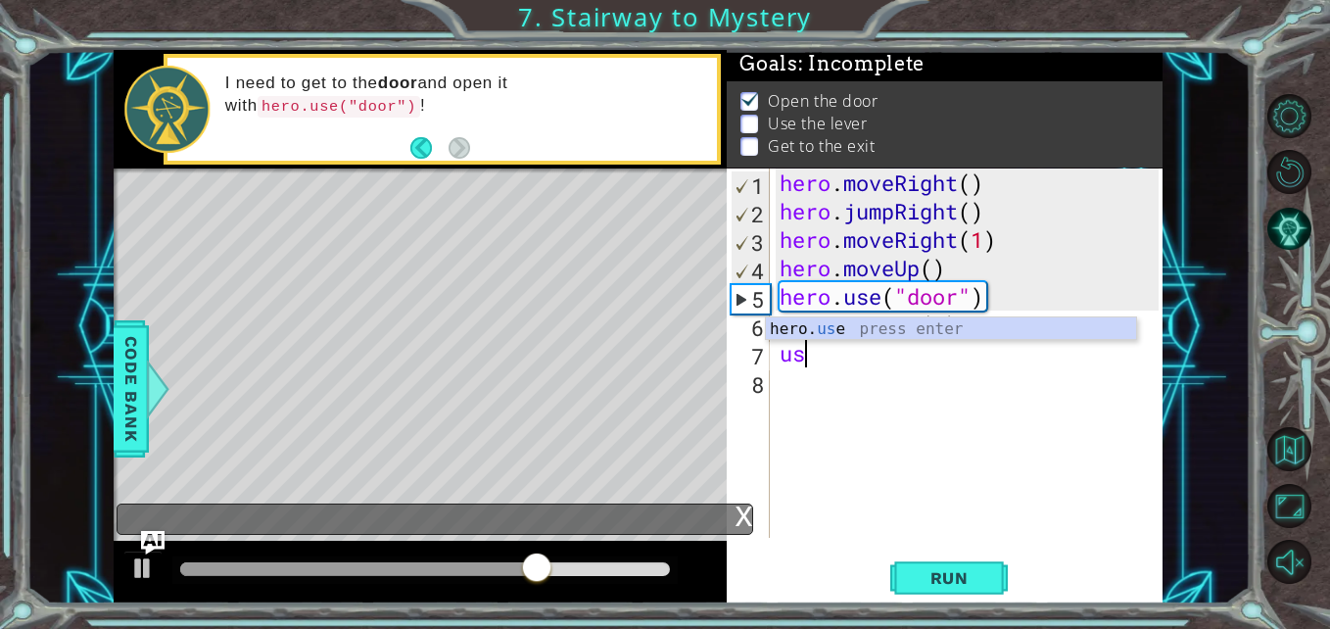
type textarea "u"
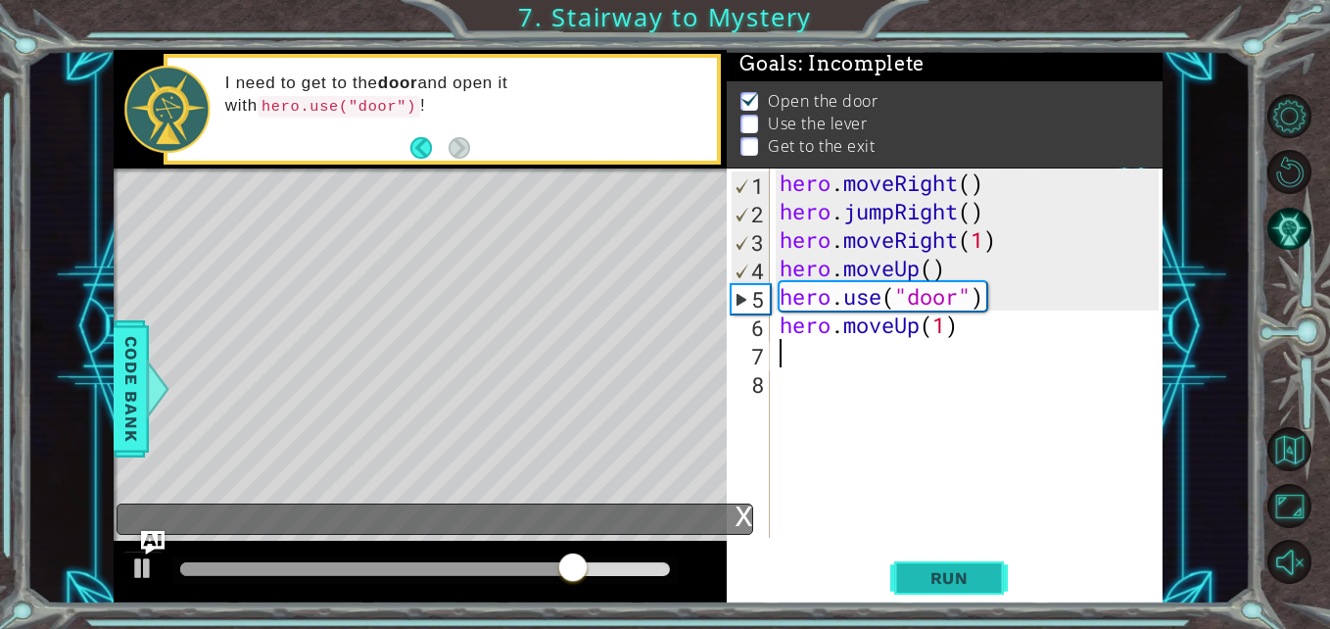
click at [984, 567] on button "Run" at bounding box center [949, 577] width 118 height 43
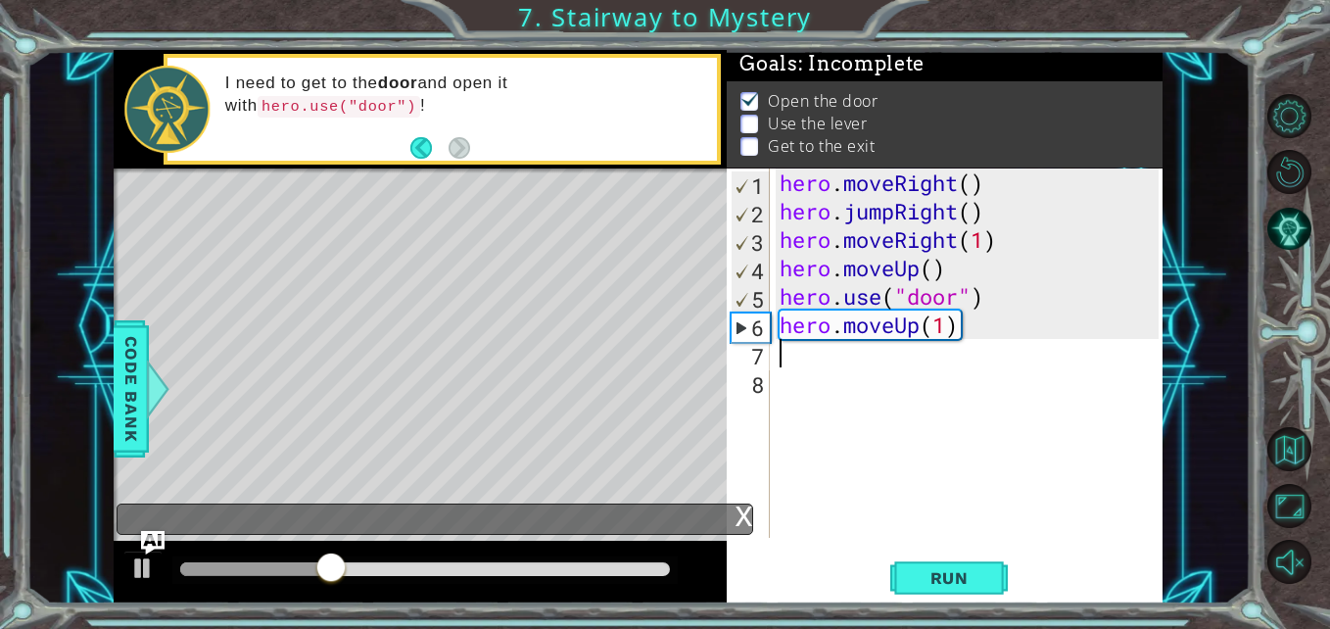
click at [946, 326] on div "hero . moveRight ( ) hero . jumpRight ( ) hero . moveRight ( 1 ) hero . moveUp …" at bounding box center [972, 381] width 392 height 426
type textarea "hero.moveUp(2)"
click at [881, 372] on div "hero . moveRight ( ) hero . jumpRight ( ) hero . moveRight ( 1 ) hero . moveUp …" at bounding box center [972, 381] width 392 height 426
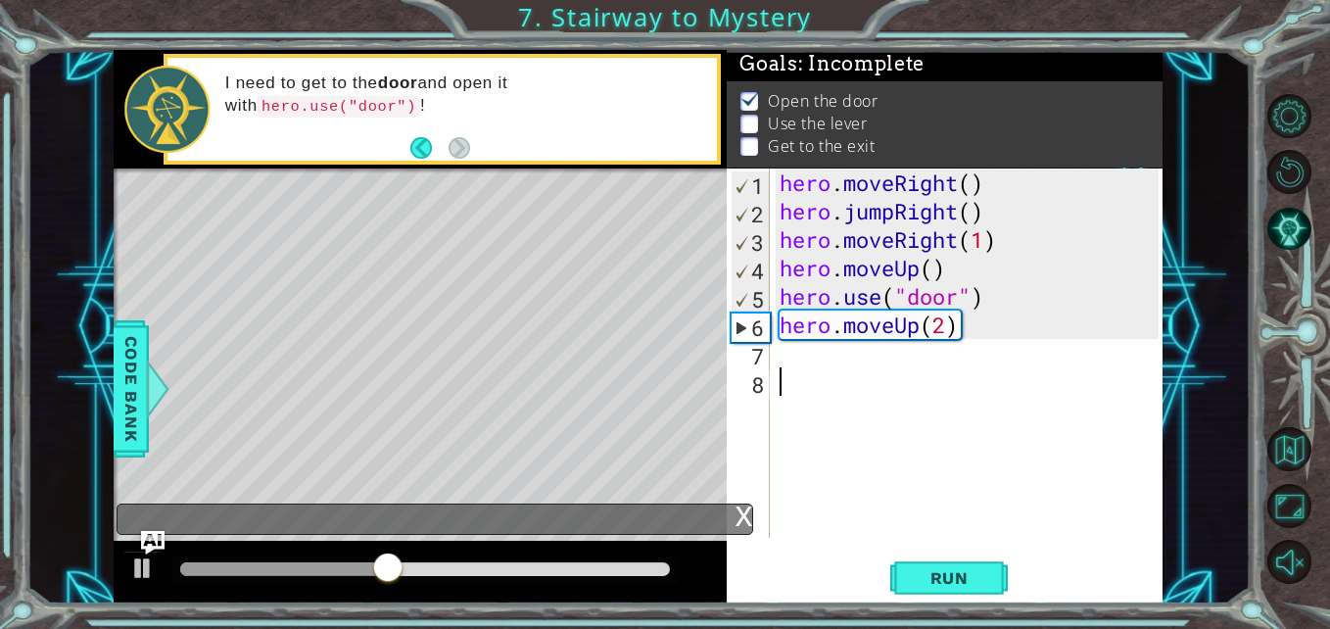
click at [881, 367] on div "hero . moveRight ( ) hero . jumpRight ( ) hero . moveRight ( 1 ) hero . moveUp …" at bounding box center [972, 381] width 392 height 426
click at [884, 354] on div "hero . moveRight ( ) hero . jumpRight ( ) hero . moveRight ( 1 ) hero . moveUp …" at bounding box center [972, 381] width 392 height 426
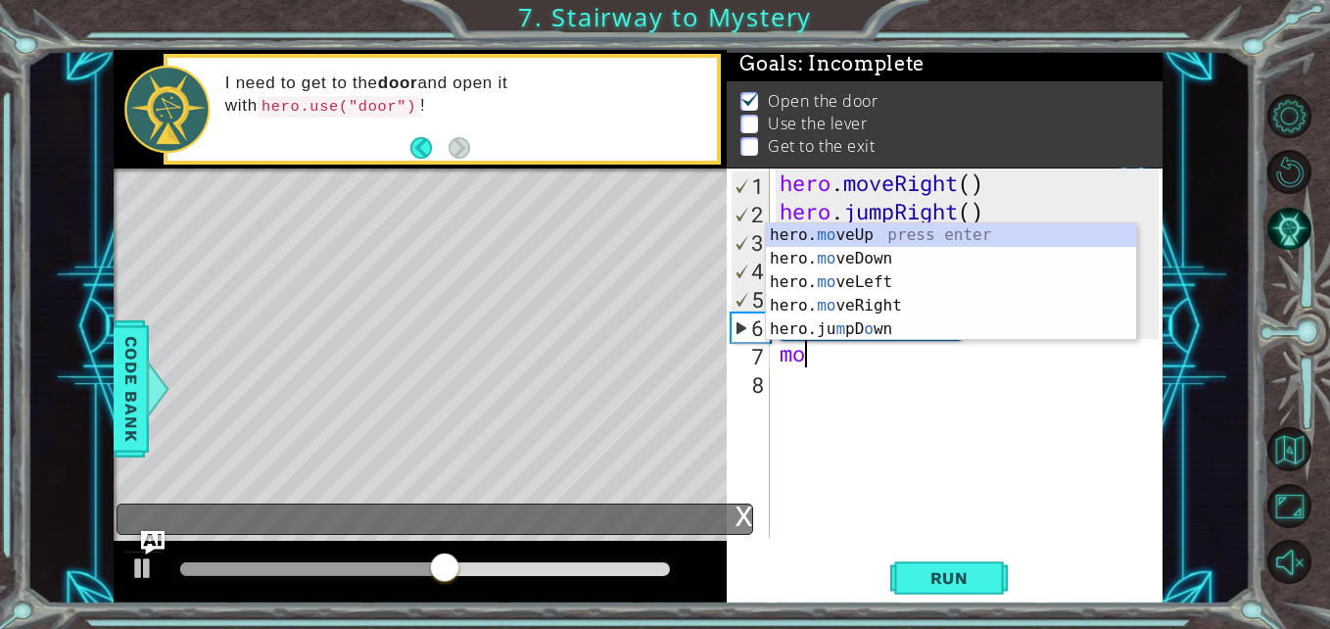
scroll to position [0, 1]
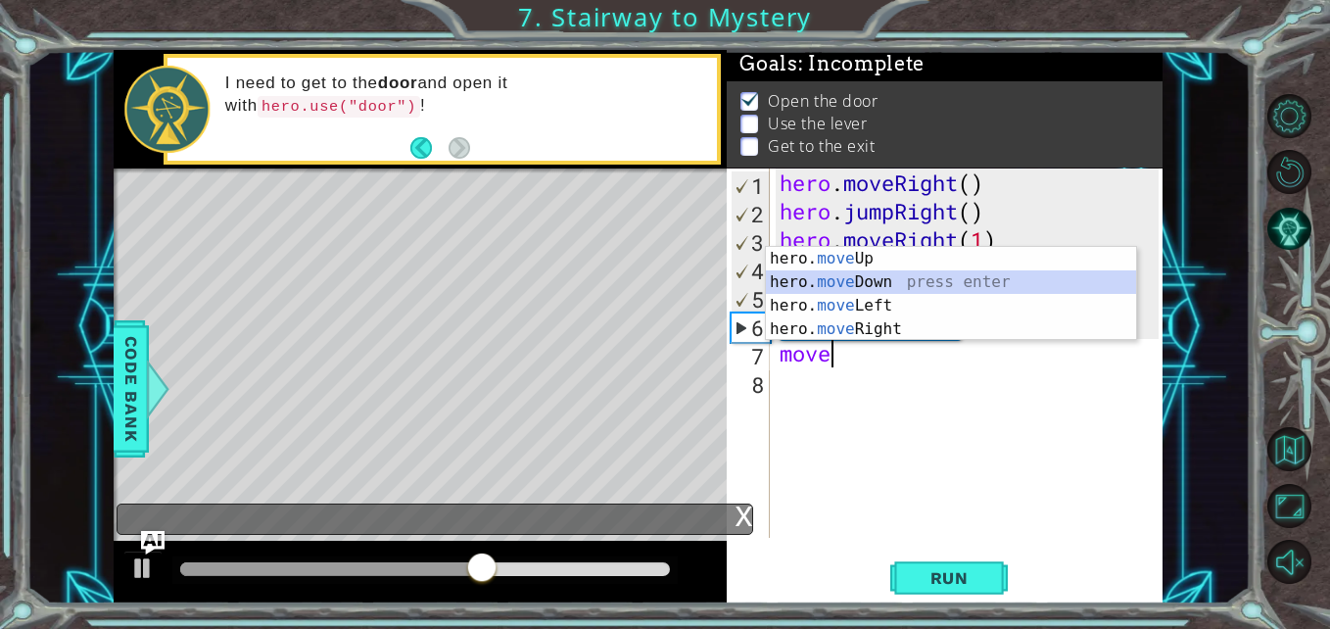
click at [848, 292] on div "hero. move Up press enter hero. move Down press enter hero. move Left press ent…" at bounding box center [951, 317] width 370 height 141
type textarea "hero.moveDown(1)"
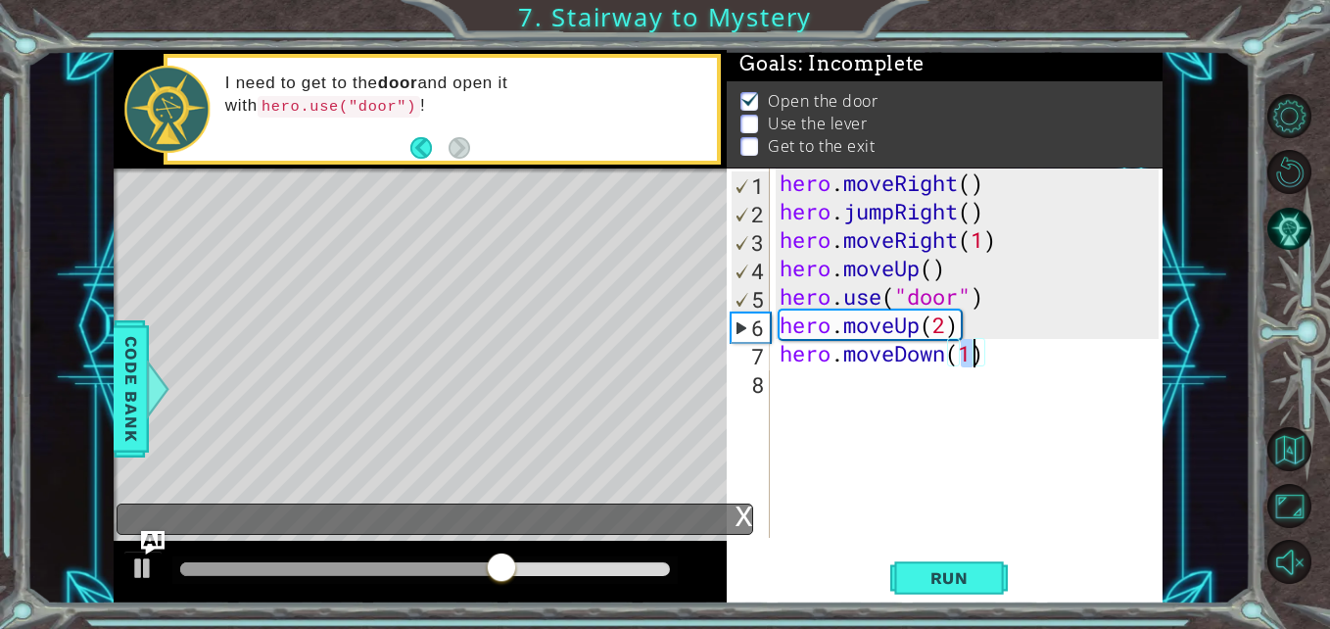
click at [904, 397] on div "hero . moveRight ( ) hero . jumpRight ( ) hero . moveRight ( 1 ) hero . moveUp …" at bounding box center [972, 381] width 392 height 426
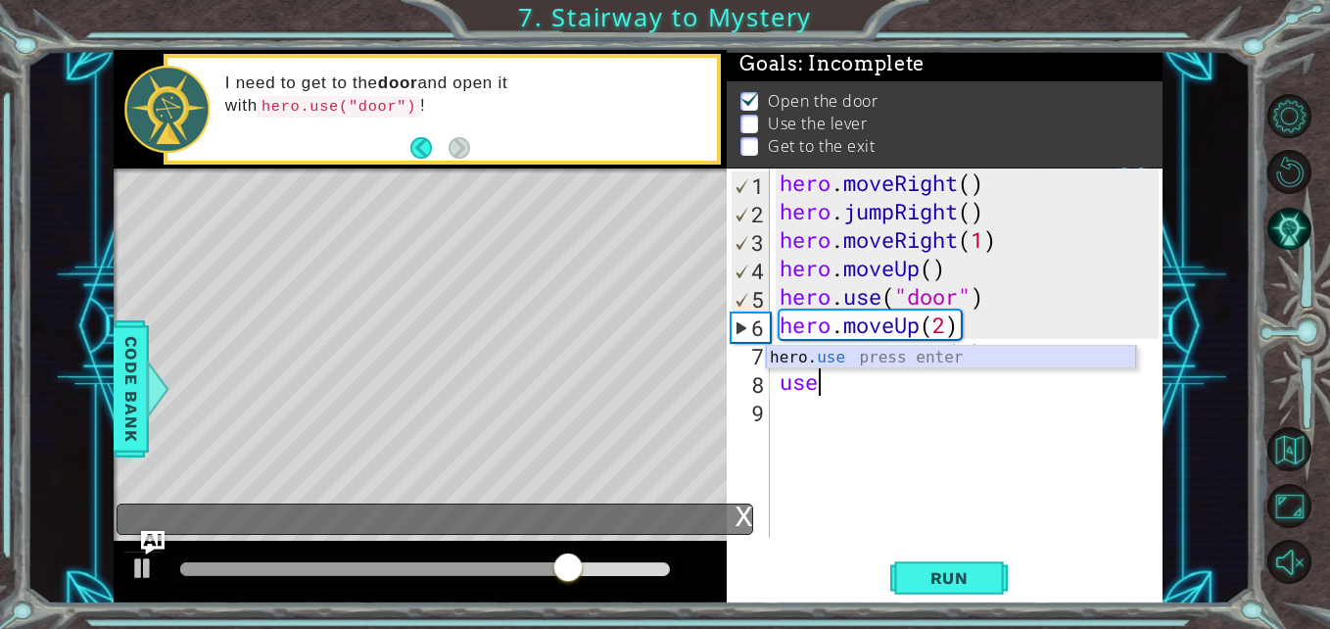
click at [821, 352] on div "hero. use press enter" at bounding box center [951, 381] width 370 height 71
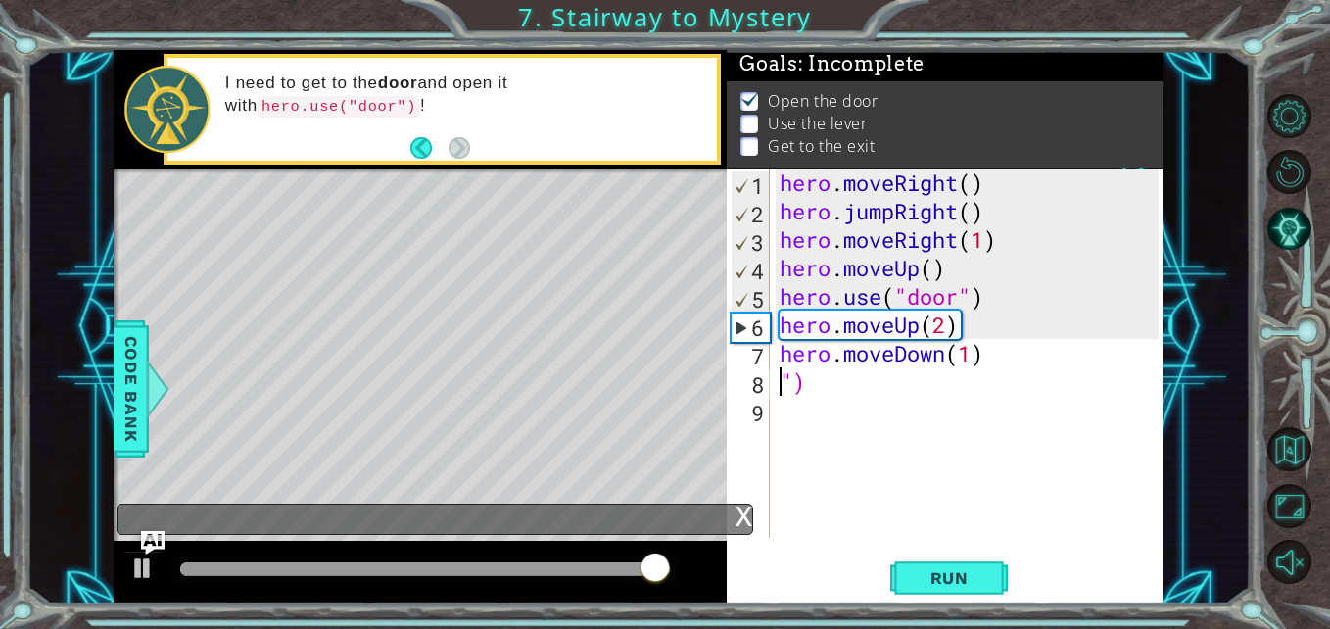
scroll to position [0, 0]
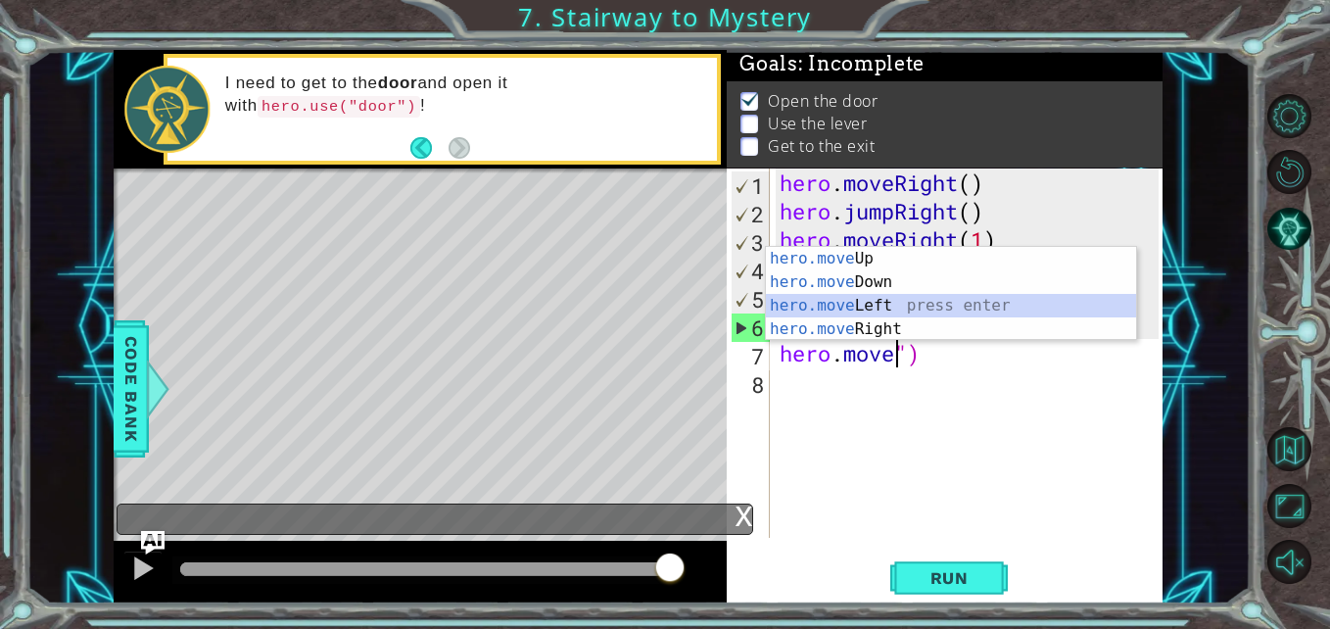
click at [903, 299] on div "hero.move Up press enter hero.move Down press enter hero.move Left press enter …" at bounding box center [951, 317] width 370 height 141
type textarea "hero.moveLeft(1)")"
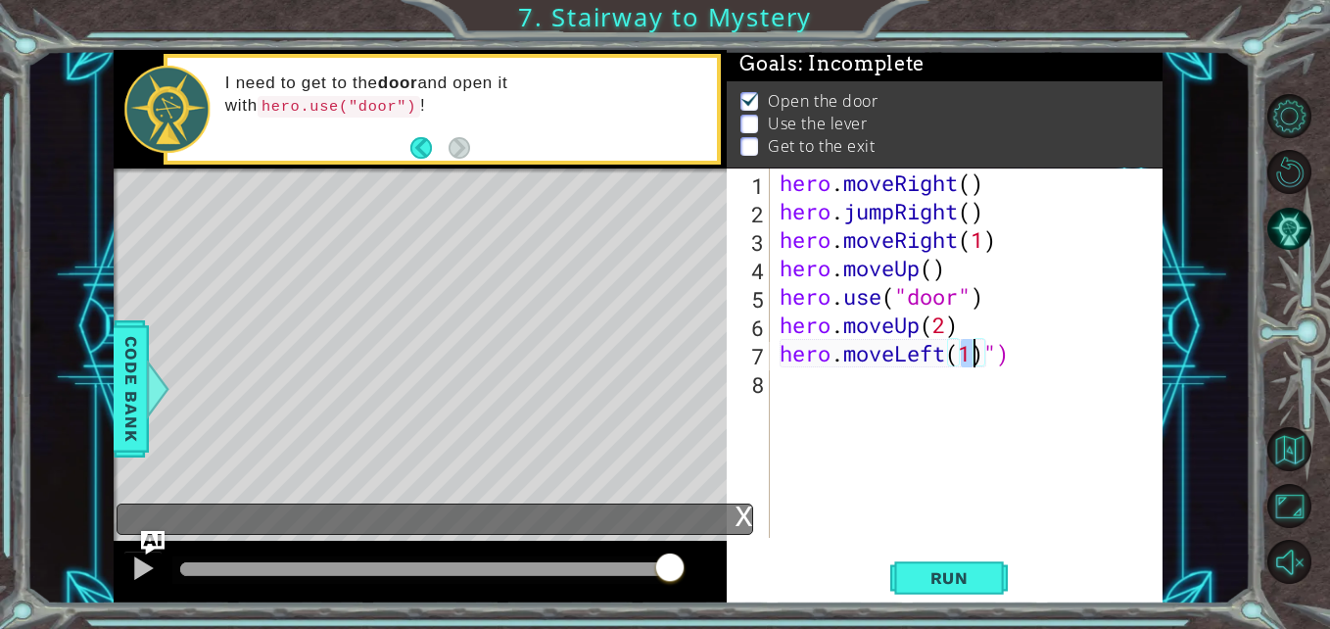
click at [1056, 382] on div "hero . moveRight ( ) hero . jumpRight ( ) hero . moveRight ( 1 ) hero . moveUp …" at bounding box center [972, 381] width 392 height 426
click at [1050, 357] on div "hero . moveRight ( ) hero . jumpRight ( ) hero . moveRight ( 1 ) hero . moveUp …" at bounding box center [972, 381] width 392 height 426
type textarea "hero.moveLeft(1)"
click at [921, 561] on button "Run" at bounding box center [949, 577] width 118 height 43
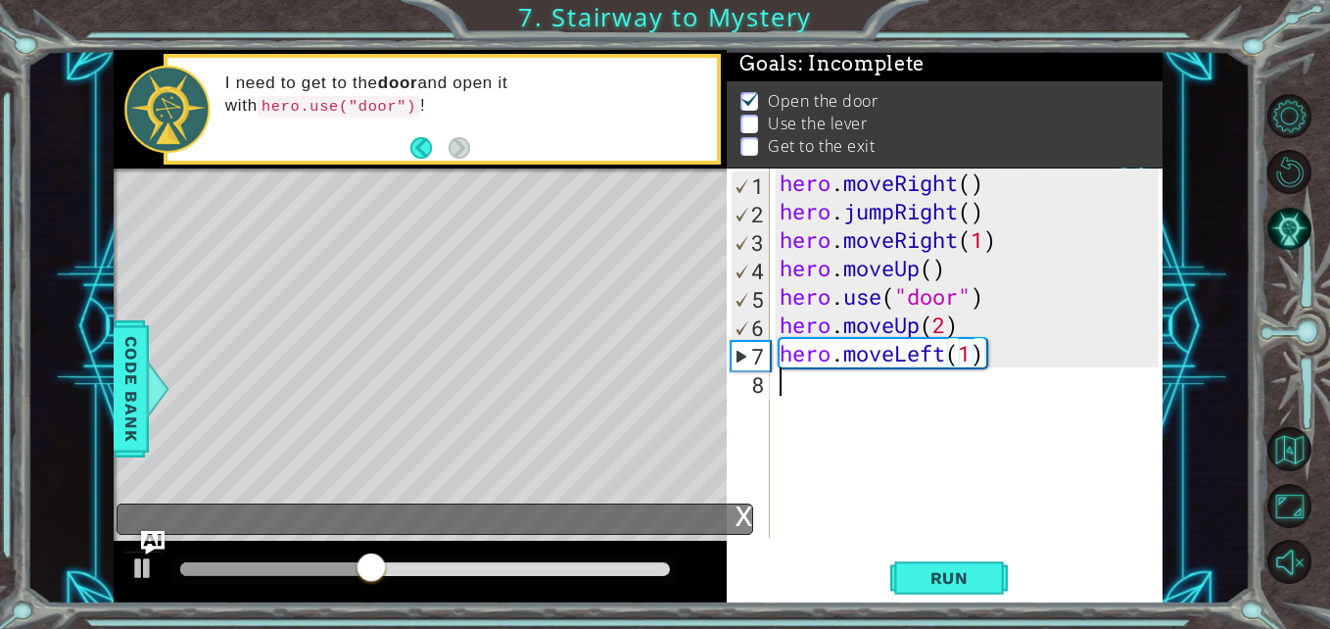
click at [822, 414] on div "hero . moveRight ( ) hero . jumpRight ( ) hero . moveRight ( 1 ) hero . moveUp …" at bounding box center [972, 381] width 392 height 426
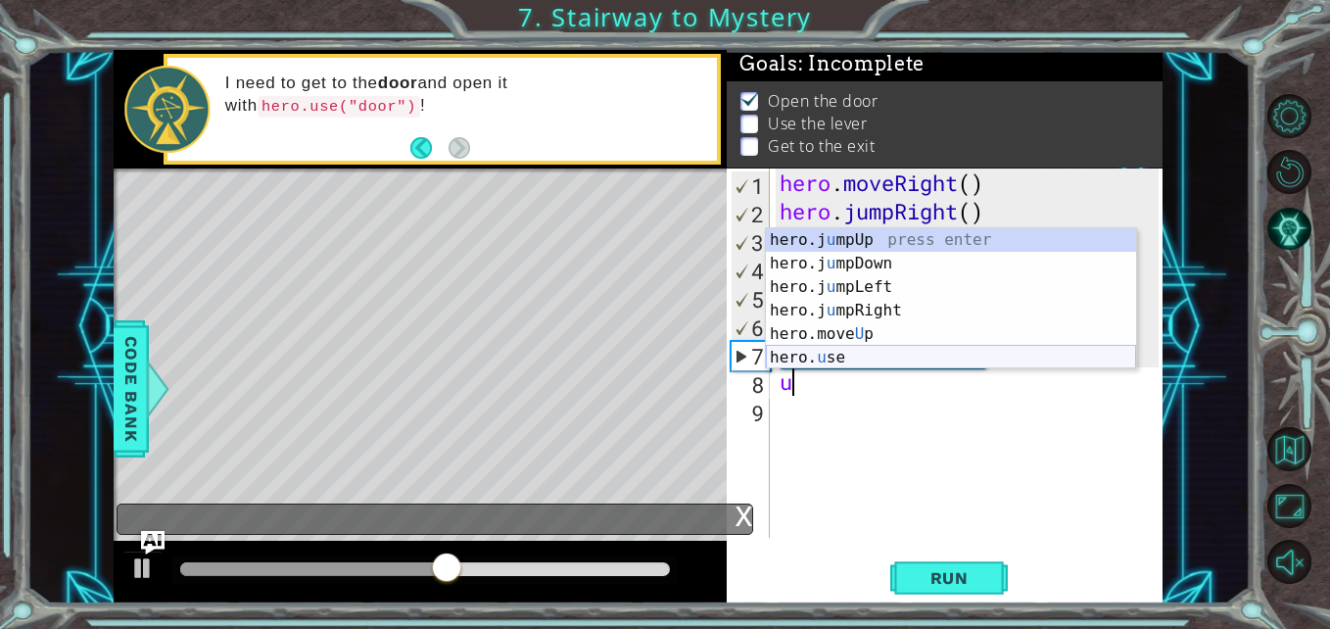
click at [866, 363] on div "hero.j u mpUp press enter hero.j u mpDown press enter hero.j u mpLeft press ent…" at bounding box center [951, 322] width 370 height 188
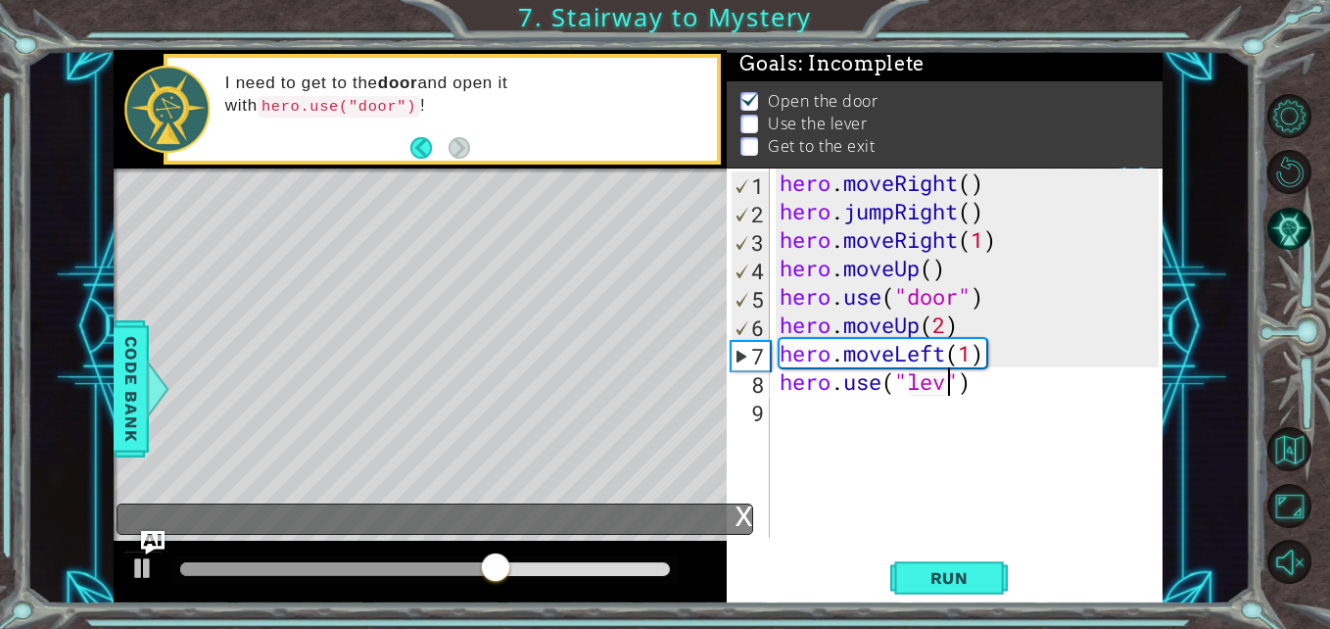
scroll to position [0, 9]
type textarea "hero.use("lever")"
click at [913, 576] on span "Run" at bounding box center [949, 578] width 77 height 20
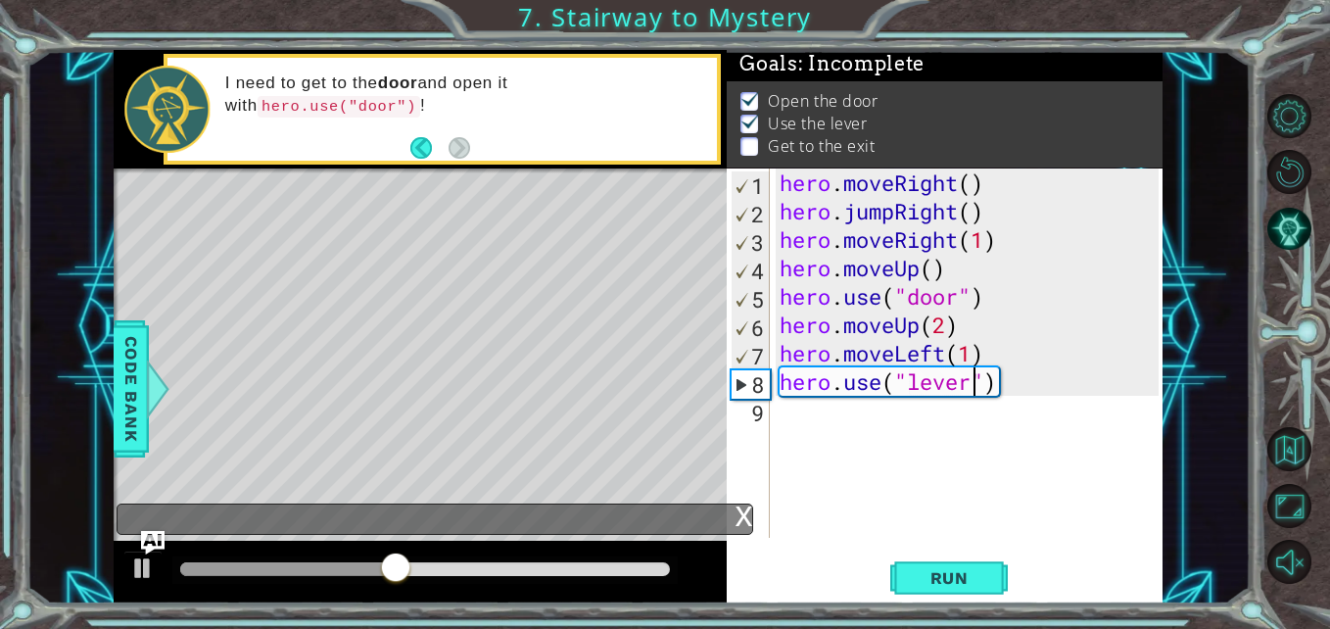
click at [972, 442] on div "hero . moveRight ( ) hero . jumpRight ( ) hero . moveRight ( 1 ) hero . moveUp …" at bounding box center [972, 381] width 392 height 426
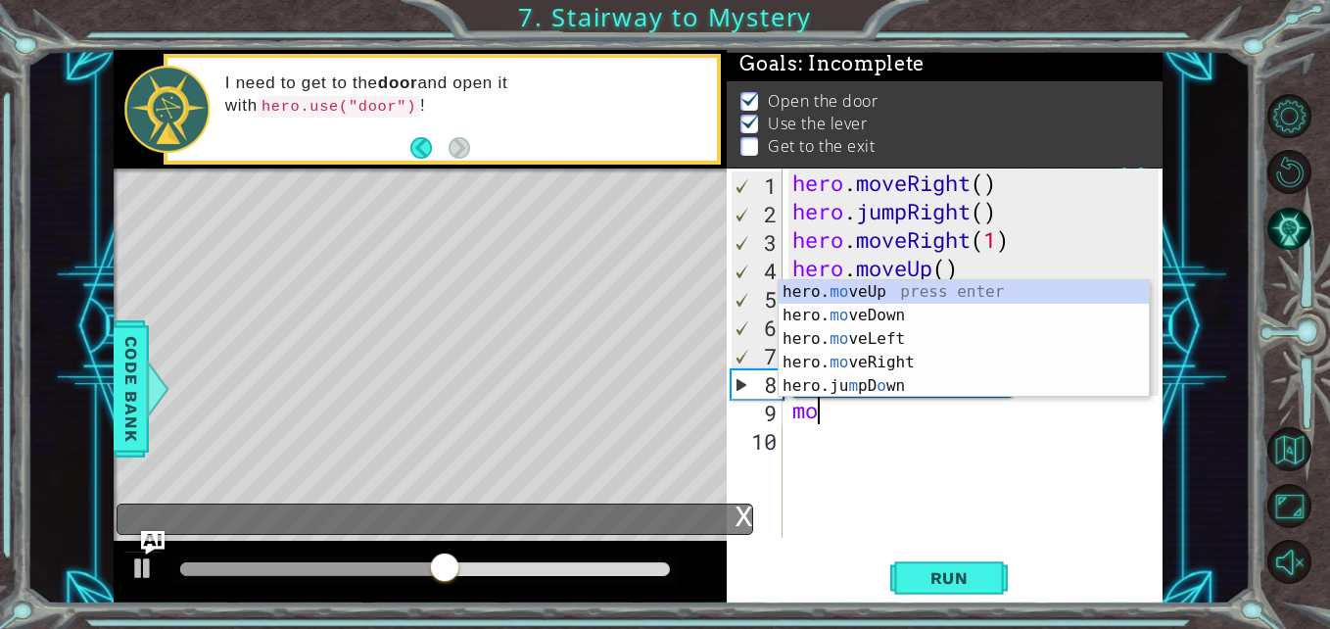
scroll to position [0, 1]
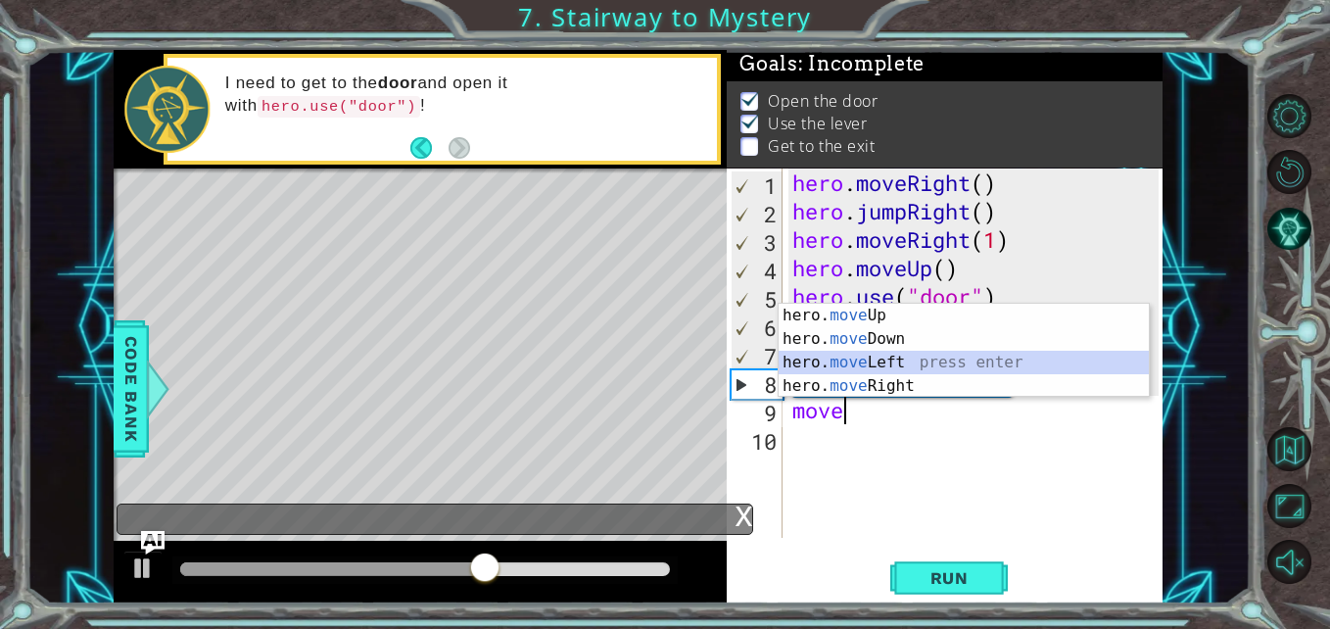
click at [881, 356] on div "hero. move Up press enter hero. move Down press enter hero. move Left press ent…" at bounding box center [964, 374] width 370 height 141
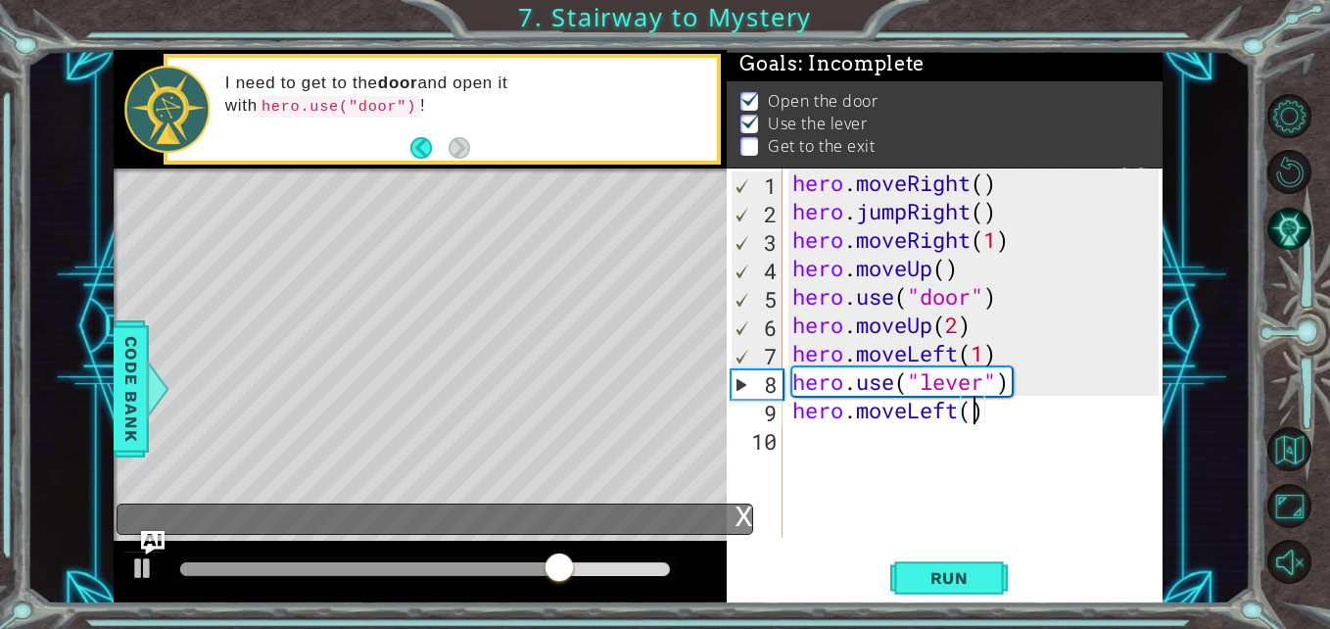
type textarea "hero.moveLeft(2)"
click at [966, 458] on div "hero . moveRight ( ) hero . jumpRight ( ) hero . moveRight ( 1 ) hero . moveUp …" at bounding box center [978, 381] width 380 height 426
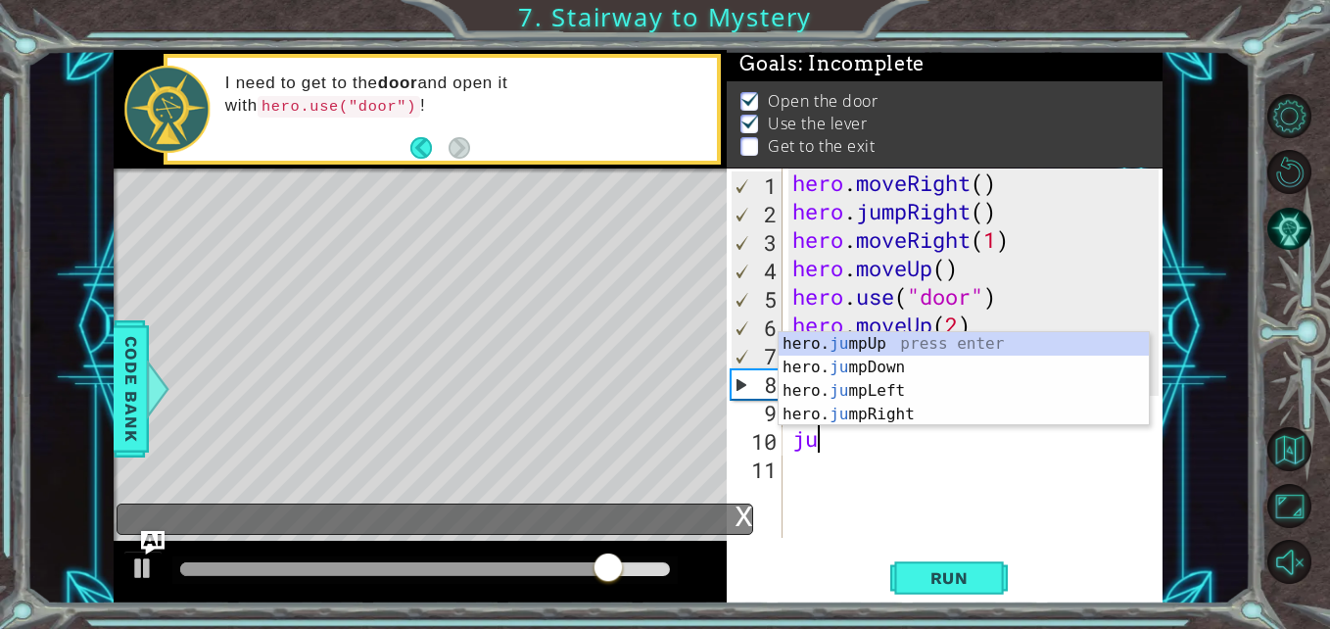
scroll to position [0, 1]
type textarea "jump"
click at [888, 349] on div "hero. jump Up press enter hero. jump Down press enter hero. jump Left press ent…" at bounding box center [964, 402] width 370 height 141
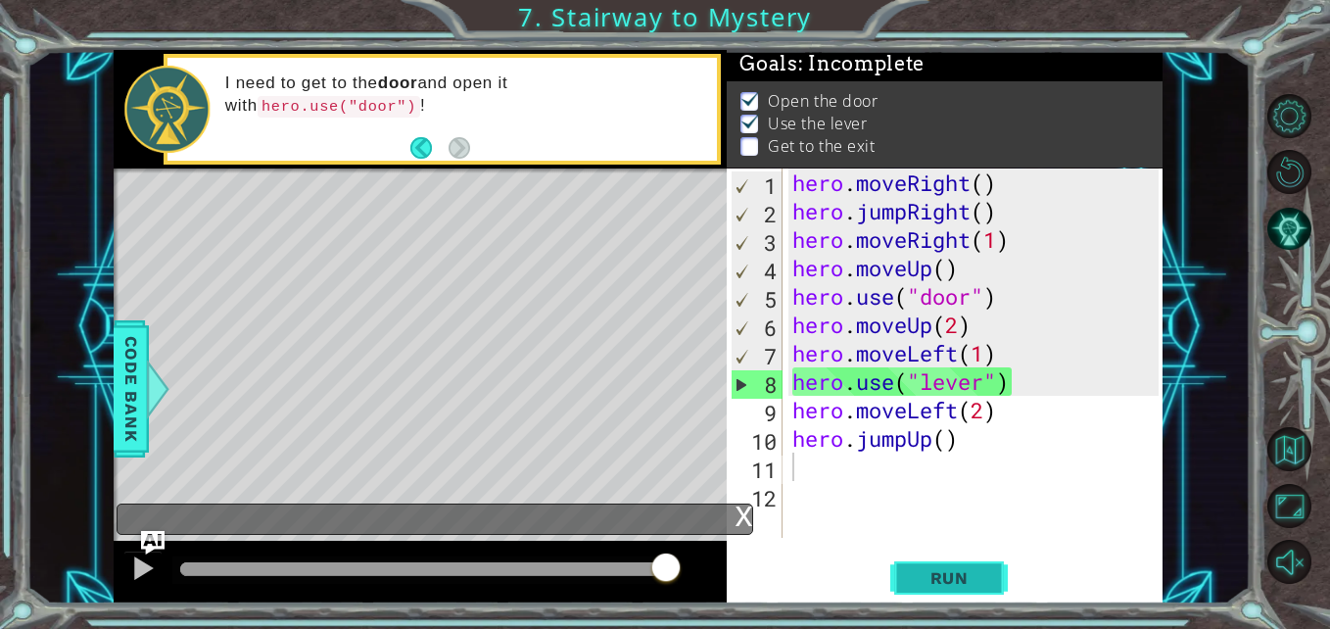
click at [946, 574] on span "Run" at bounding box center [949, 578] width 77 height 20
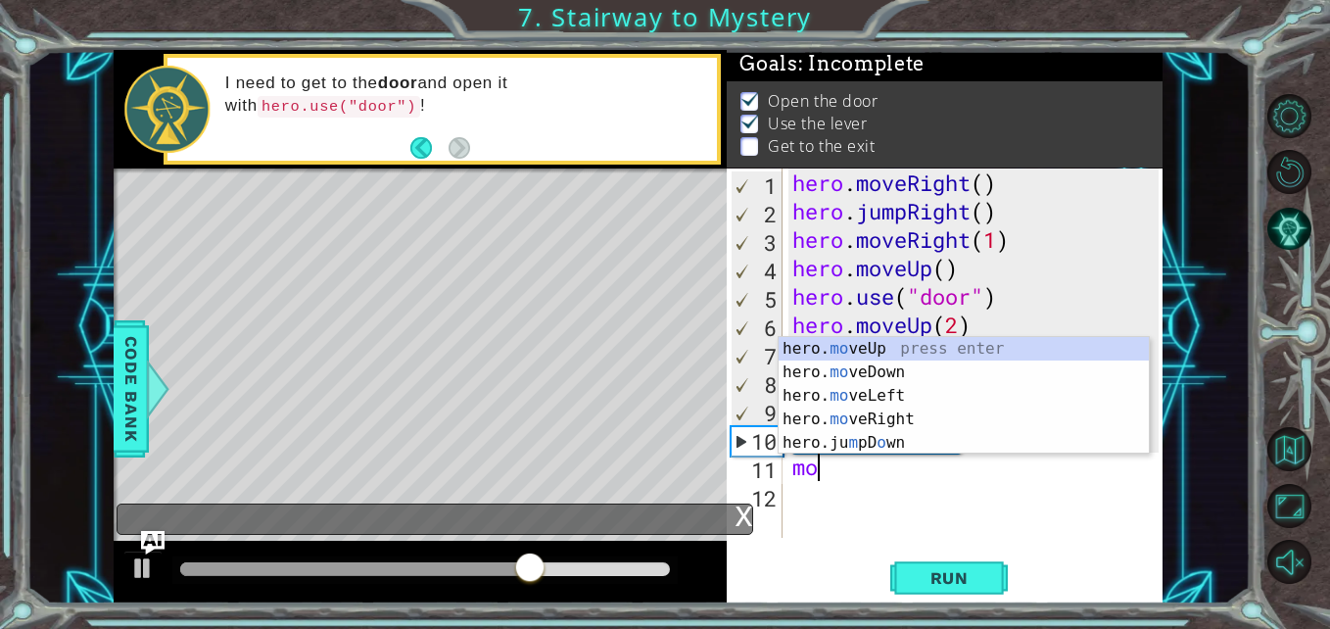
scroll to position [0, 1]
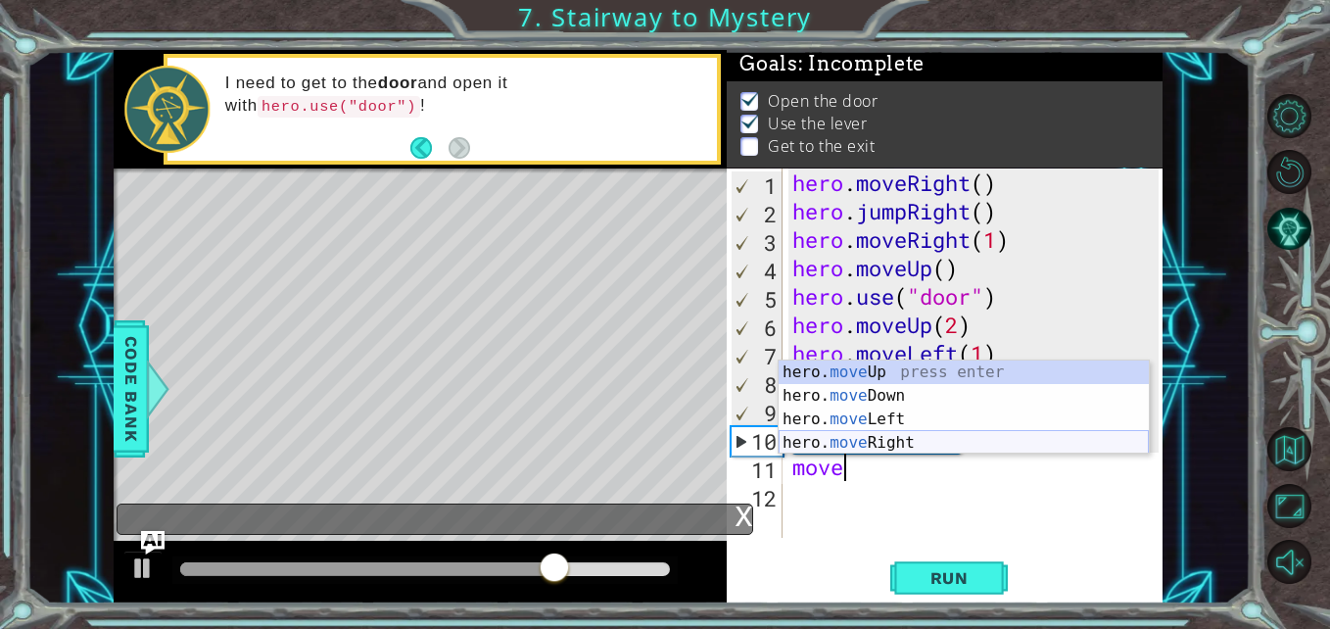
click at [884, 433] on div "hero. move Up press enter hero. move Down press enter hero. move Left press ent…" at bounding box center [964, 430] width 370 height 141
type textarea "hero.moveRight(1)"
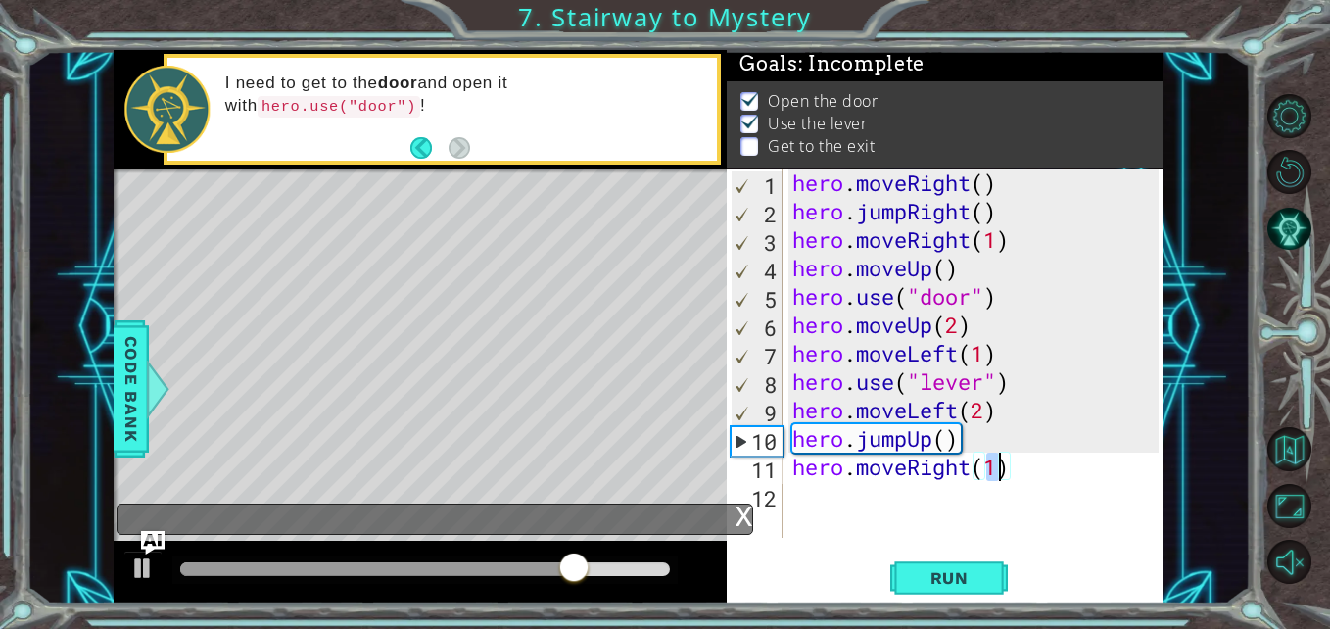
click at [919, 516] on div "hero . moveRight ( ) hero . jumpRight ( ) hero . moveRight ( 1 ) hero . moveUp …" at bounding box center [978, 381] width 380 height 426
click at [957, 578] on span "Run" at bounding box center [949, 578] width 77 height 20
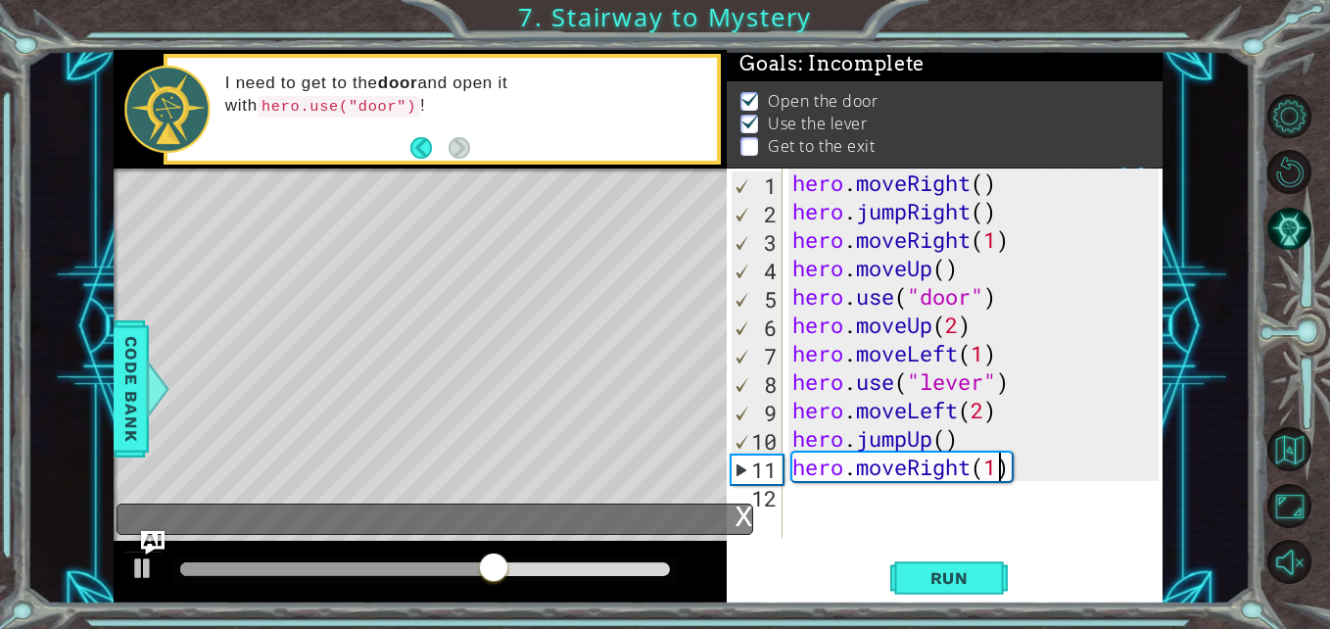
click at [997, 472] on div "hero . moveRight ( ) hero . jumpRight ( ) hero . moveRight ( 1 ) hero . moveUp …" at bounding box center [978, 381] width 380 height 426
type textarea "hero.moveRight(2)"
click at [942, 569] on span "Run" at bounding box center [949, 578] width 77 height 20
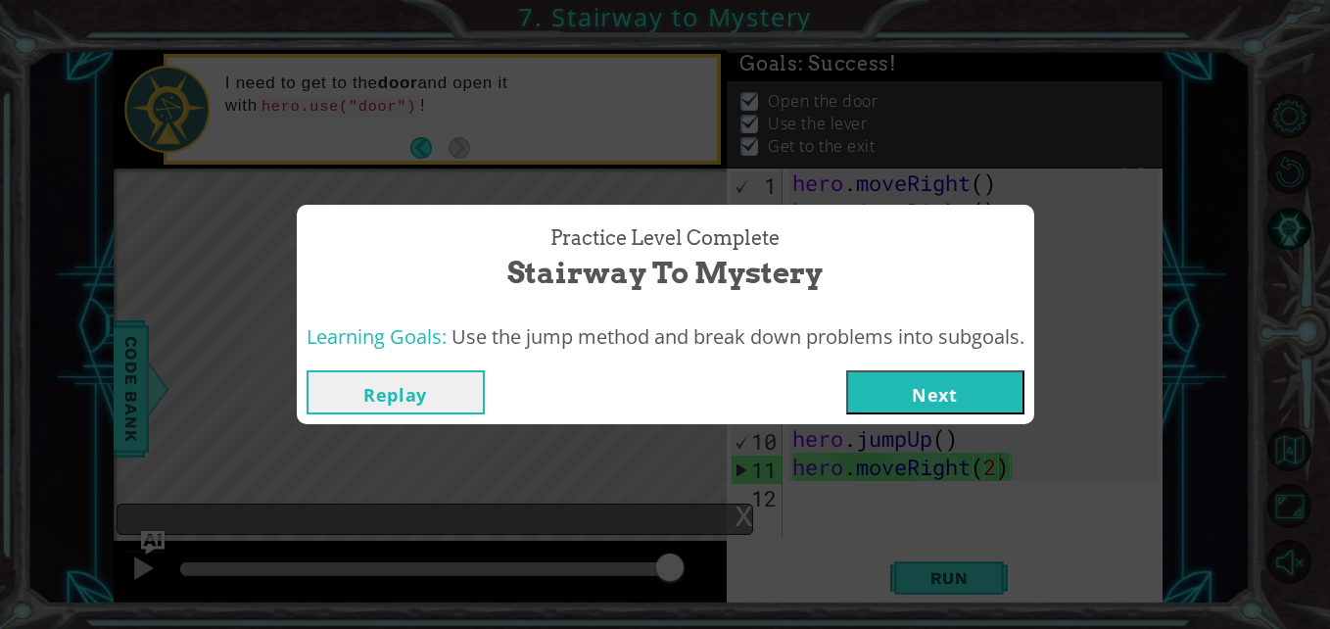
click at [934, 403] on button "Next" at bounding box center [935, 392] width 178 height 44
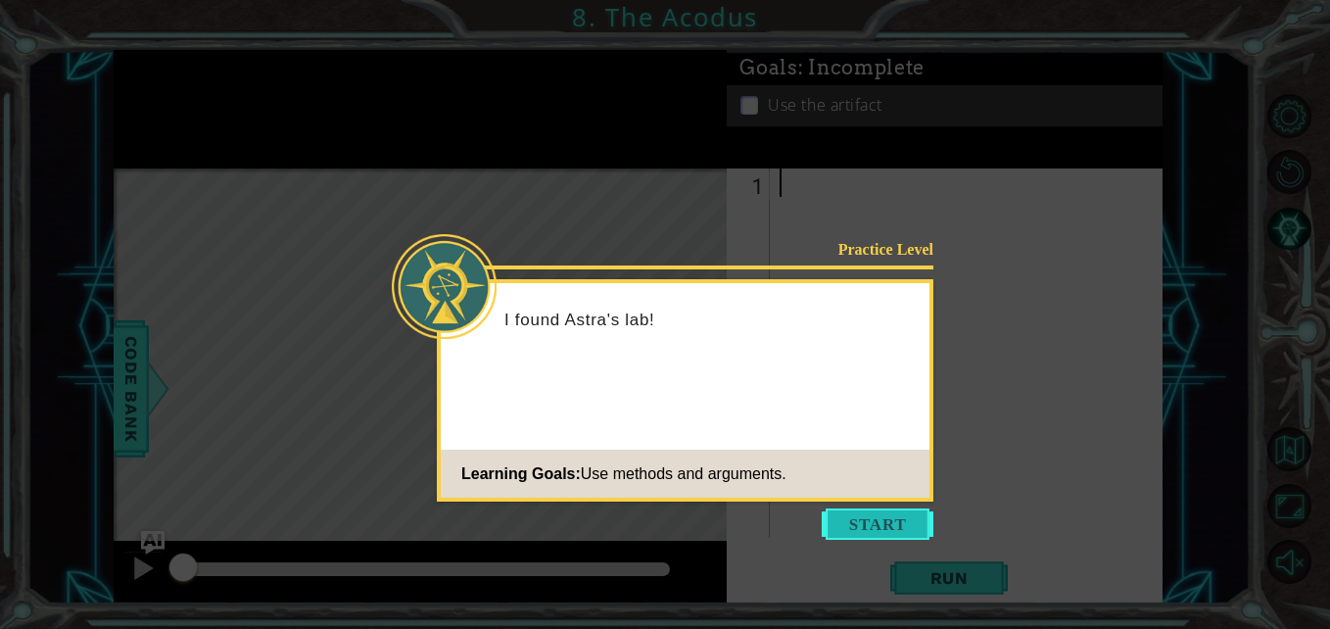
click at [874, 509] on button "Start" at bounding box center [878, 523] width 112 height 31
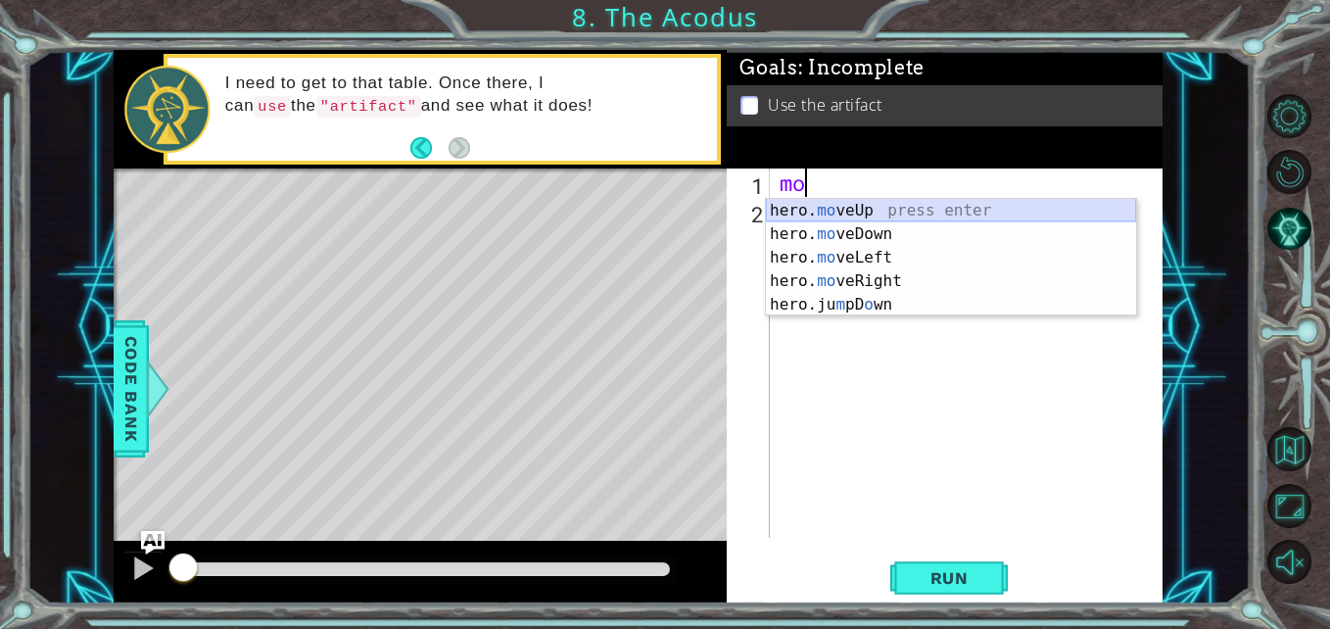
click at [881, 199] on div "hero. mo veUp press enter hero. mo veDown press enter hero. mo veLeft press ent…" at bounding box center [951, 281] width 370 height 165
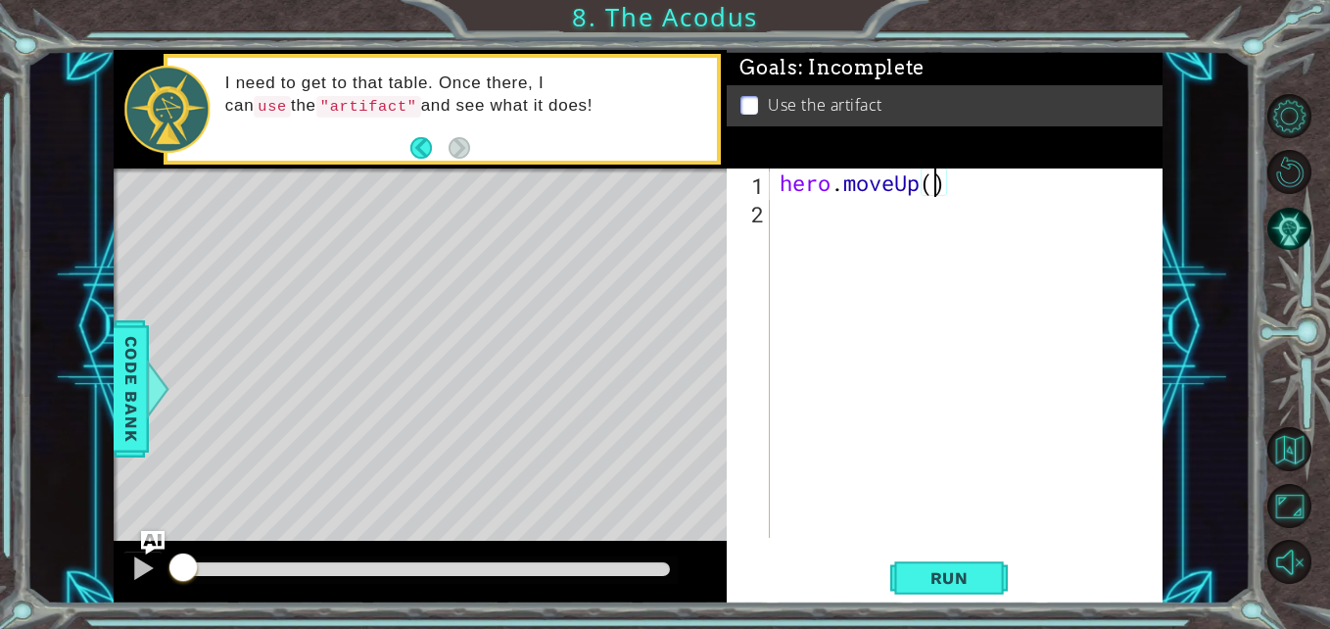
type textarea "hero.moveUp(2)"
drag, startPoint x: 871, startPoint y: 207, endPoint x: 893, endPoint y: 212, distance: 23.1
click at [893, 212] on div "hero . moveUp ( 2 )" at bounding box center [972, 381] width 392 height 426
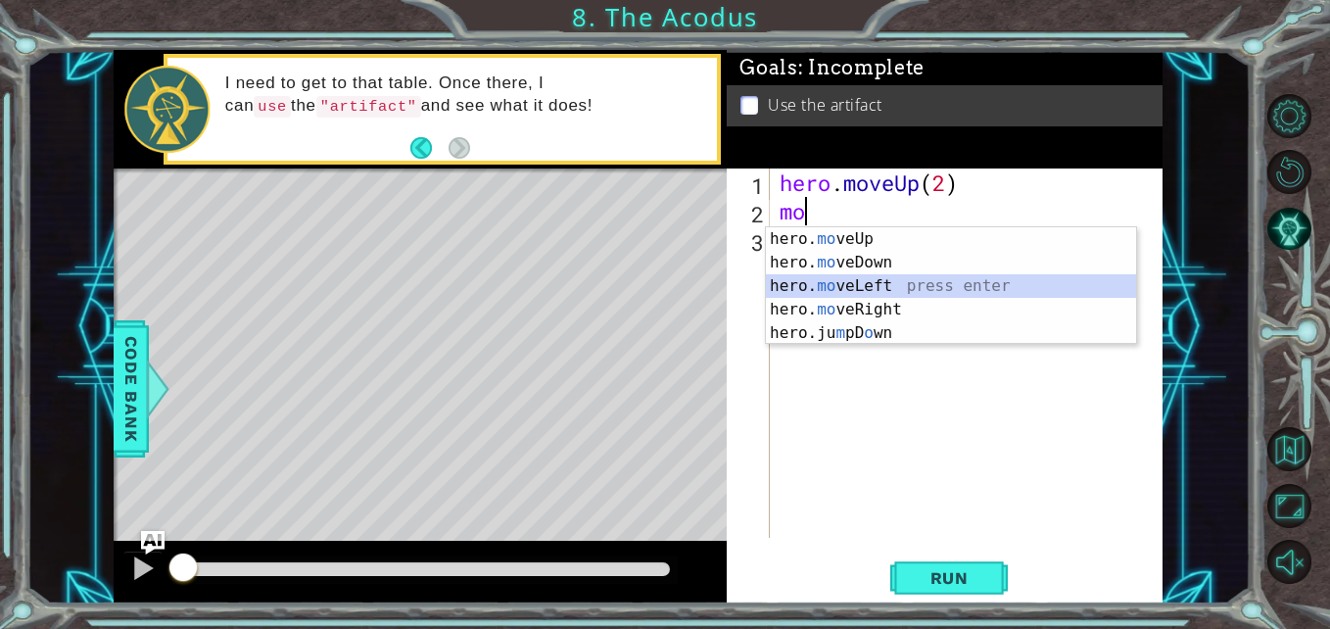
click at [898, 287] on div "hero. mo veUp press enter hero. mo veDown press enter hero. mo veLeft press ent…" at bounding box center [951, 309] width 370 height 165
type textarea "hero.moveLeft(1)"
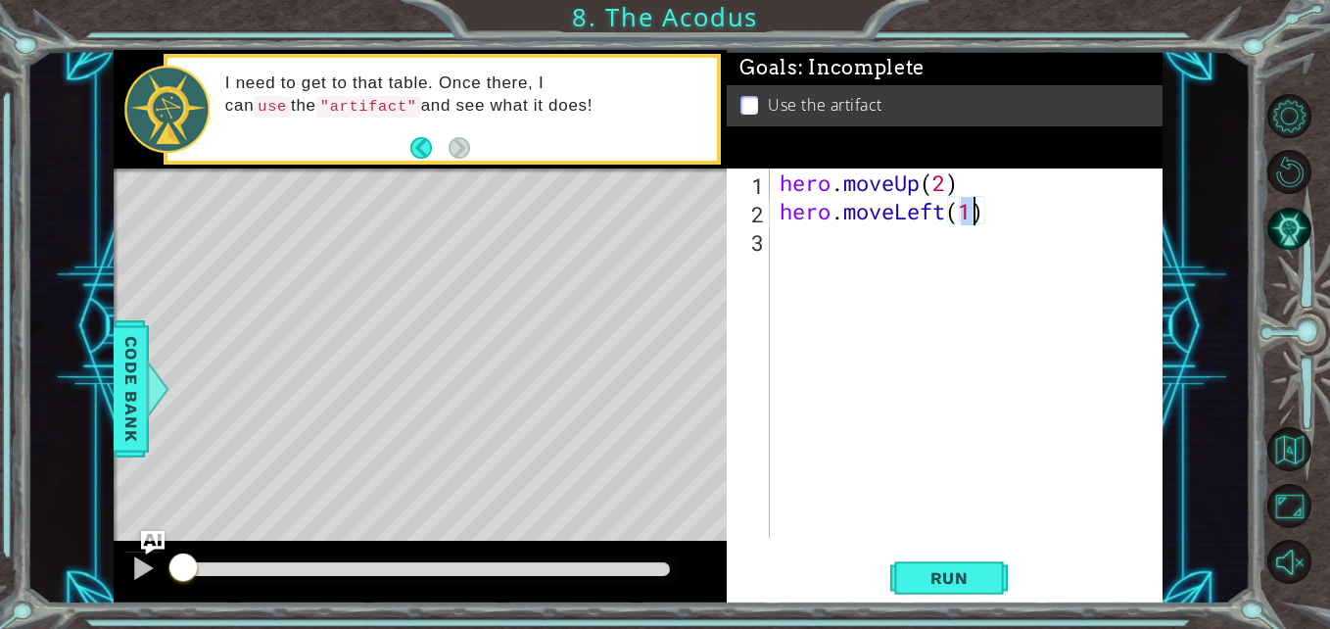
click at [849, 253] on div "hero . moveUp ( 2 ) hero . moveLeft ( 1 )" at bounding box center [972, 381] width 392 height 426
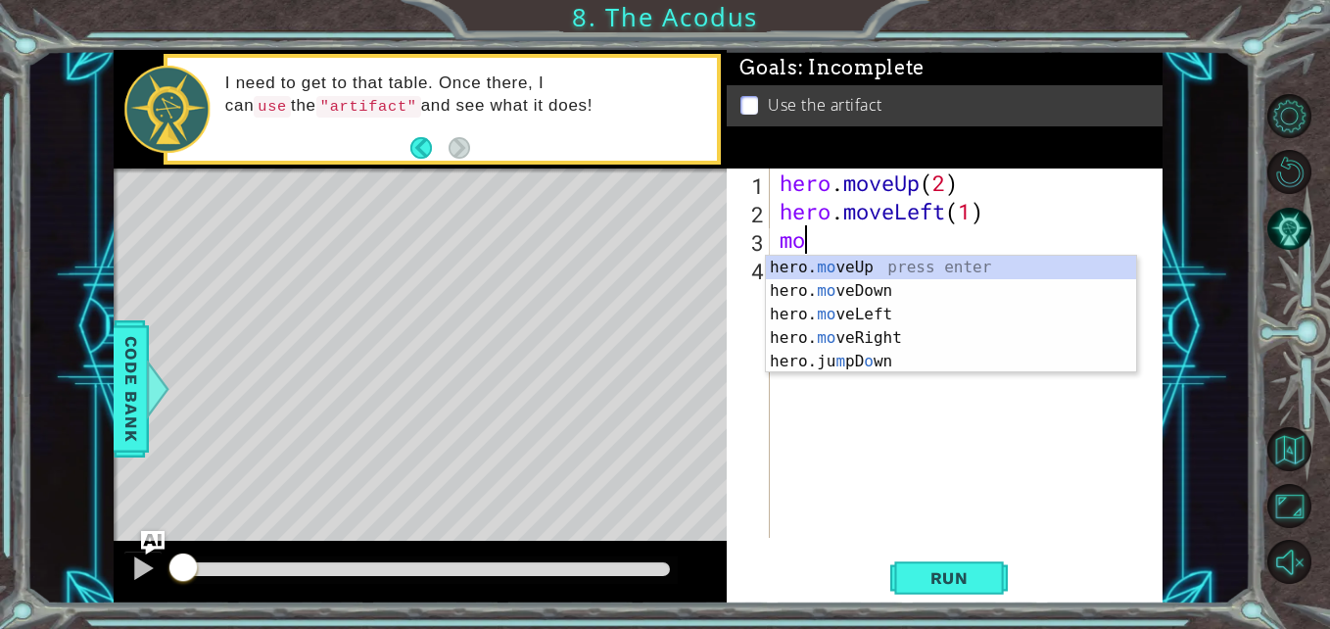
scroll to position [0, 1]
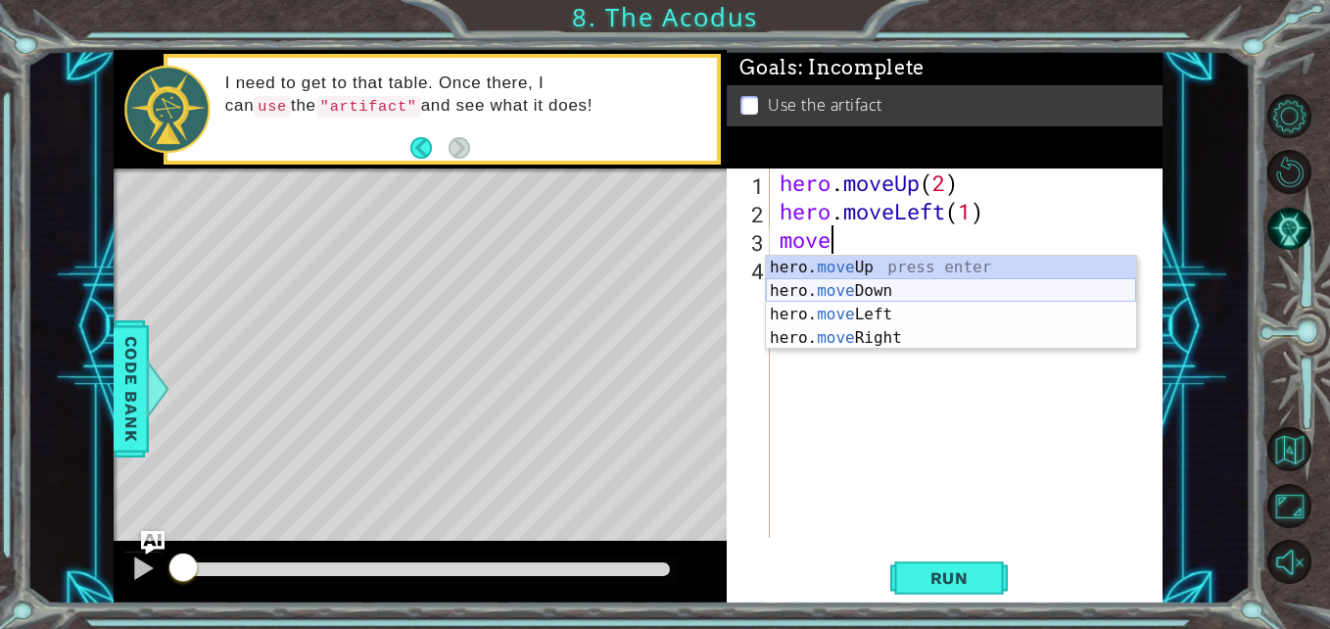
click at [854, 290] on div "hero. move Up press enter hero. move Down press enter hero. move Left press ent…" at bounding box center [951, 326] width 370 height 141
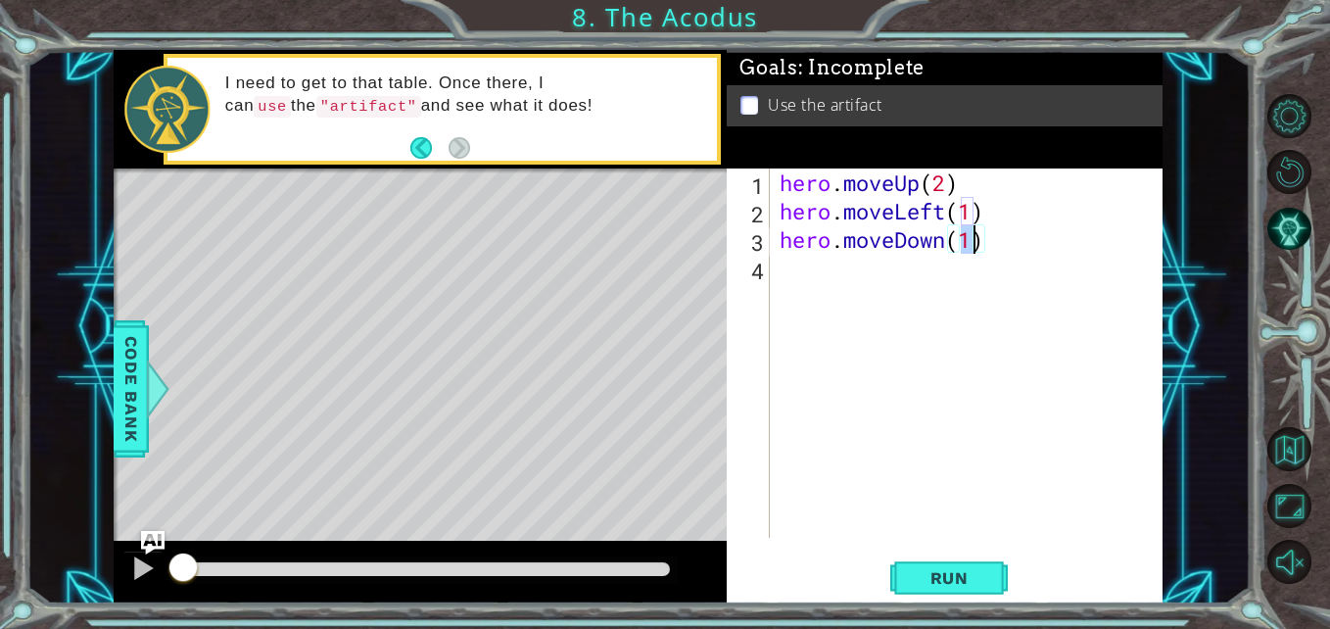
type textarea "hero.moveDown(2)"
click at [814, 272] on div "hero . moveUp ( 2 ) hero . moveLeft ( 1 ) hero . moveDown ( 2 )" at bounding box center [972, 381] width 392 height 426
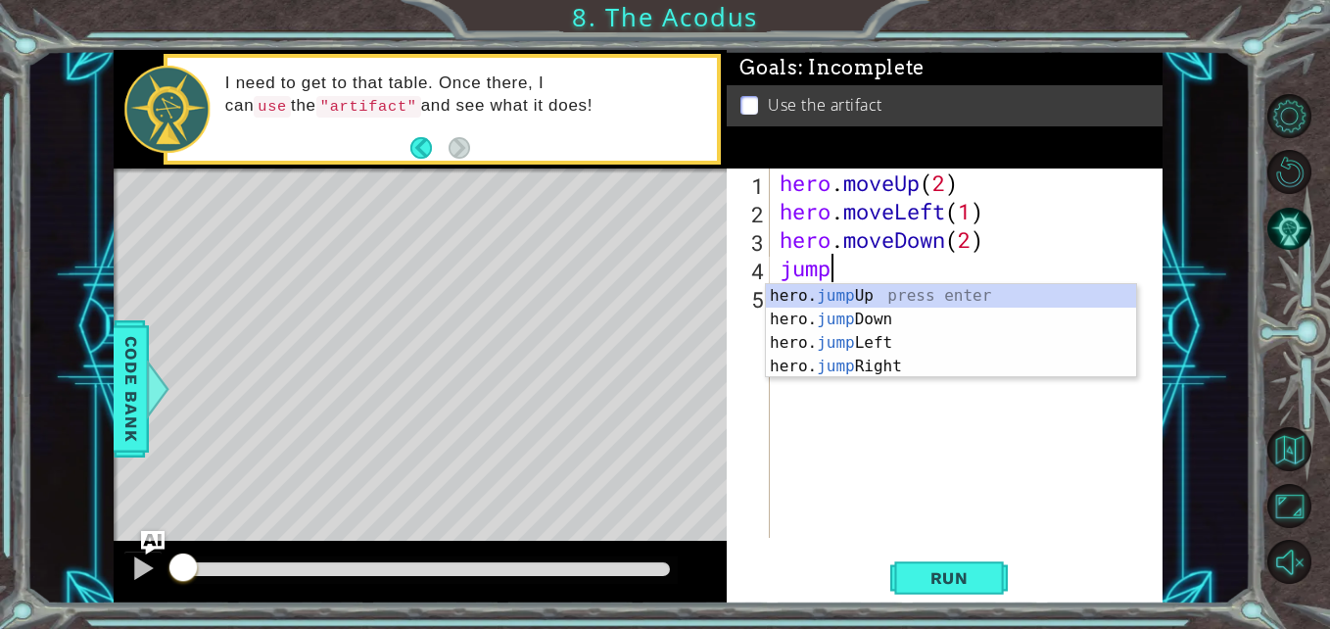
type textarea "jumpl"
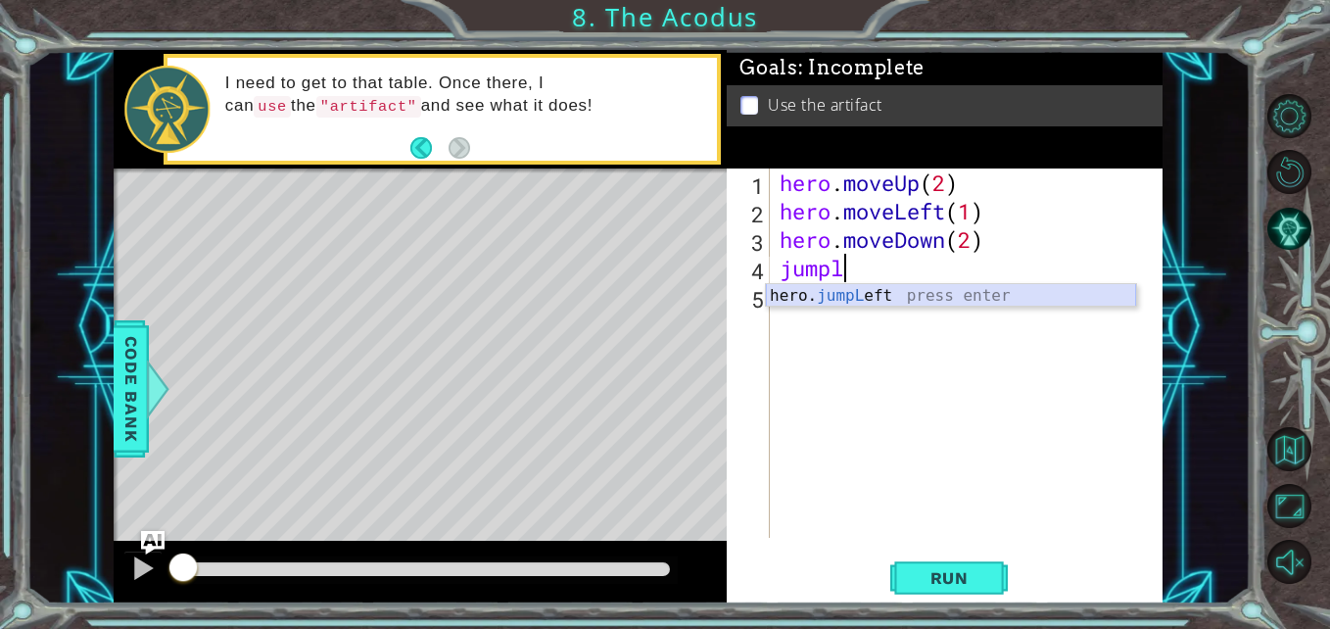
click at [828, 298] on div "hero. jumpL eft press enter" at bounding box center [951, 319] width 370 height 71
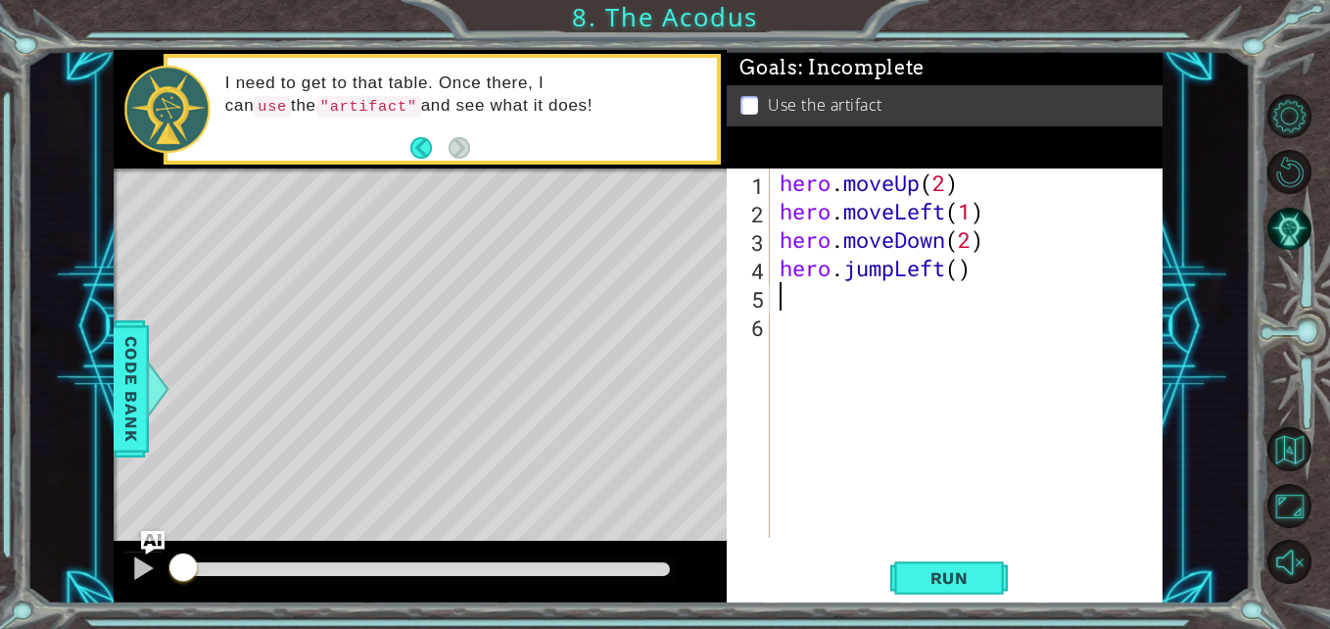
scroll to position [0, 0]
click at [963, 575] on span "Run" at bounding box center [949, 578] width 77 height 20
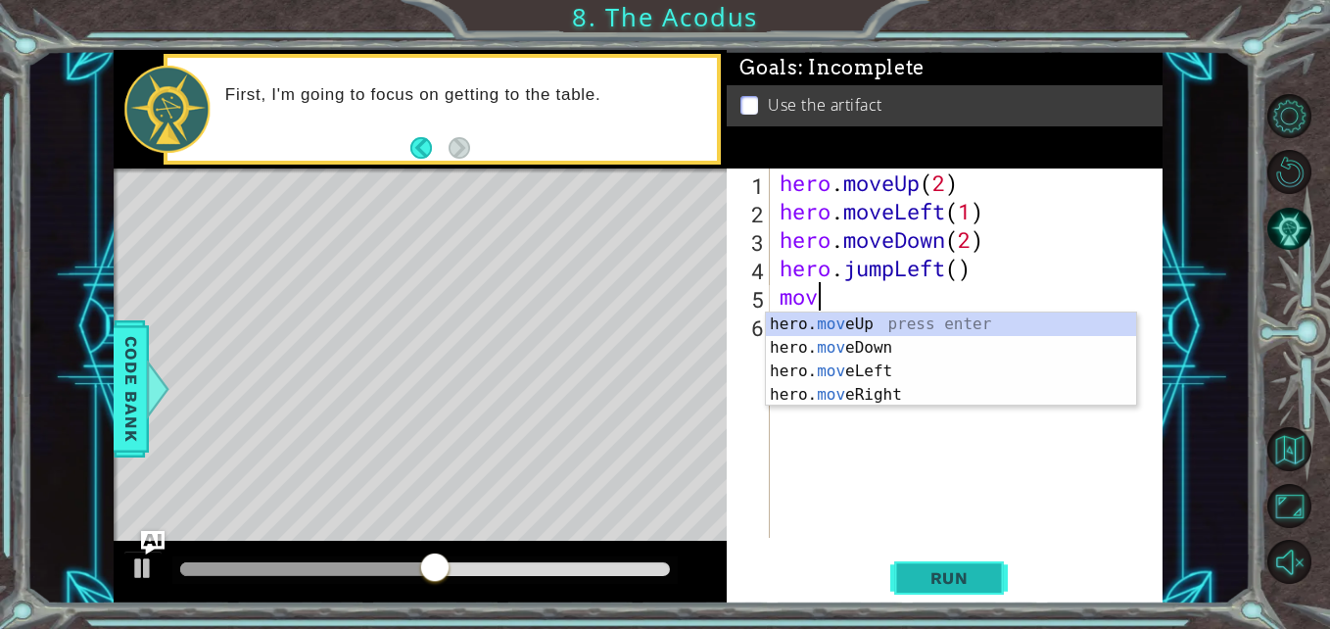
scroll to position [0, 1]
click at [985, 321] on div "hero. move Up press enter hero. move Down press enter hero. move Left press ent…" at bounding box center [951, 382] width 370 height 141
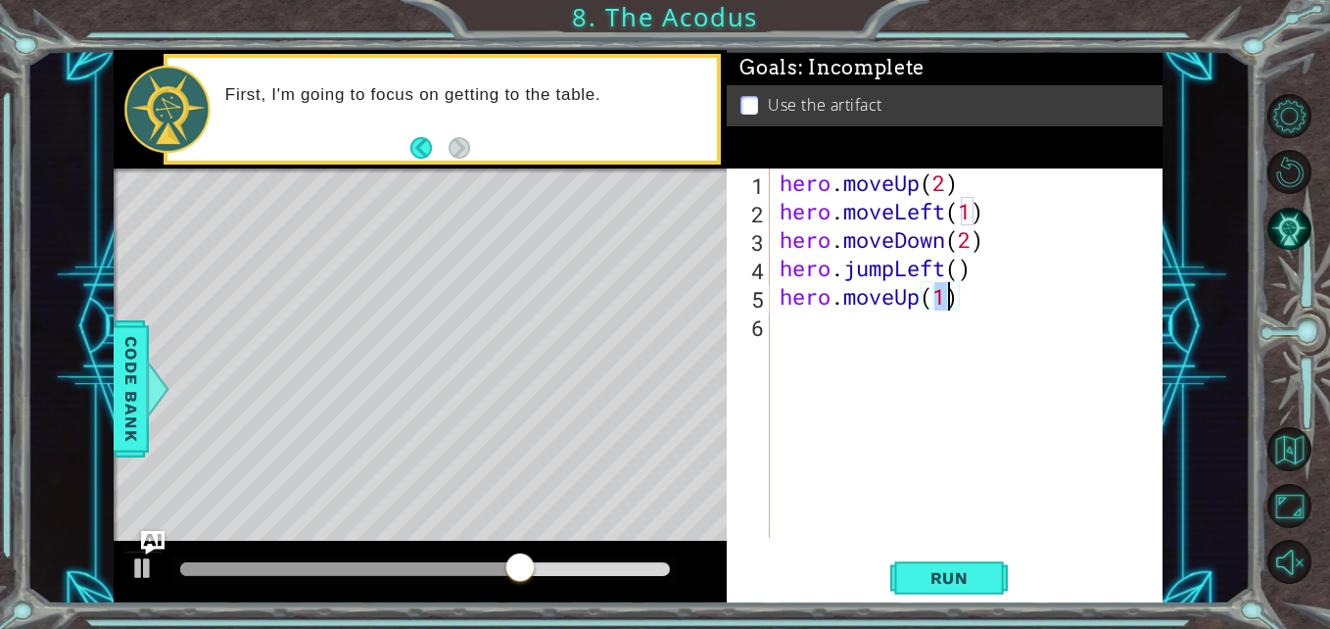
type textarea "hero.moveUp(2)"
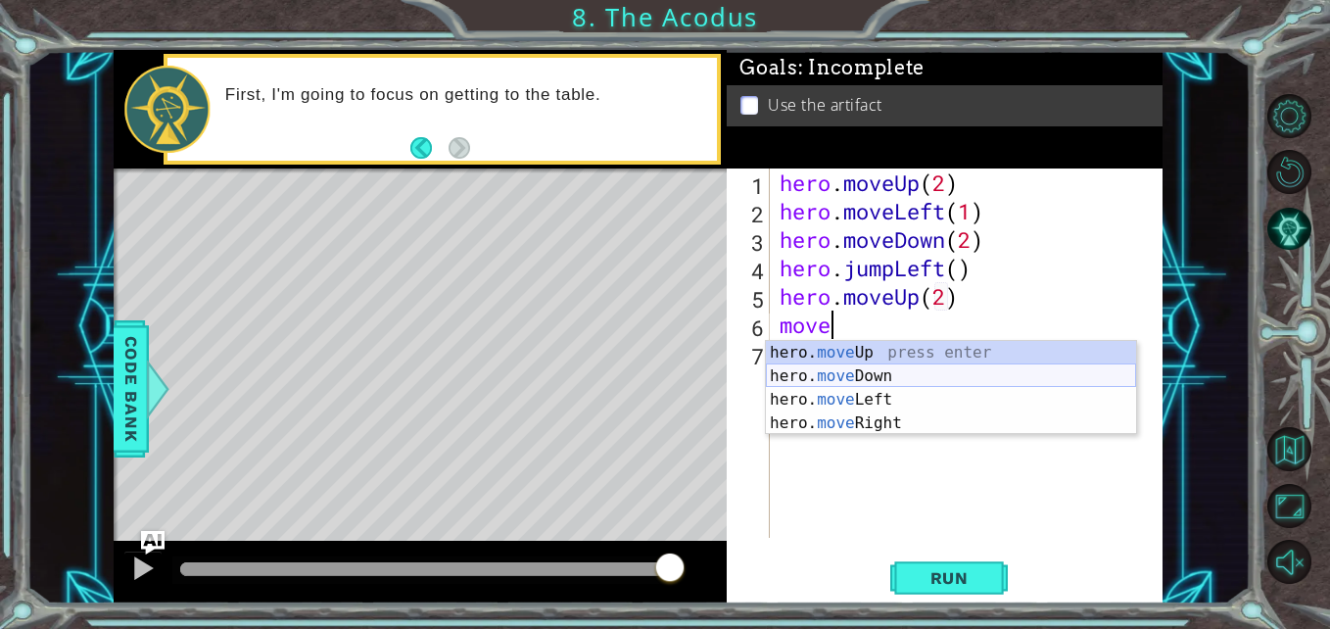
click at [888, 370] on div "hero. move Up press enter hero. move Down press enter hero. move Left press ent…" at bounding box center [951, 411] width 370 height 141
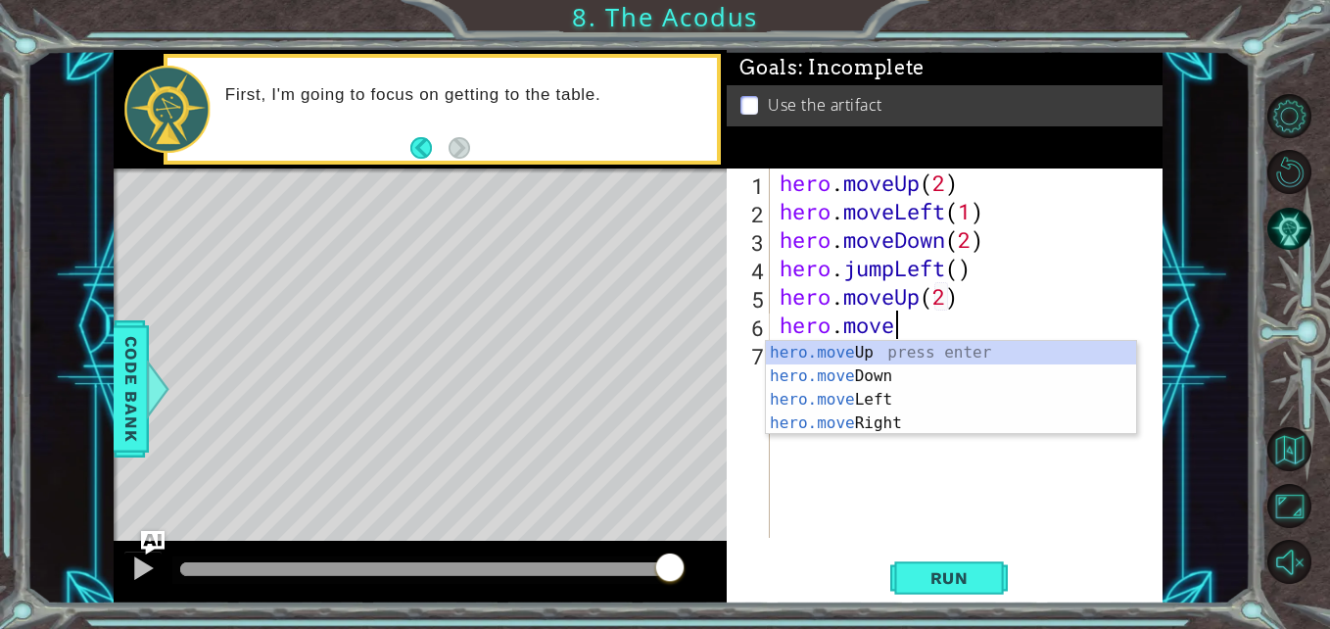
type textarea "hero.mover"
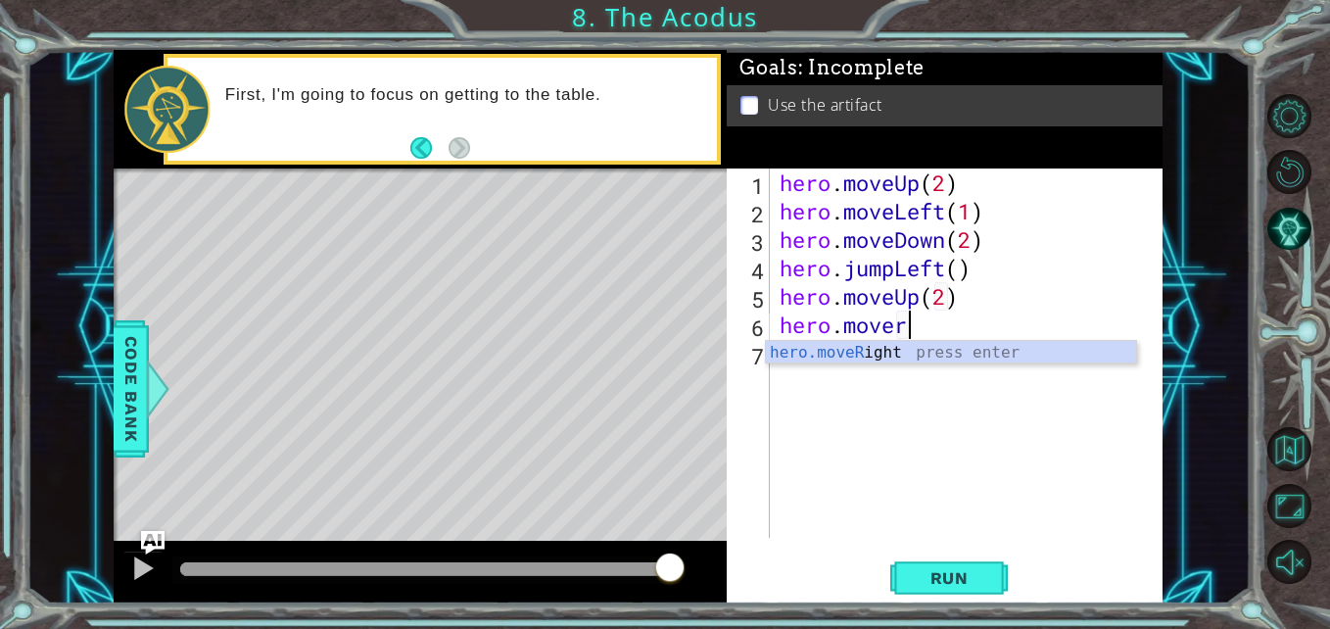
scroll to position [0, 5]
click at [983, 365] on div "hero . moveUp ( 2 ) hero . moveLeft ( 1 ) hero . moveDown ( 2 ) hero . jumpLeft…" at bounding box center [972, 381] width 392 height 426
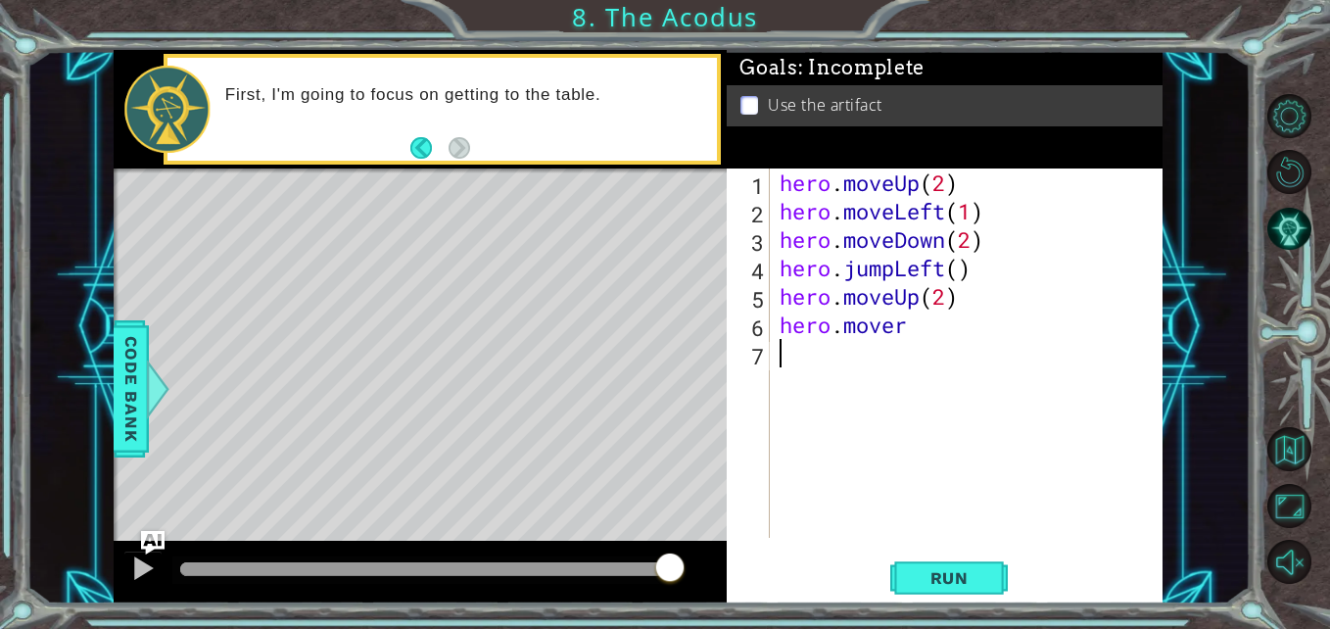
scroll to position [0, 0]
click at [928, 339] on div "hero . moveUp ( 2 ) hero . moveLeft ( 1 ) hero . moveDown ( 2 ) hero . jumpLeft…" at bounding box center [972, 381] width 392 height 426
click at [919, 323] on div "hero . moveUp ( 2 ) hero . moveLeft ( 1 ) hero . moveDown ( 2 ) hero . jumpLeft…" at bounding box center [972, 381] width 392 height 426
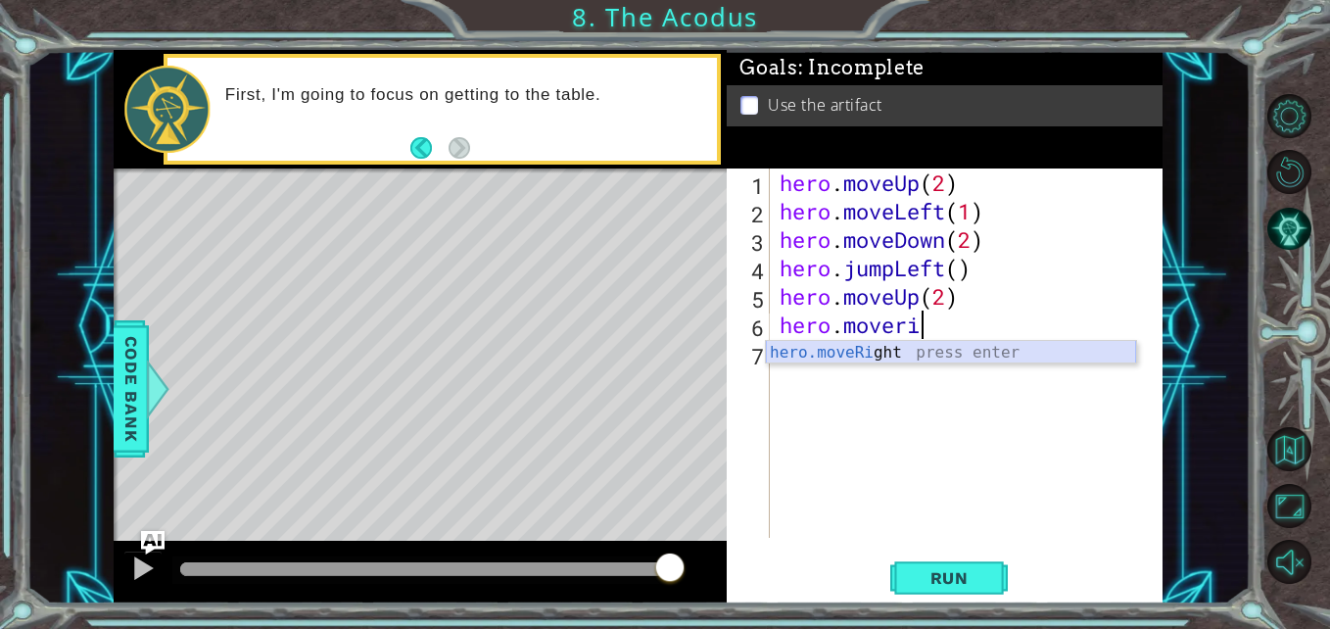
click at [923, 354] on div "hero.moveRi ght press enter" at bounding box center [951, 376] width 370 height 71
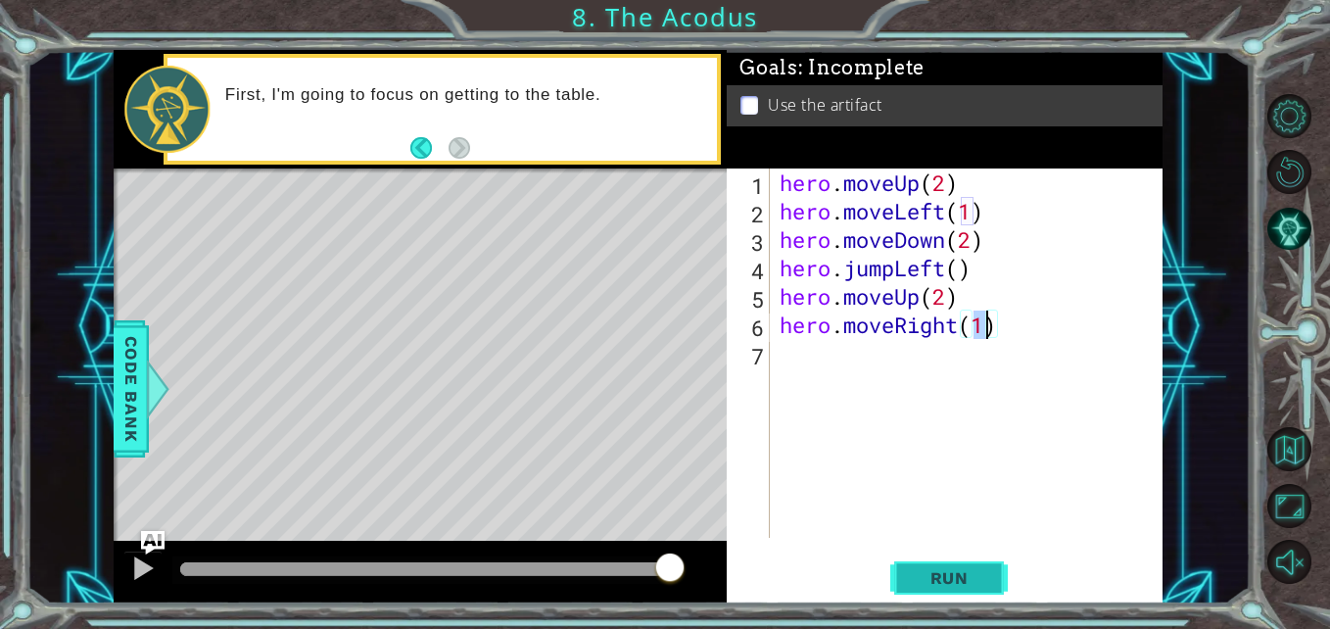
type textarea "hero.moveRight(1)"
click at [965, 574] on span "Run" at bounding box center [949, 578] width 77 height 20
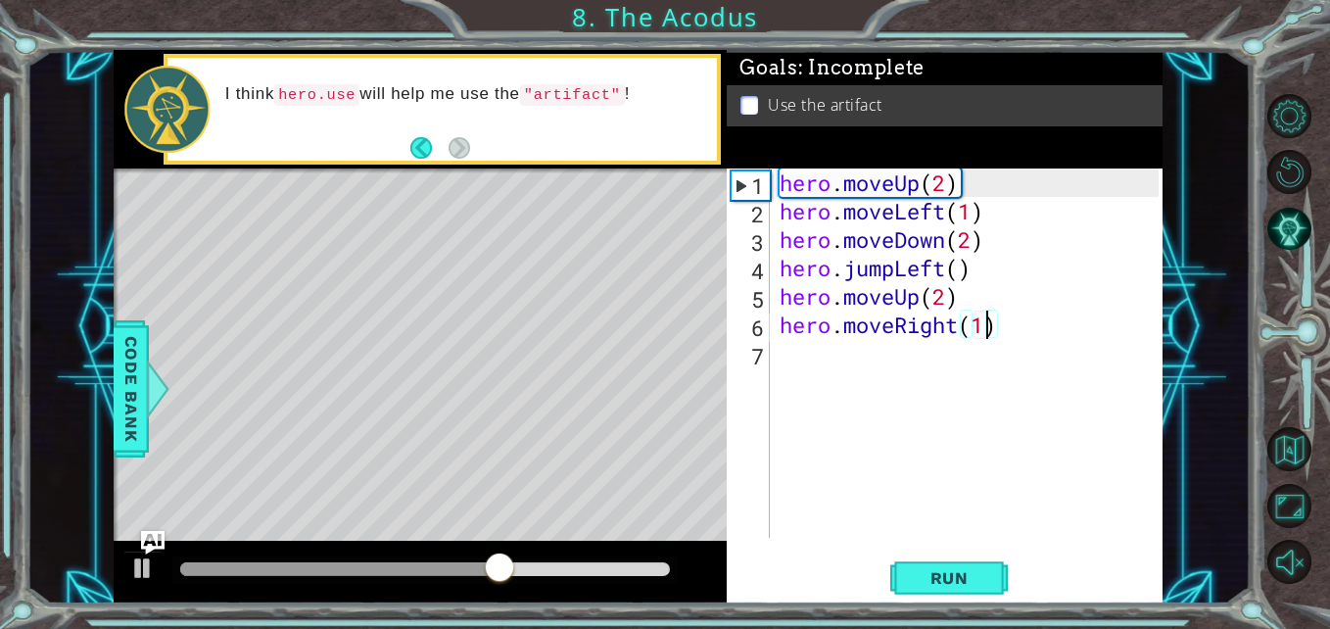
click at [823, 381] on div "hero . moveUp ( 2 ) hero . moveLeft ( 1 ) hero . moveDown ( 2 ) hero . jumpLeft…" at bounding box center [972, 381] width 392 height 426
